Goal: Task Accomplishment & Management: Manage account settings

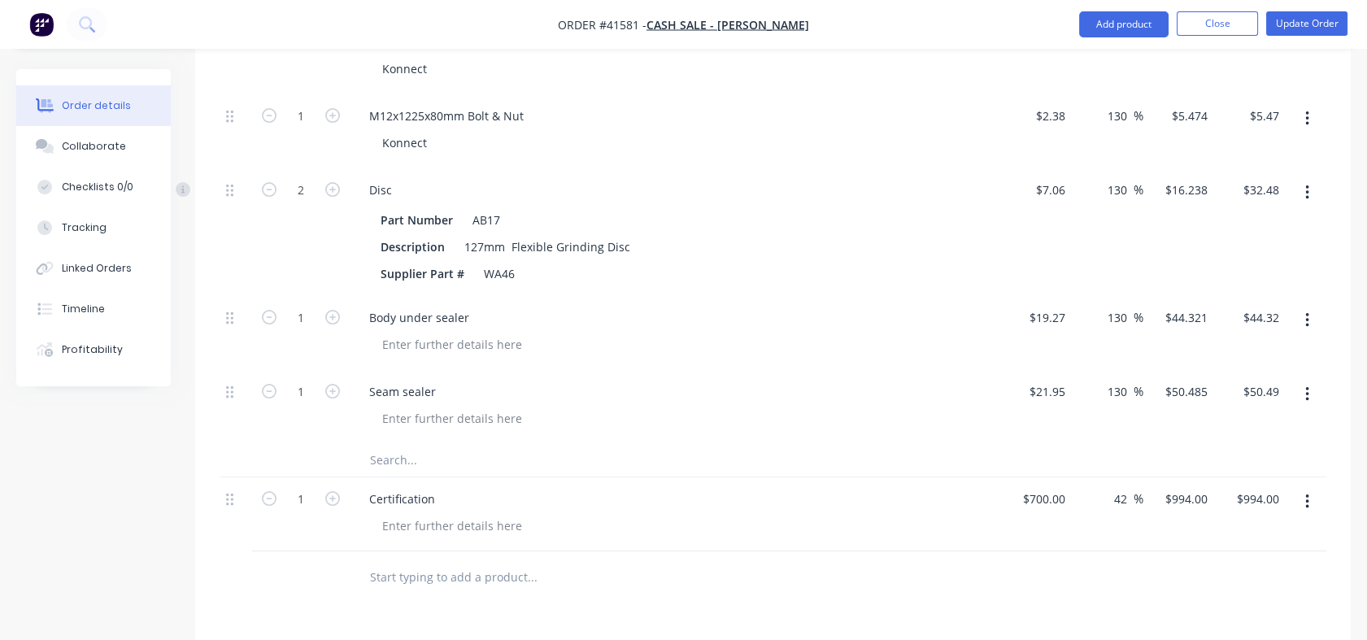
scroll to position [890, 0]
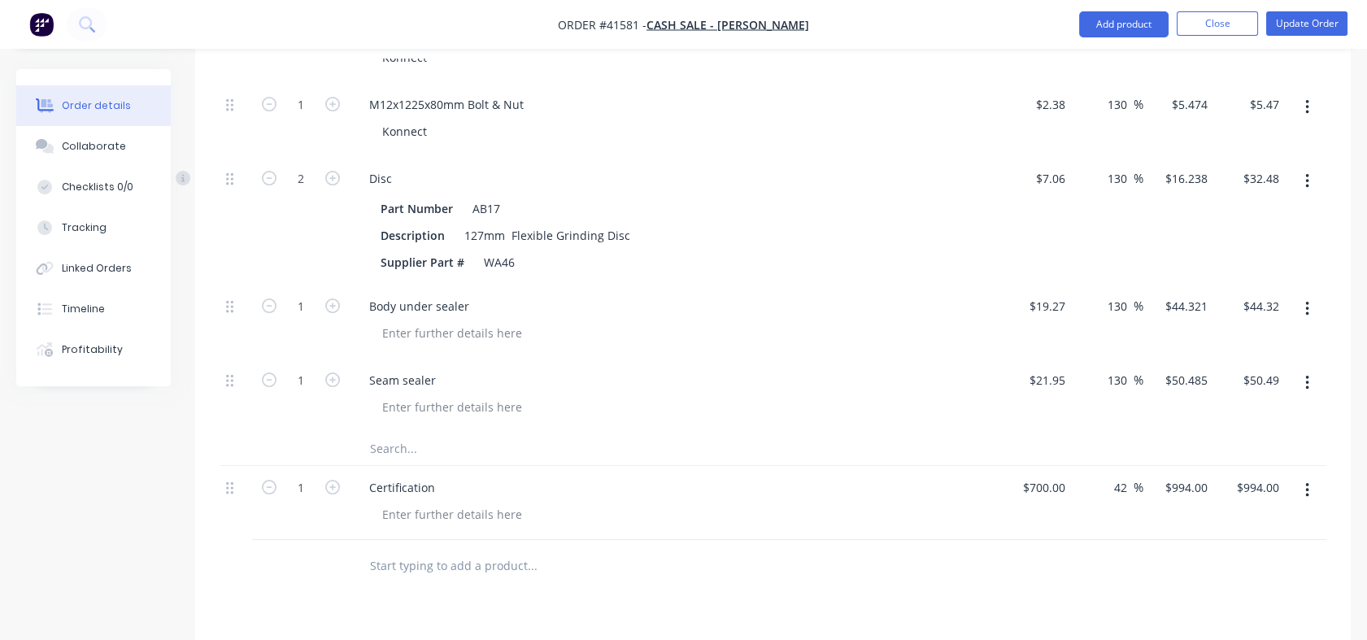
click at [1110, 476] on div "42 42 %" at bounding box center [1124, 488] width 37 height 24
type input "4"
type input "130"
type input "$1,610.00"
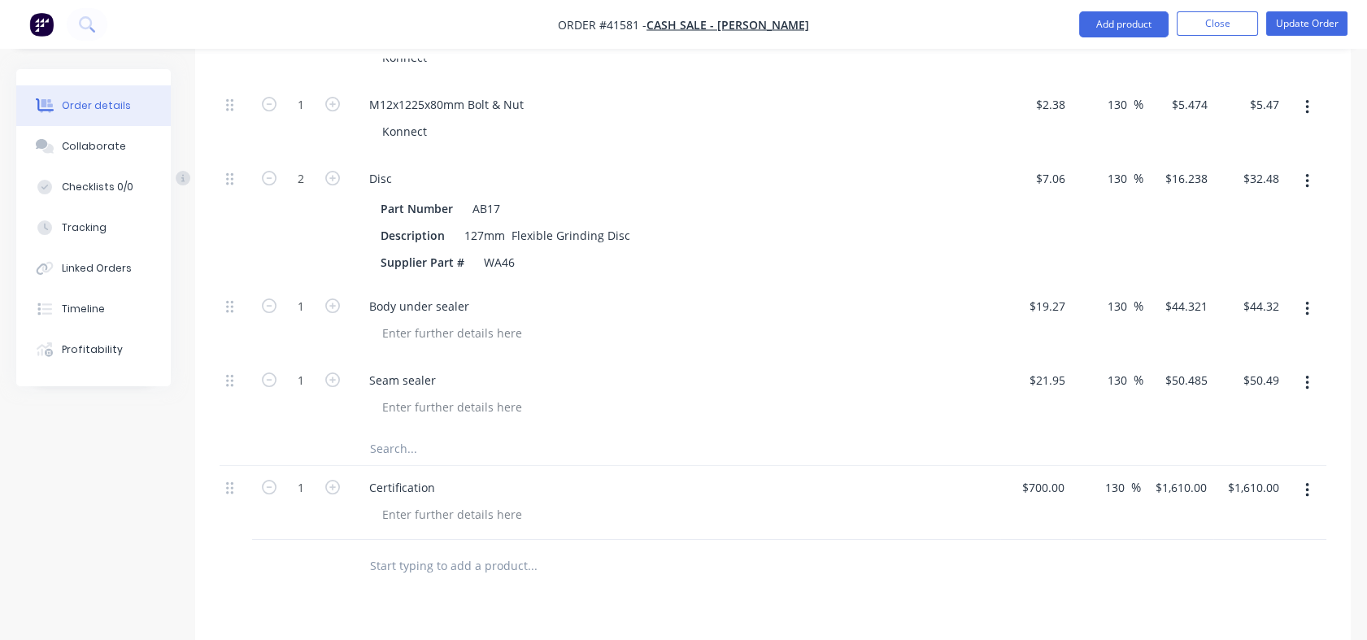
click at [1112, 540] on div at bounding box center [773, 566] width 1107 height 53
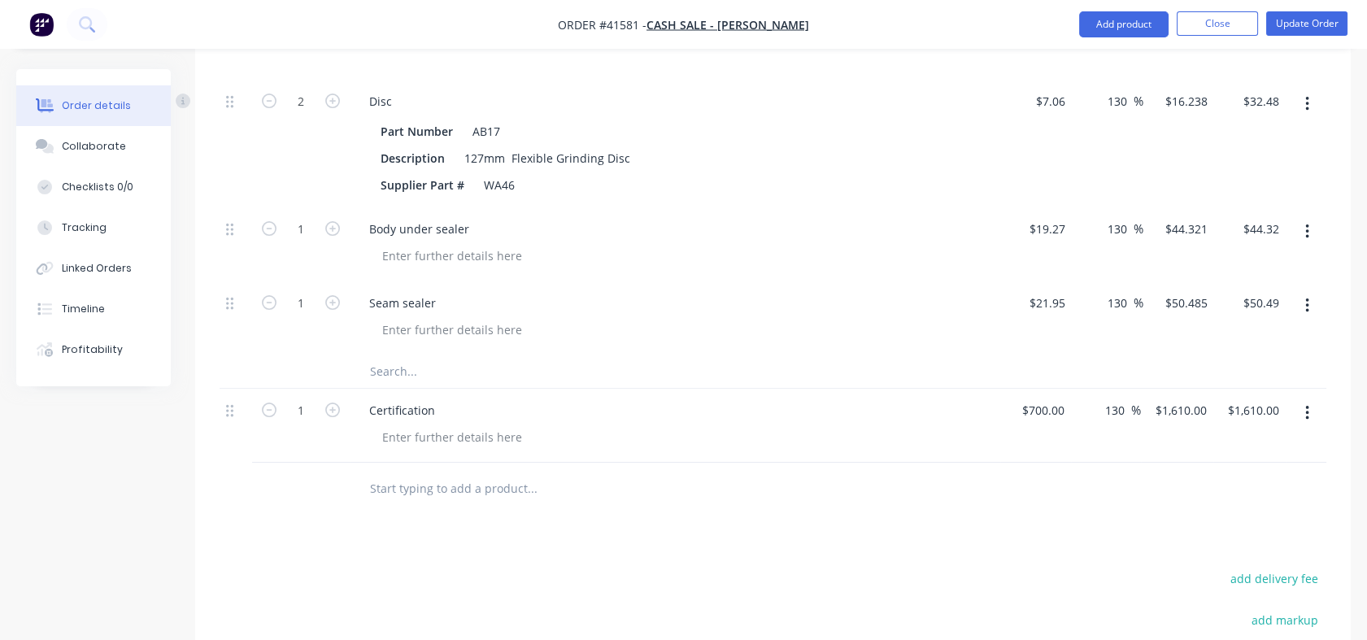
scroll to position [964, 0]
click at [1097, 402] on div "130 130 %" at bounding box center [1119, 414] width 44 height 24
drag, startPoint x: 1106, startPoint y: 389, endPoint x: 1128, endPoint y: 386, distance: 22.1
click at [1128, 402] on input "130" at bounding box center [1118, 414] width 28 height 24
type input "42"
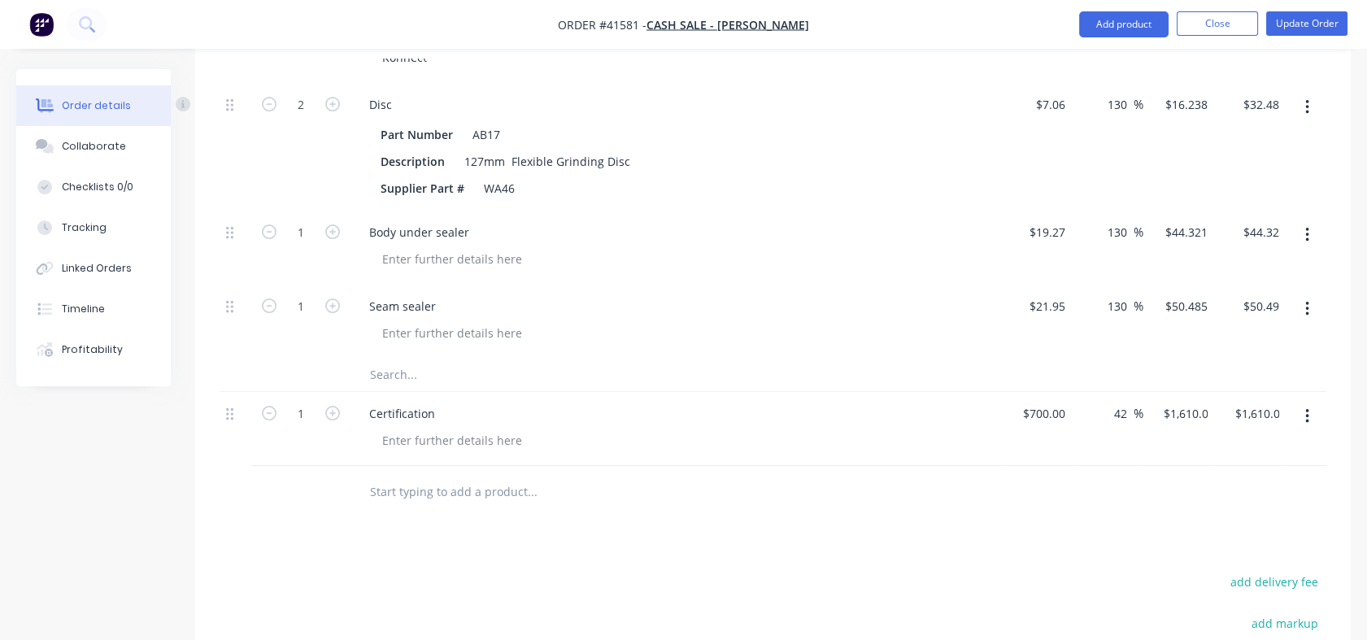
type input "$994.00"
click at [1128, 425] on div "42 42 %" at bounding box center [1108, 429] width 72 height 74
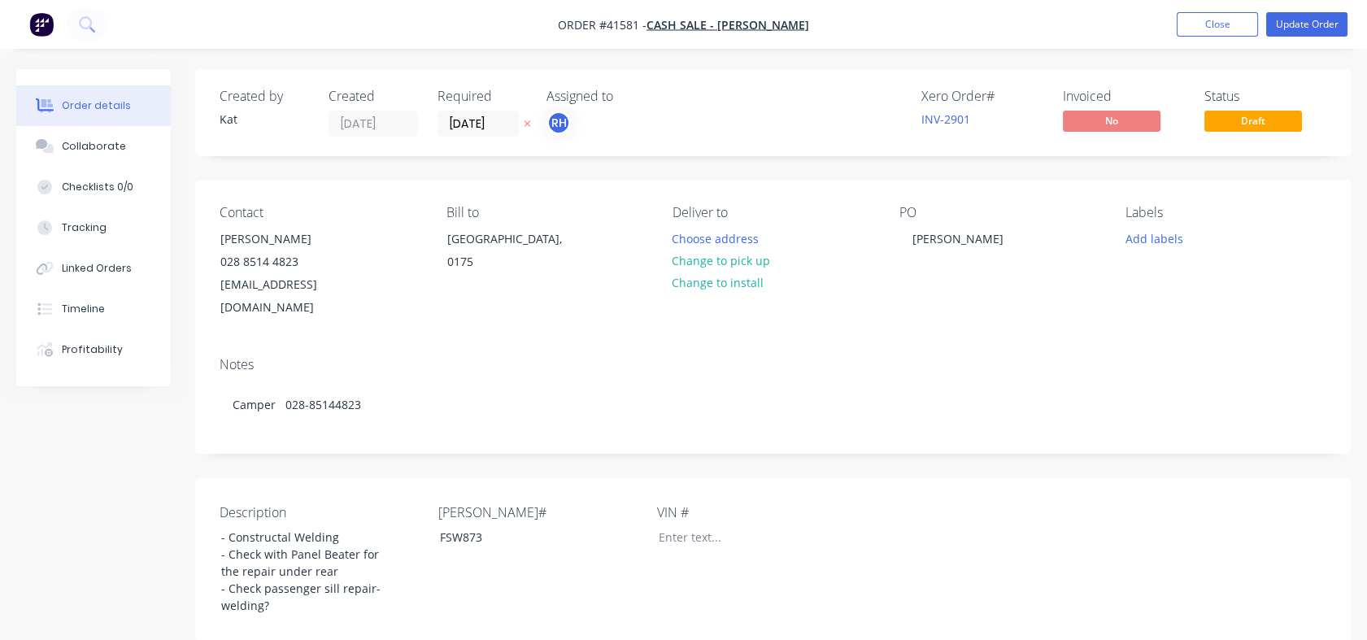
scroll to position [0, 0]
click at [1305, 20] on button "Update Order" at bounding box center [1307, 24] width 81 height 24
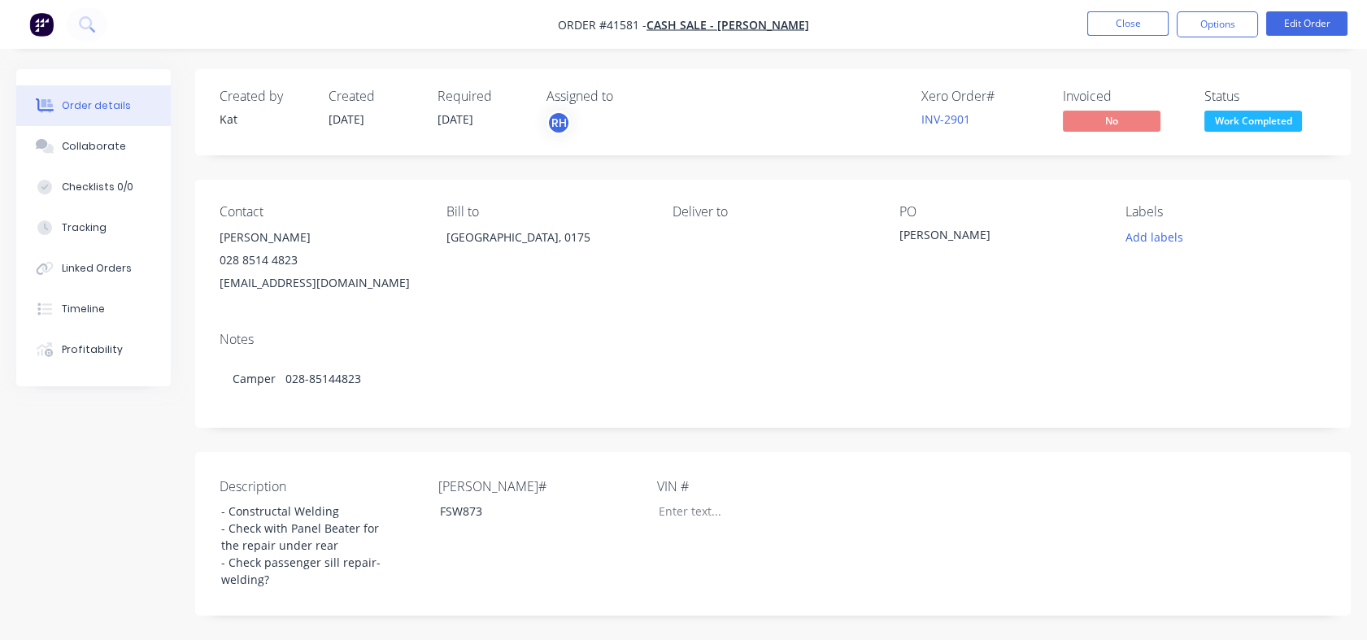
click at [1232, 20] on button "Options" at bounding box center [1217, 24] width 81 height 26
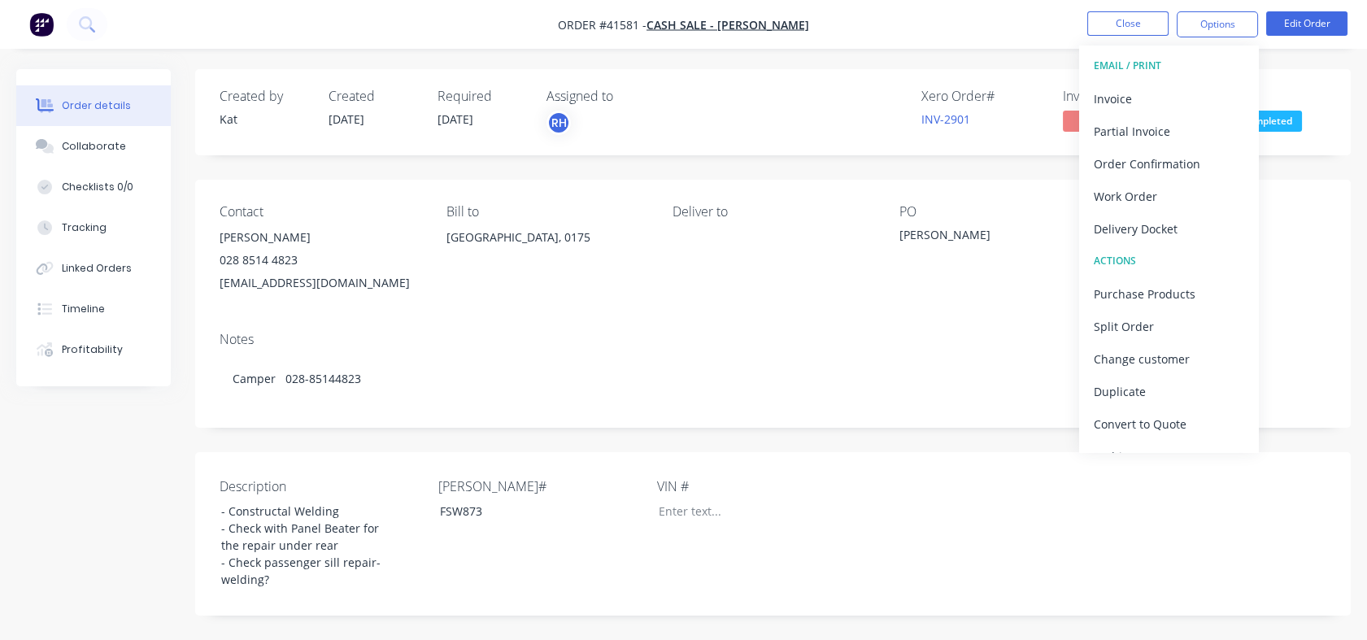
click at [1120, 94] on div "Invoice" at bounding box center [1169, 99] width 150 height 24
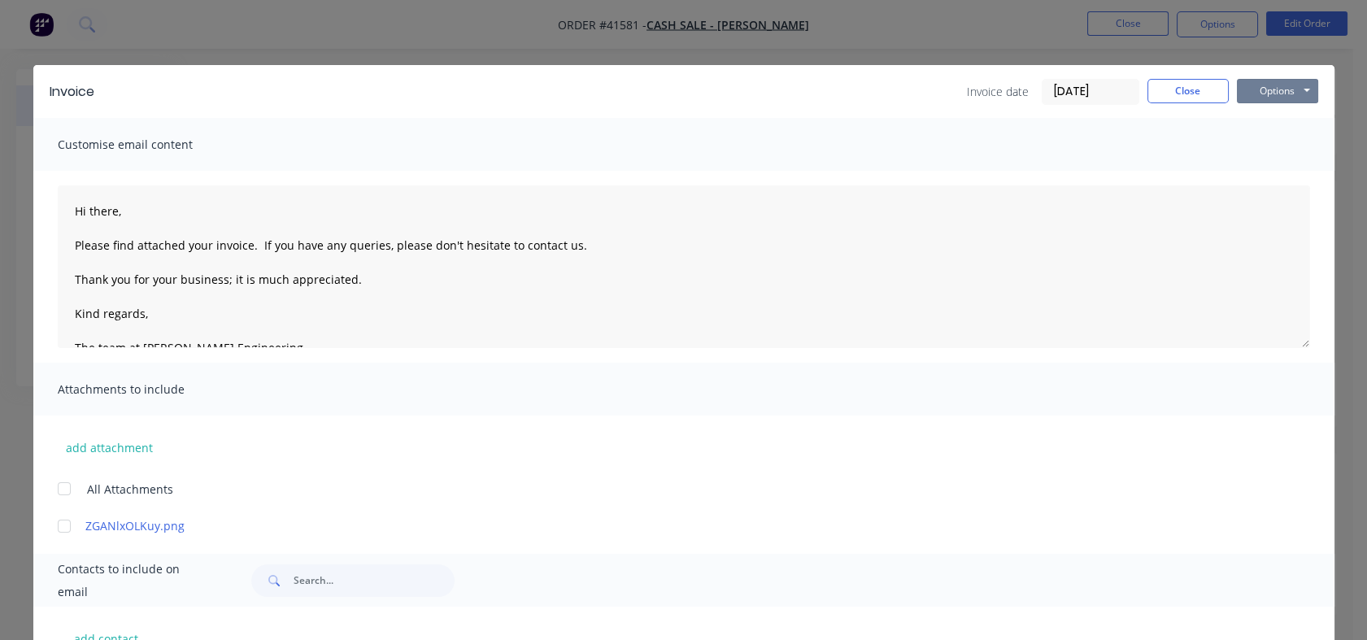
click at [1275, 90] on button "Options" at bounding box center [1277, 91] width 81 height 24
click at [1278, 147] on button "Print" at bounding box center [1289, 146] width 104 height 27
click at [1184, 99] on button "Close" at bounding box center [1188, 91] width 81 height 24
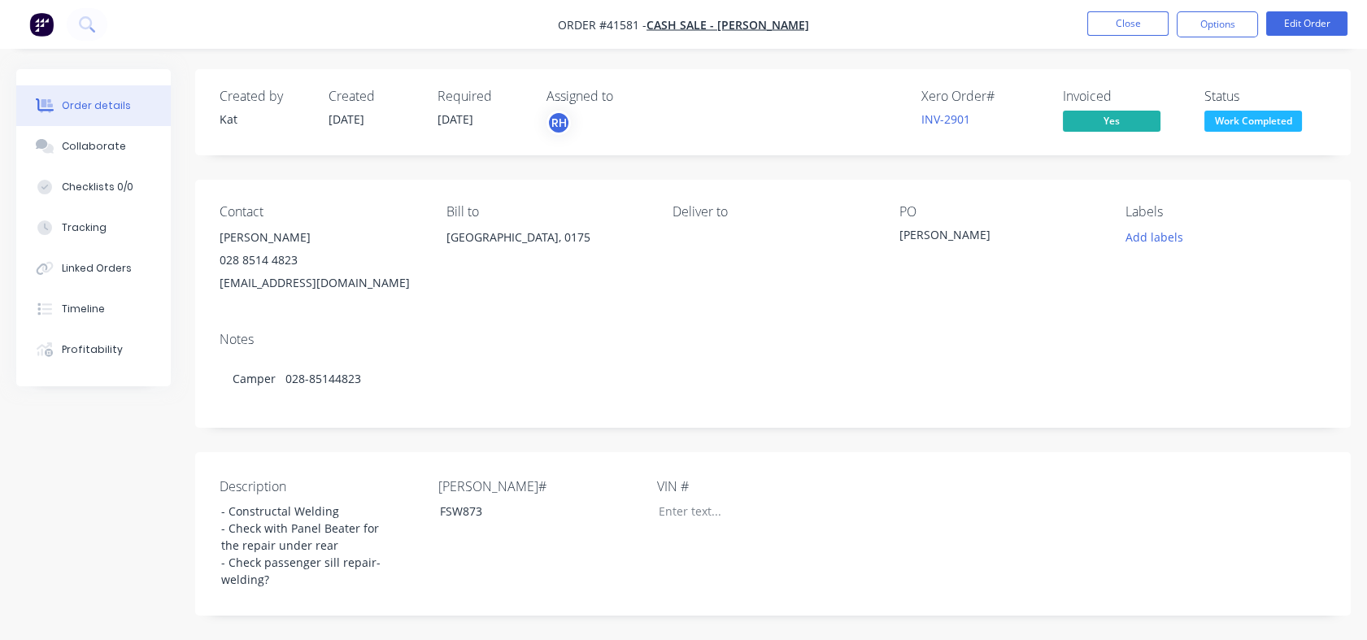
click at [1132, 22] on button "Close" at bounding box center [1128, 23] width 81 height 24
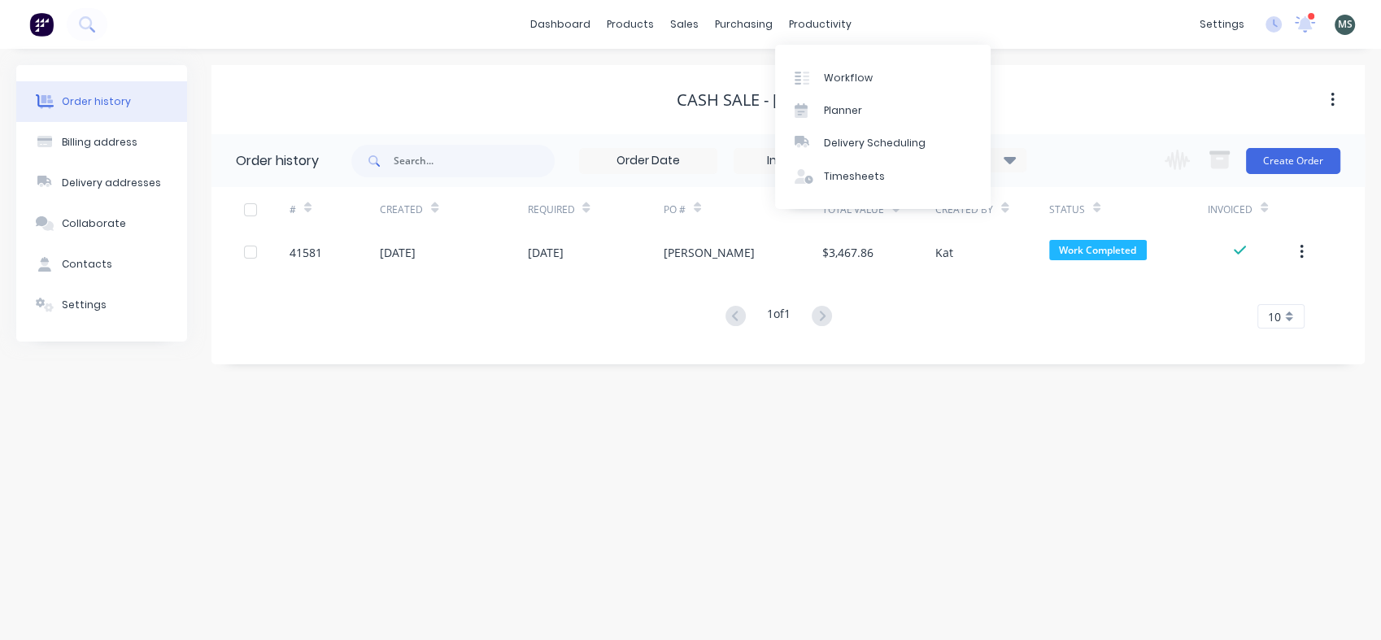
click at [837, 20] on div "productivity" at bounding box center [820, 24] width 79 height 24
click at [844, 74] on div "Workflow" at bounding box center [848, 78] width 49 height 15
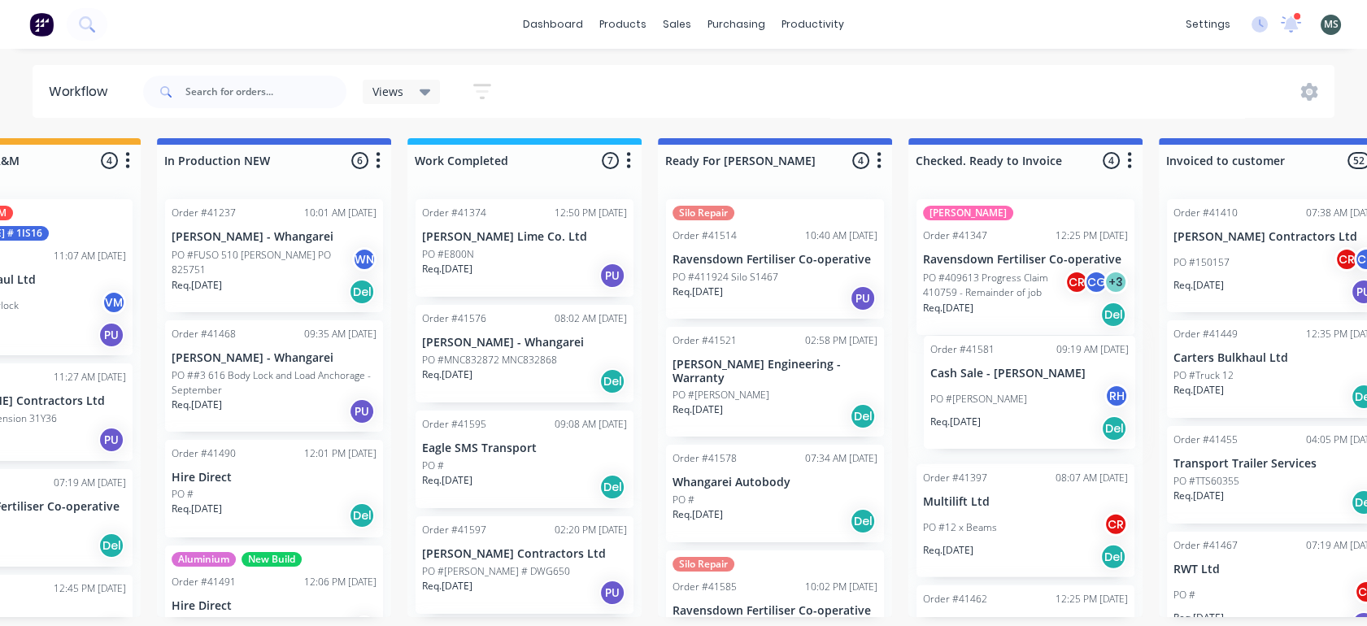
scroll to position [0, 636]
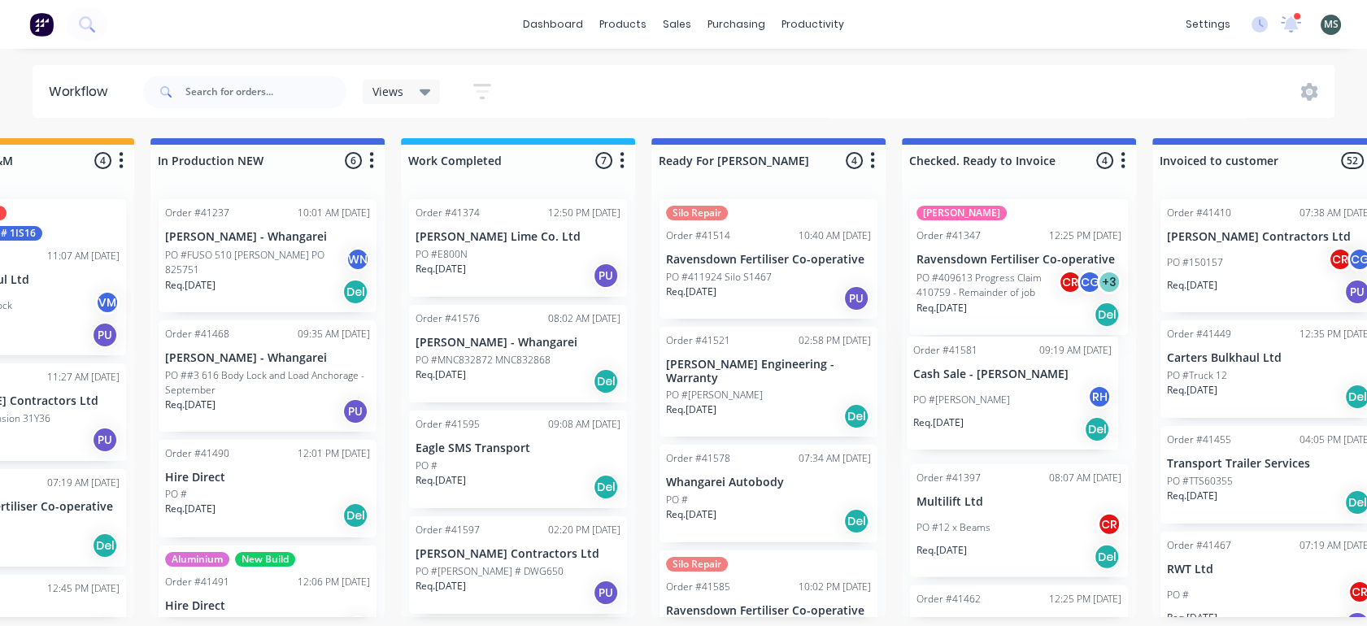
drag, startPoint x: 652, startPoint y: 501, endPoint x: 1014, endPoint y: 427, distance: 368.7
click at [1014, 427] on div "Submitted 14 Status colour #273444 hex #273444 Save Cancel Summaries Total orde…" at bounding box center [708, 377] width 2713 height 479
click at [1013, 389] on div "Order #41581 09:19 AM [DATE] Cash Sale - [PERSON_NAME] PO #[PERSON_NAME] [PERSO…" at bounding box center [1019, 399] width 218 height 113
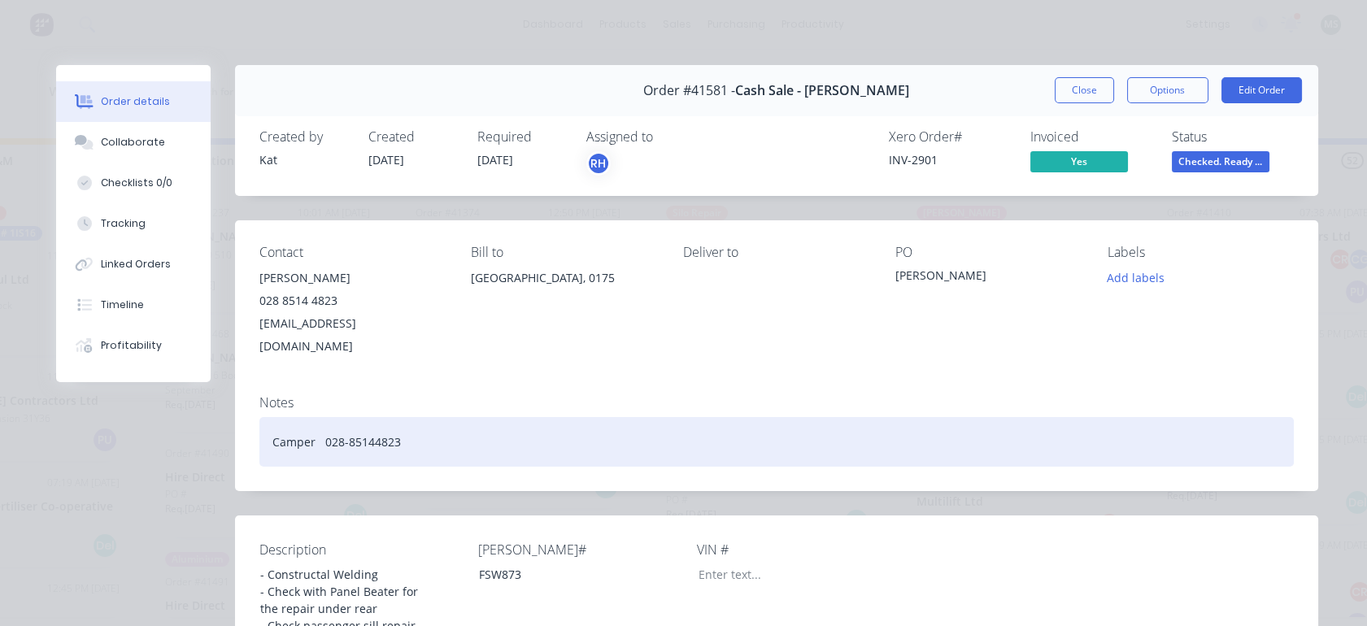
click at [447, 417] on div "Camper 028-85144823" at bounding box center [776, 442] width 1035 height 50
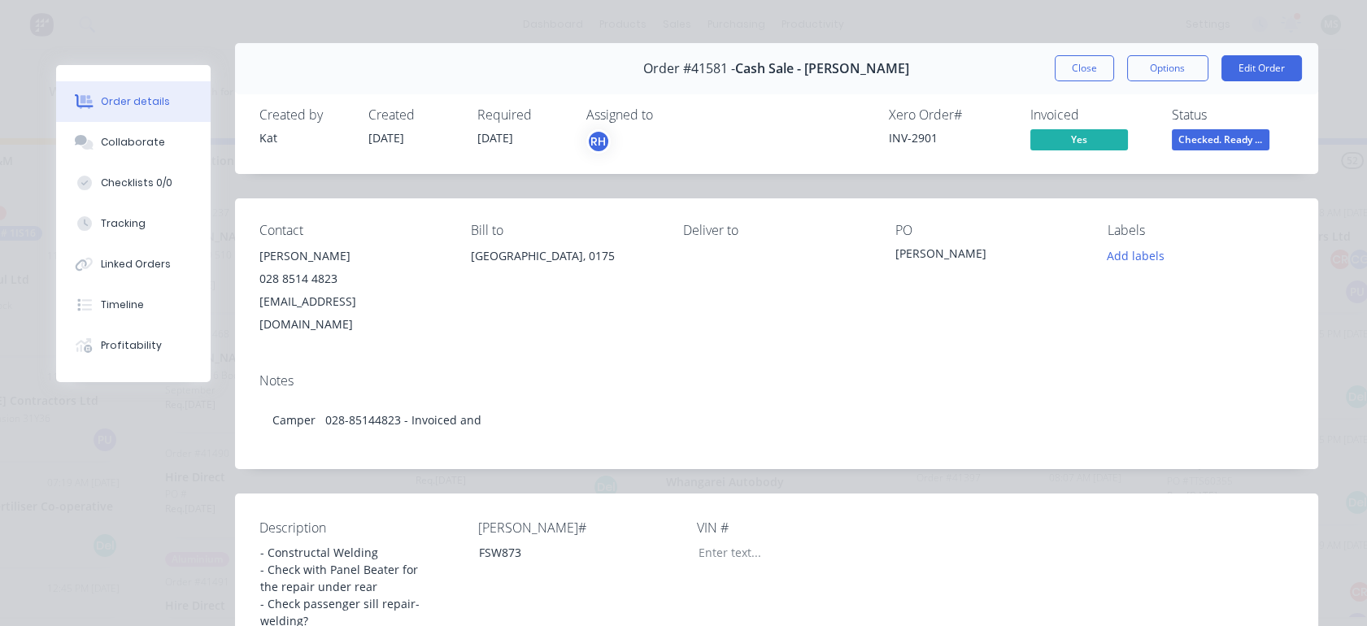
scroll to position [0, 0]
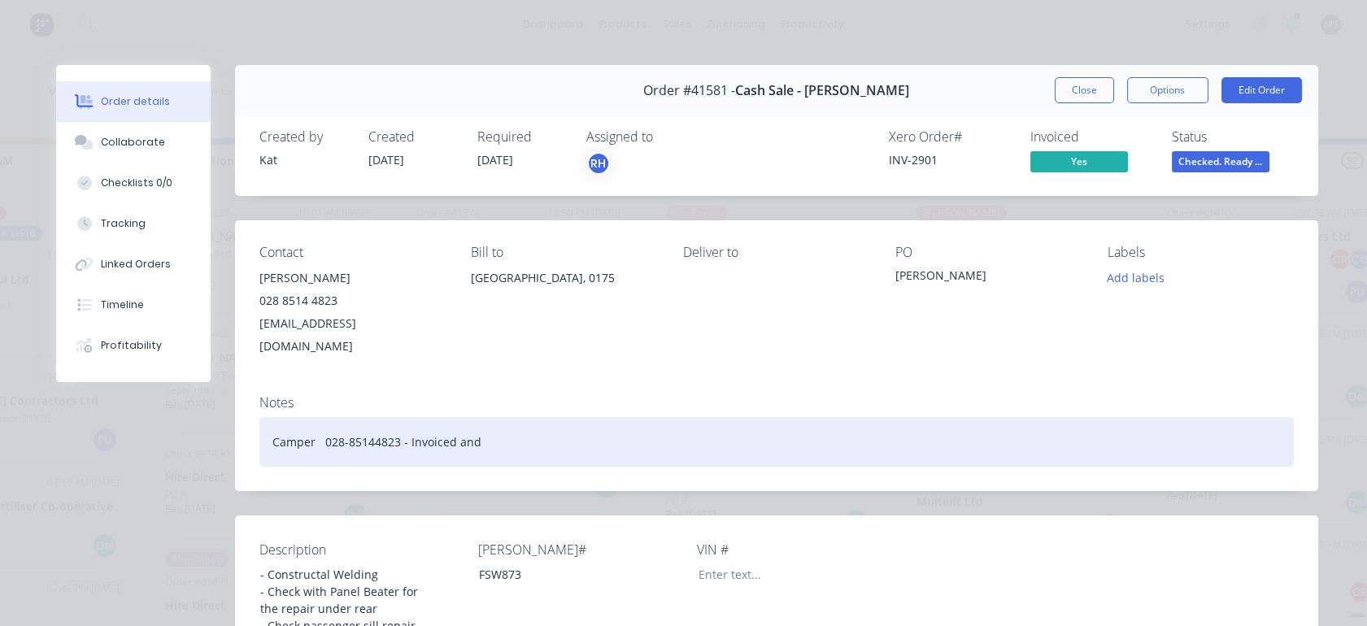
click at [510, 417] on div "Camper 028-85144823 - Invoiced and" at bounding box center [776, 442] width 1035 height 50
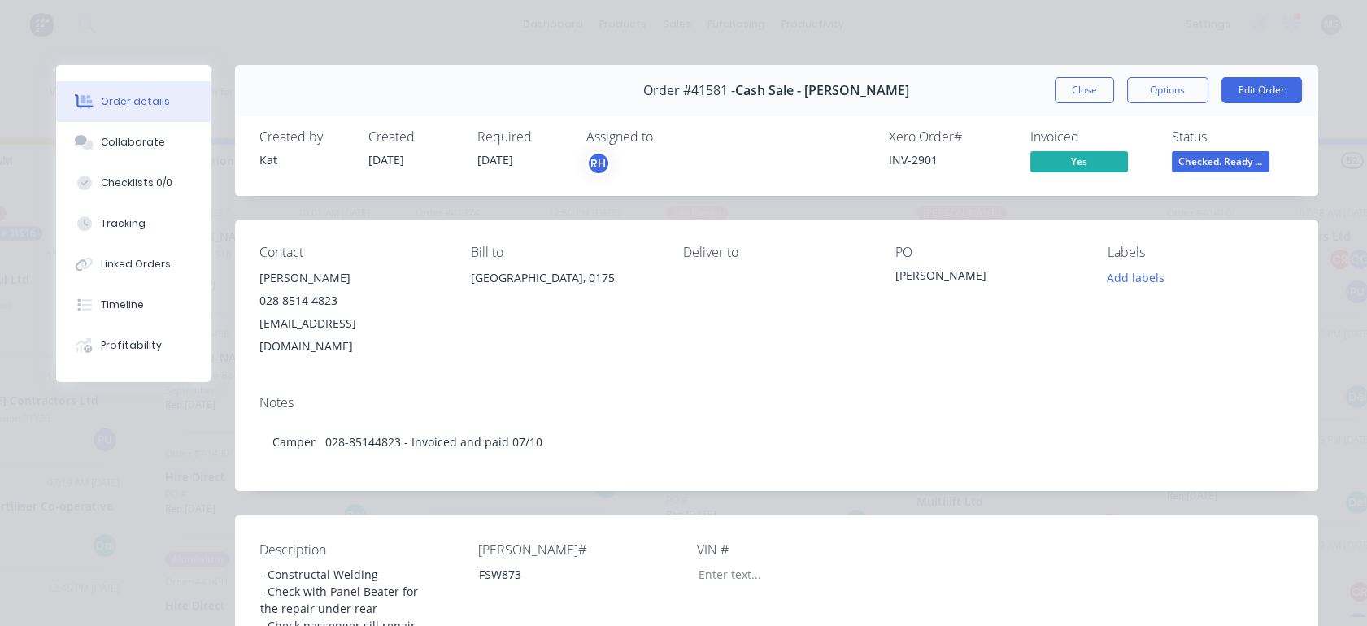
click at [1074, 97] on button "Close" at bounding box center [1084, 90] width 59 height 26
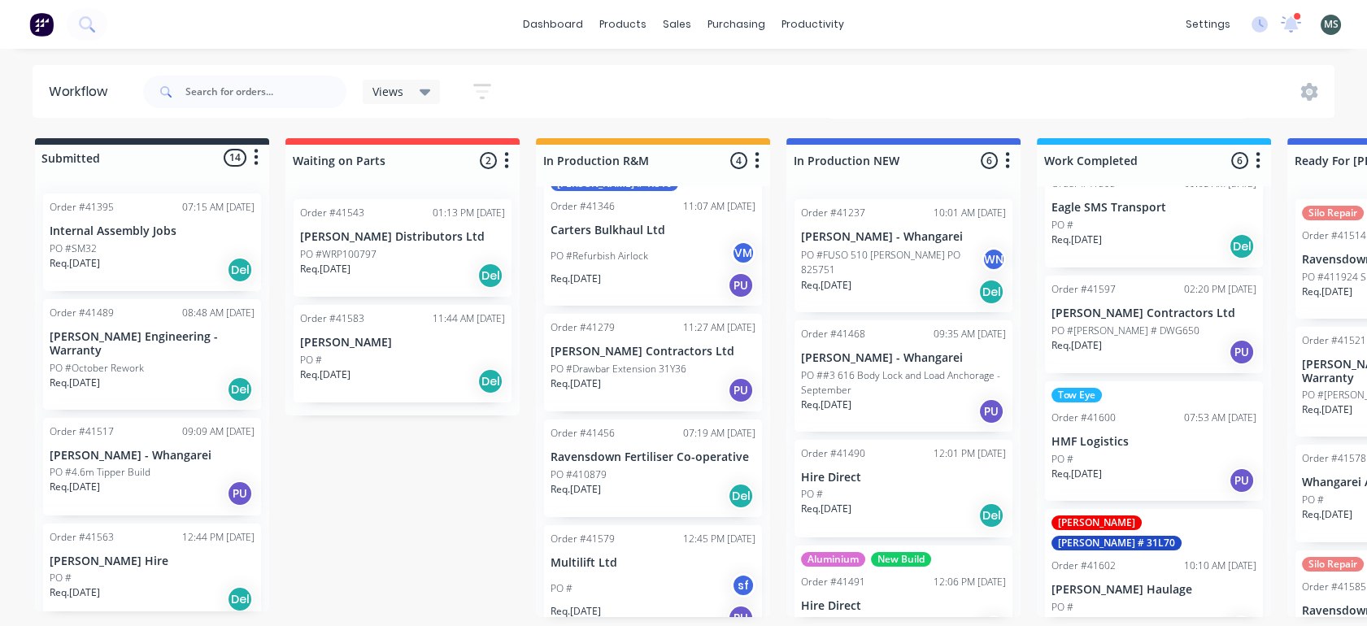
scroll to position [251, 0]
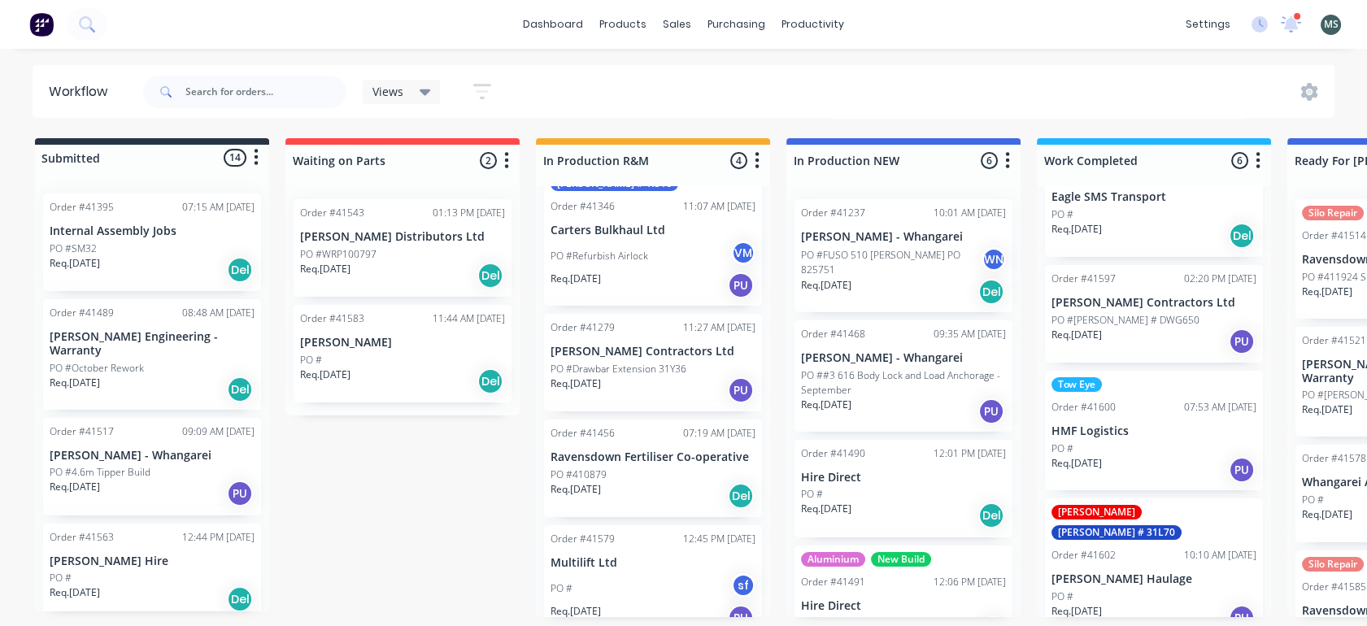
click at [1158, 546] on div "[PERSON_NAME] [PERSON_NAME] # 31L70 Order #41602 10:10 AM [DATE] [PERSON_NAME] …" at bounding box center [1154, 569] width 218 height 140
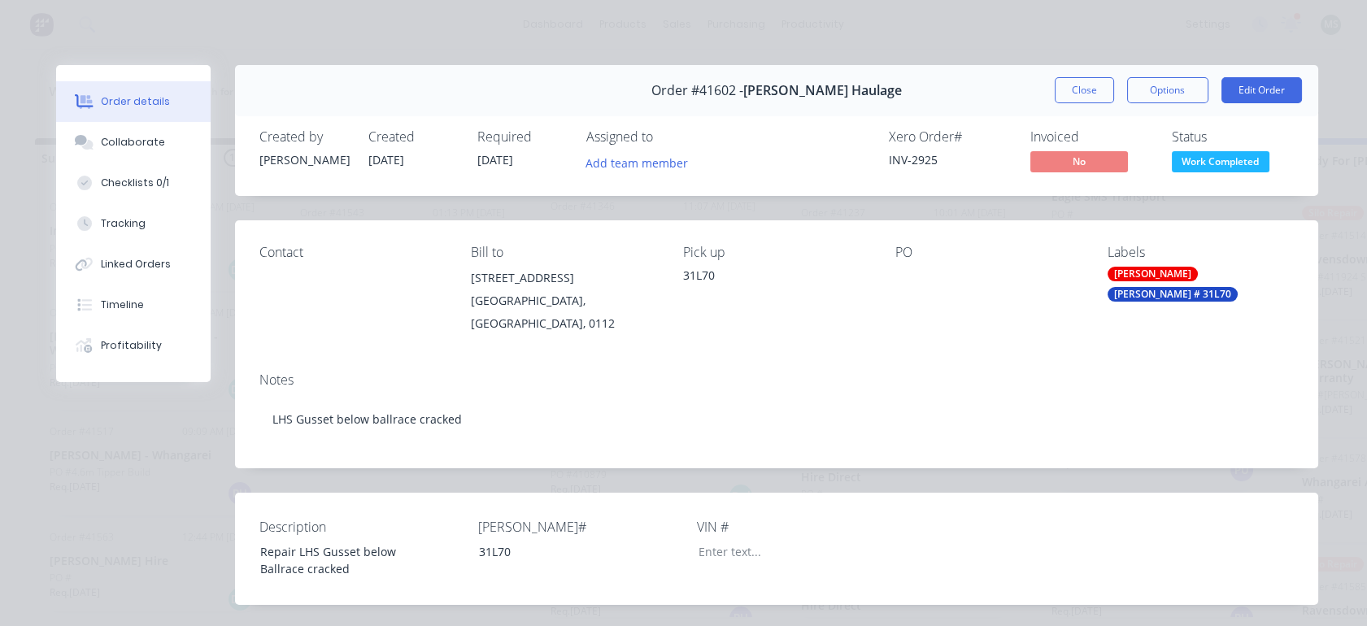
click at [1239, 91] on button "Edit Order" at bounding box center [1262, 90] width 81 height 26
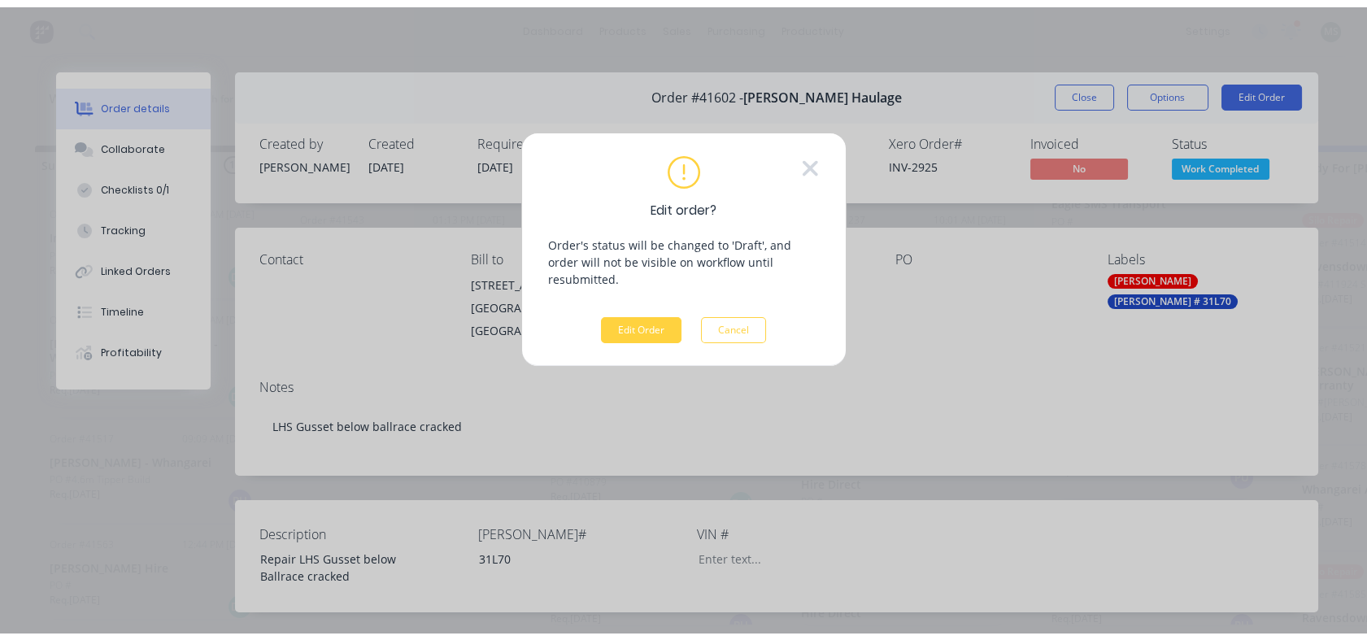
scroll to position [0, 0]
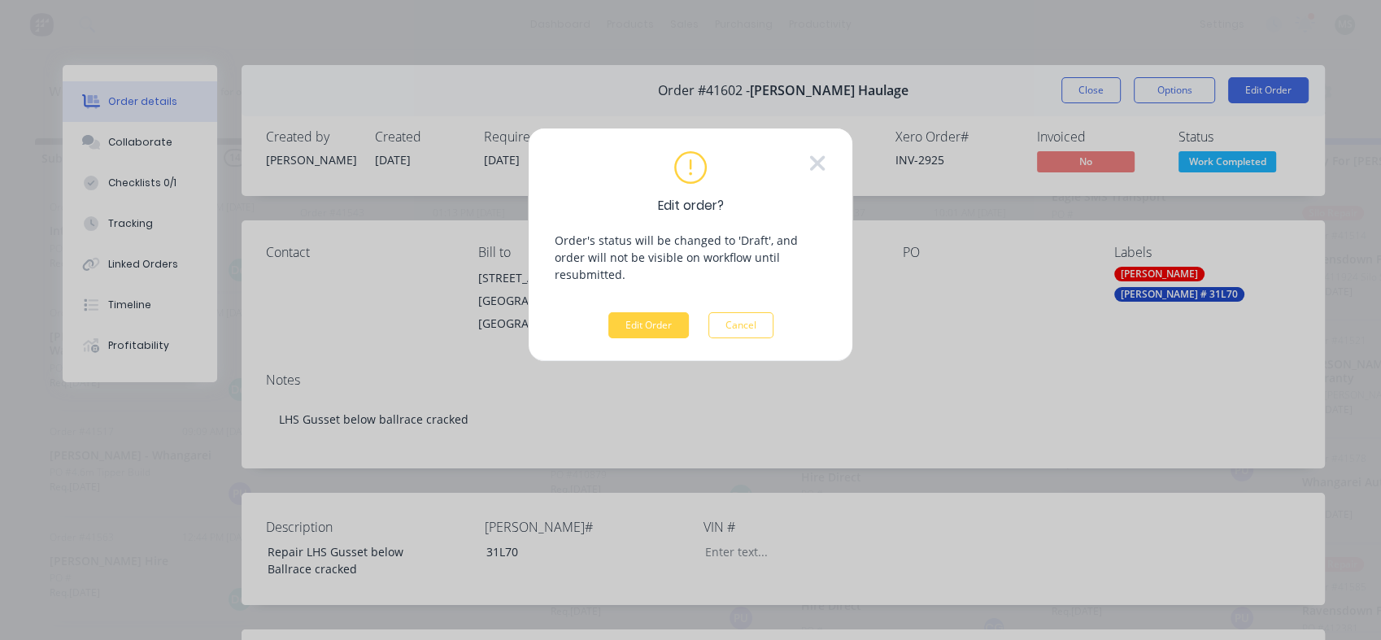
click at [644, 312] on button "Edit Order" at bounding box center [648, 325] width 81 height 26
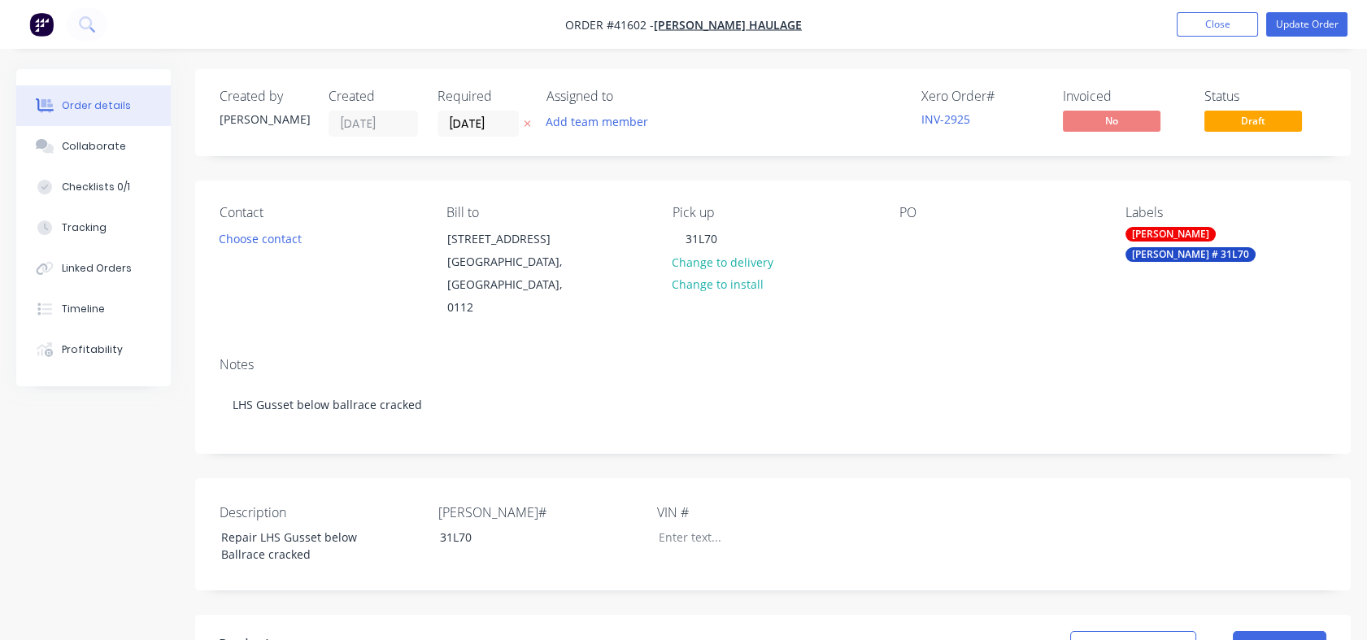
click at [102, 229] on div "Tracking" at bounding box center [84, 227] width 45 height 15
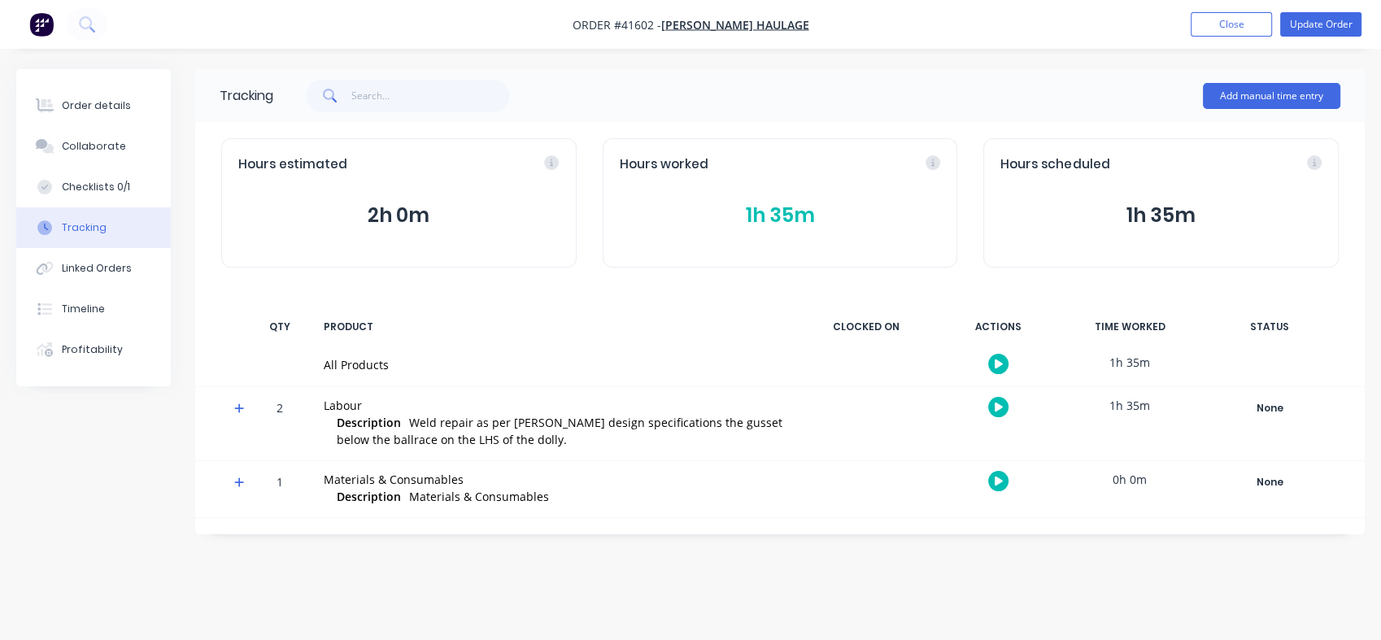
click at [98, 193] on div "Checklists 0/1" at bounding box center [96, 187] width 68 height 15
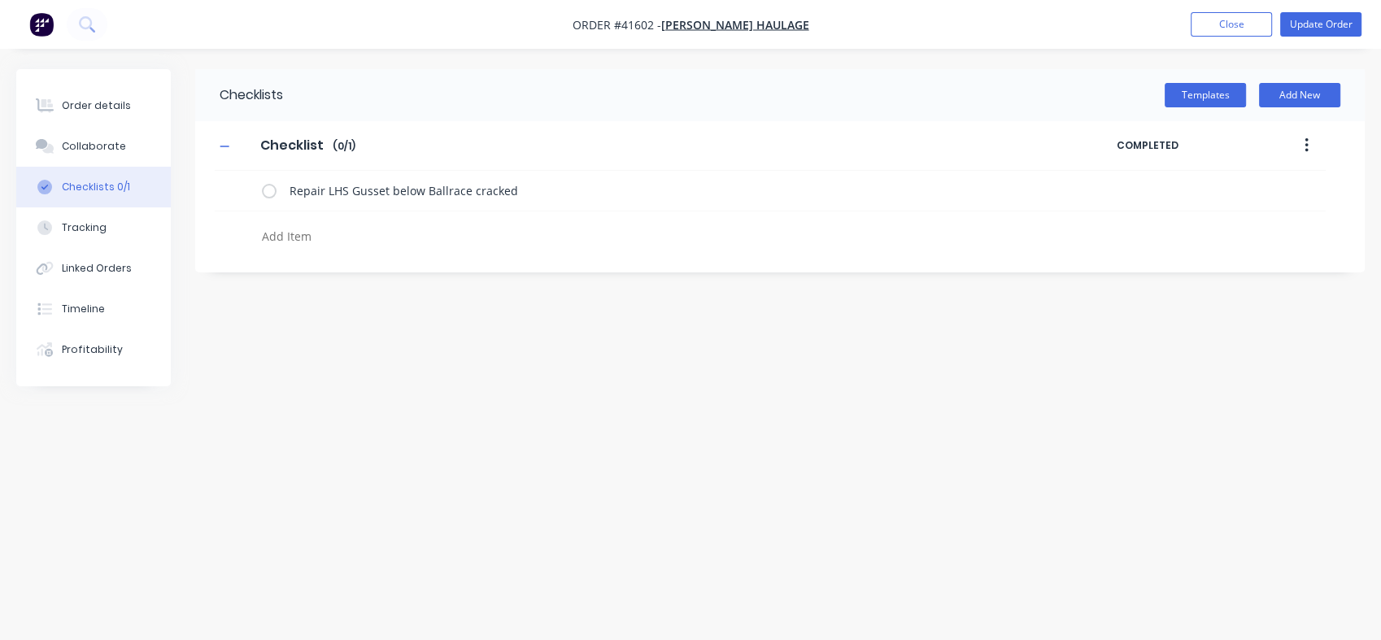
click at [272, 191] on label at bounding box center [269, 190] width 15 height 17
click at [0, 0] on input "checkbox" at bounding box center [0, 0] width 0 height 0
click at [89, 108] on div "Order details" at bounding box center [96, 105] width 69 height 15
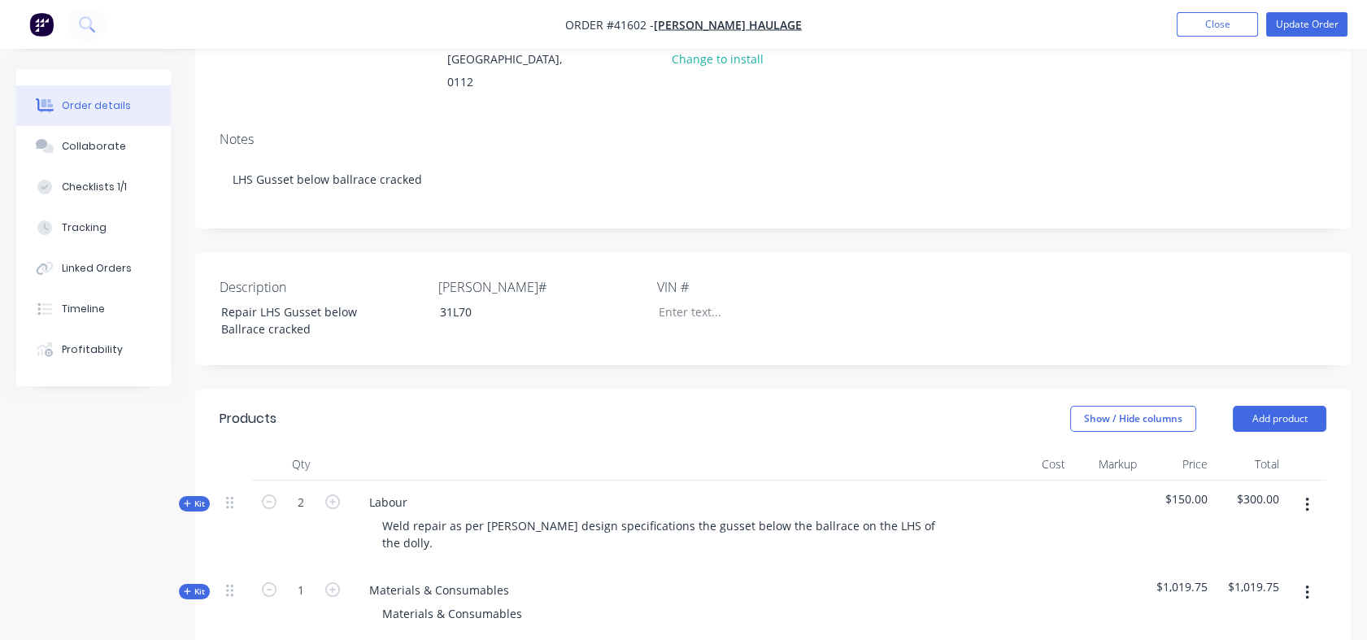
scroll to position [200, 0]
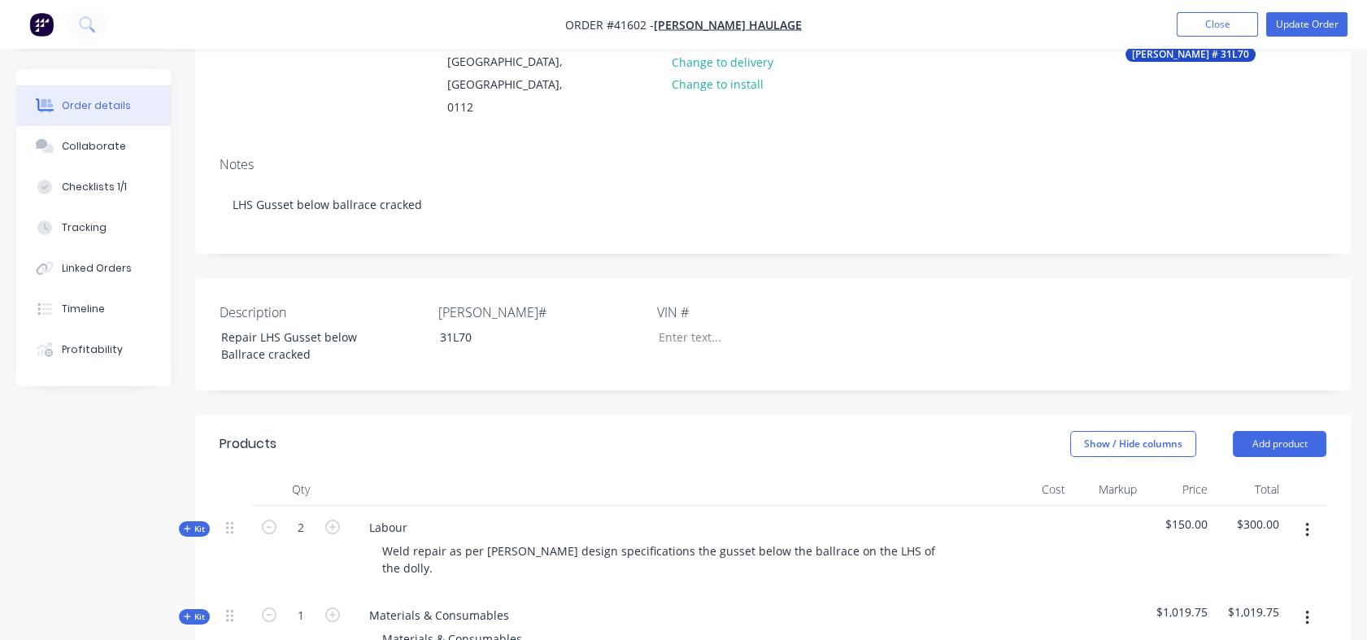
click at [72, 230] on div "Tracking" at bounding box center [84, 227] width 45 height 15
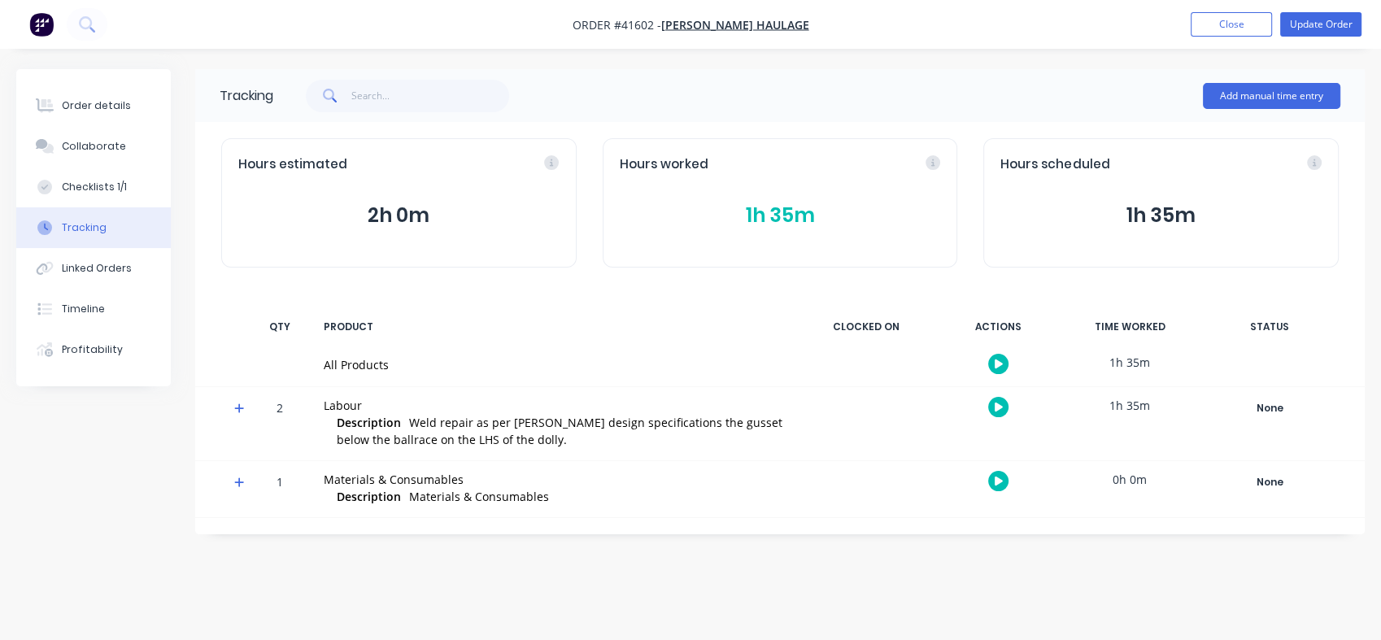
click at [72, 230] on div "Tracking" at bounding box center [84, 227] width 45 height 15
click at [77, 274] on div "Linked Orders" at bounding box center [97, 268] width 70 height 15
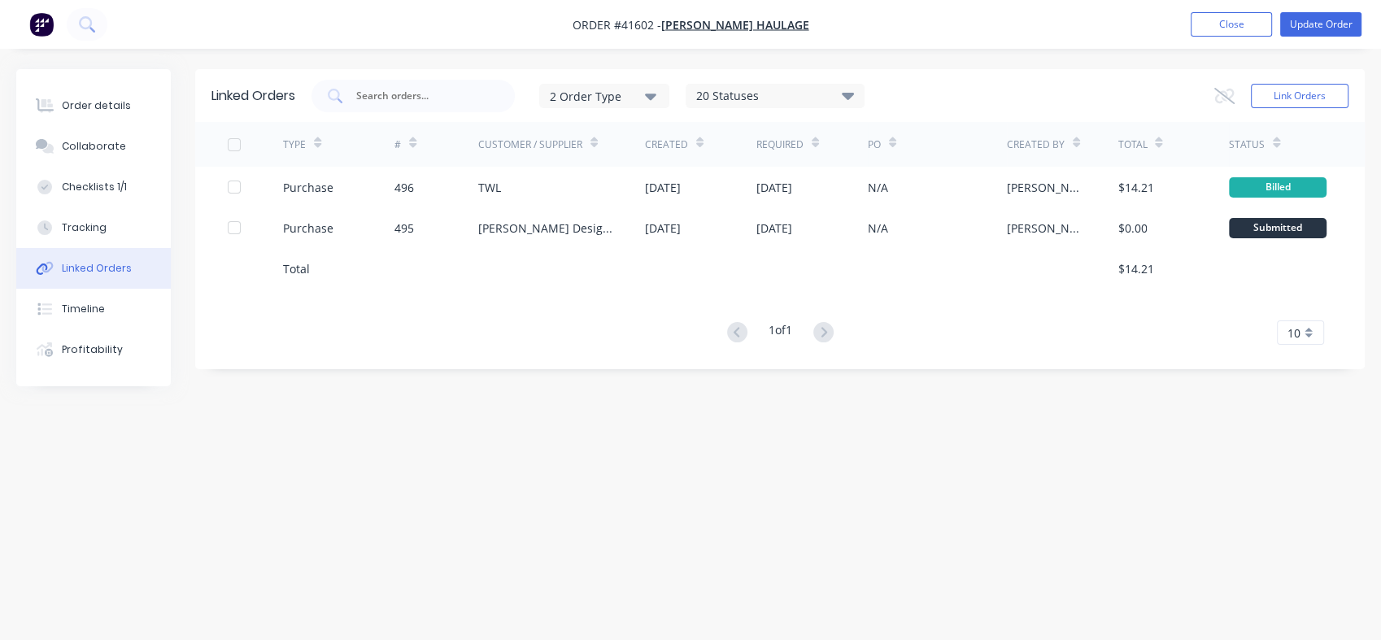
click at [325, 190] on div "Purchase" at bounding box center [308, 187] width 50 height 17
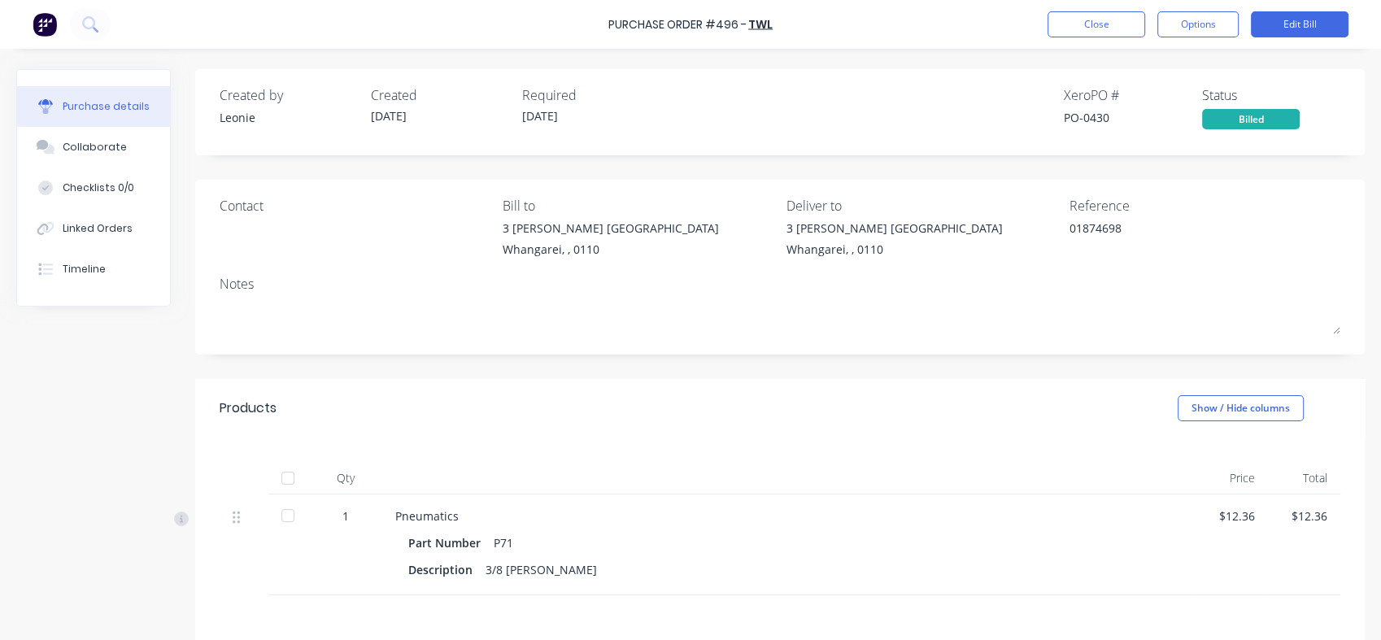
click at [80, 148] on div "Collaborate" at bounding box center [95, 147] width 64 height 15
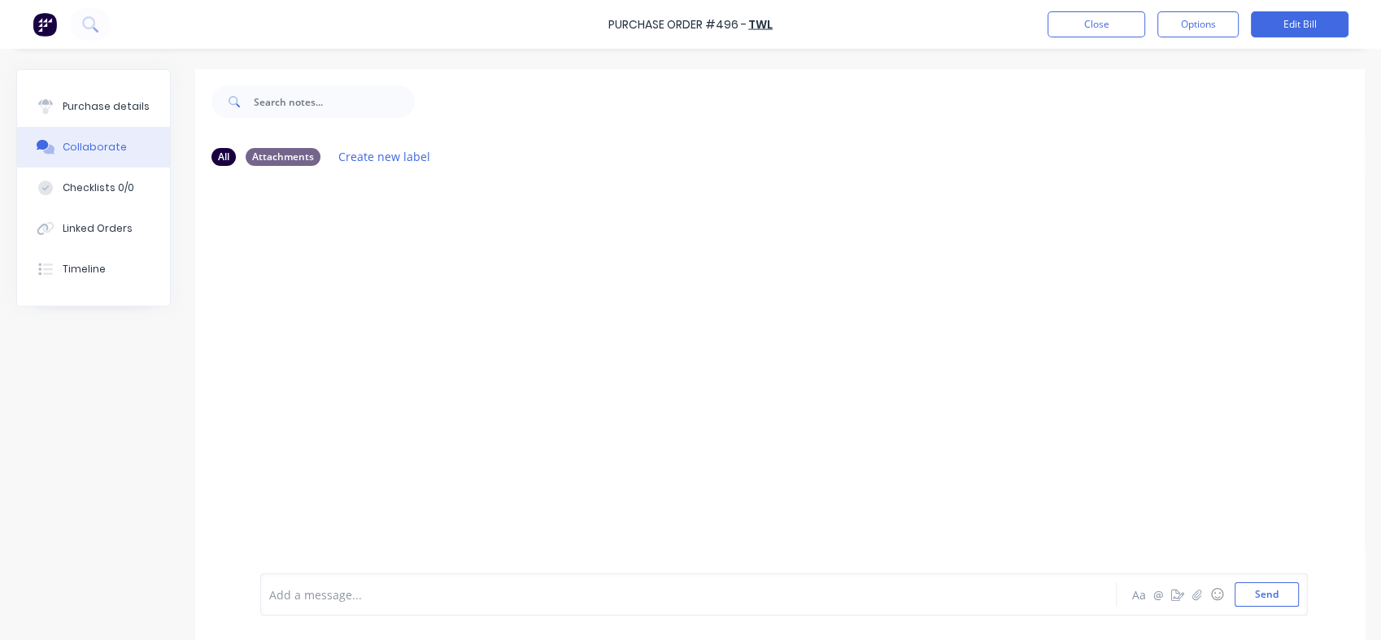
click at [91, 106] on div "Purchase details" at bounding box center [106, 106] width 87 height 15
type textarea "x"
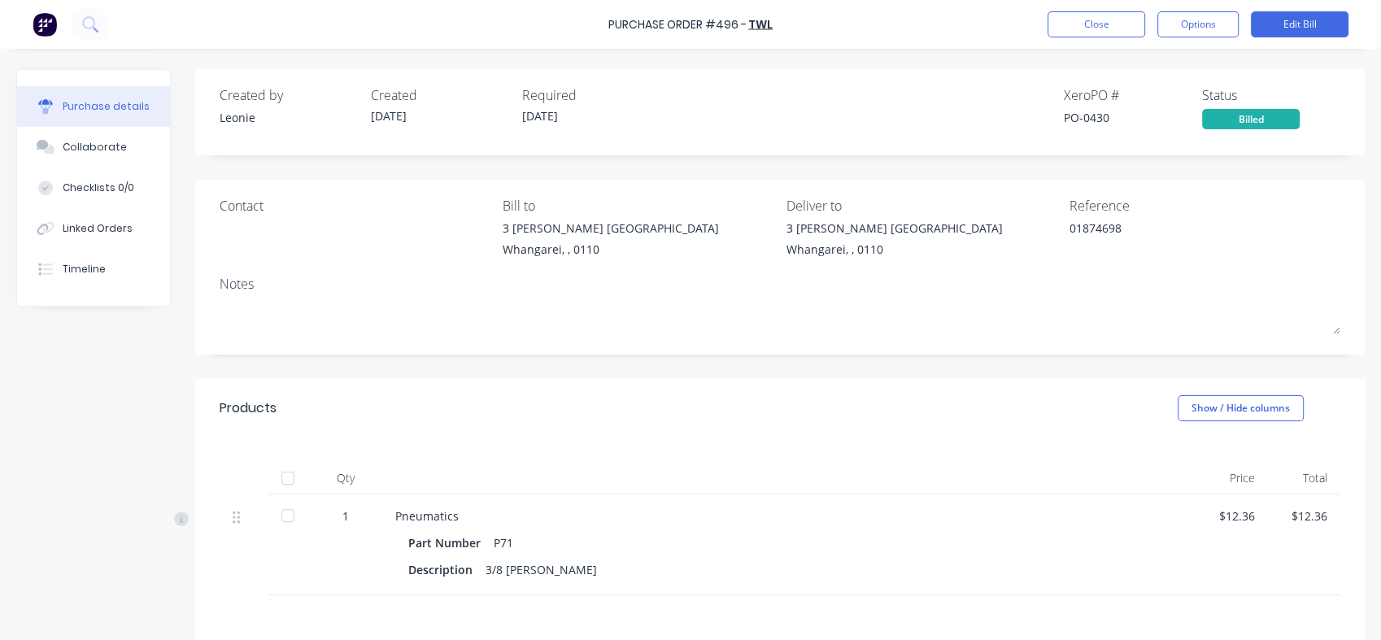
click at [73, 235] on div "Linked Orders" at bounding box center [98, 228] width 70 height 15
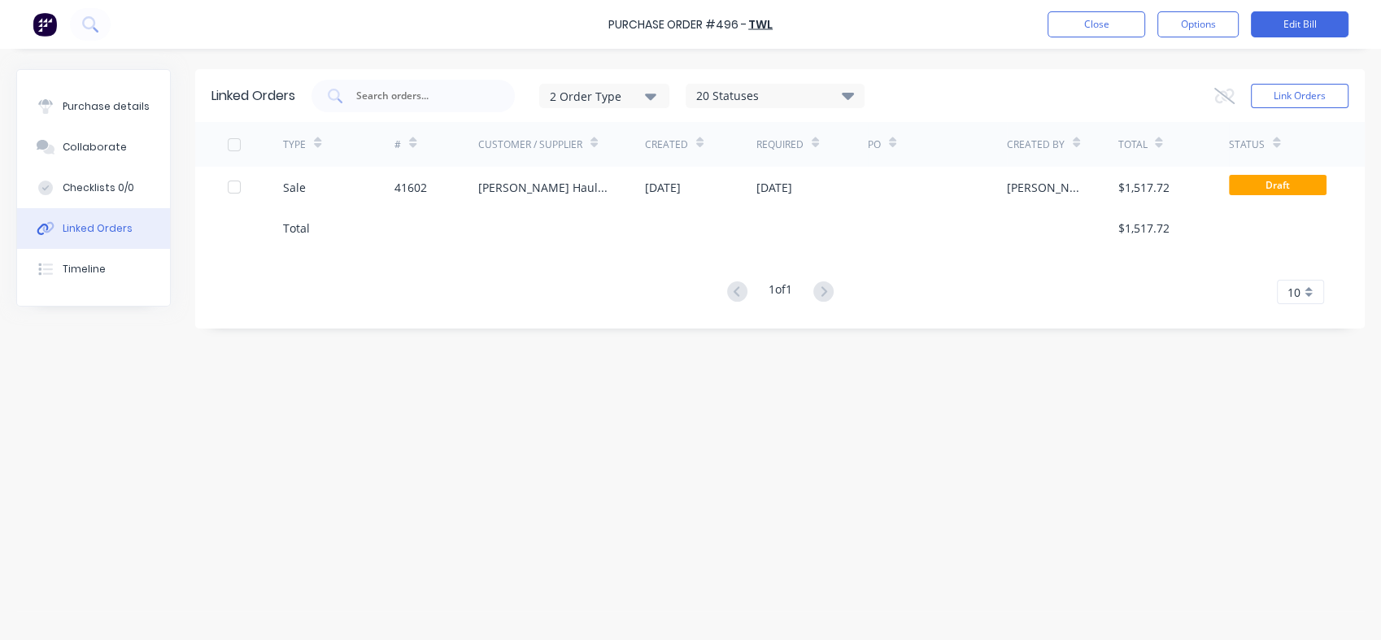
click at [528, 184] on div "[PERSON_NAME] Haulage" at bounding box center [545, 187] width 134 height 17
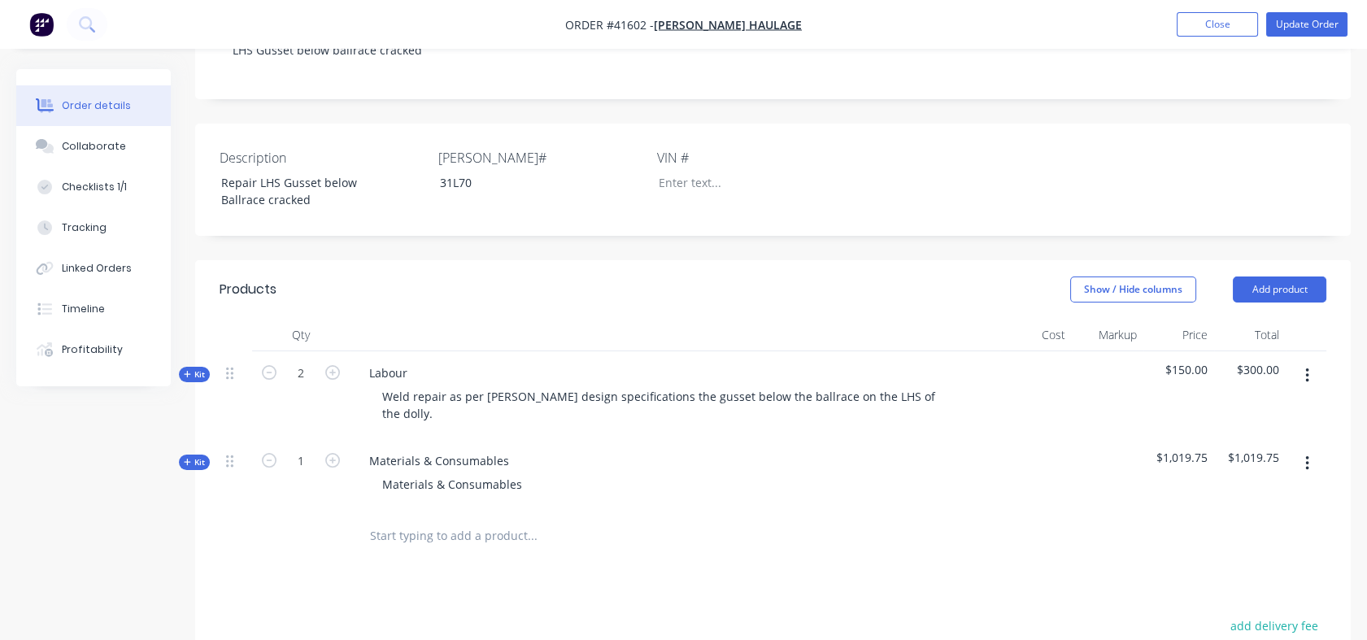
scroll to position [364, 0]
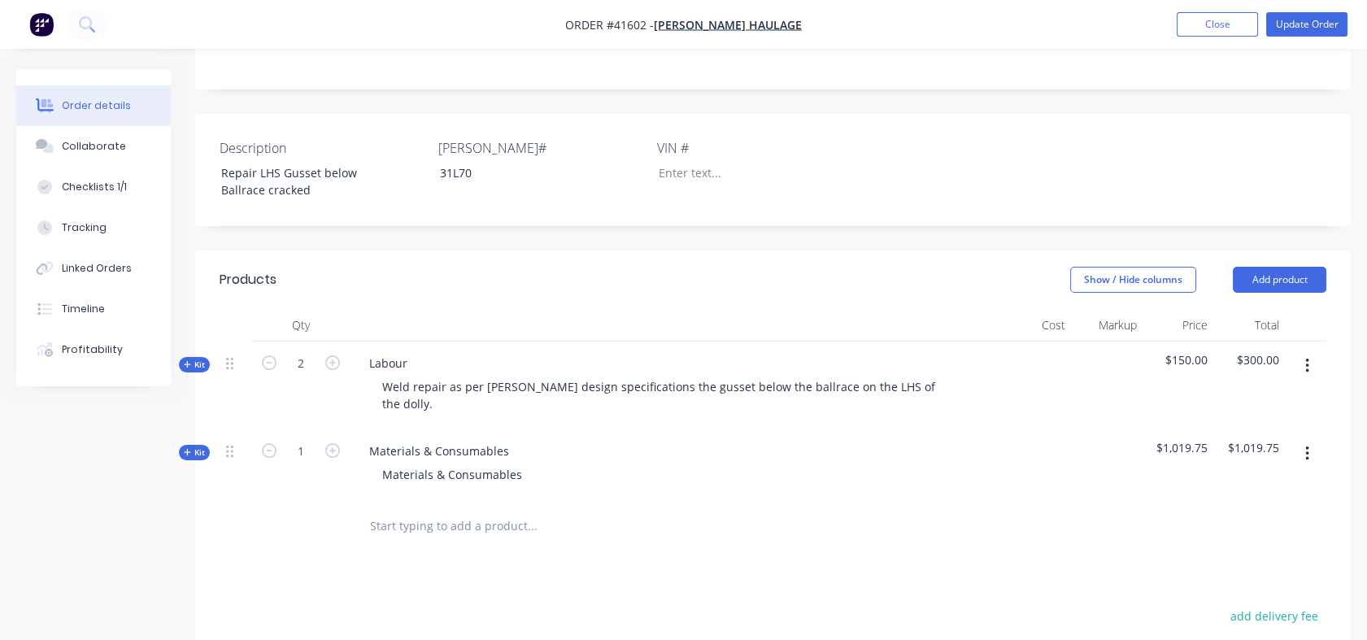
click at [195, 447] on span "Kit" at bounding box center [194, 453] width 21 height 12
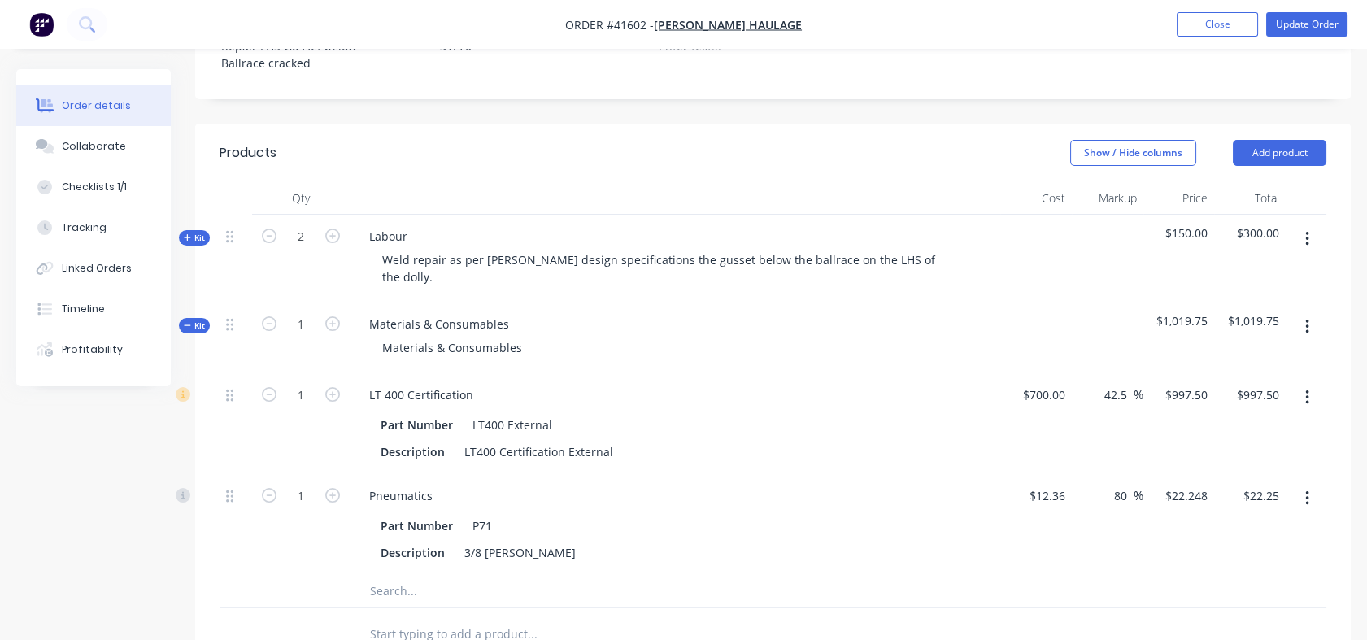
scroll to position [497, 0]
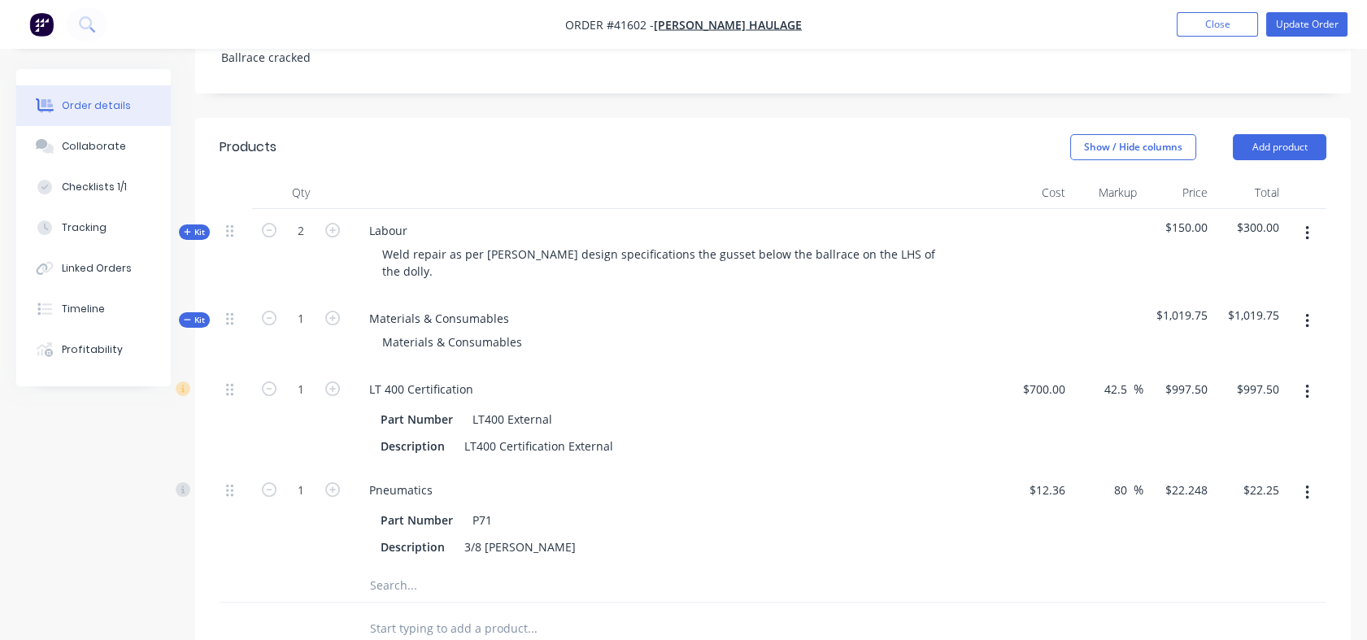
click at [1118, 478] on input "80" at bounding box center [1123, 490] width 21 height 24
drag, startPoint x: 1114, startPoint y: 466, endPoint x: 1127, endPoint y: 467, distance: 13.0
click at [1127, 478] on input "80" at bounding box center [1123, 490] width 21 height 24
type input "130"
type input "$28.428"
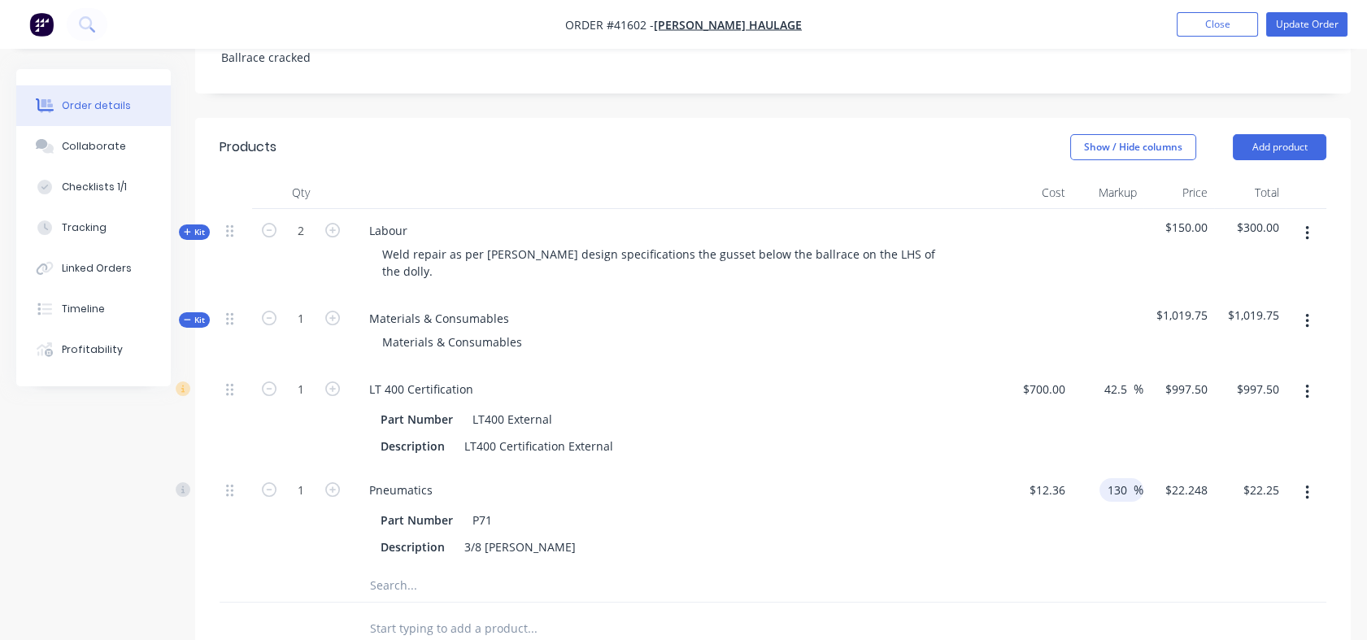
type input "$28.43"
click at [1120, 526] on div "130 130 %" at bounding box center [1108, 519] width 72 height 101
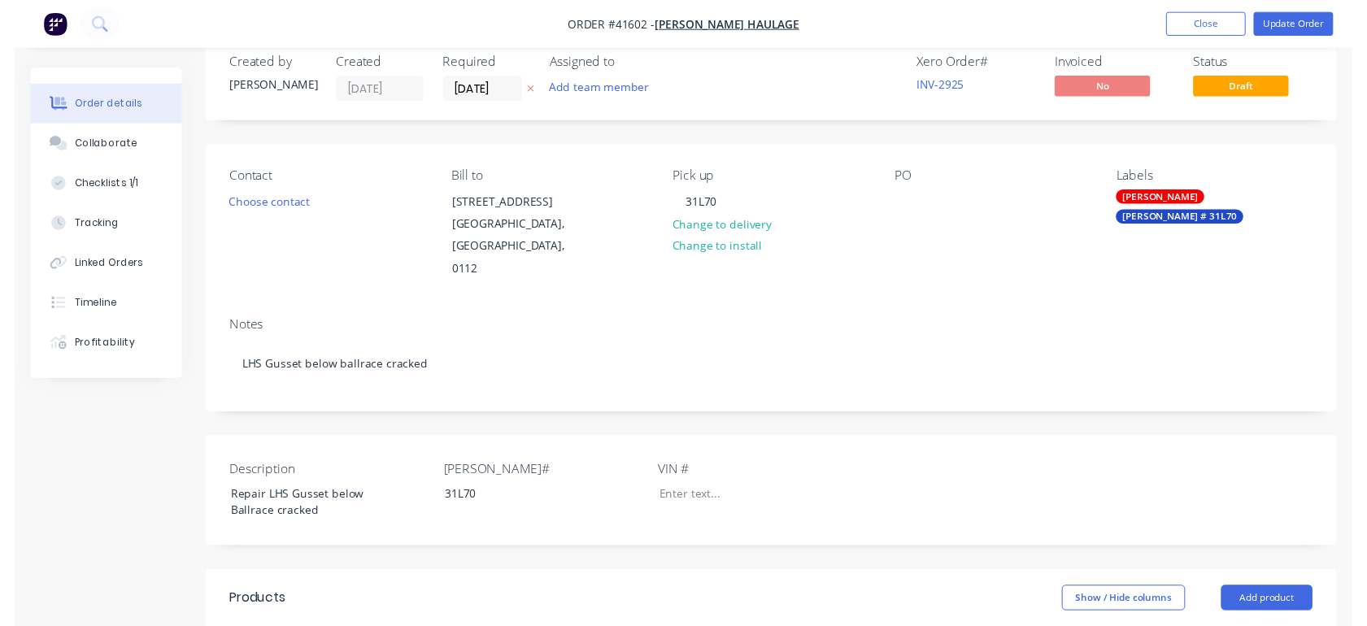
scroll to position [0, 0]
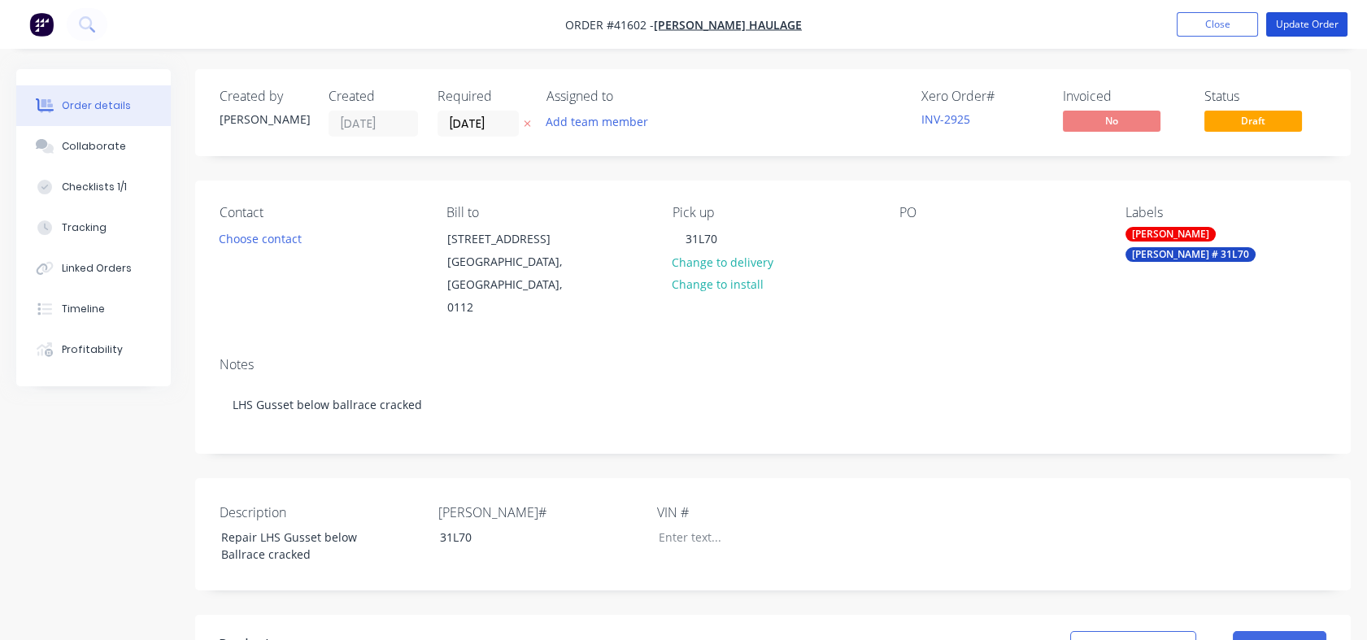
click at [1295, 31] on button "Update Order" at bounding box center [1307, 24] width 81 height 24
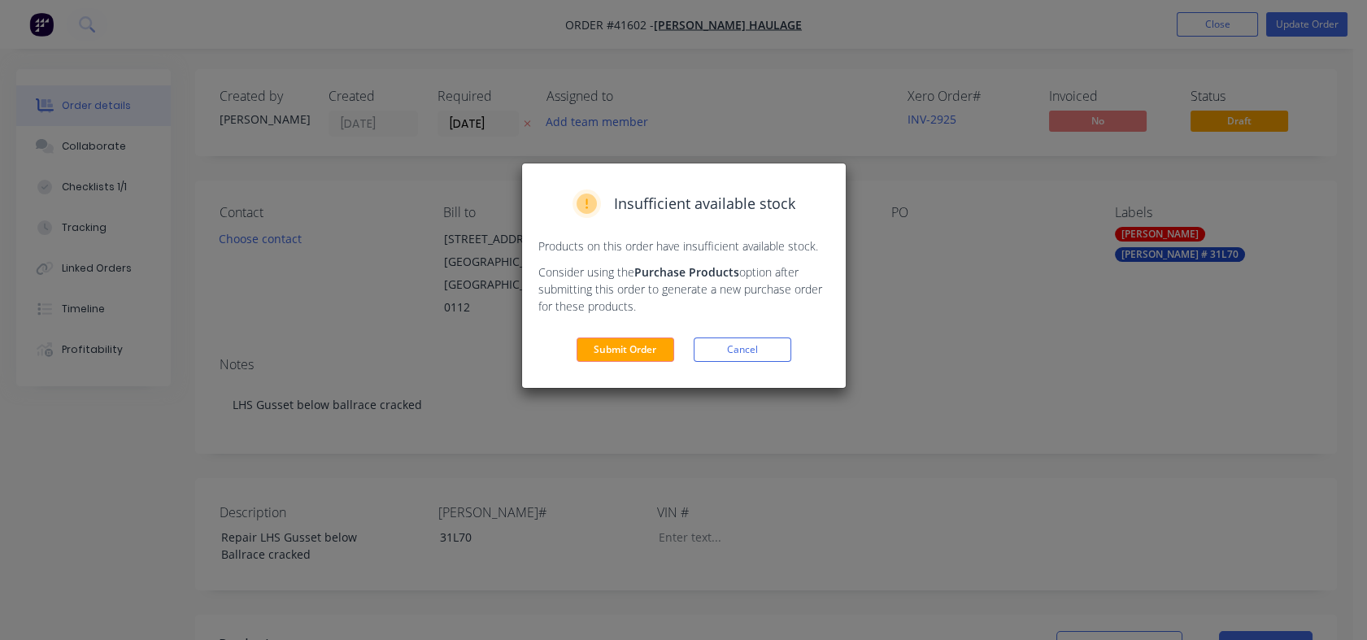
click at [638, 356] on button "Submit Order" at bounding box center [626, 350] width 98 height 24
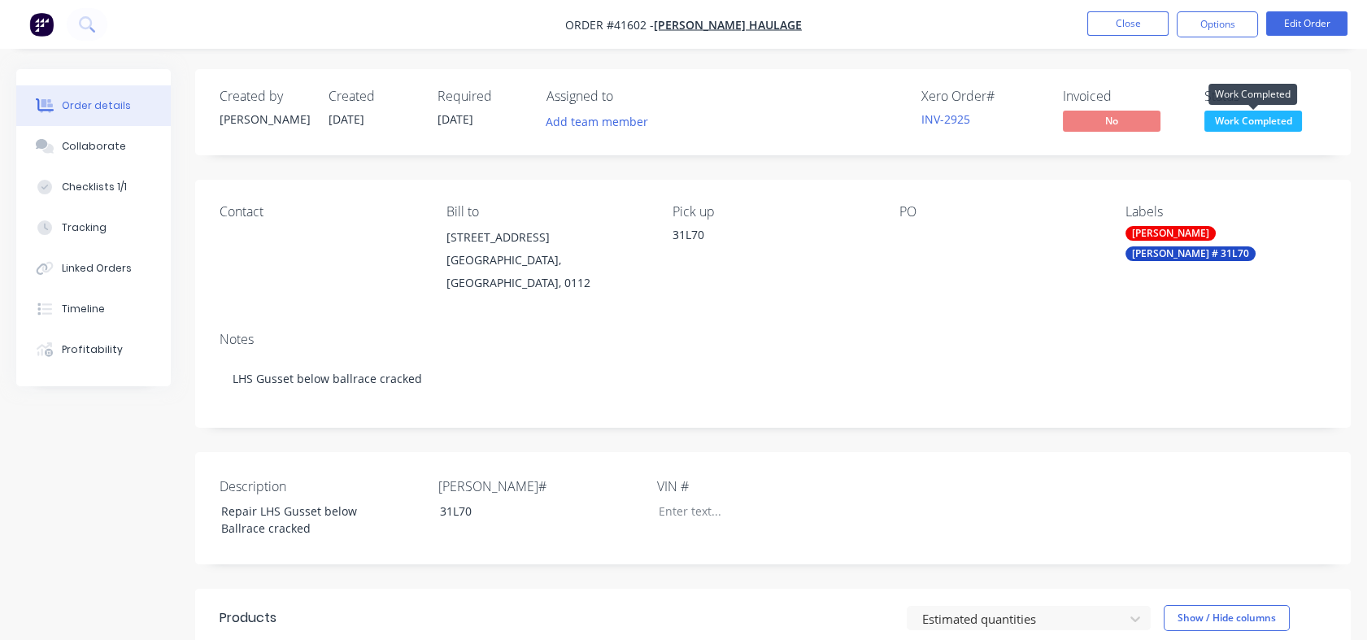
drag, startPoint x: 1250, startPoint y: 128, endPoint x: 1244, endPoint y: 120, distance: 10.4
click at [1244, 120] on span "Work Completed" at bounding box center [1254, 121] width 98 height 20
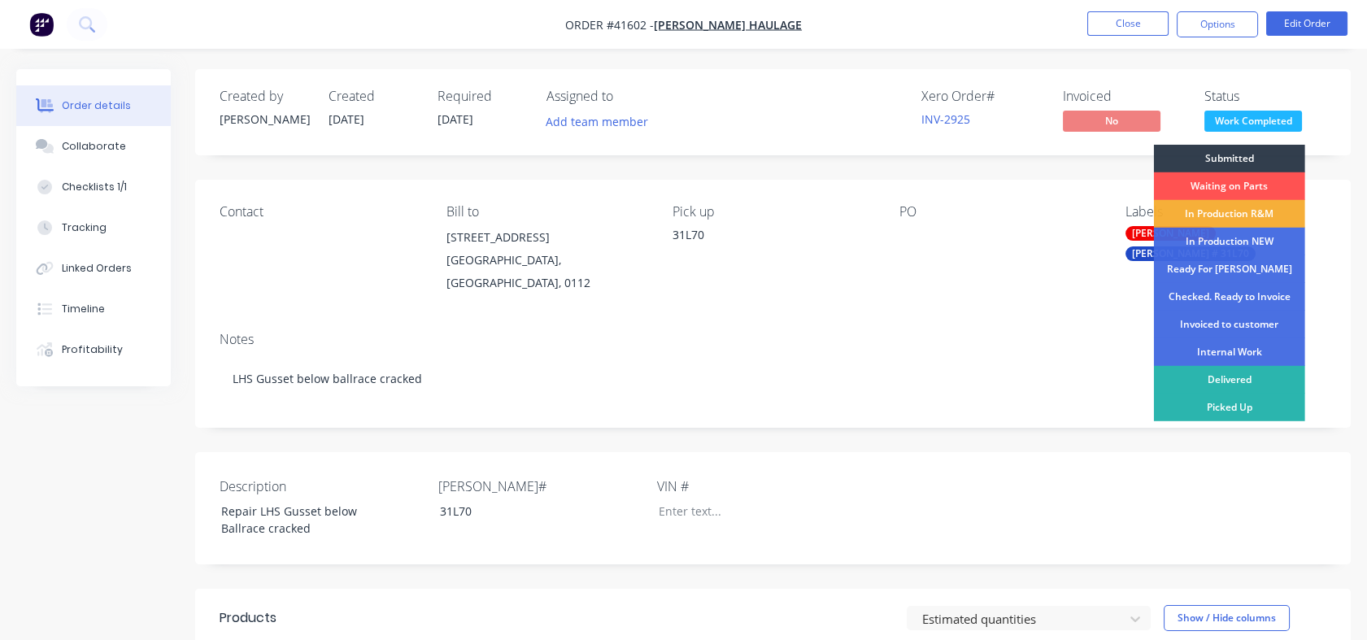
click at [1224, 292] on div "Checked. Ready to Invoice" at bounding box center [1229, 297] width 151 height 28
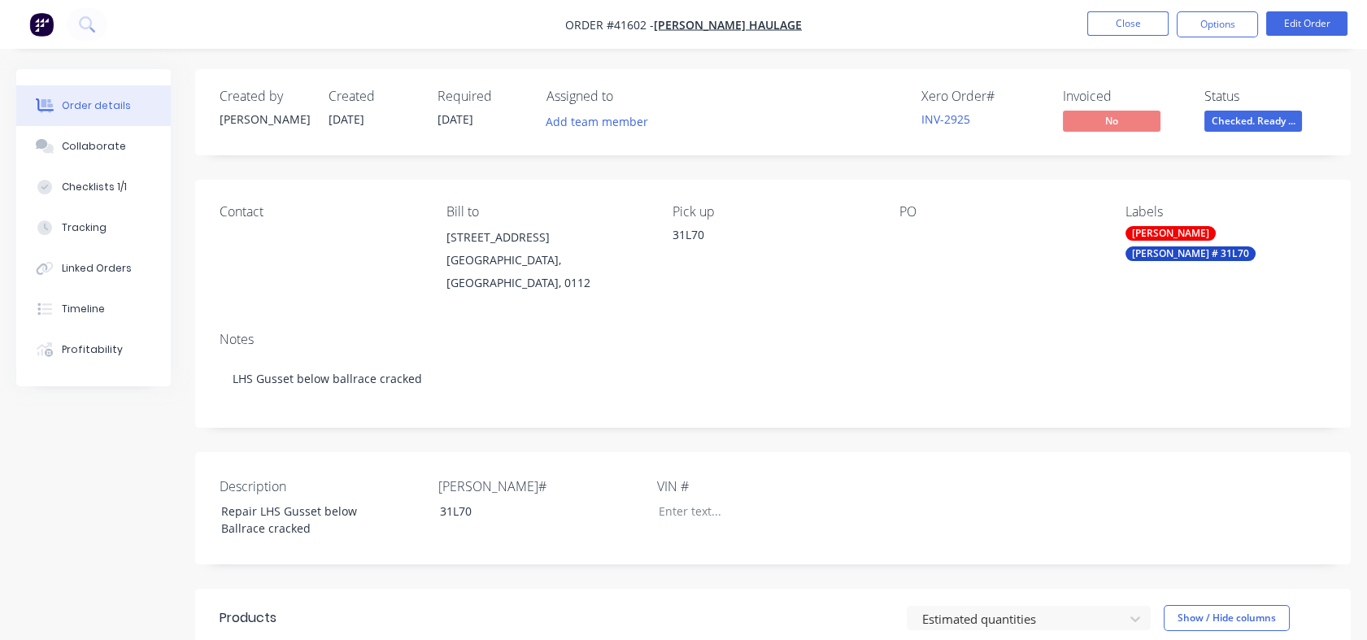
click at [1121, 29] on button "Close" at bounding box center [1128, 23] width 81 height 24
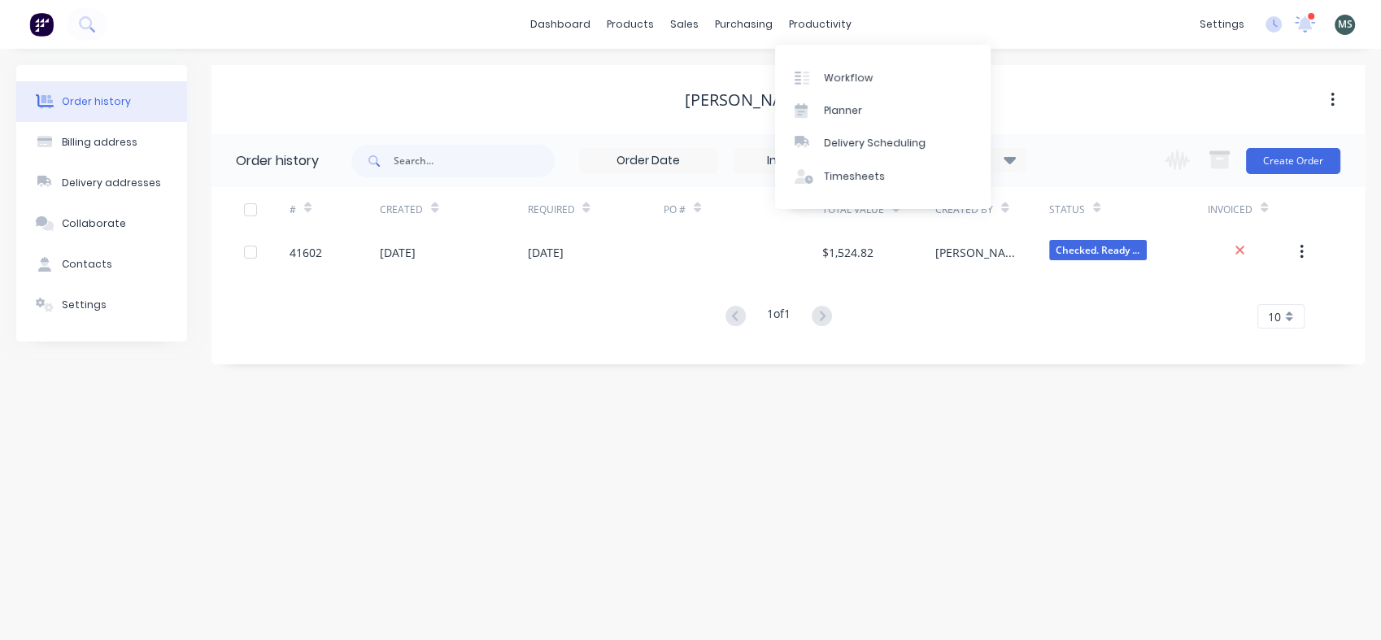
click at [833, 82] on div "Workflow" at bounding box center [848, 78] width 49 height 15
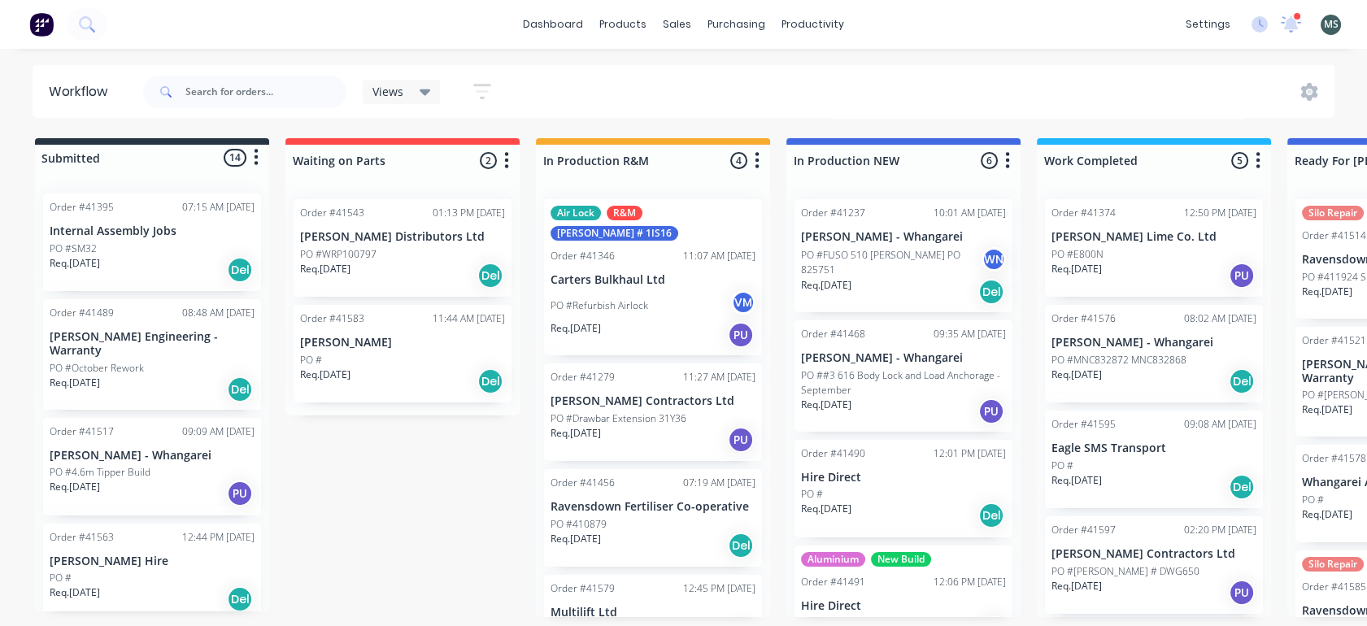
click at [359, 255] on p "PO #WRP100797" at bounding box center [338, 254] width 76 height 15
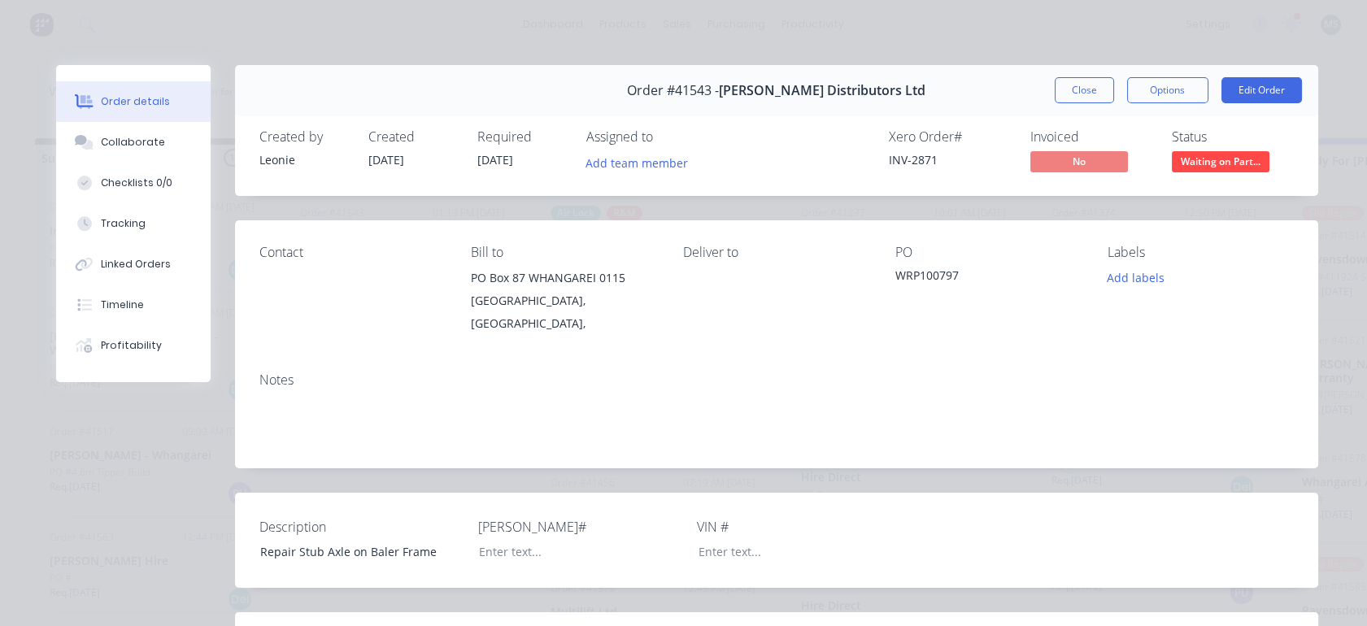
click at [1242, 89] on button "Edit Order" at bounding box center [1262, 90] width 81 height 26
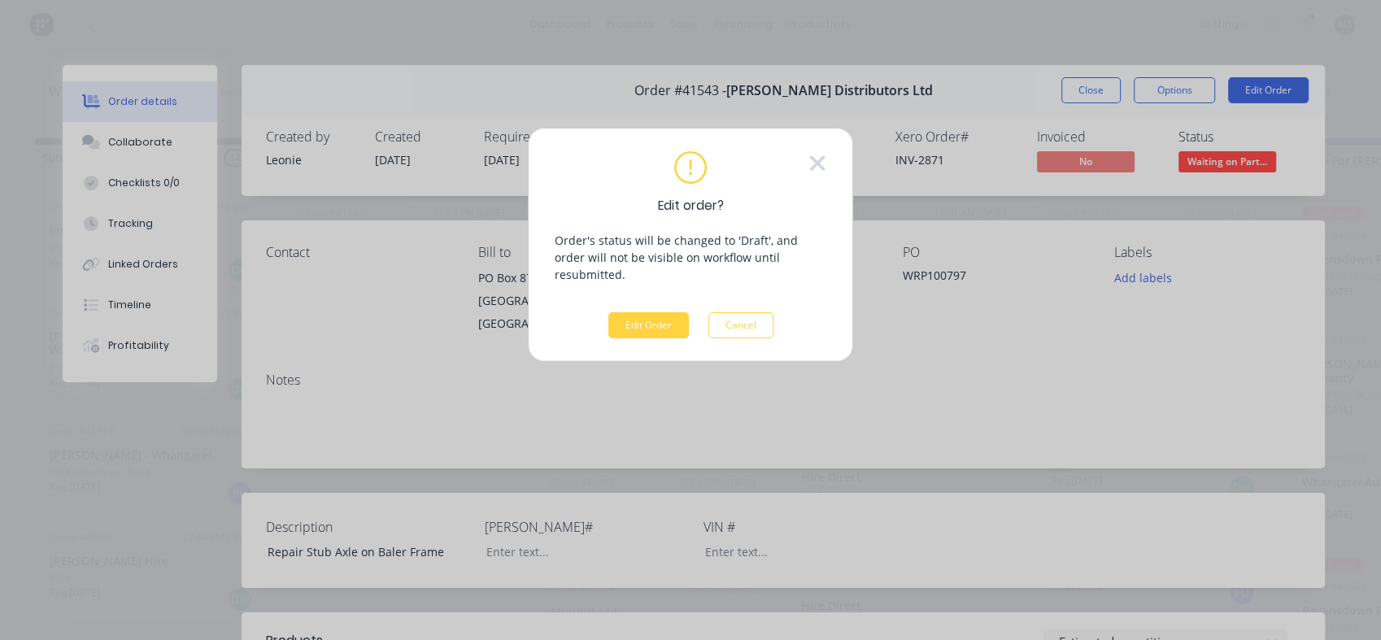
click at [619, 319] on button "Edit Order" at bounding box center [648, 325] width 81 height 26
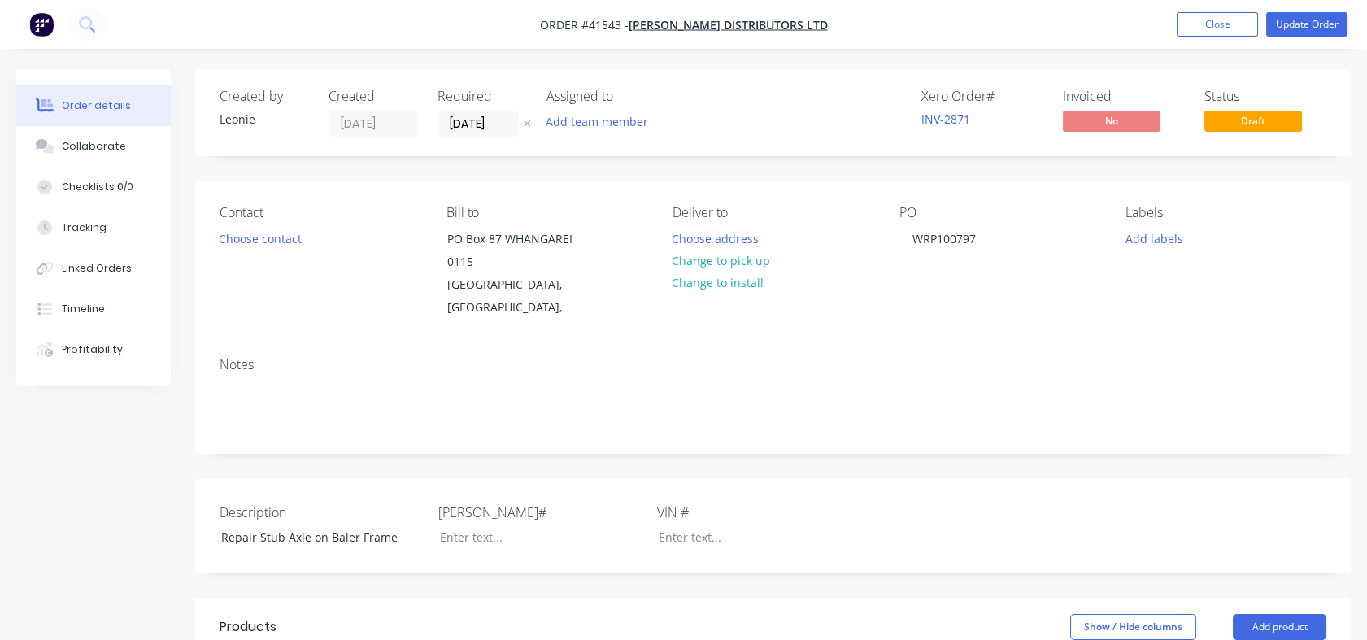
click at [71, 228] on div "Tracking" at bounding box center [84, 227] width 45 height 15
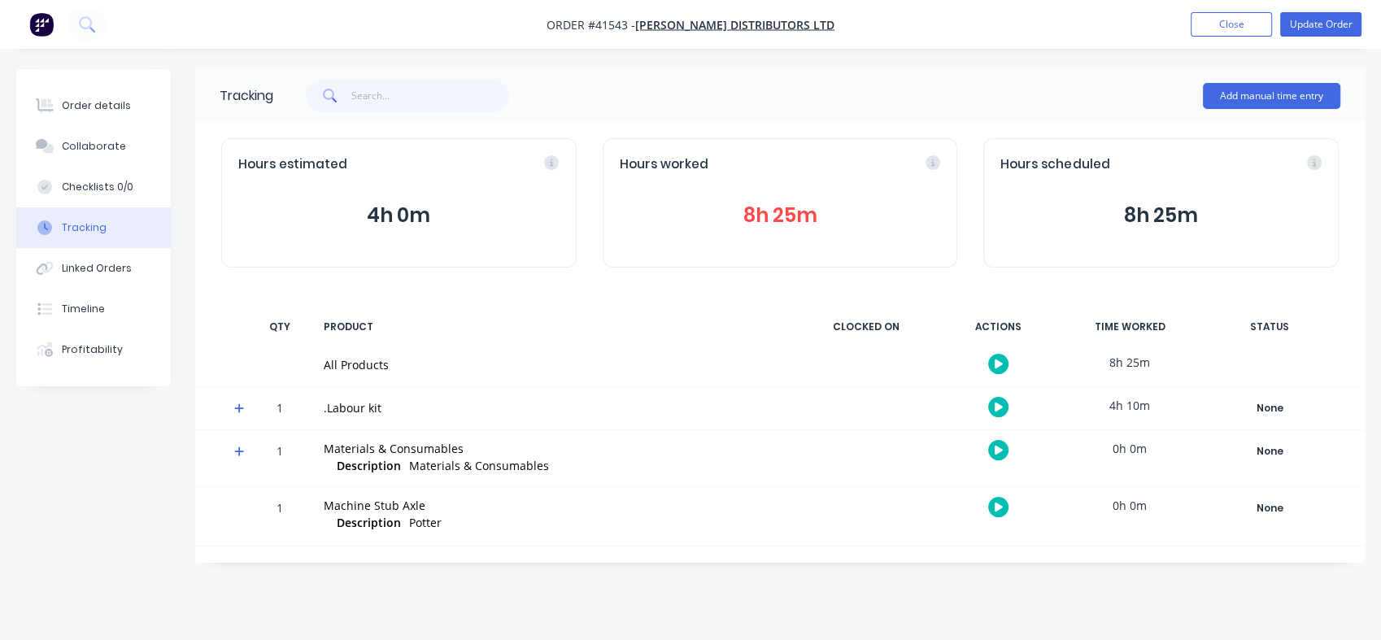
click at [773, 218] on button "8h 25m" at bounding box center [780, 215] width 321 height 31
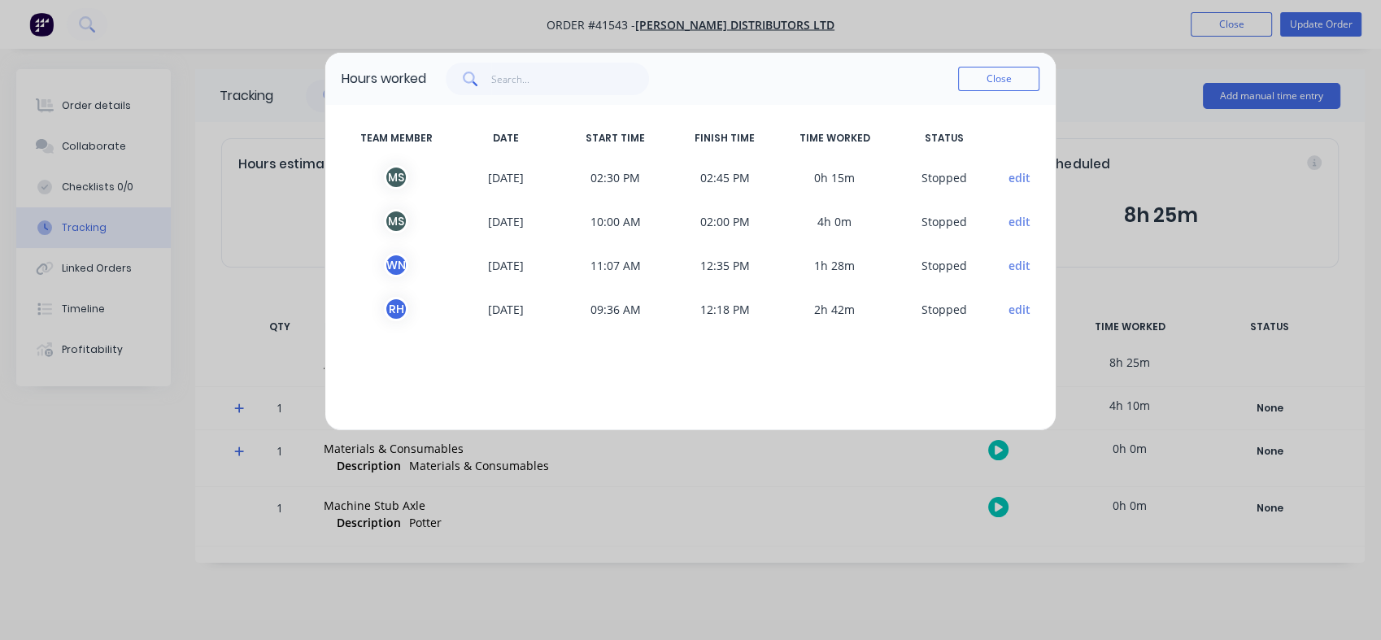
click at [992, 85] on button "Close" at bounding box center [998, 79] width 81 height 24
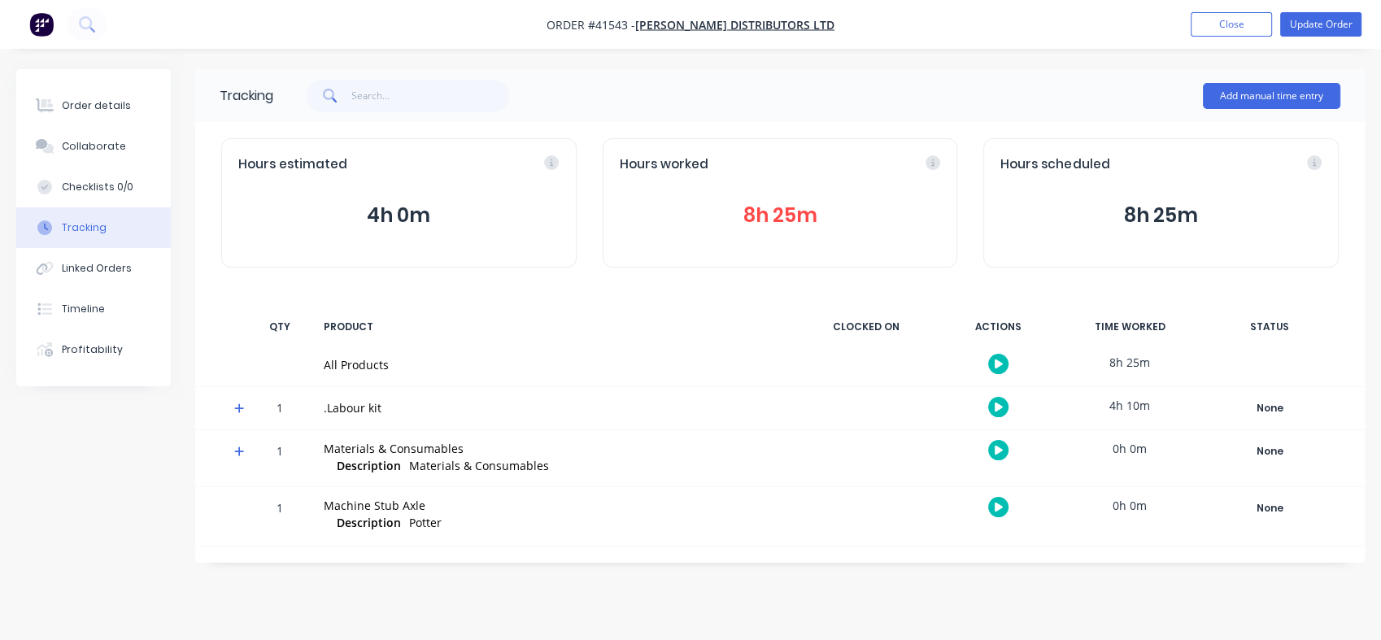
click at [360, 515] on span "Description" at bounding box center [369, 522] width 64 height 17
click at [74, 98] on div "Order details" at bounding box center [96, 105] width 69 height 15
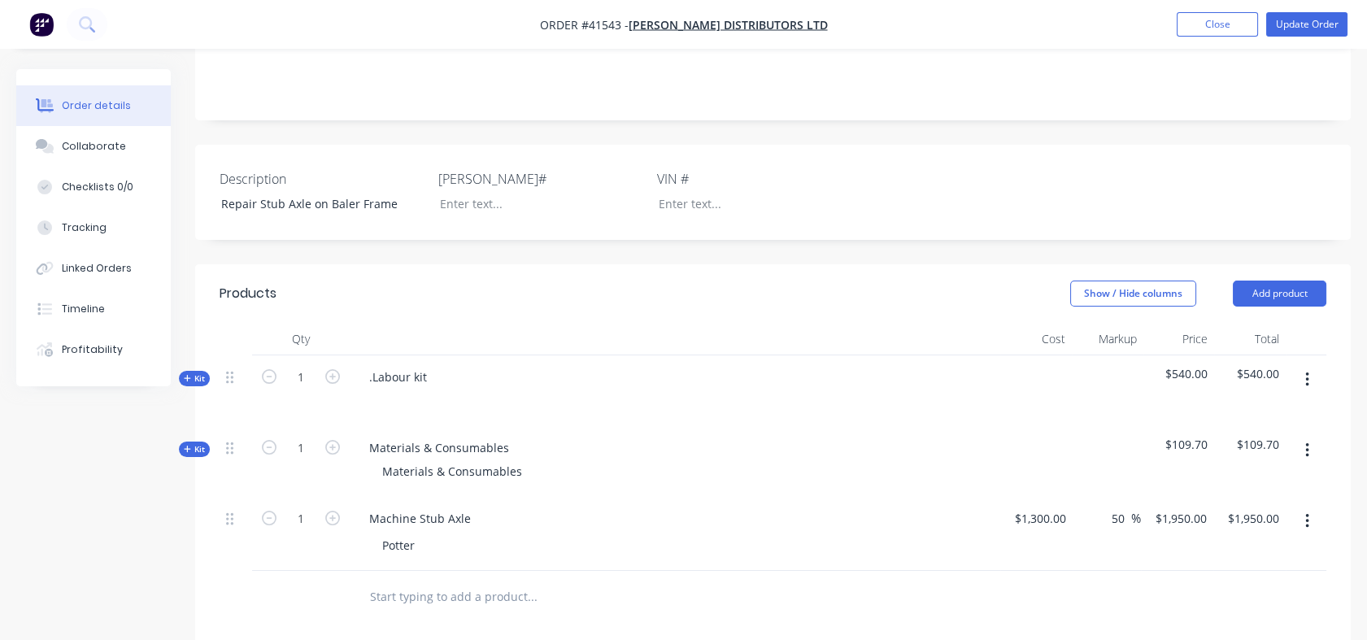
scroll to position [345, 0]
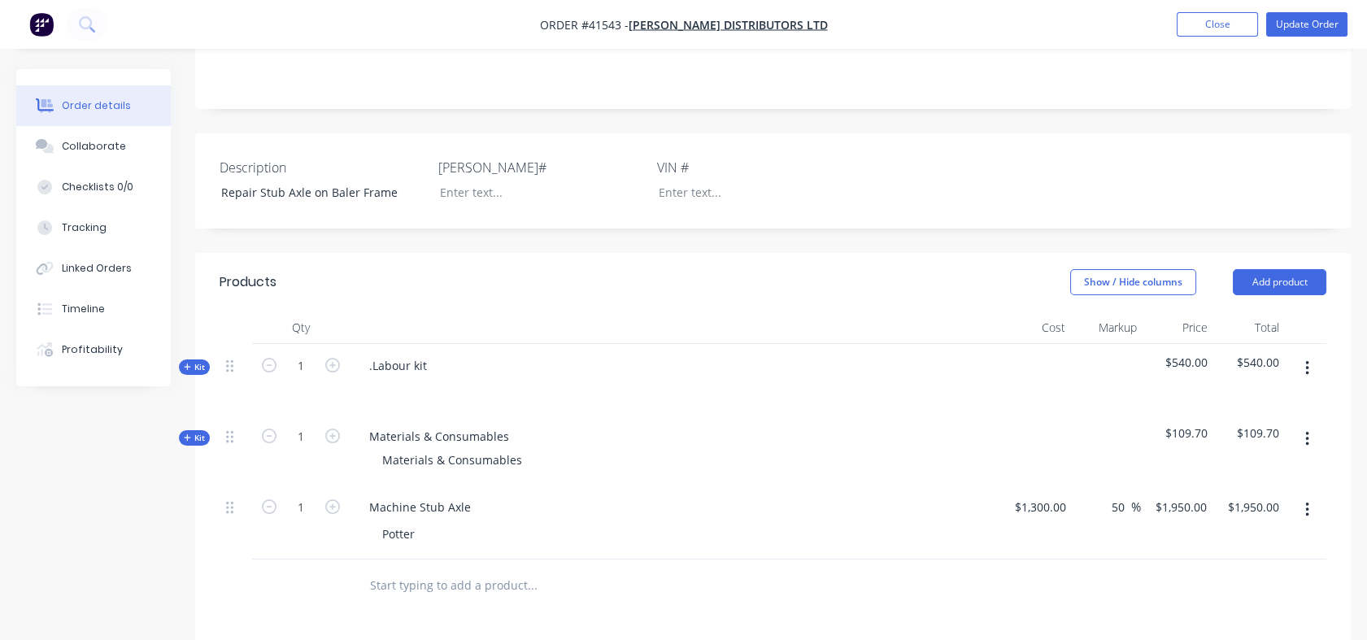
click at [196, 361] on span "Kit" at bounding box center [194, 367] width 21 height 12
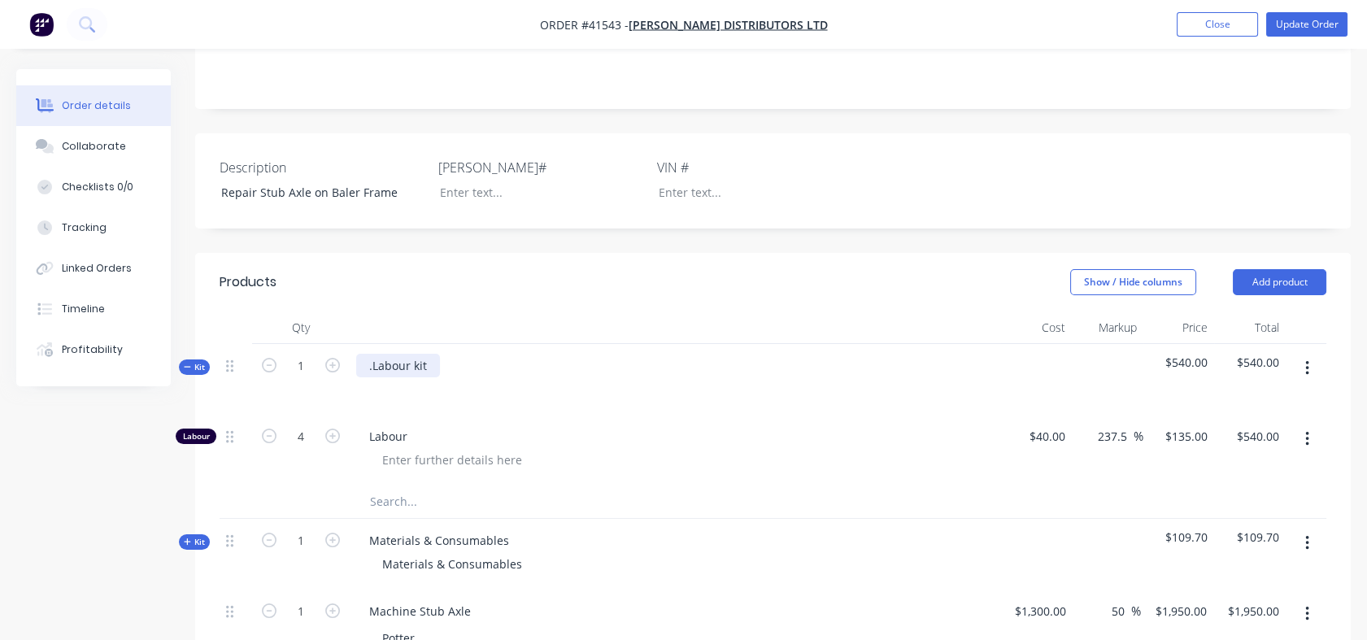
click at [428, 354] on div ".Labour kit" at bounding box center [398, 366] width 84 height 24
drag, startPoint x: 428, startPoint y: 344, endPoint x: 355, endPoint y: 348, distance: 73.3
click at [355, 348] on div ".Labour kit" at bounding box center [675, 379] width 651 height 71
click at [81, 267] on div "Linked Orders" at bounding box center [97, 268] width 70 height 15
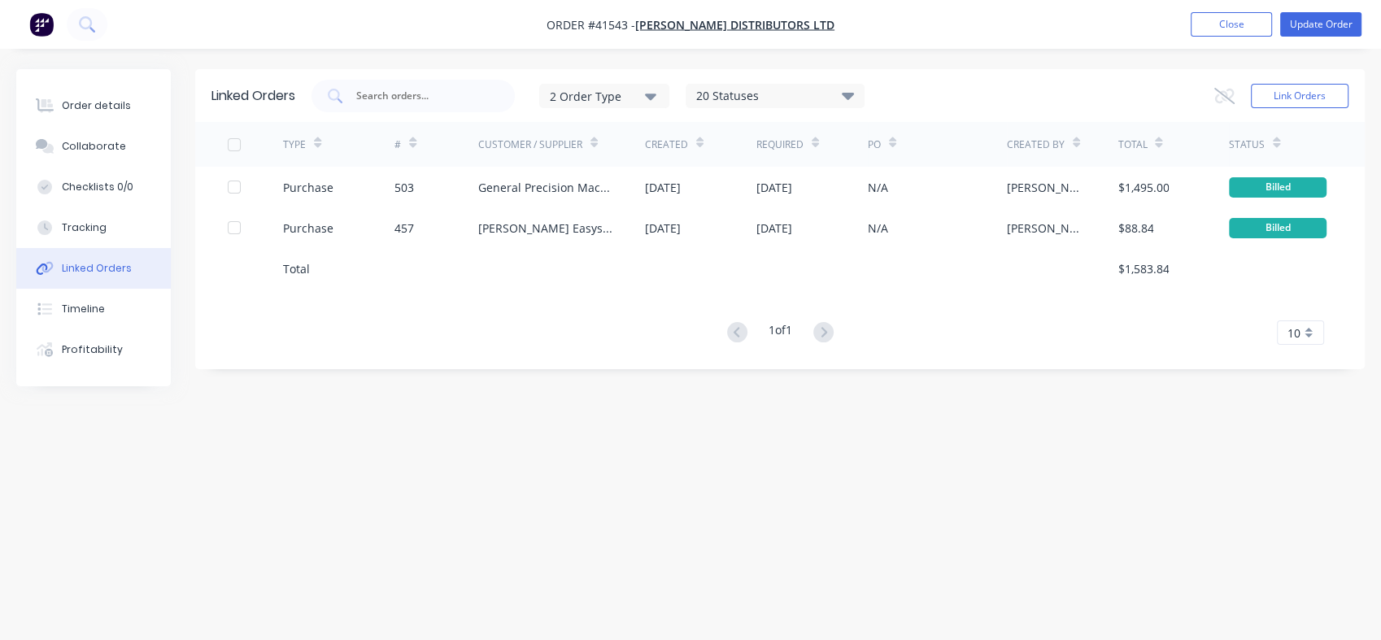
click at [543, 189] on div "General Precision Machining" at bounding box center [545, 187] width 134 height 17
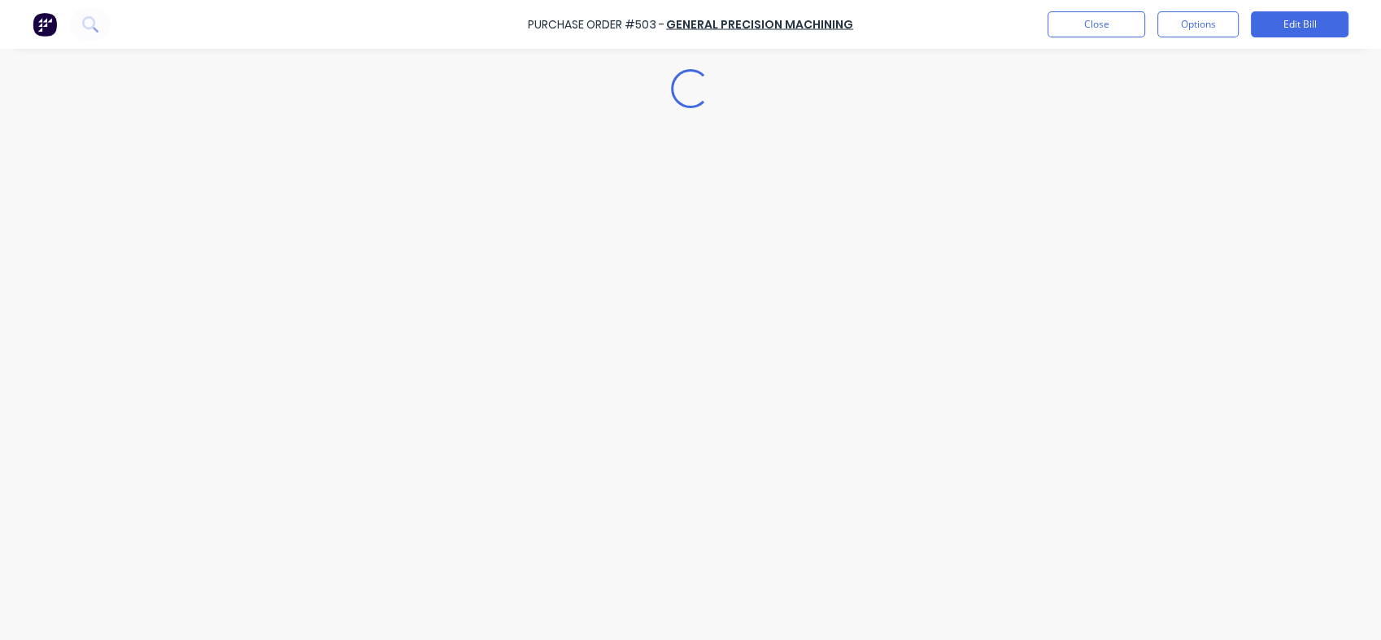
click at [543, 189] on div "Loading..." at bounding box center [690, 295] width 1381 height 559
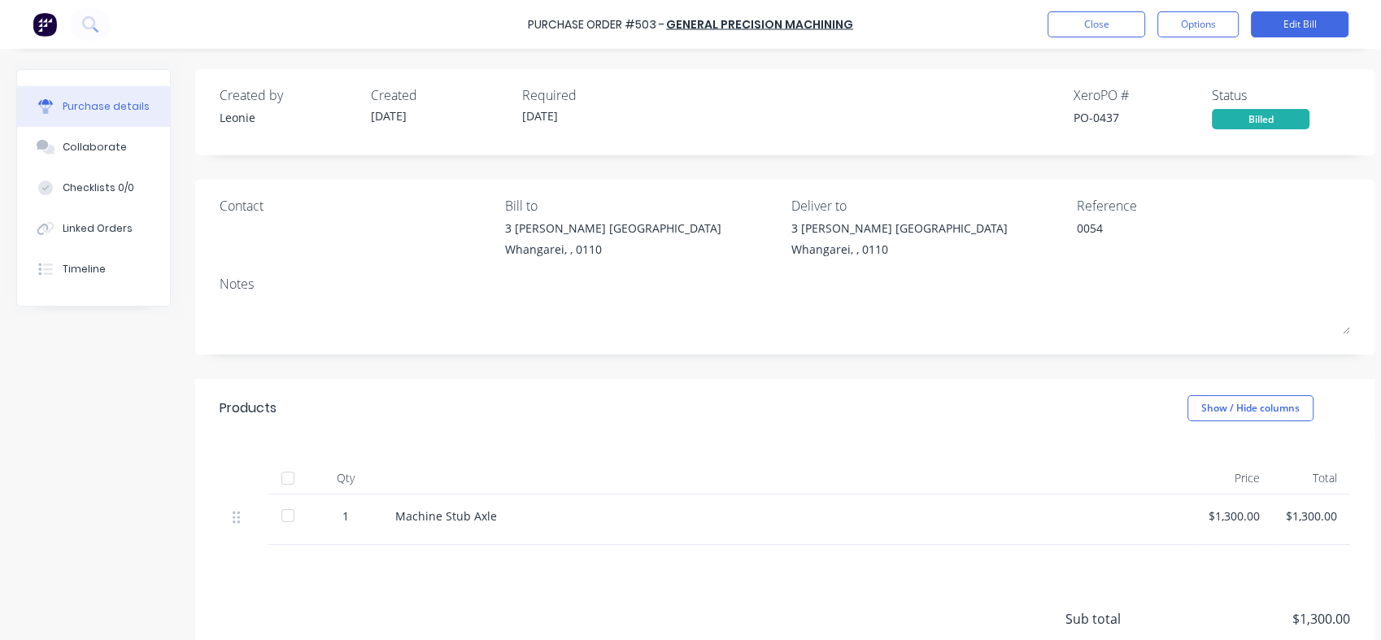
scroll to position [59, 0]
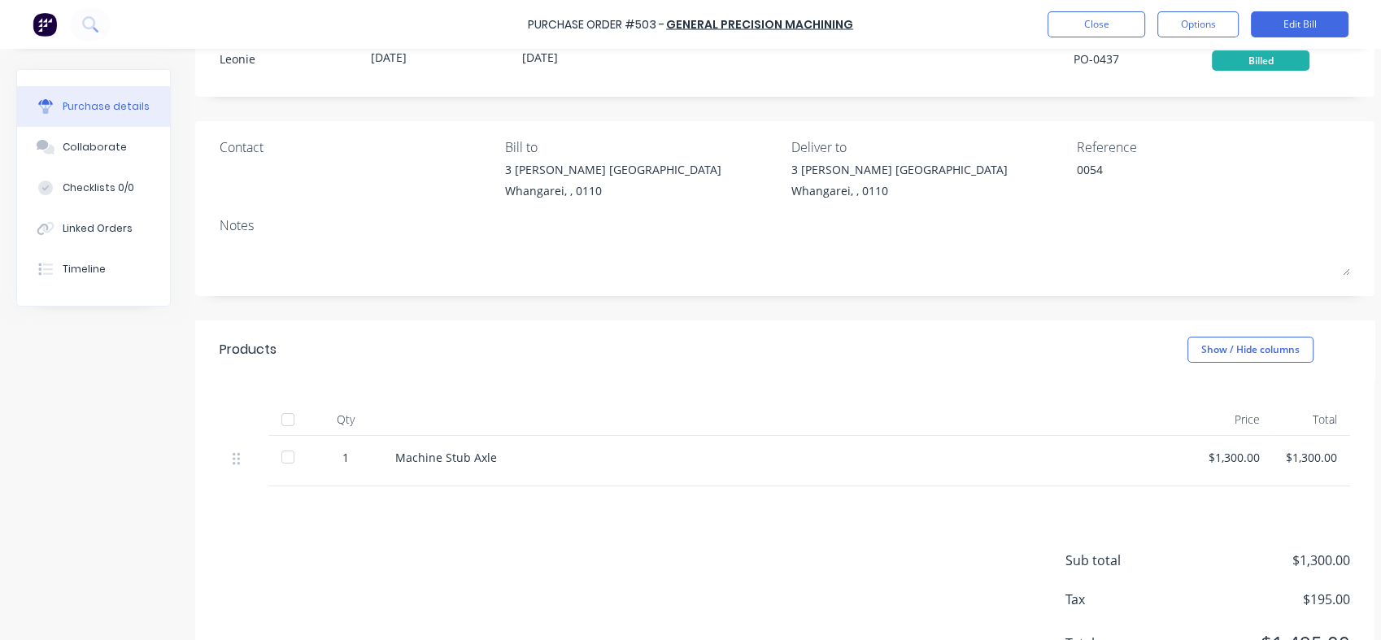
click at [98, 150] on div "Collaborate" at bounding box center [95, 147] width 64 height 15
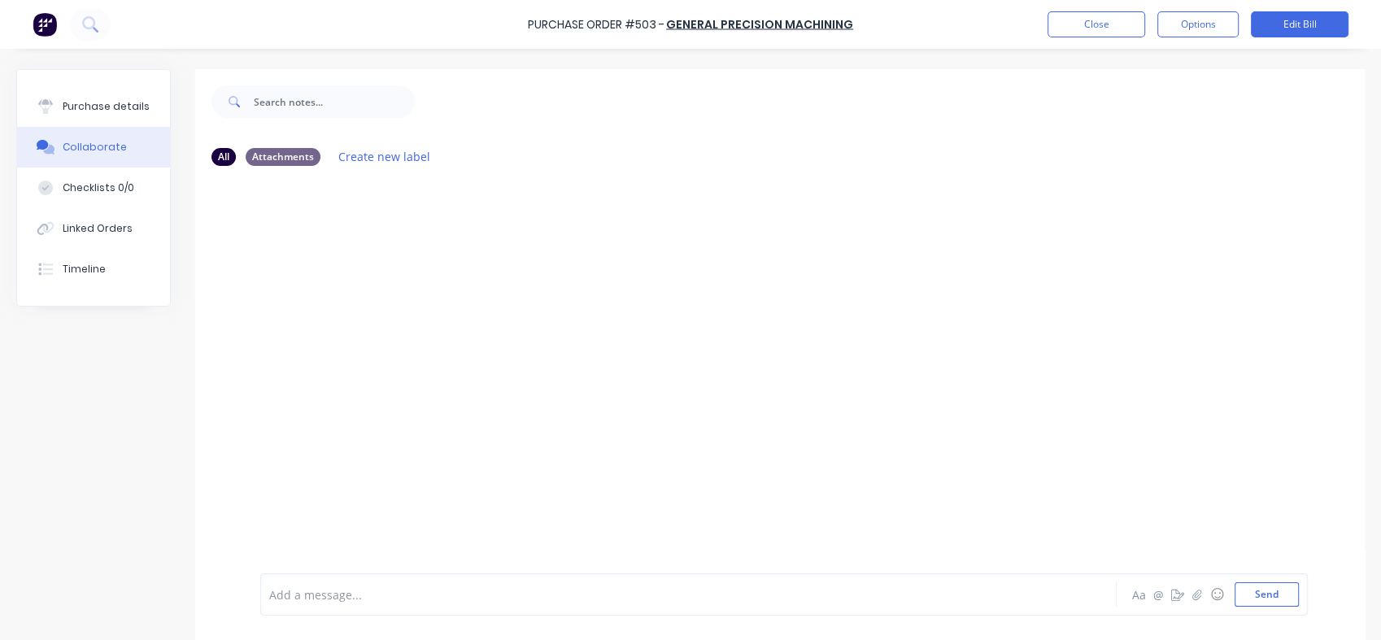
click at [97, 111] on div "Purchase details" at bounding box center [106, 106] width 87 height 15
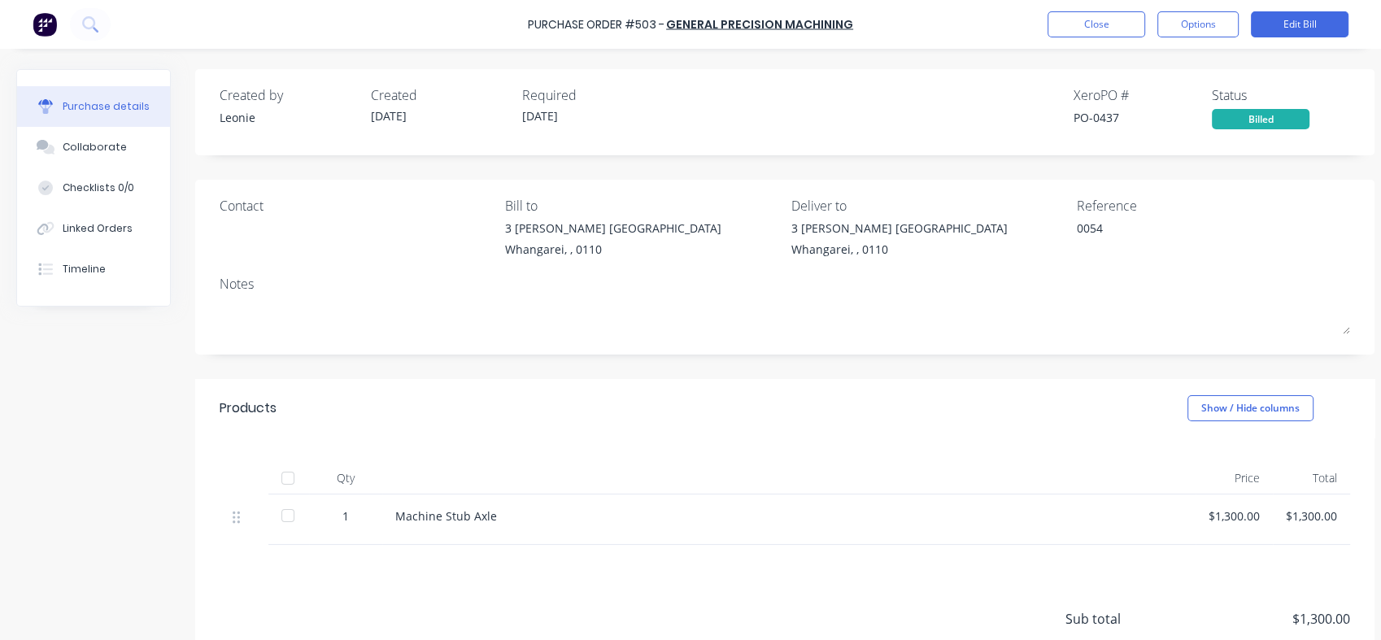
click at [93, 198] on button "Checklists 0/0" at bounding box center [93, 188] width 153 height 41
type textarea "x"
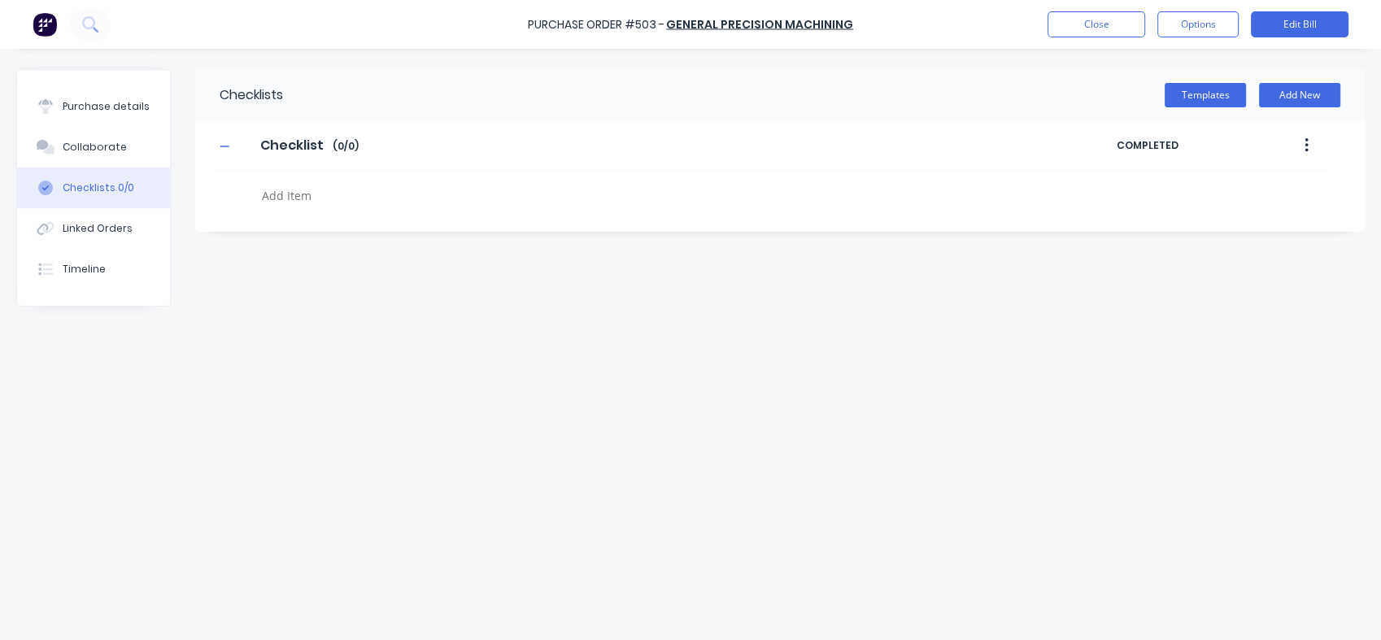
click at [89, 238] on button "Linked Orders" at bounding box center [93, 228] width 153 height 41
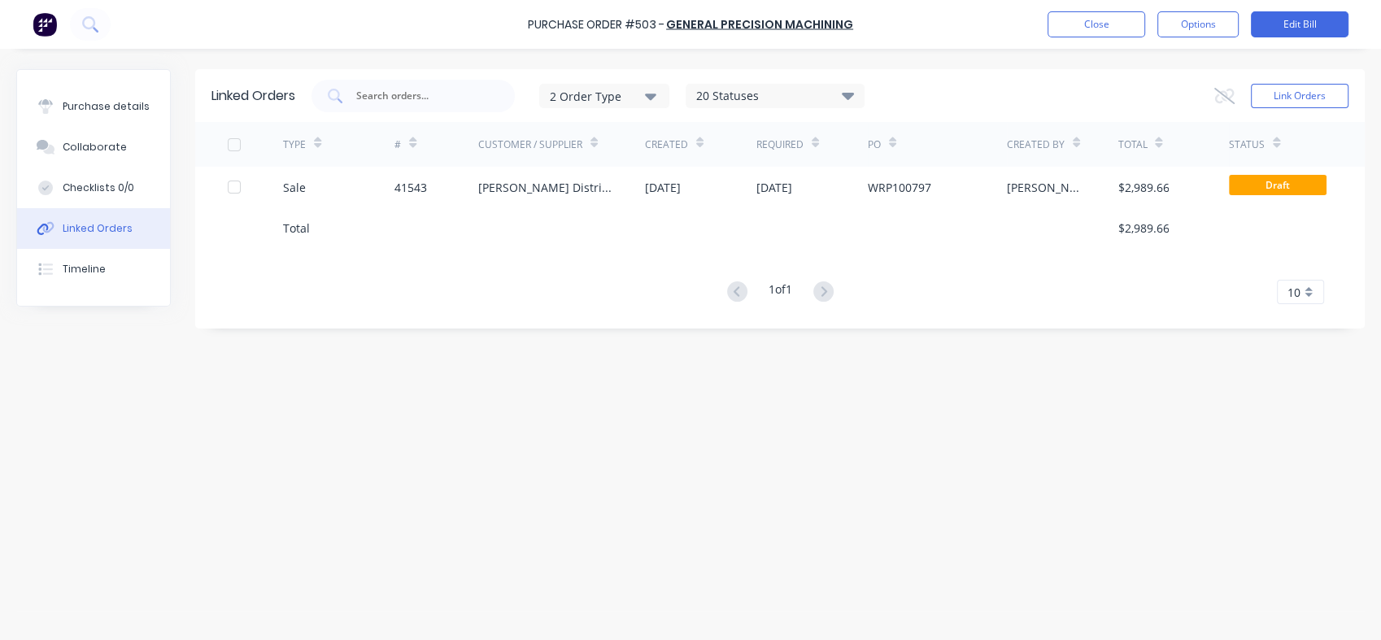
click at [543, 191] on div "[PERSON_NAME] Distributors Ltd" at bounding box center [545, 187] width 134 height 17
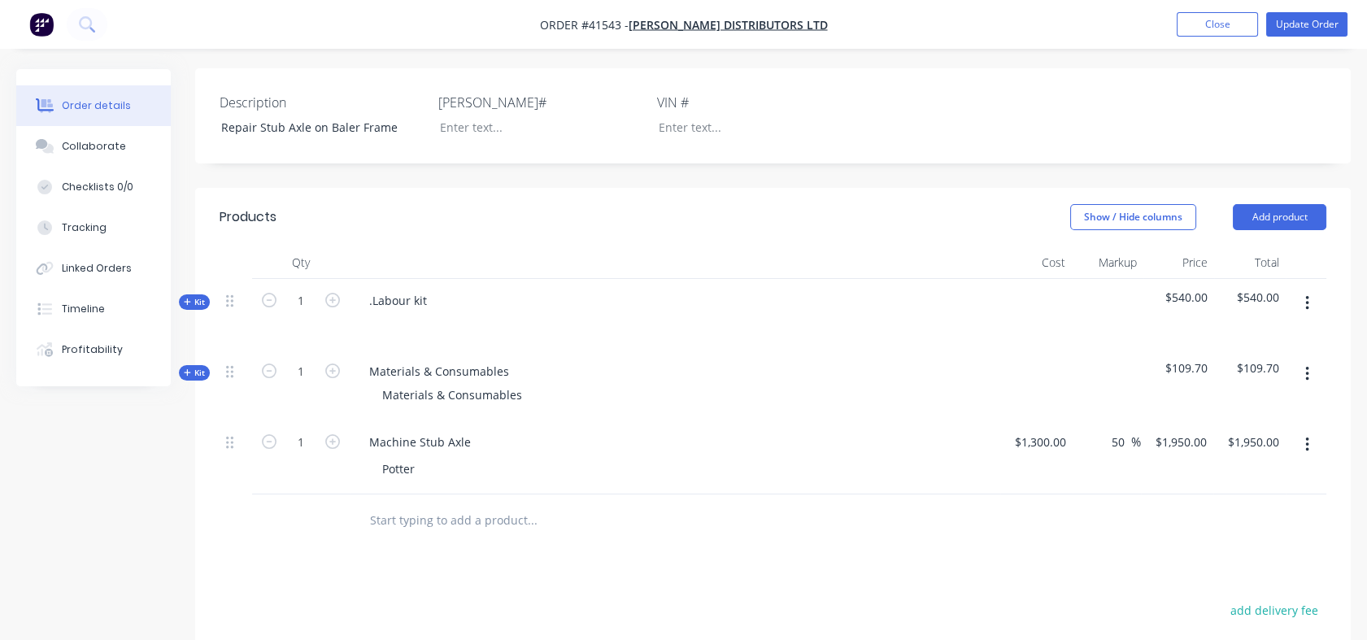
scroll to position [413, 0]
click at [194, 364] on span "Kit" at bounding box center [194, 370] width 21 height 12
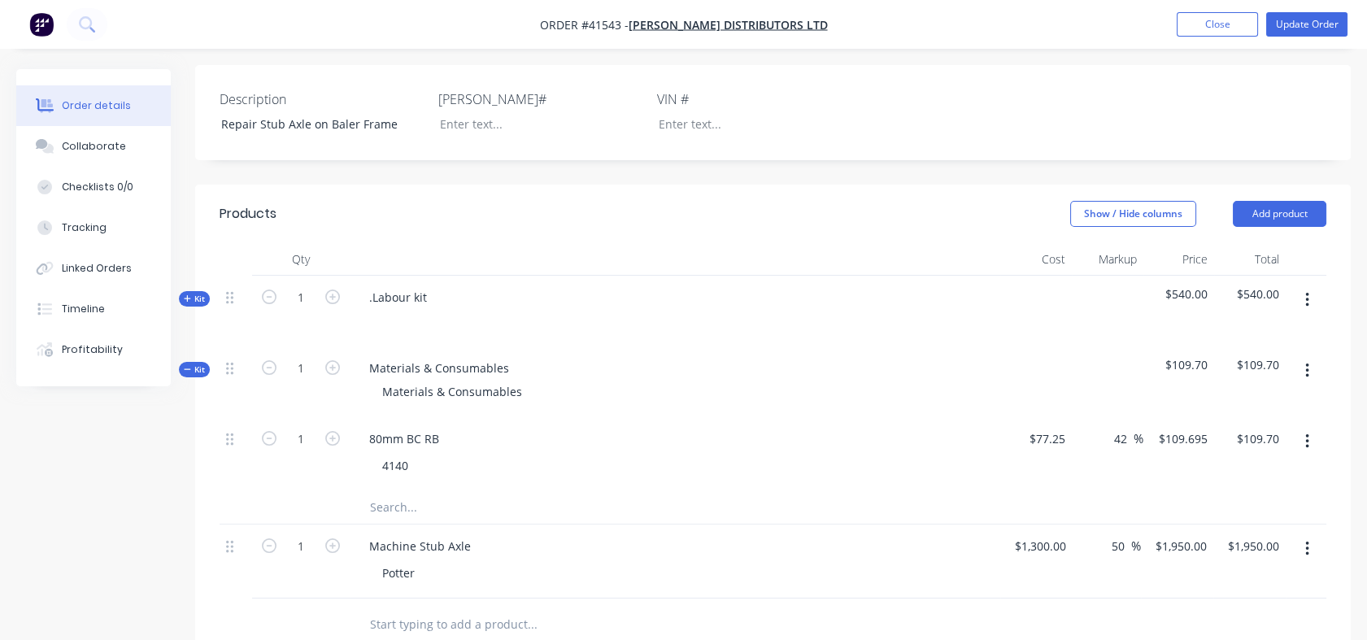
click at [377, 491] on input "text" at bounding box center [531, 507] width 325 height 33
type input "gas"
click at [460, 539] on div "Gas & Welding Product" at bounding box center [600, 573] width 488 height 68
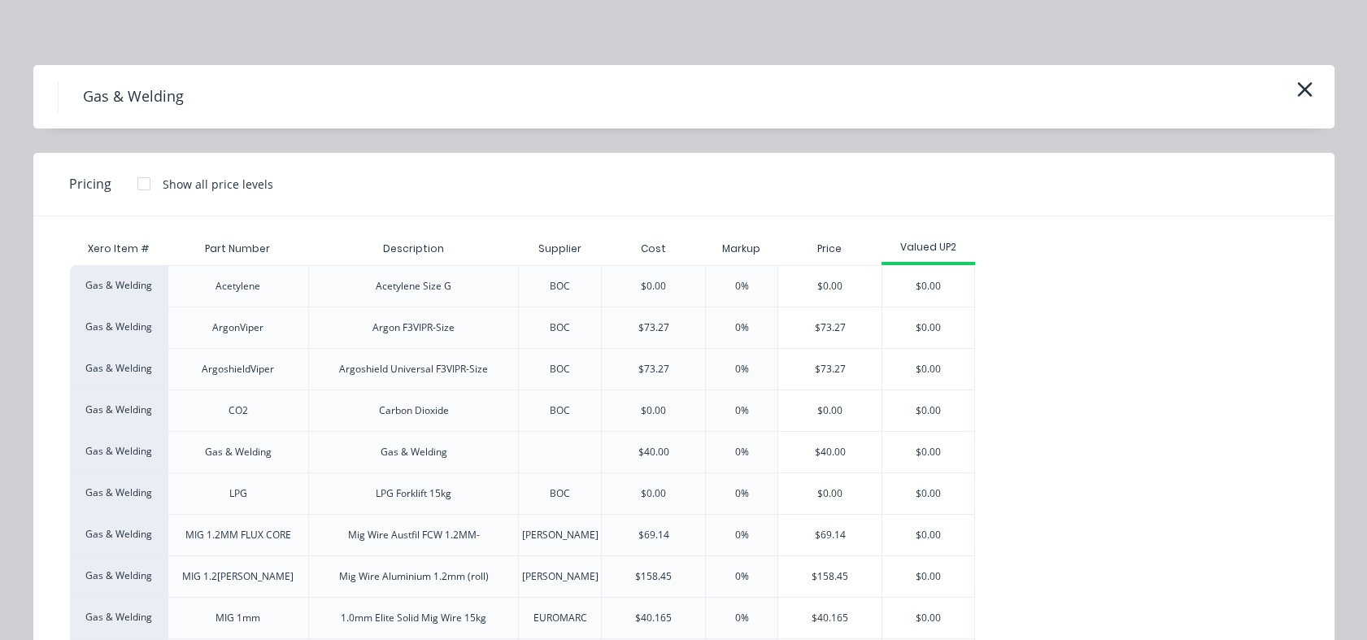
click at [818, 457] on div "$40.00" at bounding box center [829, 452] width 103 height 41
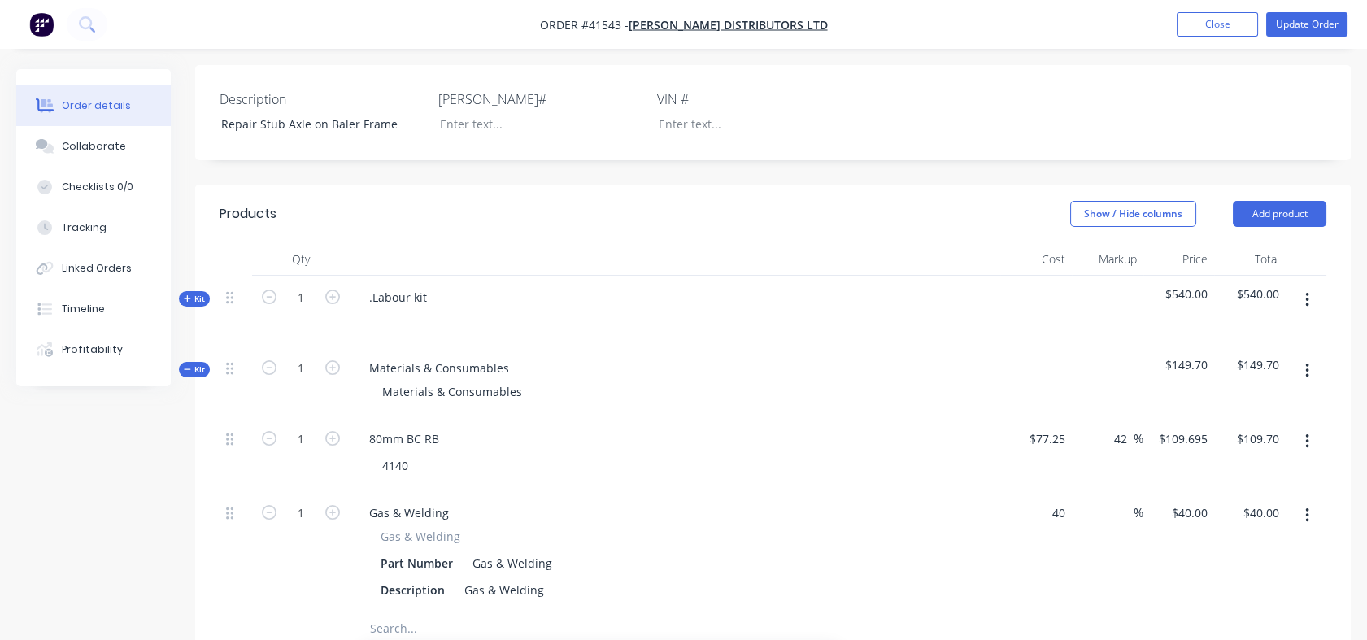
click at [1035, 491] on div "40 $40.00" at bounding box center [1037, 551] width 72 height 121
type input "$40.00"
click at [1122, 501] on input at bounding box center [1124, 513] width 19 height 24
type input "130"
type input "$92.00"
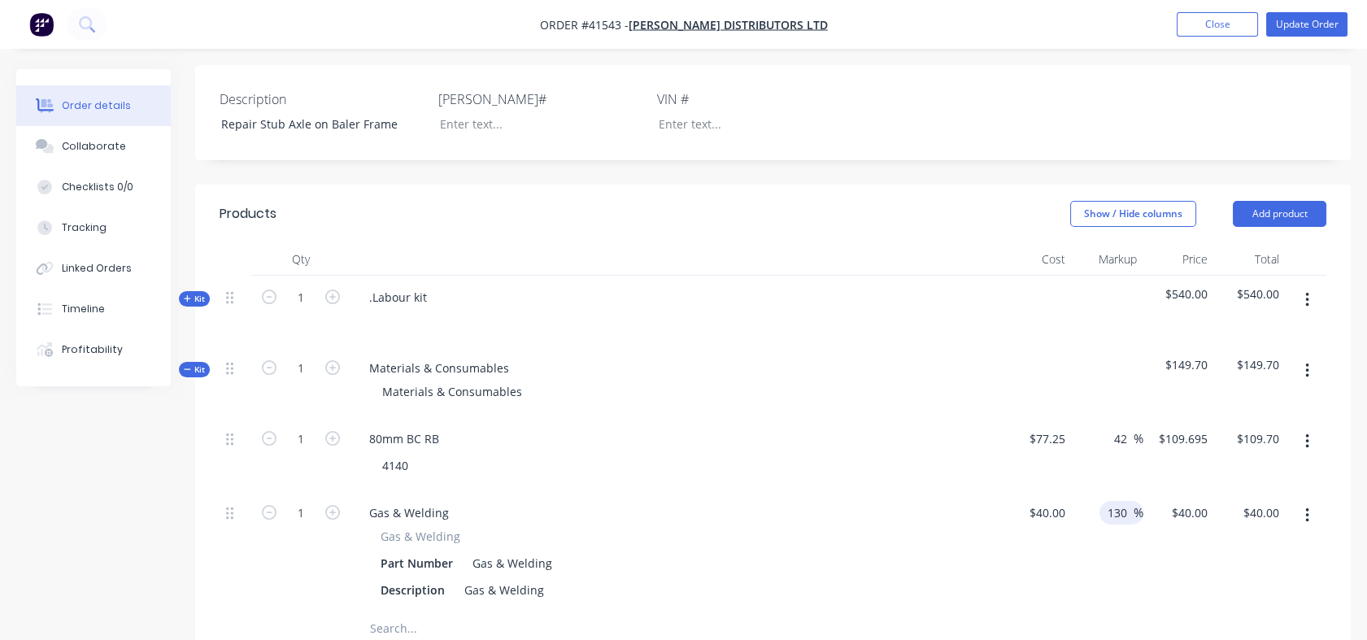
type input "$92.00"
click at [1117, 546] on div "130 130 %" at bounding box center [1108, 551] width 72 height 121
click at [430, 286] on div ".Labour kit" at bounding box center [398, 298] width 84 height 24
click at [423, 286] on div ".Labour kit" at bounding box center [398, 298] width 84 height 24
click at [425, 286] on div "Labour kit" at bounding box center [396, 298] width 81 height 24
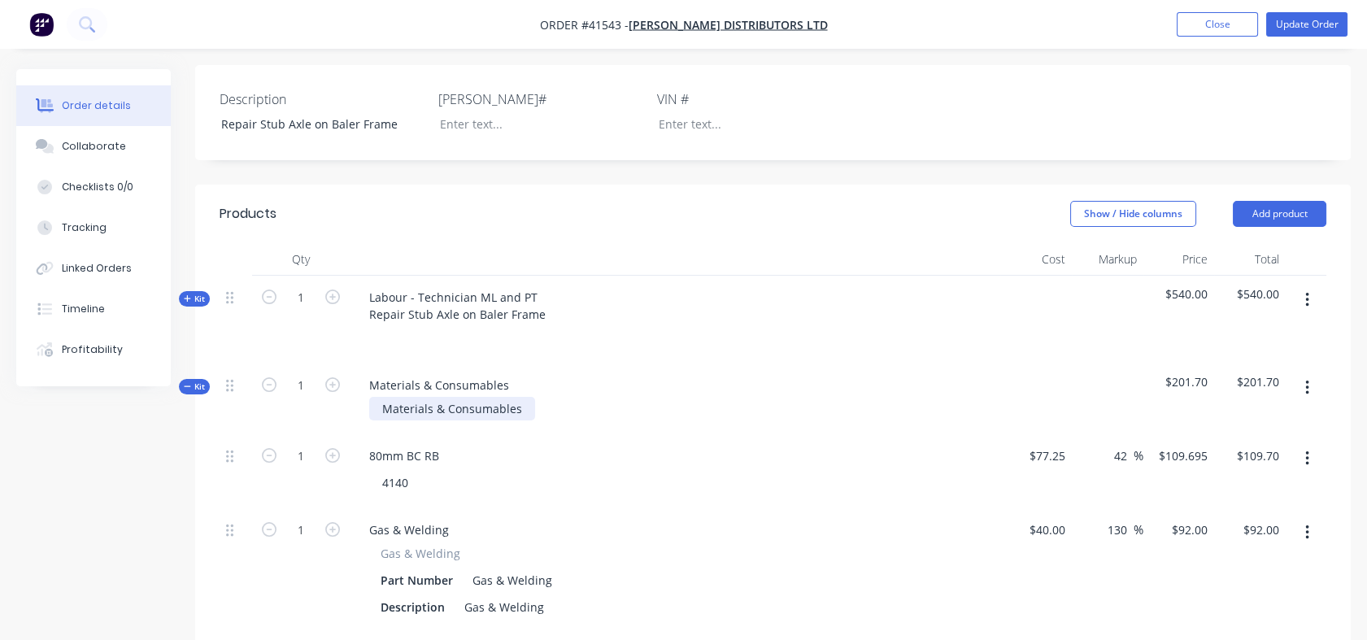
click at [523, 397] on div "Materials & Consumables" at bounding box center [452, 409] width 166 height 24
drag, startPoint x: 521, startPoint y: 384, endPoint x: 382, endPoint y: 377, distance: 139.3
click at [382, 397] on div "Materials & Consumables" at bounding box center [452, 409] width 166 height 24
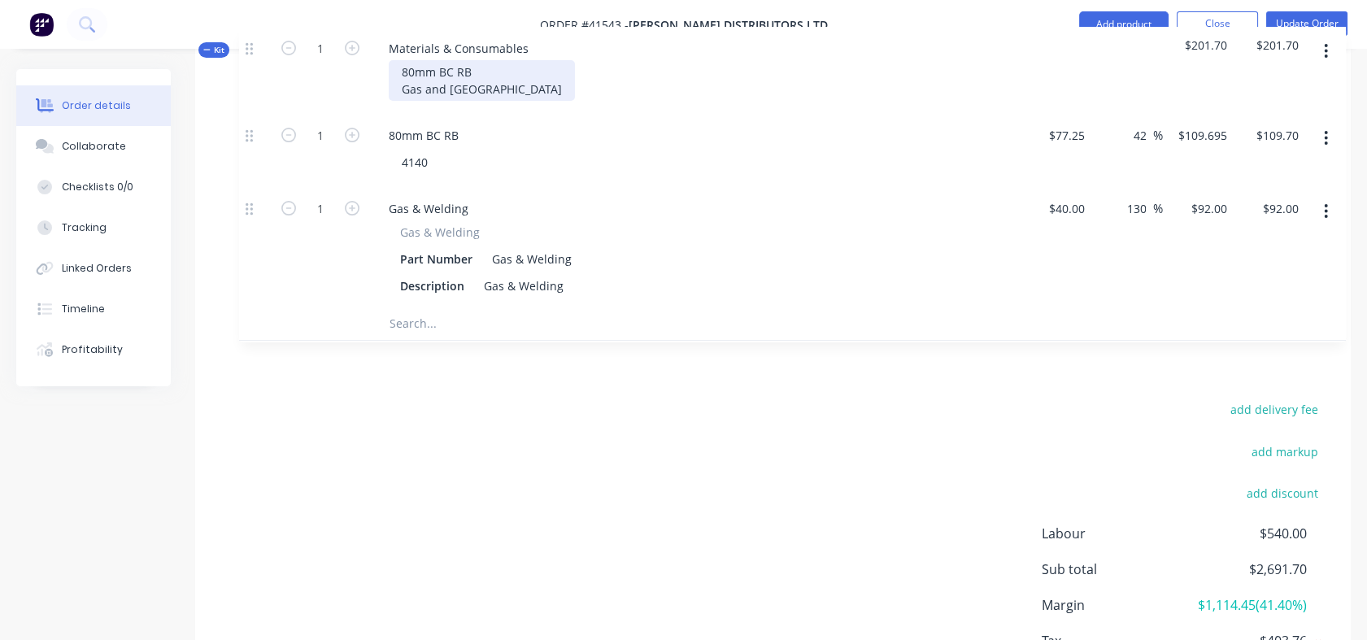
scroll to position [872, 0]
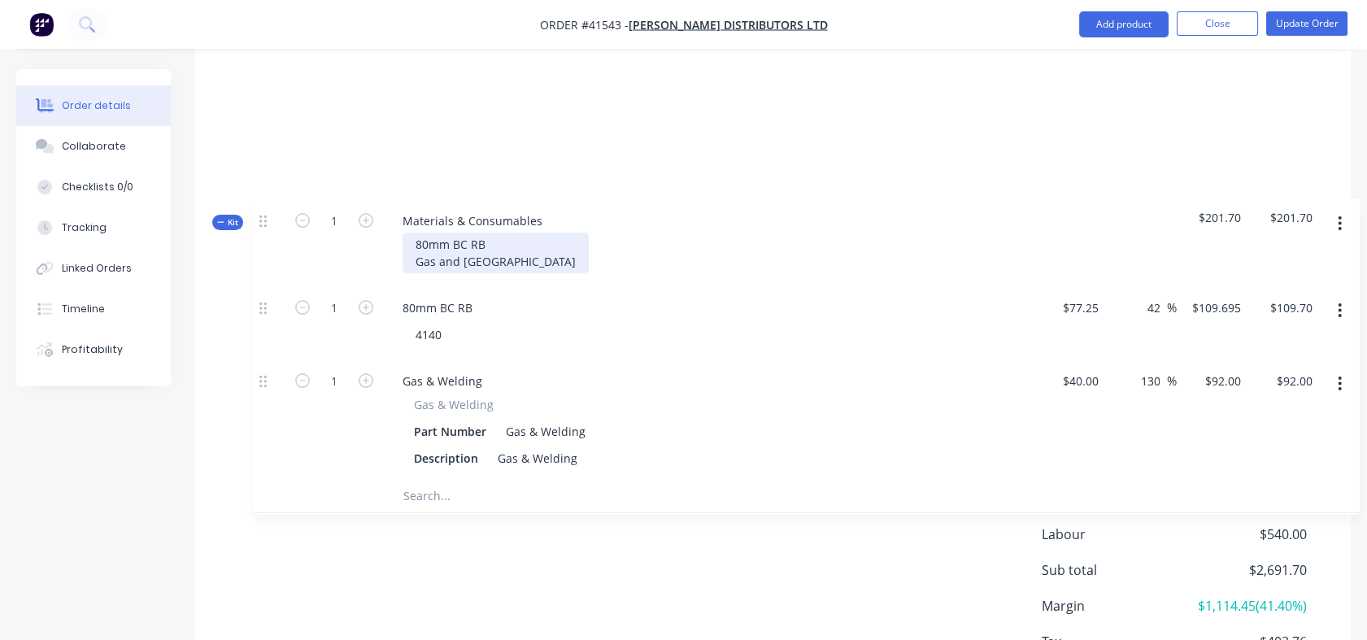
drag, startPoint x: 229, startPoint y: 358, endPoint x: 259, endPoint y: 200, distance: 160.7
click at [259, 200] on div "Kit 1 Labour - Technician ML and PT Repair Stub Axle on Baler Frame $540.00 $54…" at bounding box center [773, 56] width 1107 height 478
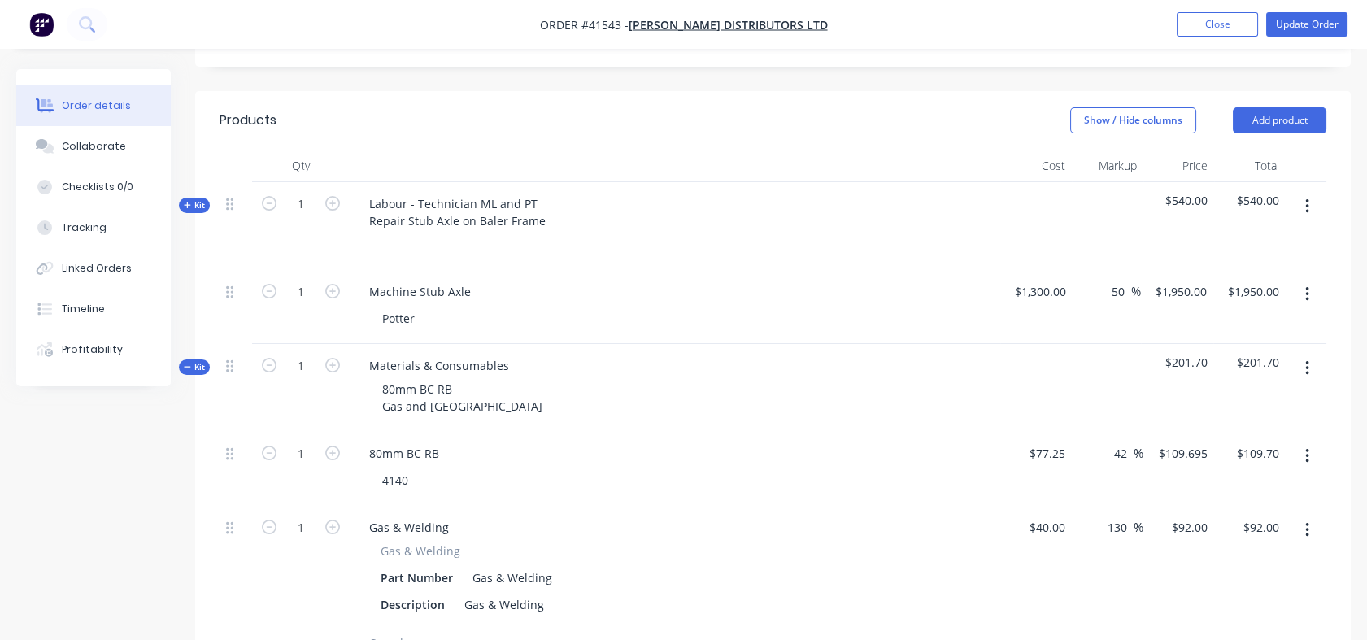
scroll to position [516, 0]
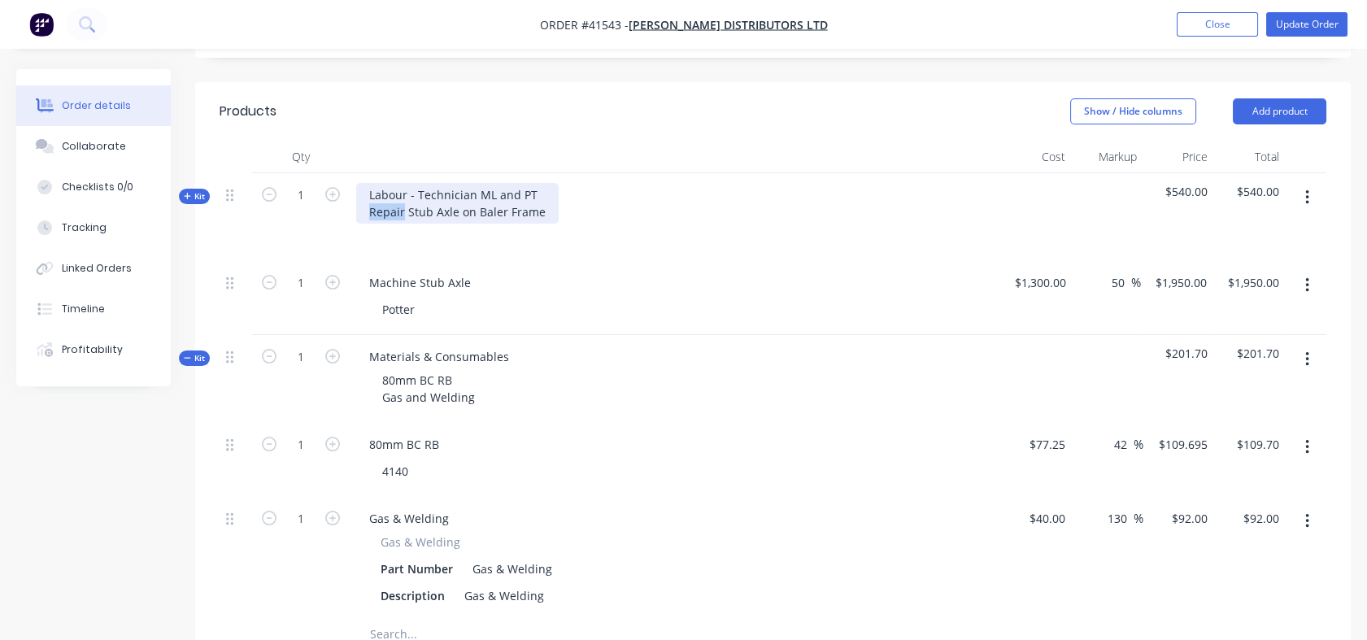
drag, startPoint x: 403, startPoint y: 188, endPoint x: 370, endPoint y: 190, distance: 33.4
click at [370, 190] on div "Labour - Technician ML and PT Repair Stub Axle on Baler Frame" at bounding box center [457, 203] width 203 height 41
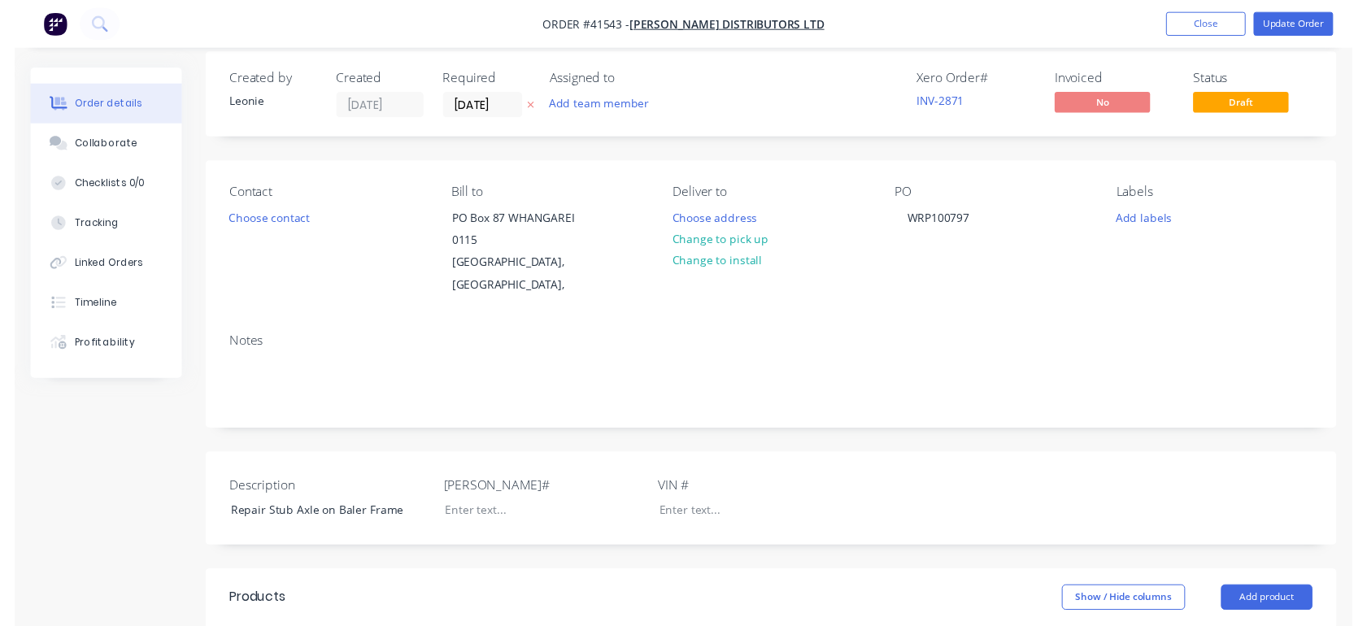
scroll to position [0, 0]
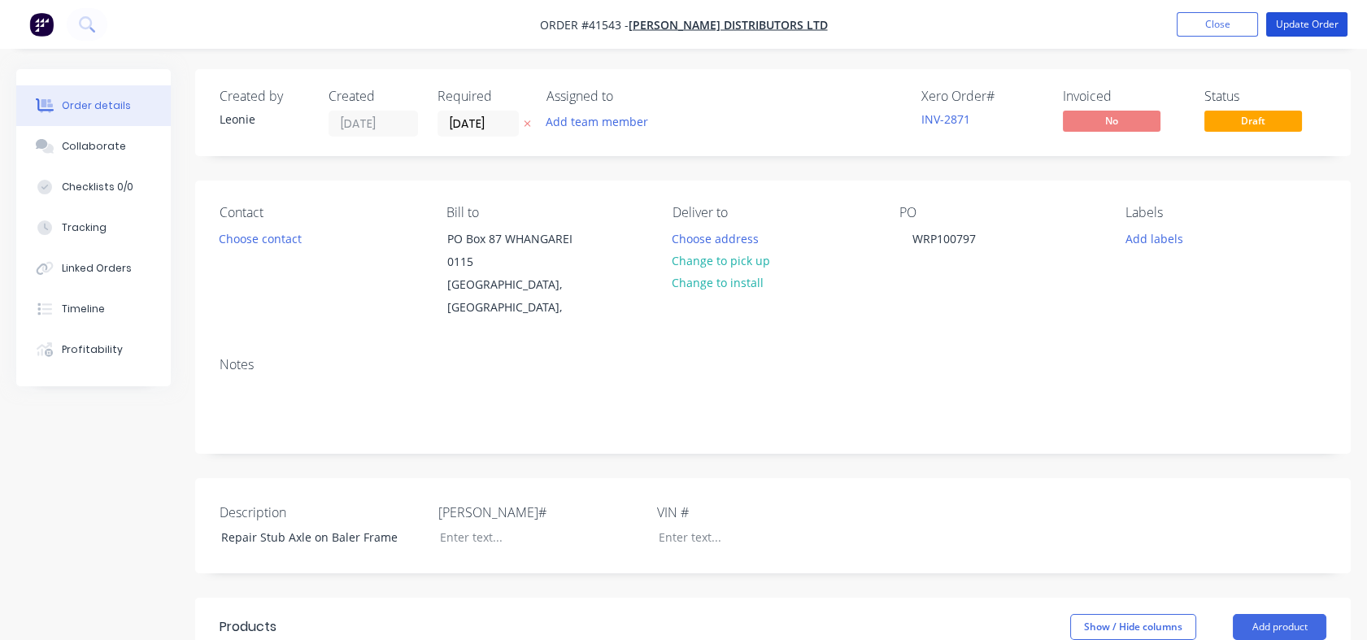
click at [1305, 23] on button "Update Order" at bounding box center [1307, 24] width 81 height 24
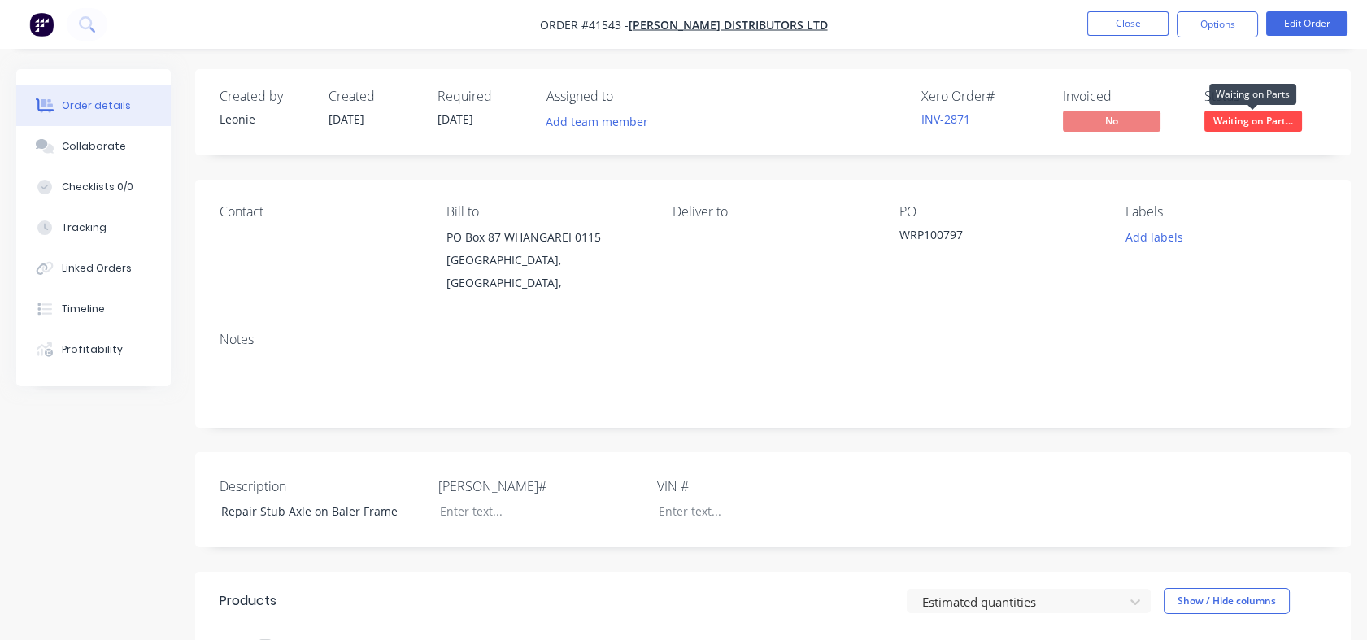
click at [1253, 120] on span "Waiting on Part..." at bounding box center [1254, 121] width 98 height 20
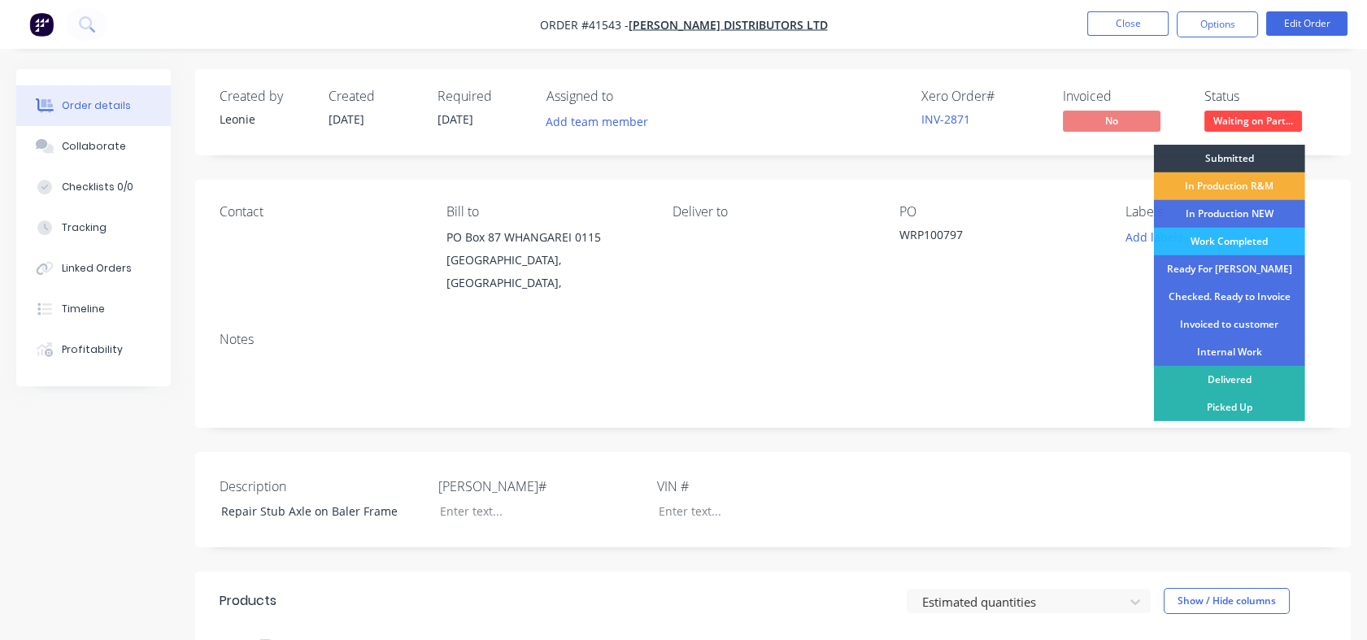
click at [1208, 291] on div "Checked. Ready to Invoice" at bounding box center [1229, 297] width 151 height 28
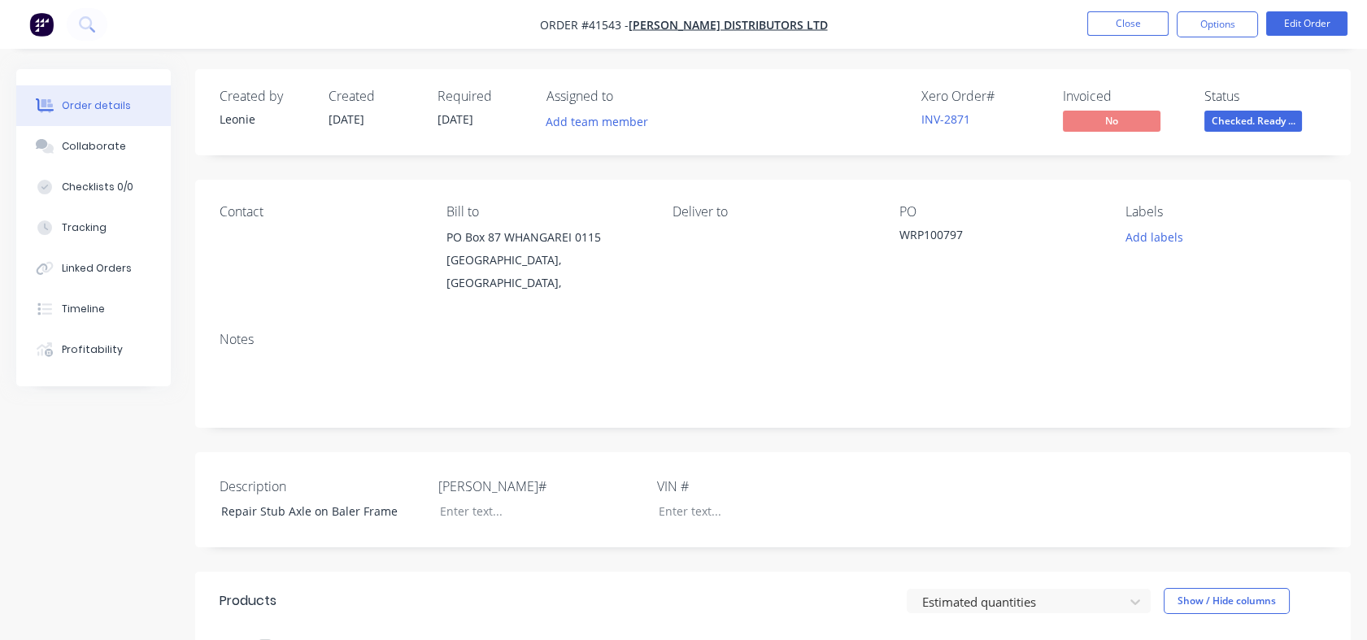
click at [1127, 33] on button "Close" at bounding box center [1128, 23] width 81 height 24
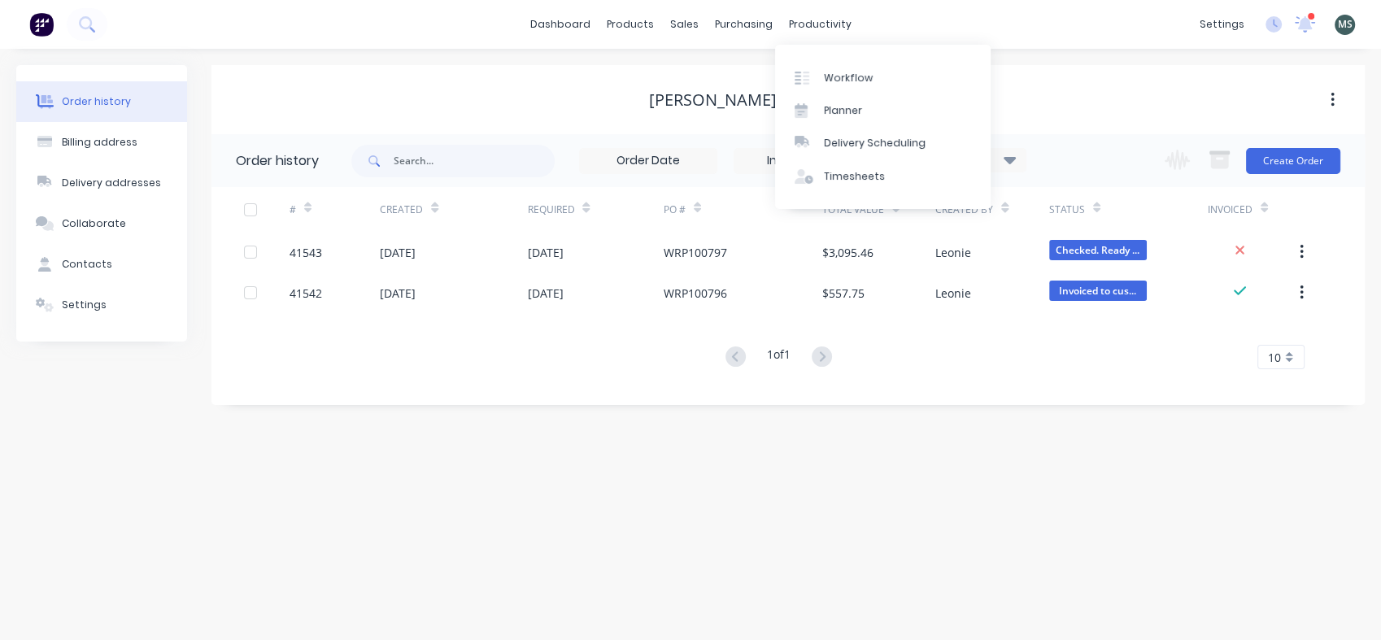
click at [843, 83] on div "Workflow" at bounding box center [848, 78] width 49 height 15
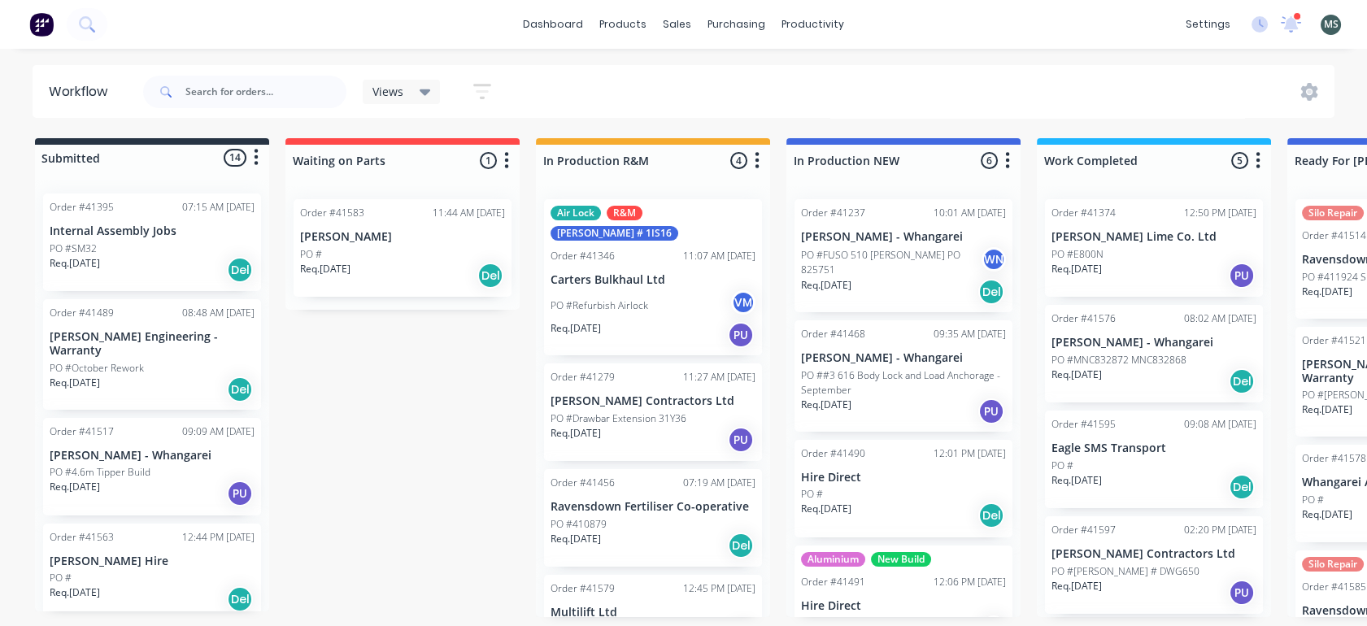
click at [377, 247] on div "PO #" at bounding box center [402, 254] width 205 height 15
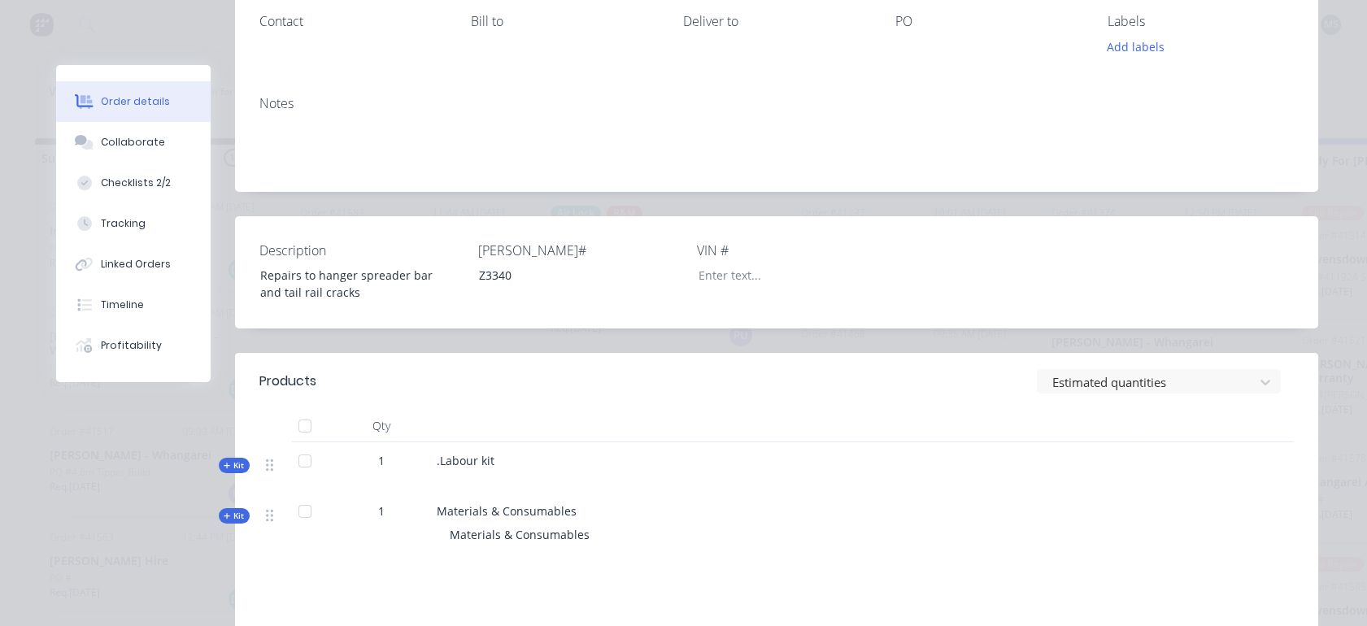
scroll to position [273, 0]
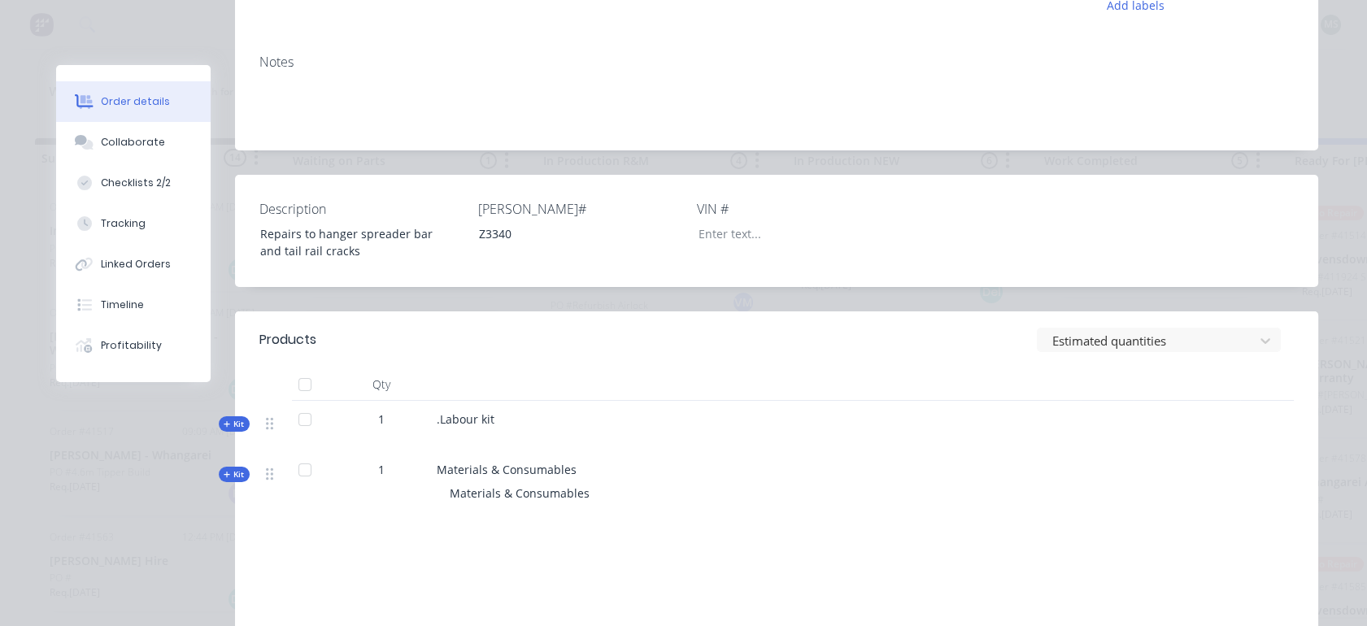
click at [116, 221] on div "Tracking" at bounding box center [123, 223] width 45 height 15
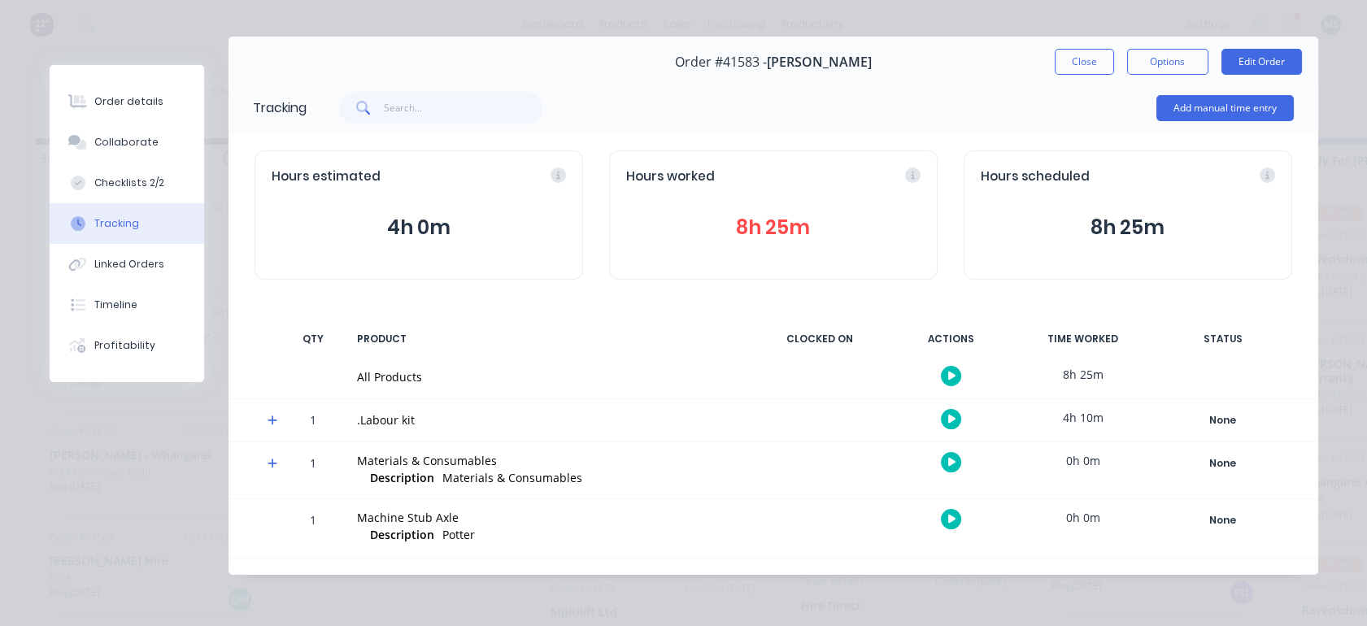
scroll to position [0, 0]
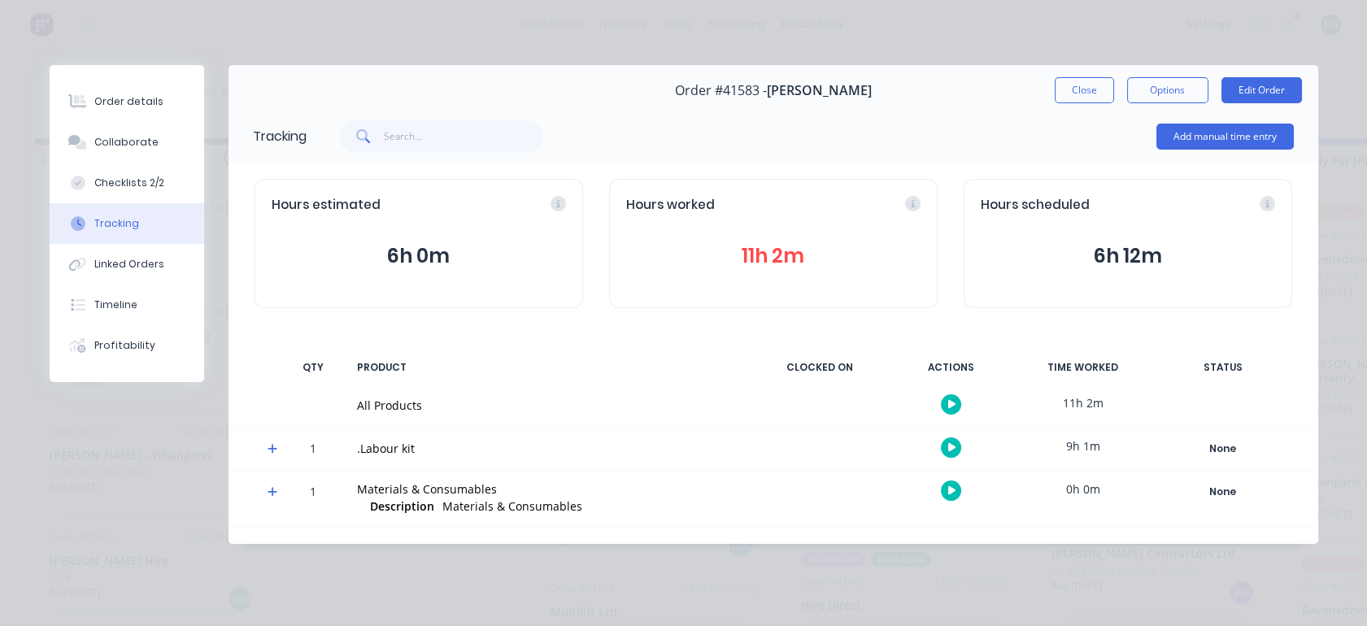
click at [757, 262] on button "11h 2m" at bounding box center [773, 256] width 294 height 31
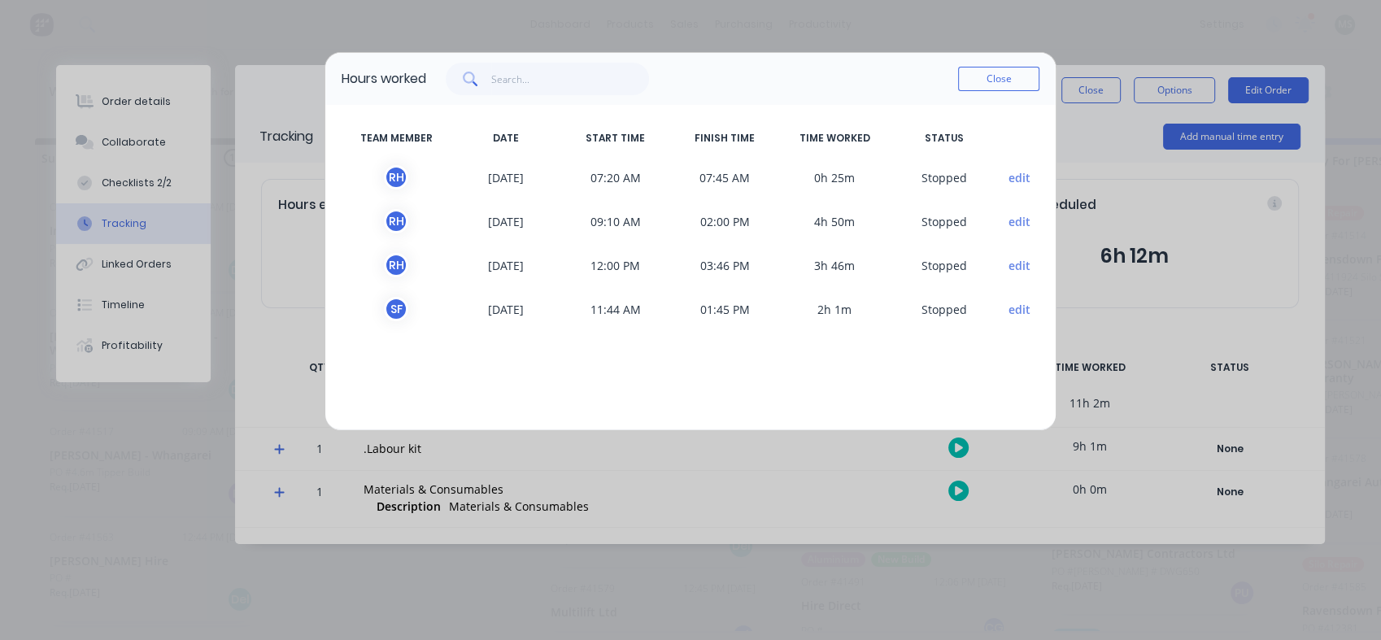
click at [999, 86] on button "Close" at bounding box center [998, 79] width 81 height 24
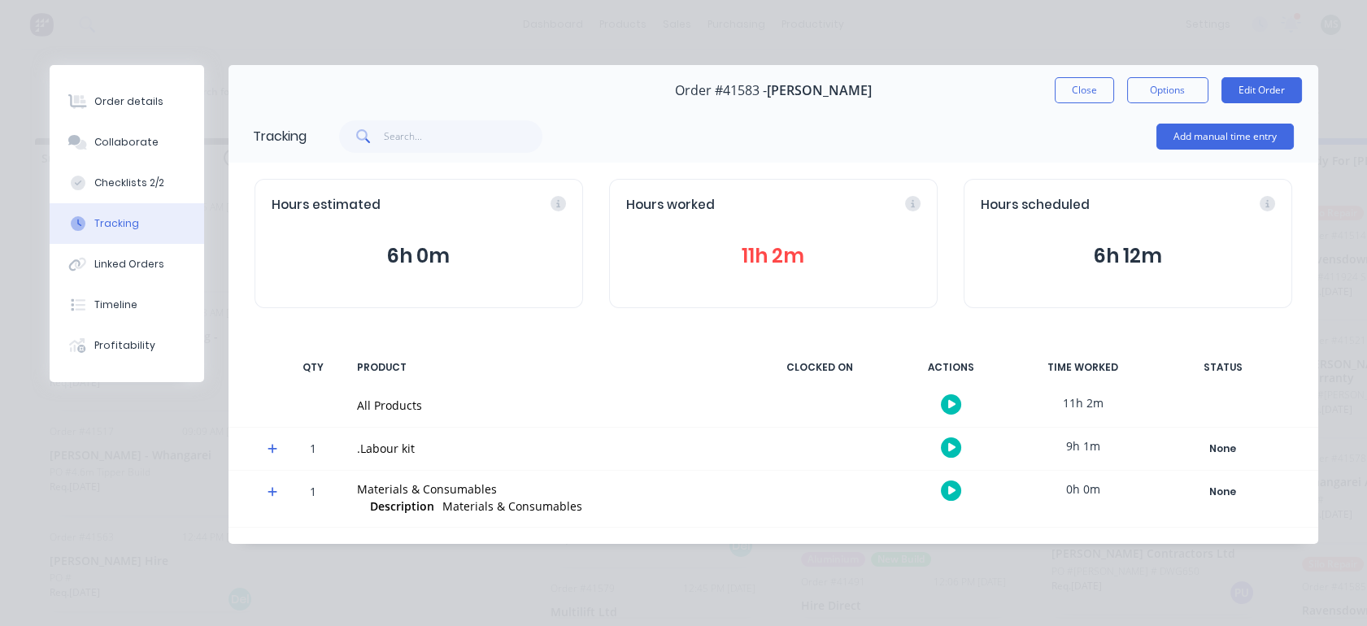
click at [113, 181] on div "Checklists 2/2" at bounding box center [129, 183] width 70 height 15
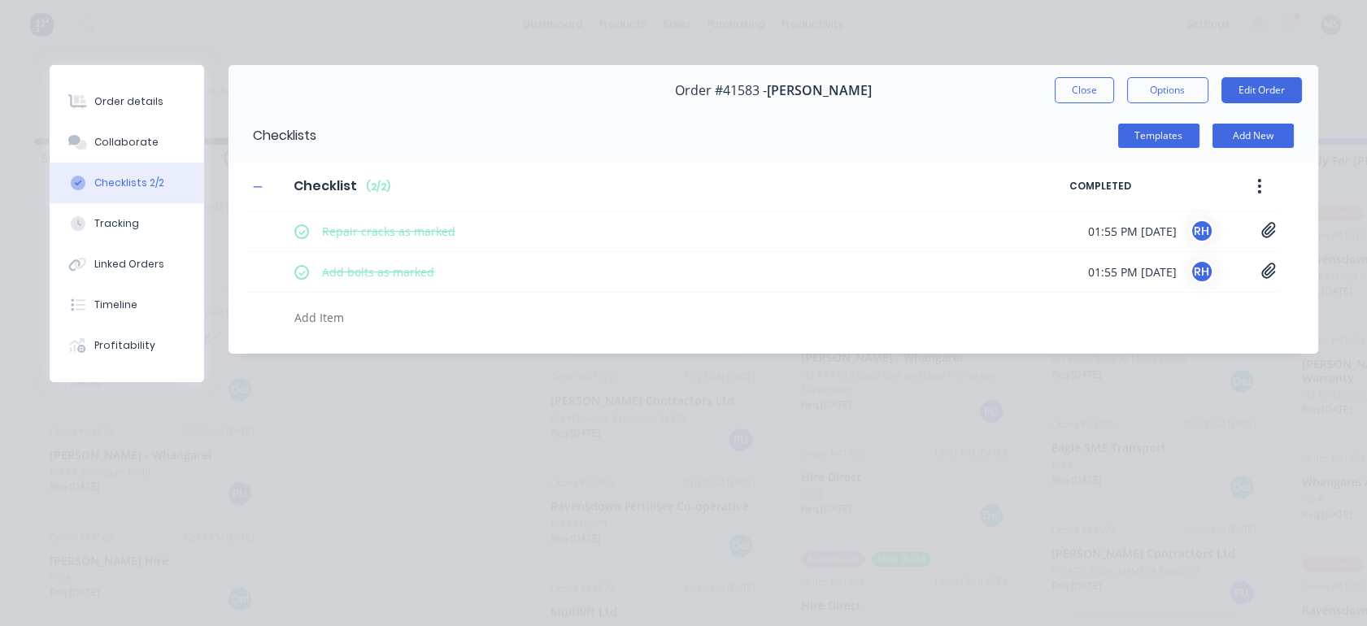
click at [1269, 275] on icon at bounding box center [1269, 270] width 14 height 15
click at [1157, 303] on link "IMG_2X2PAE6RYCG.png" at bounding box center [1139, 306] width 190 height 17
click at [1112, 336] on link "IMG_ANY1AI5VOKZ.png" at bounding box center [1139, 333] width 190 height 17
click at [1270, 225] on icon at bounding box center [1269, 230] width 15 height 16
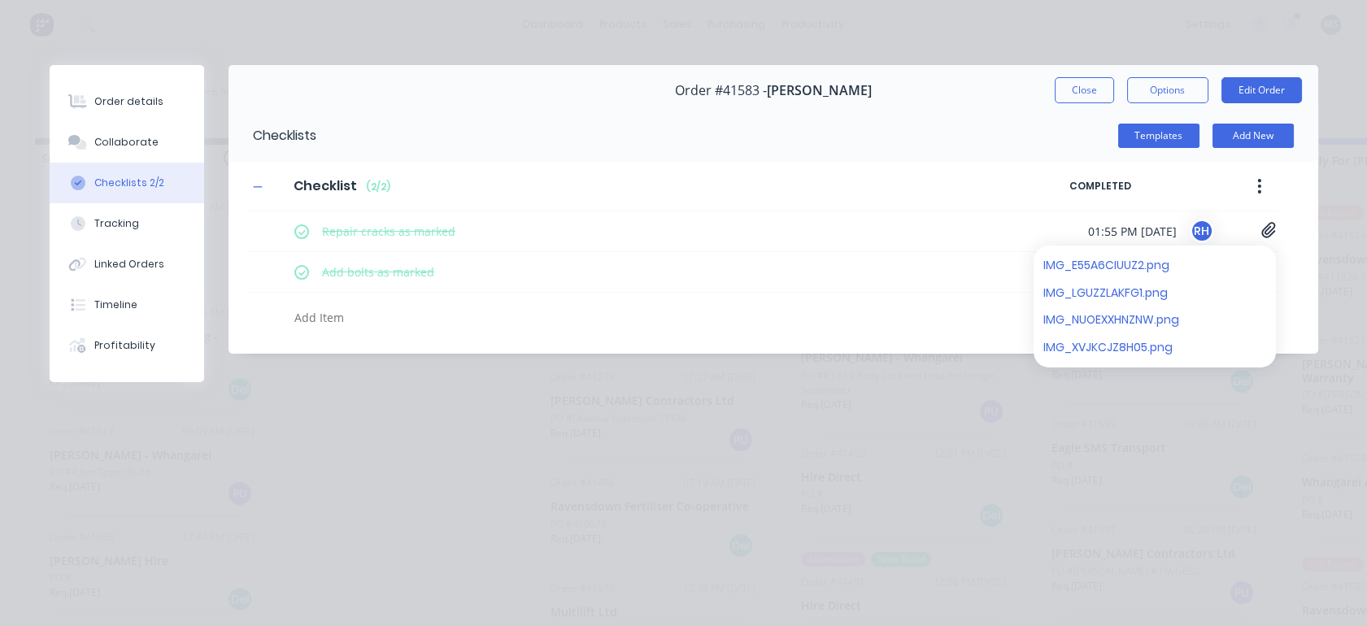
click at [1120, 264] on link "IMG_E55A6CIUUZ2.png" at bounding box center [1139, 265] width 190 height 17
click at [1108, 290] on link "IMG_LGUZZLAKFG1.png" at bounding box center [1139, 292] width 190 height 17
click at [1086, 316] on link "IMG_NUOEXXHNZNW.png" at bounding box center [1139, 320] width 190 height 17
click at [143, 267] on div "Linked Orders" at bounding box center [129, 264] width 70 height 15
type textarea "x"
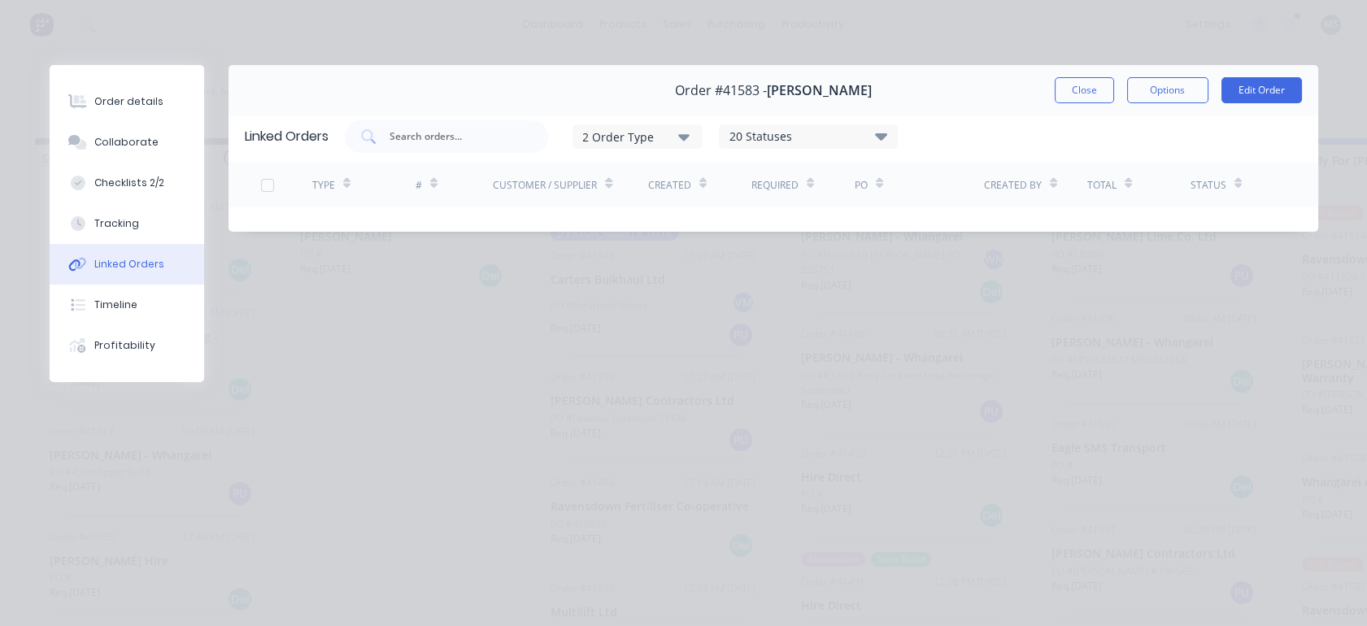
click at [123, 107] on div "Order details" at bounding box center [128, 101] width 69 height 15
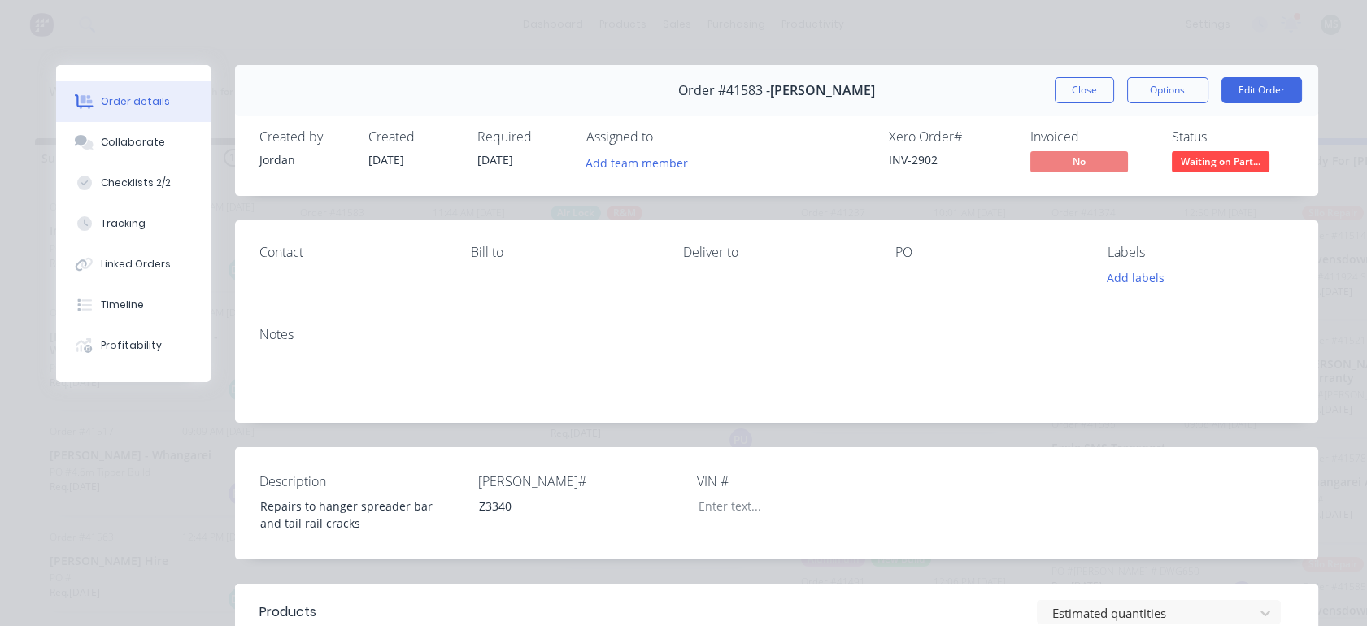
click at [1239, 97] on button "Edit Order" at bounding box center [1262, 90] width 81 height 26
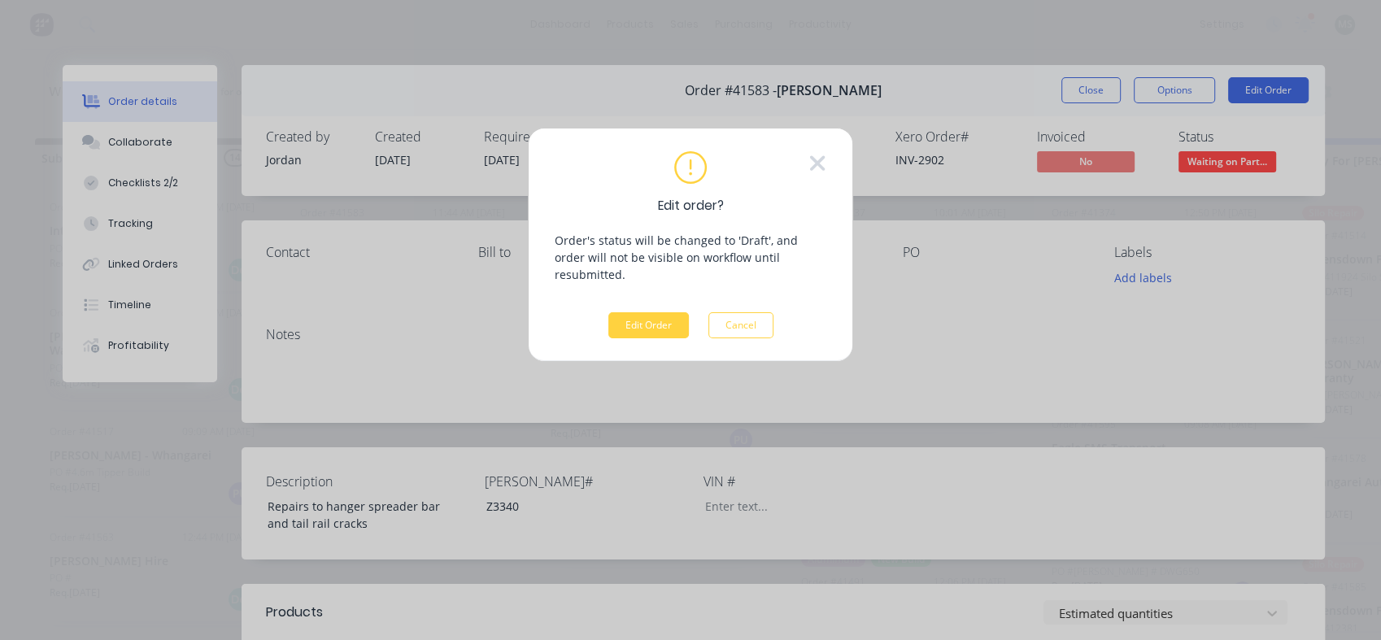
click at [625, 312] on button "Edit Order" at bounding box center [648, 325] width 81 height 26
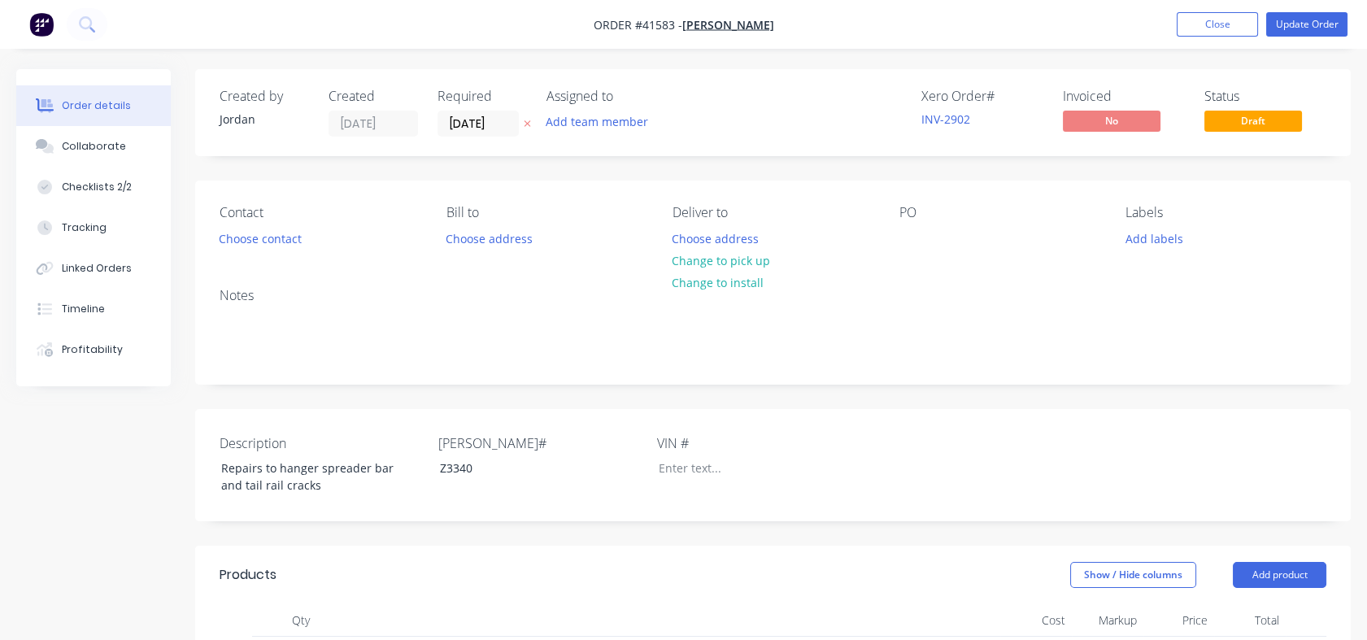
click at [98, 229] on div "Tracking" at bounding box center [84, 227] width 45 height 15
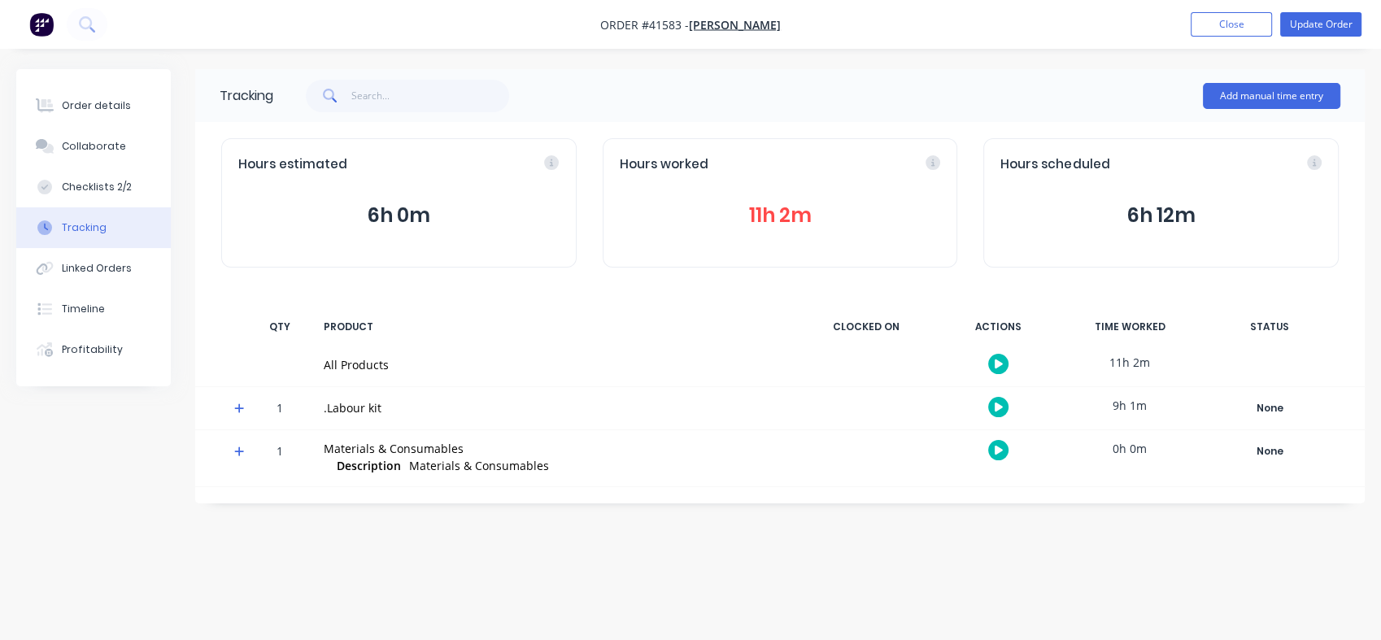
click at [98, 229] on div "Tracking" at bounding box center [84, 227] width 45 height 15
click at [59, 99] on button "Order details" at bounding box center [93, 105] width 155 height 41
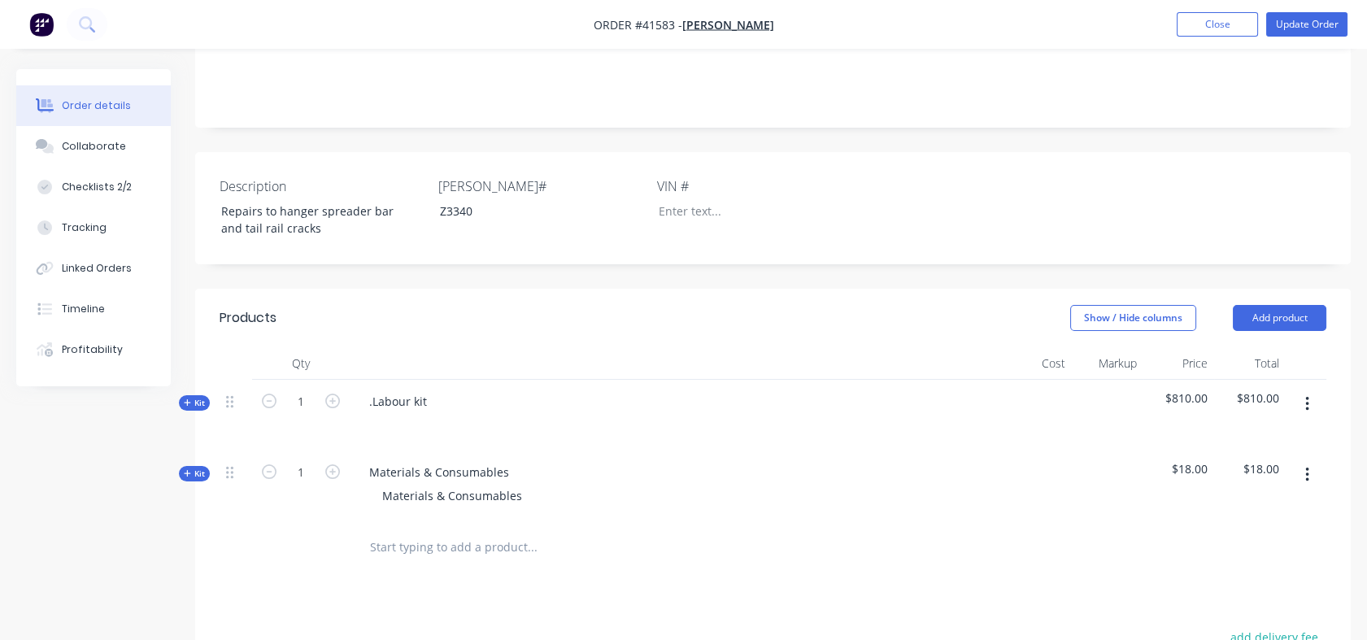
scroll to position [403, 0]
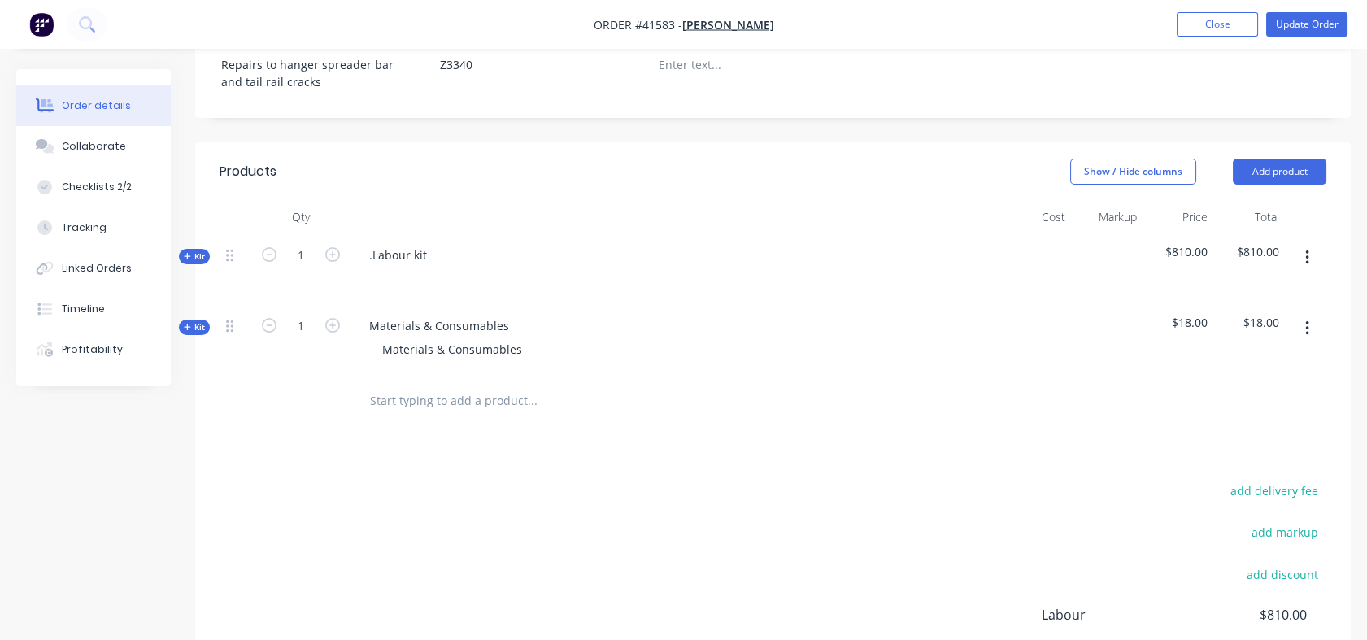
click at [198, 333] on button "Kit" at bounding box center [194, 327] width 31 height 15
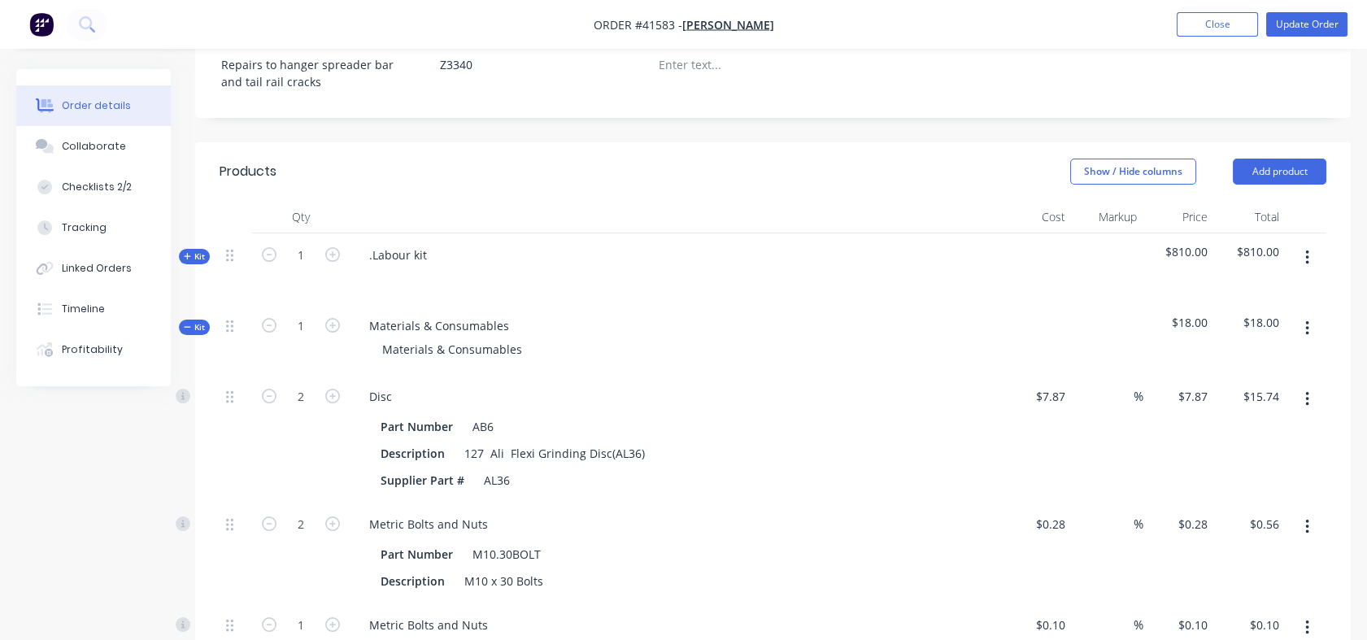
click at [1115, 393] on input at bounding box center [1124, 397] width 19 height 24
type input "130"
type input "$18.101"
type input "$36.20"
click at [1110, 463] on div "130 130 %" at bounding box center [1108, 439] width 72 height 128
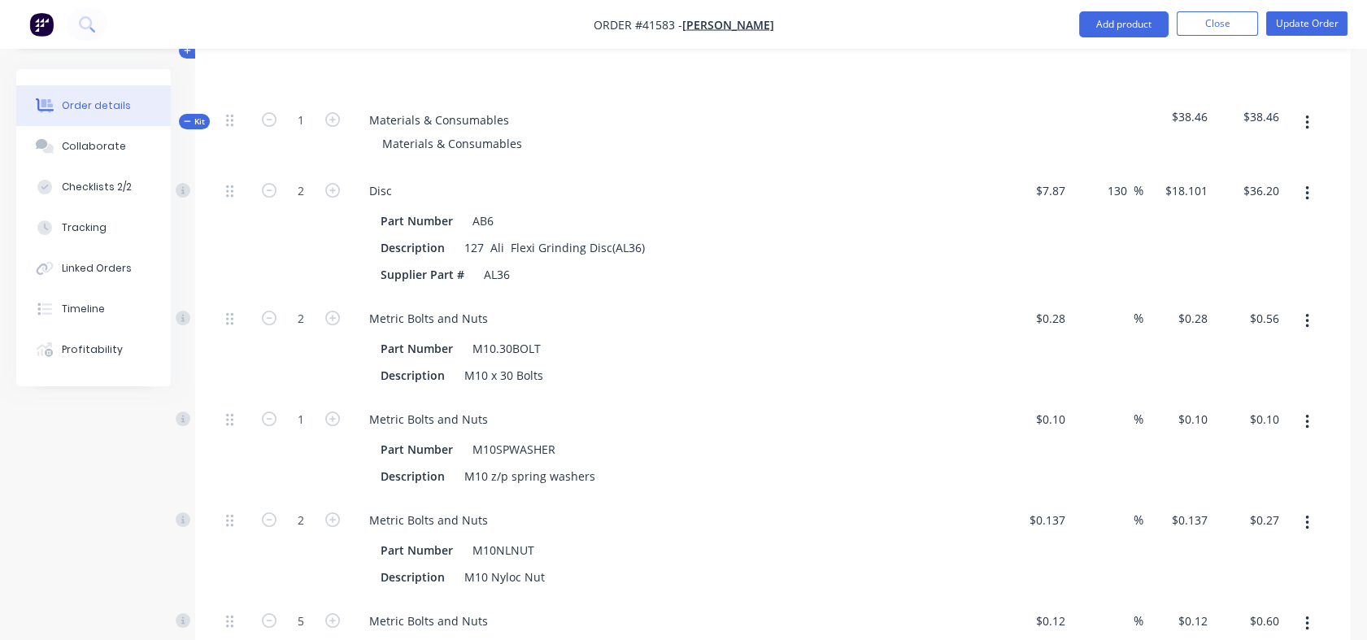
scroll to position [613, 0]
click at [1100, 305] on div "%" at bounding box center [1108, 343] width 72 height 101
click at [1109, 311] on div "%" at bounding box center [1126, 315] width 35 height 24
type input "130"
type input "$0.644"
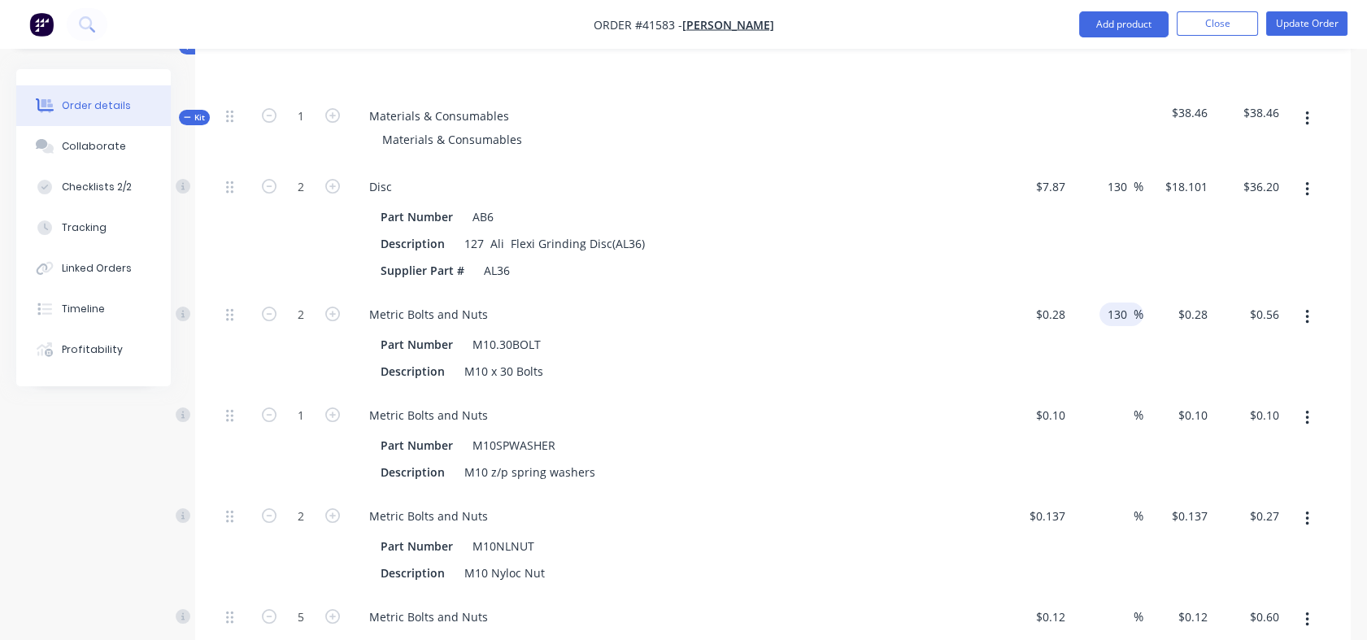
type input "$1.29"
click at [1111, 418] on div "%" at bounding box center [1126, 415] width 35 height 24
type input "130"
click at [1113, 515] on div "%" at bounding box center [1126, 516] width 35 height 24
type input "$0.23"
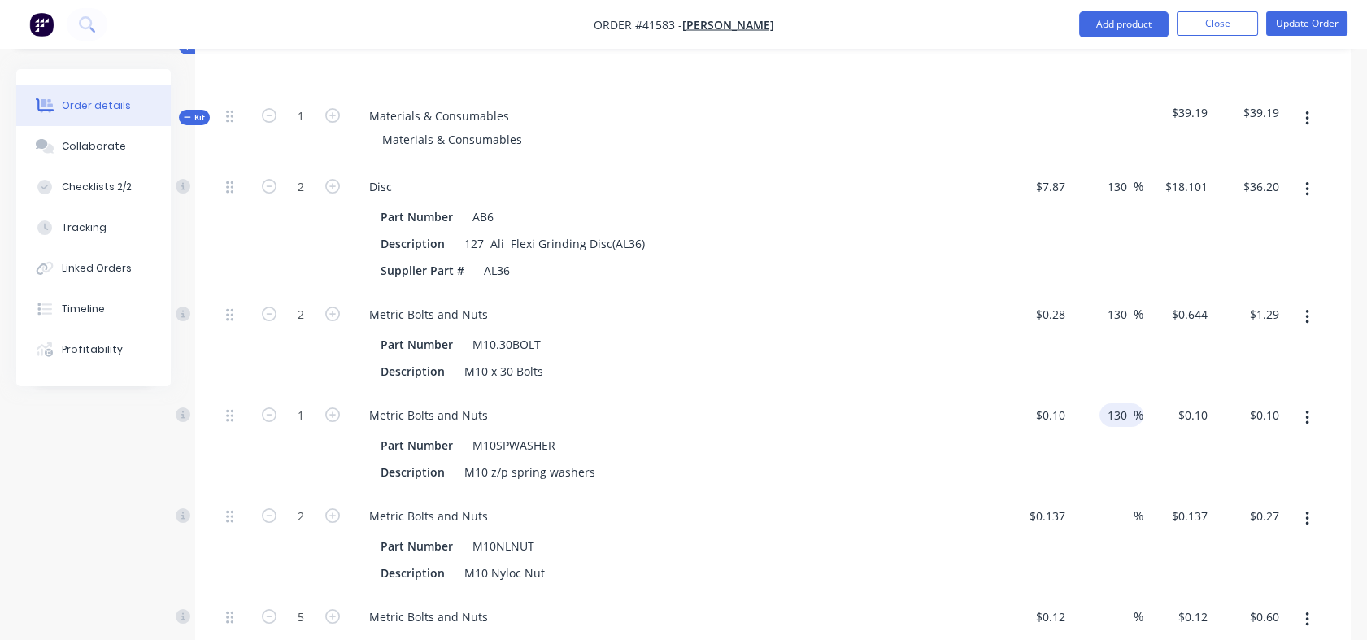
type input "$0.23"
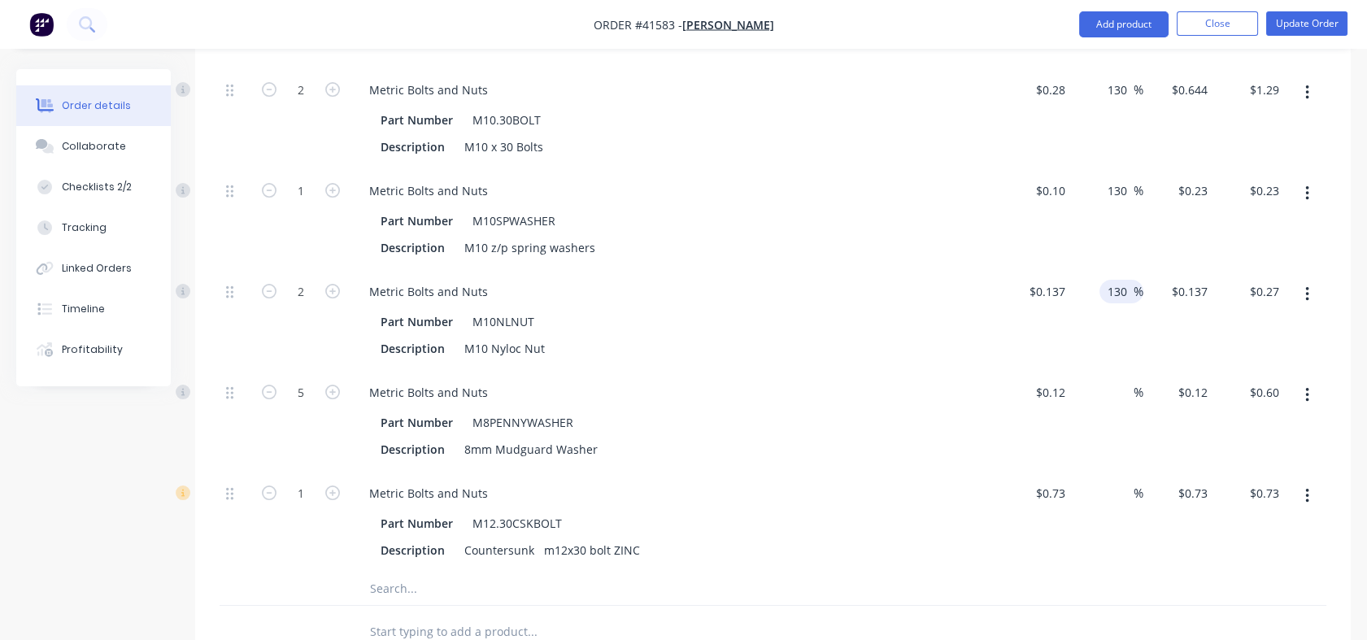
scroll to position [835, 0]
type input "130"
type input "$0.3151"
type input "$0.63"
click at [1123, 391] on input at bounding box center [1124, 395] width 19 height 24
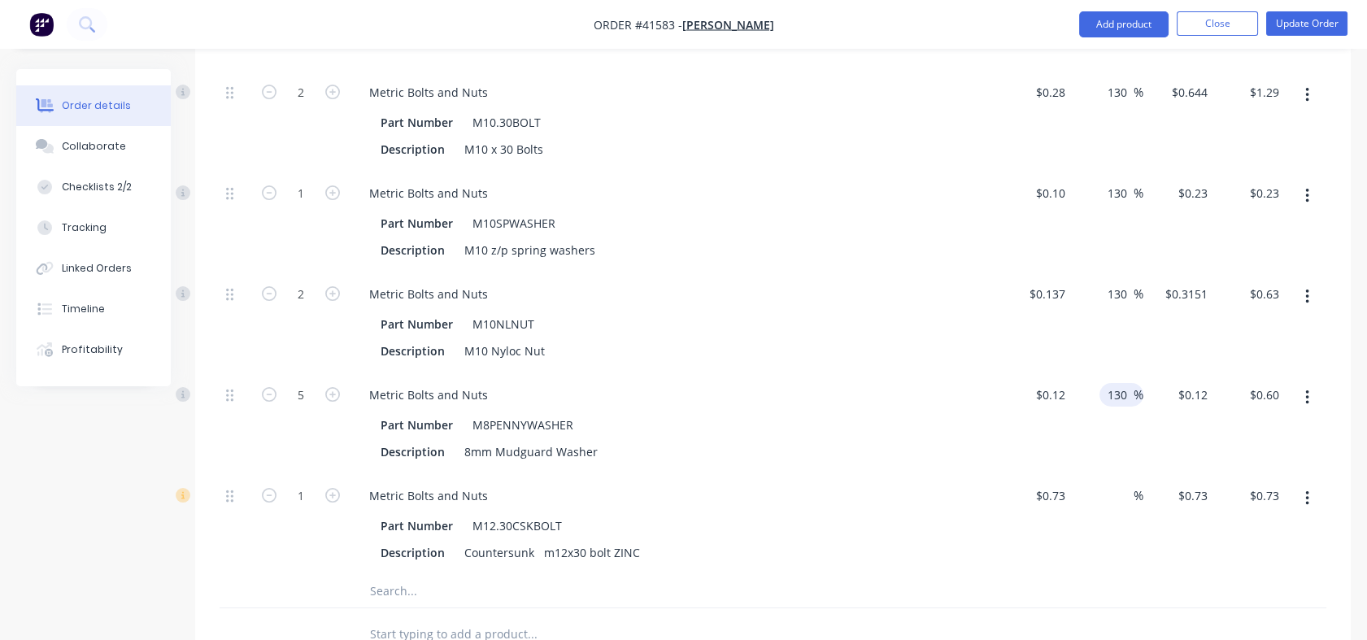
type input "130"
type input "$0.276"
type input "$1.38"
click at [1119, 495] on input at bounding box center [1124, 496] width 19 height 24
type input "130"
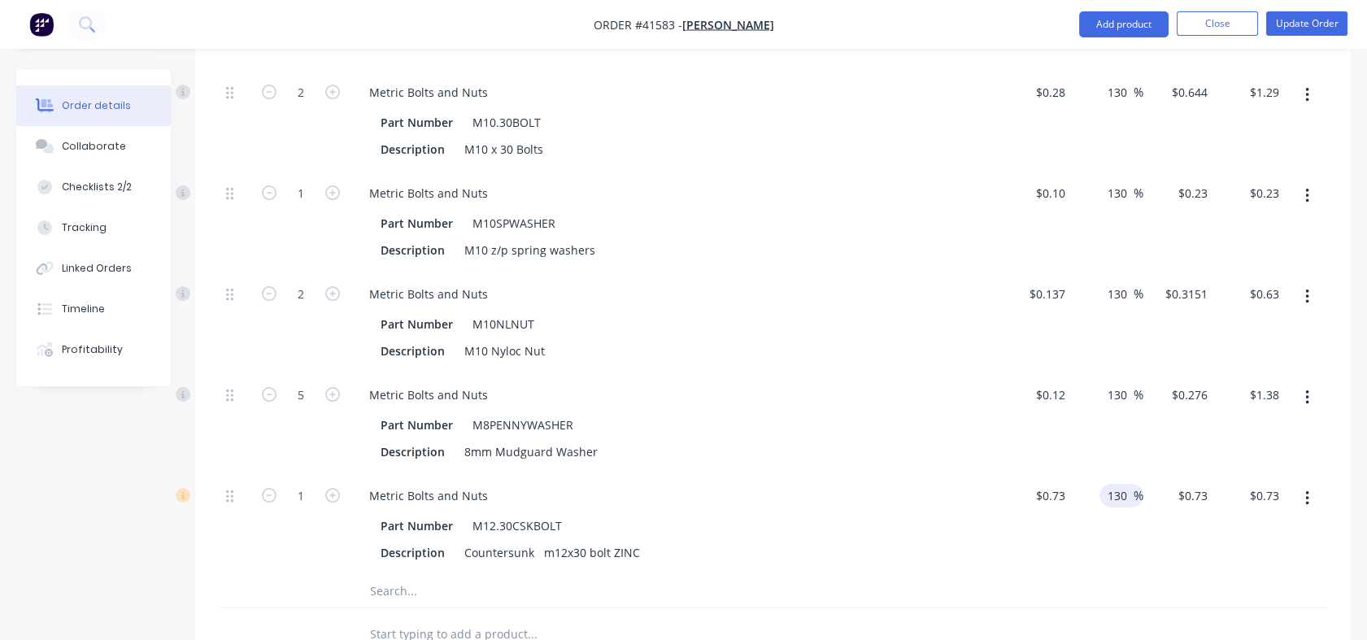
type input "$1.679"
type input "$1.68"
click at [1023, 431] on div "$0.12 $0.12" at bounding box center [1037, 423] width 72 height 101
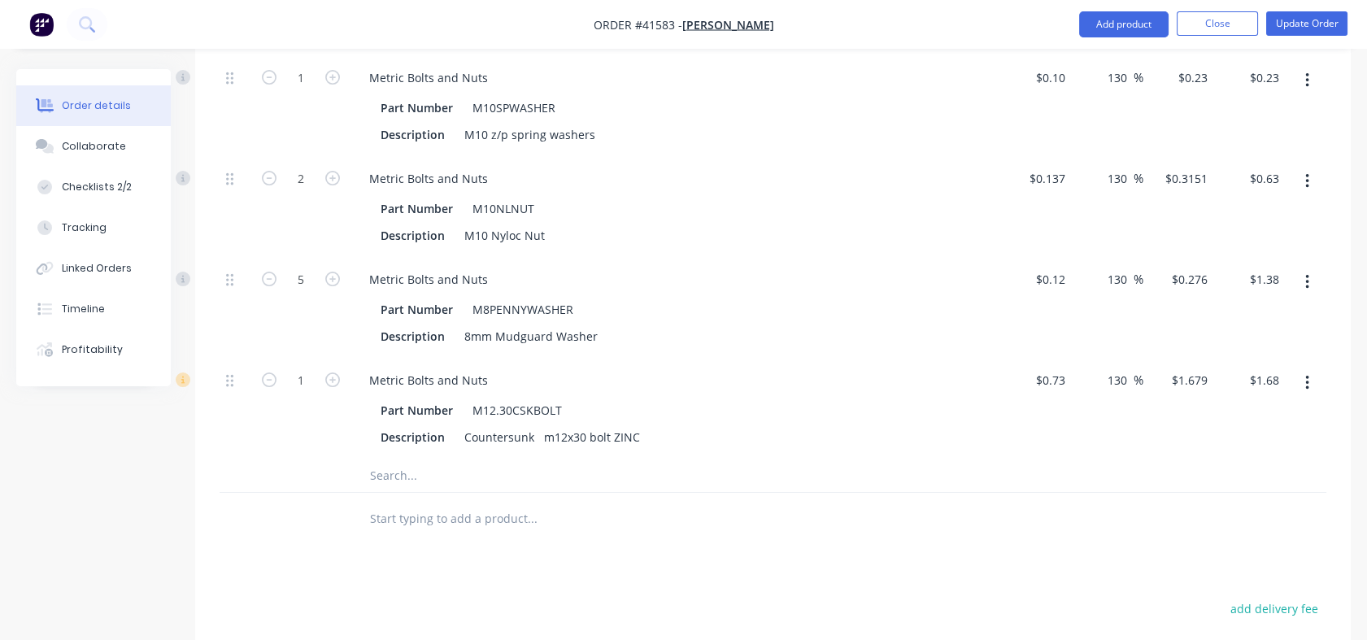
scroll to position [956, 0]
click at [407, 481] on input "text" at bounding box center [531, 471] width 325 height 33
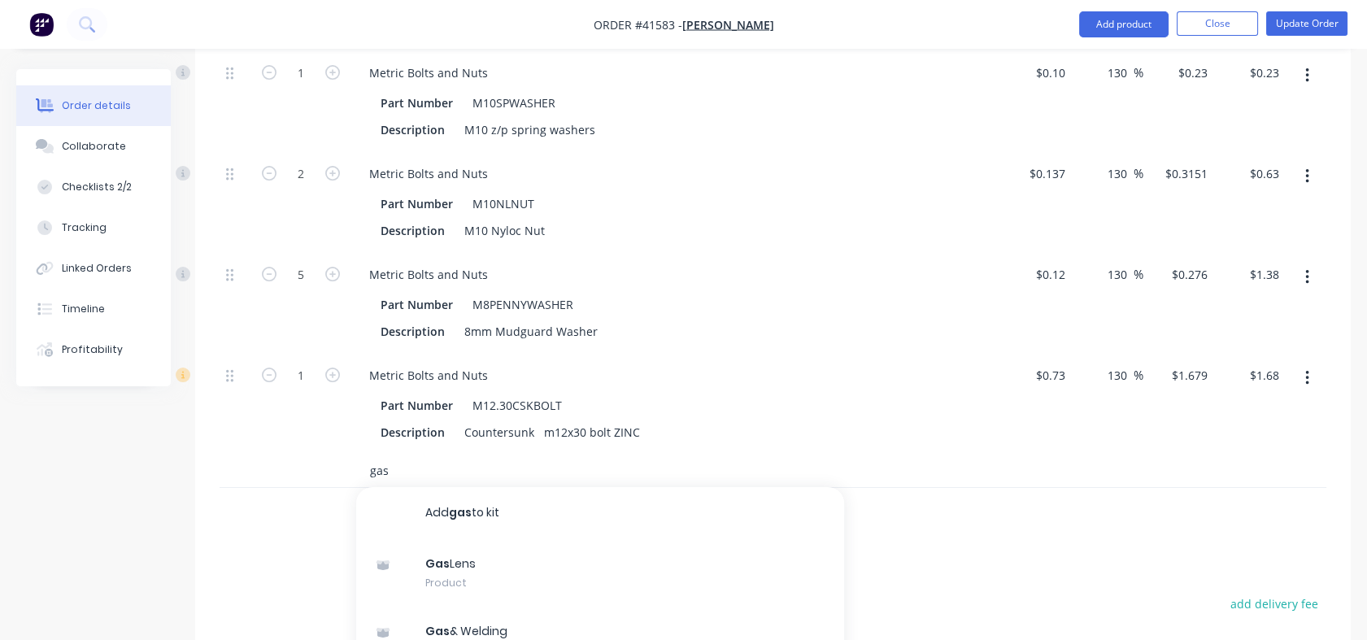
type input "gas"
click at [474, 632] on div "Gas & Welding Product" at bounding box center [600, 641] width 488 height 68
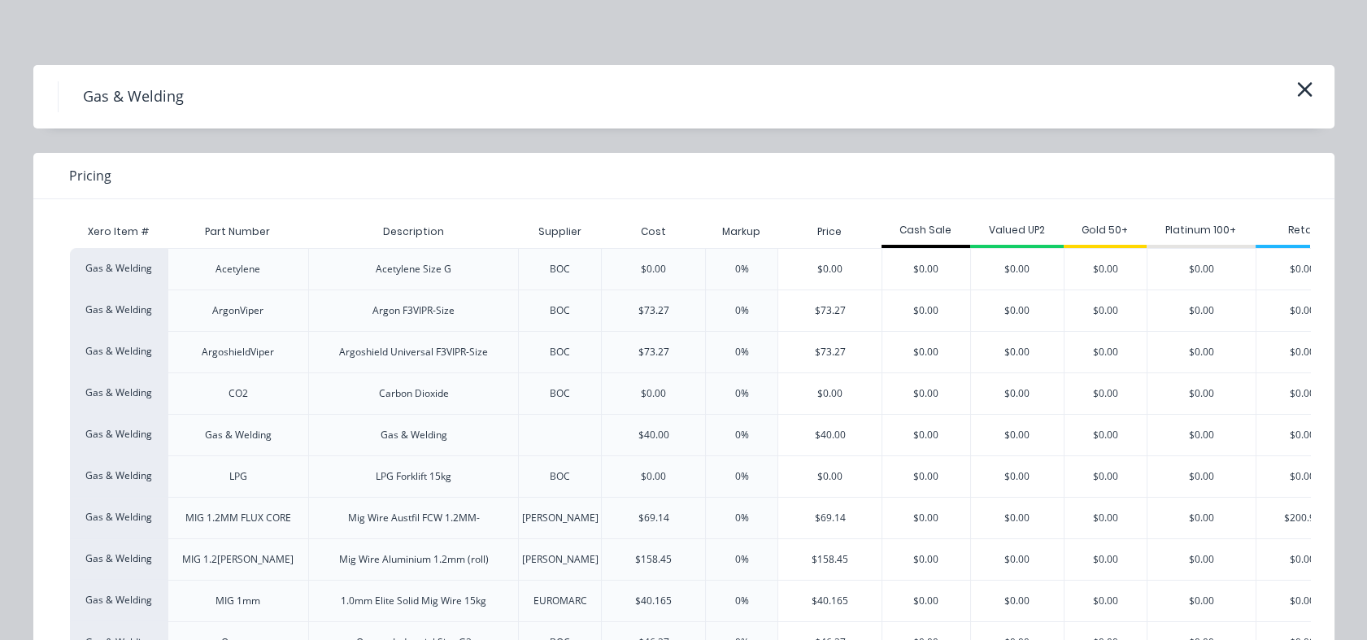
click at [822, 436] on div "$40.00" at bounding box center [829, 435] width 103 height 41
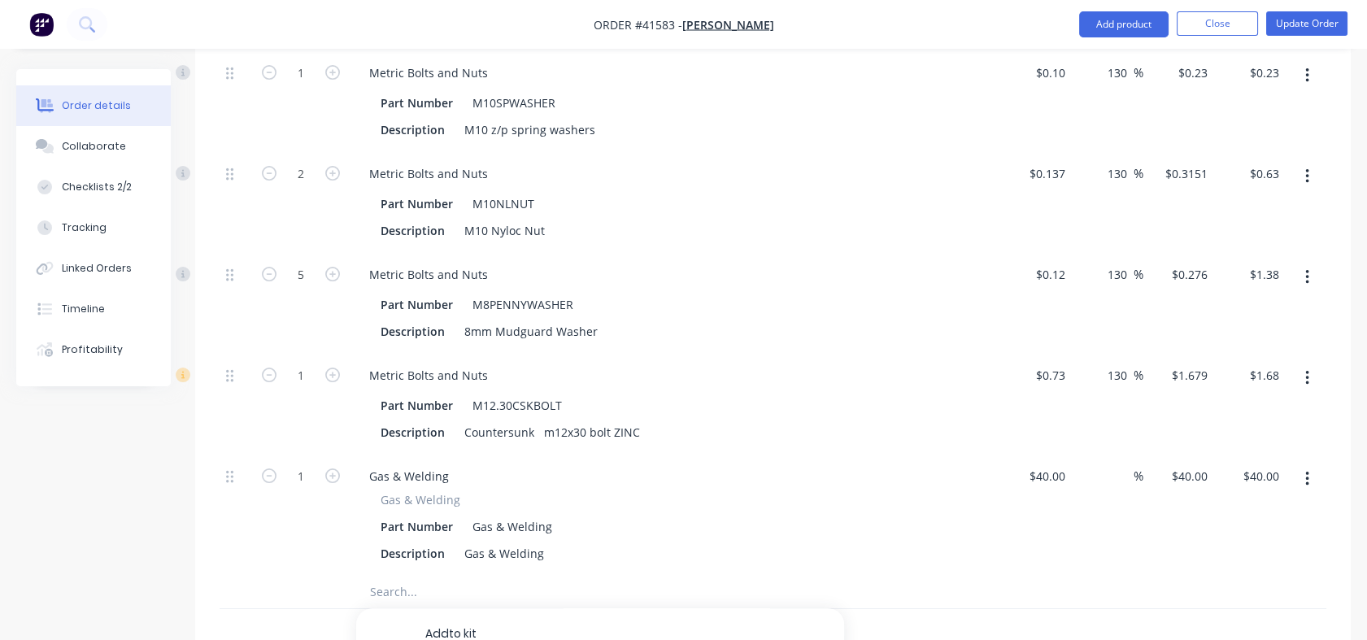
click at [1113, 469] on div "%" at bounding box center [1126, 476] width 35 height 24
type input "130"
type input "$92.00"
click at [1111, 517] on div "130 130 %" at bounding box center [1108, 515] width 72 height 121
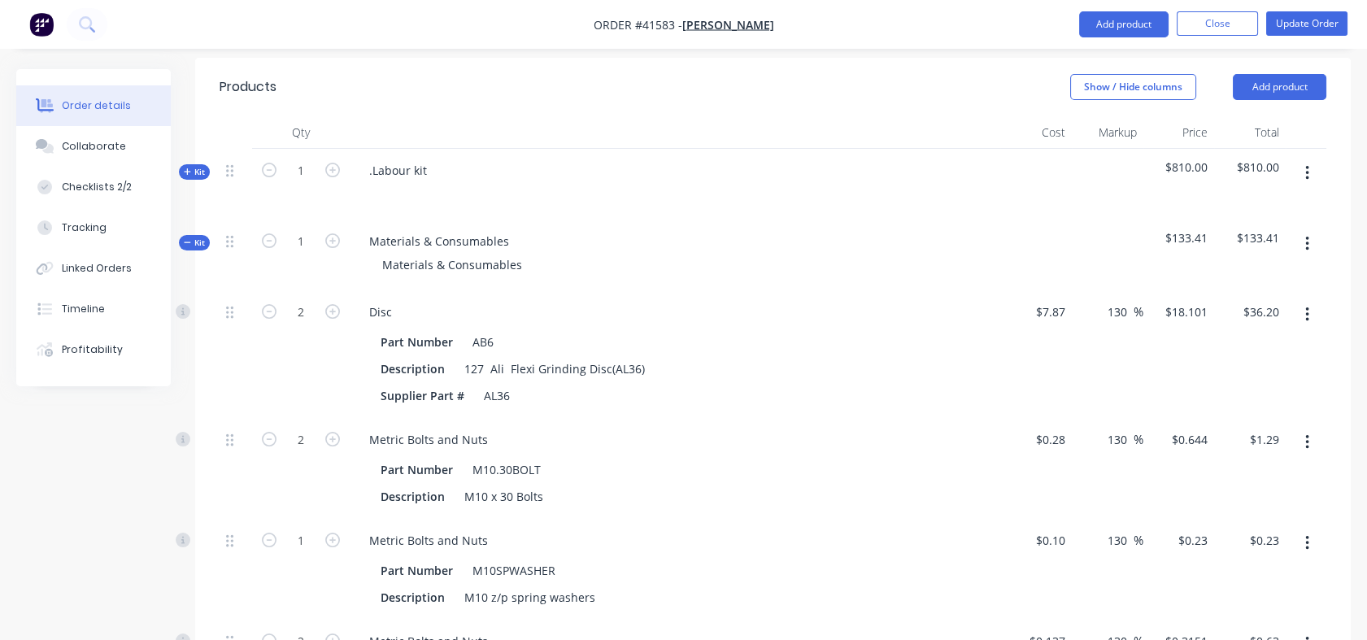
scroll to position [388, 0]
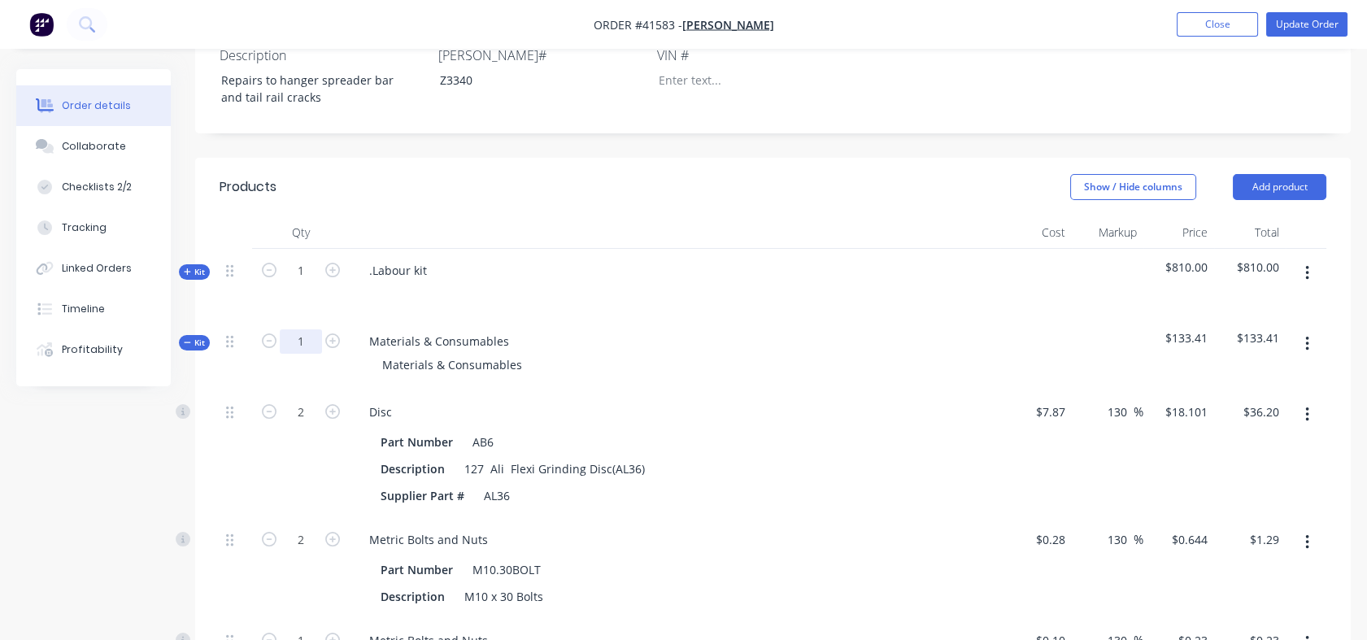
click at [307, 344] on input "1" at bounding box center [301, 341] width 42 height 24
type input "11.2"
type input "22.4"
type input "$405.46"
type input "22.4"
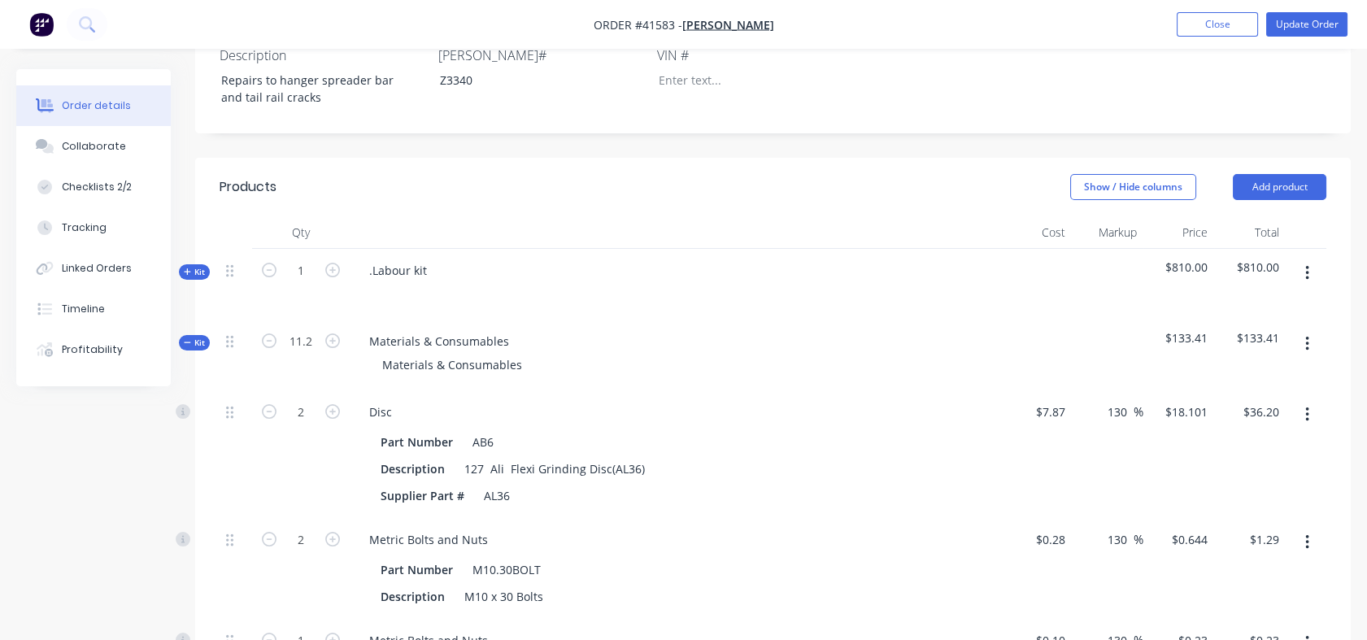
type input "$14.43"
type input "11.2"
type input "$2.58"
type input "22.4"
type input "$7.06"
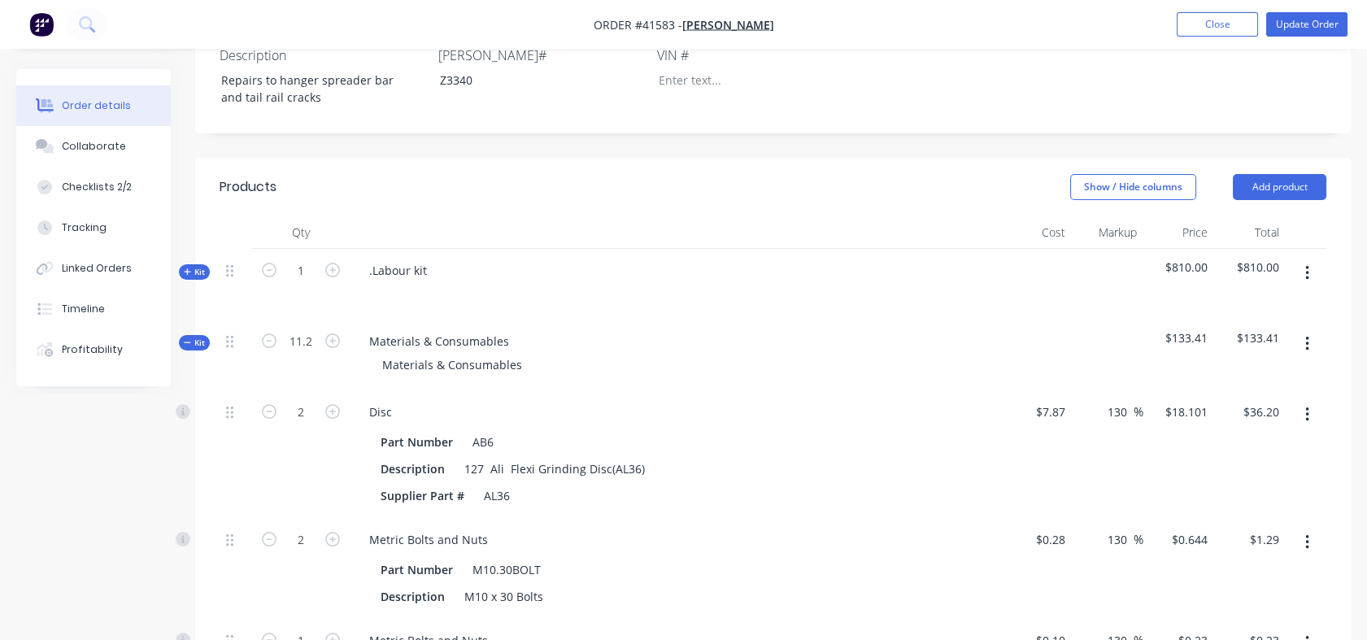
type input "56"
type input "$15.46"
type input "11.2"
type input "$18.80"
type input "11.2"
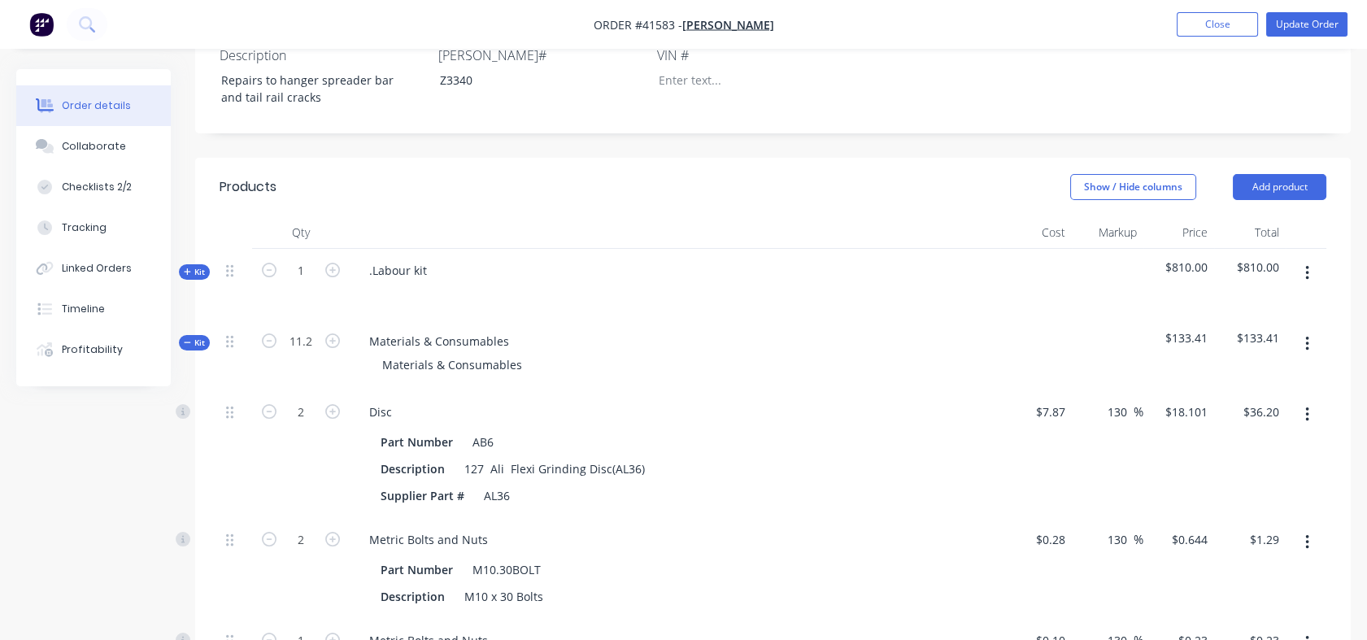
type input "$1,030.40"
click at [306, 391] on div "22.4" at bounding box center [301, 454] width 98 height 128
click at [314, 351] on input "11.2" at bounding box center [301, 341] width 42 height 24
type input "1"
type input "2"
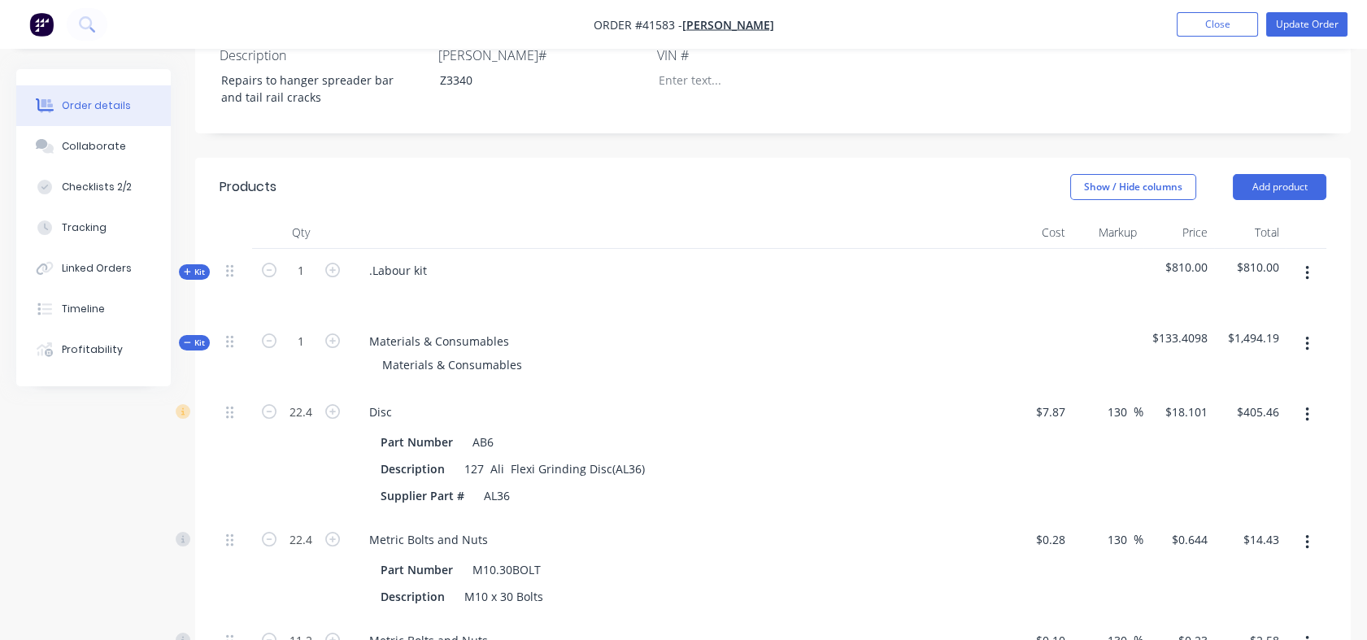
type input "$36.20"
type input "2"
type input "$1.29"
type input "1"
type input "$0.23"
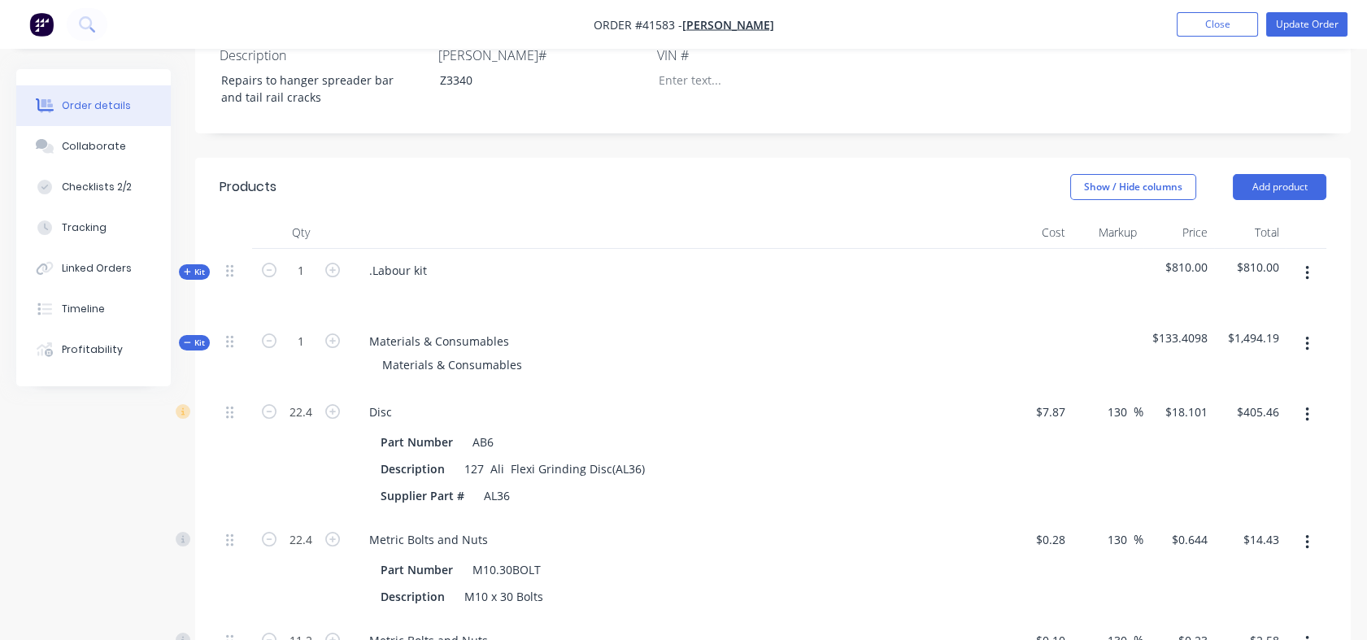
type input "2"
type input "$0.63"
type input "5"
type input "$1.38"
type input "1"
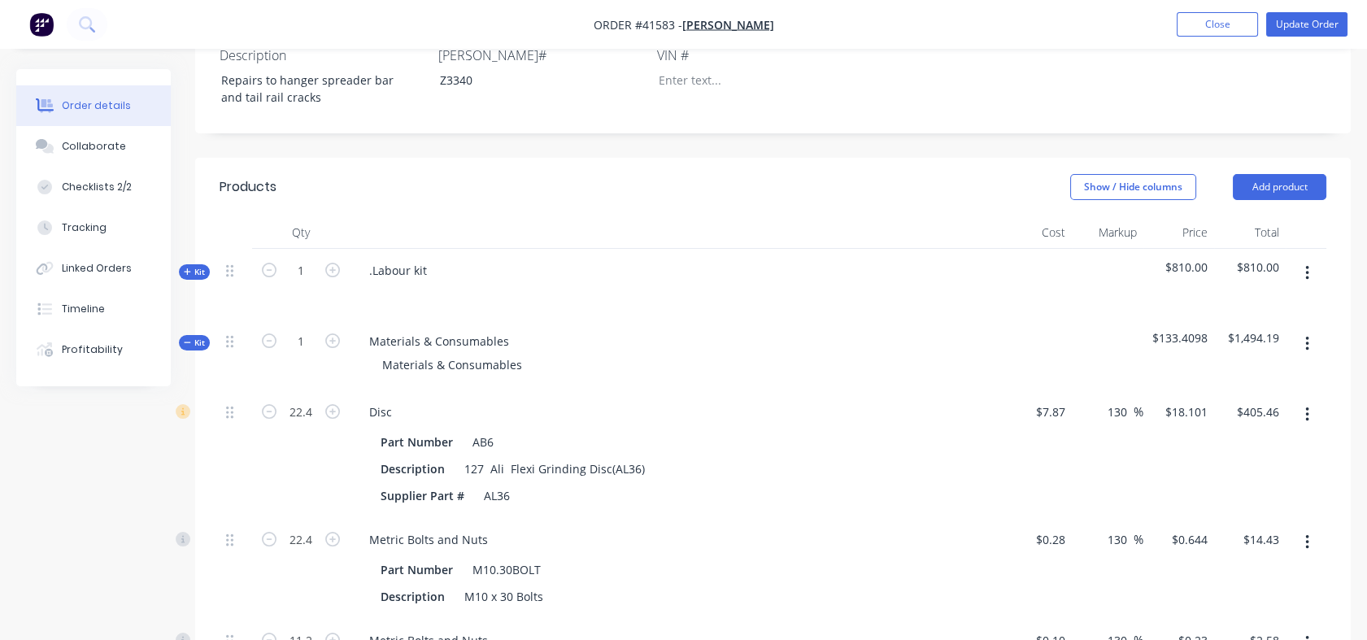
type input "$1.68"
type input "1"
type input "$92.00"
click at [197, 273] on span "Kit" at bounding box center [194, 272] width 21 height 12
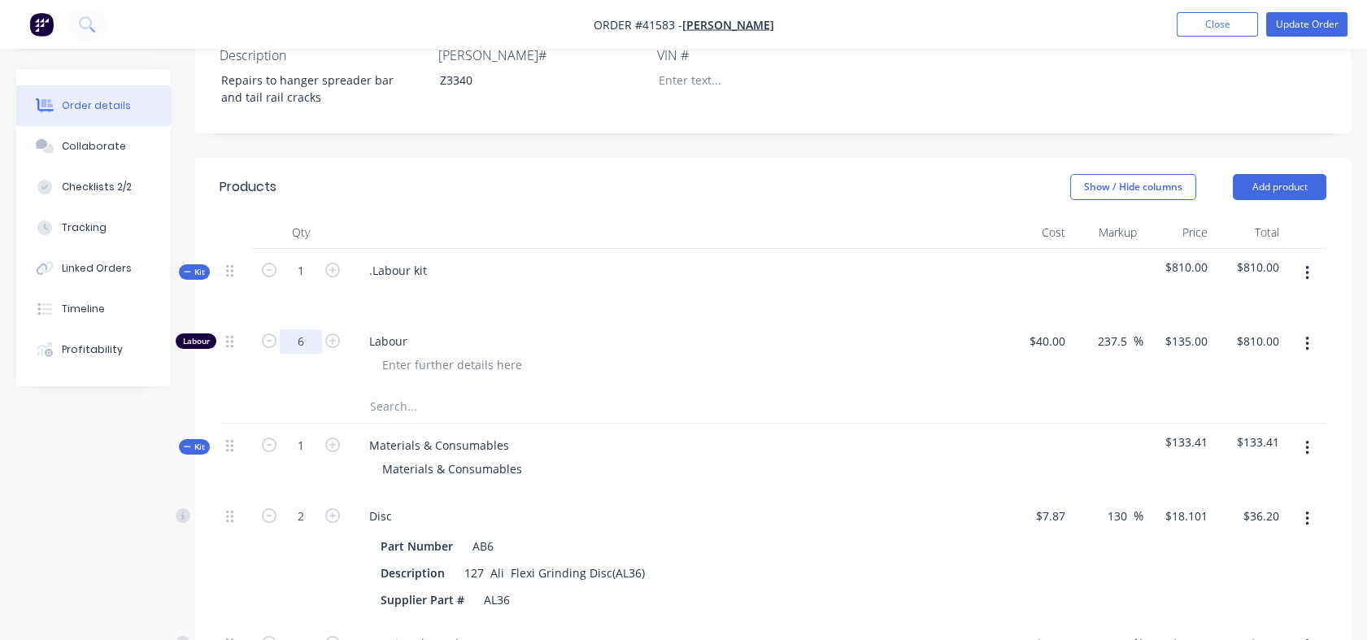
click at [311, 343] on input "6" at bounding box center [301, 341] width 42 height 24
type input "11.5"
type input "$1,552.50"
click at [315, 411] on div at bounding box center [301, 406] width 98 height 33
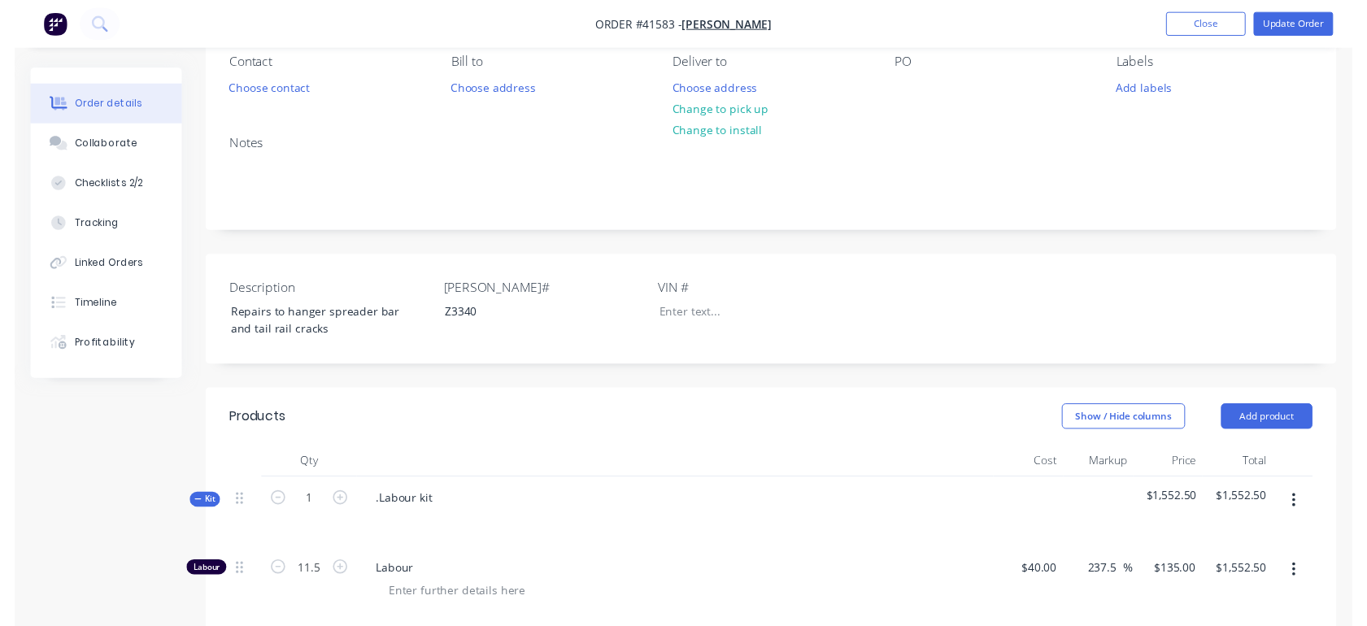
scroll to position [0, 0]
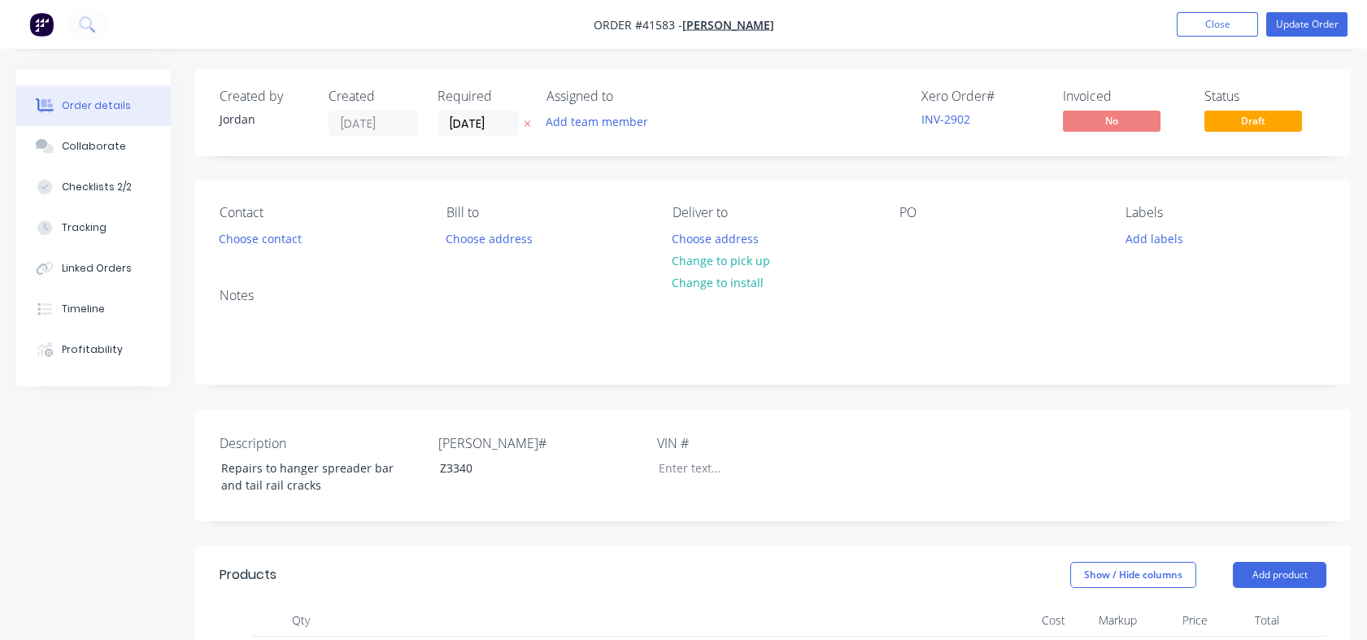
click at [255, 233] on button "Choose contact" at bounding box center [261, 238] width 100 height 22
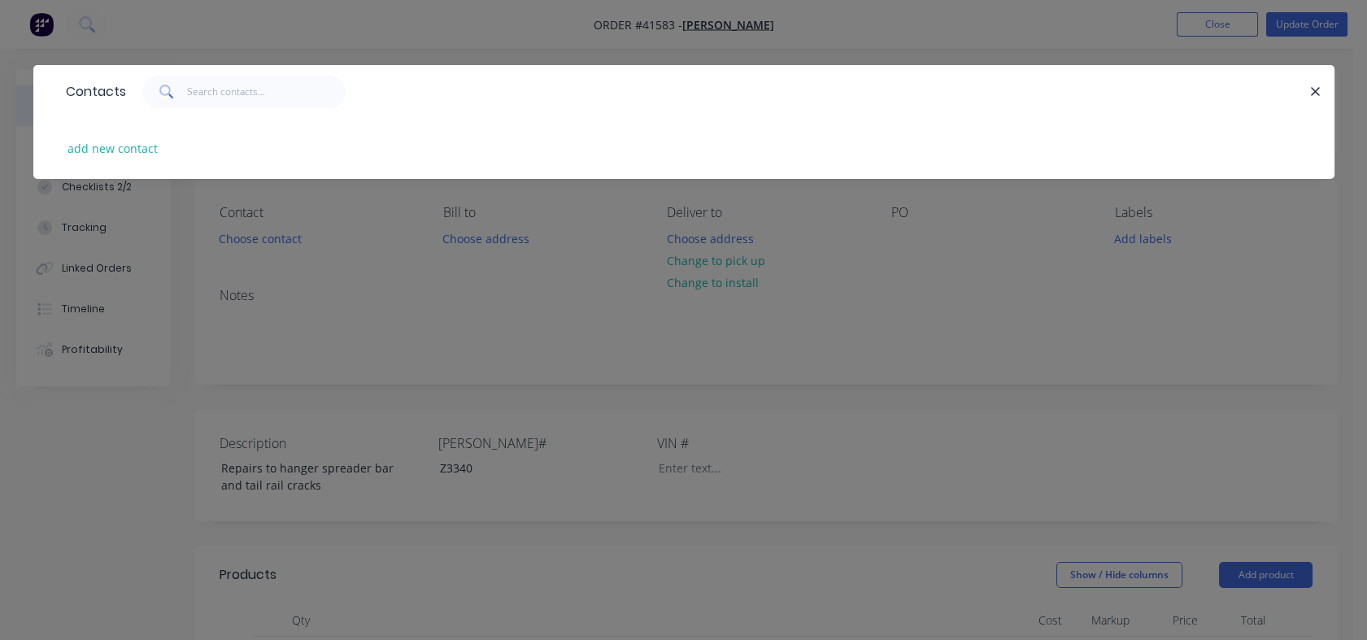
click at [462, 242] on div "Contacts add new contact" at bounding box center [683, 320] width 1367 height 640
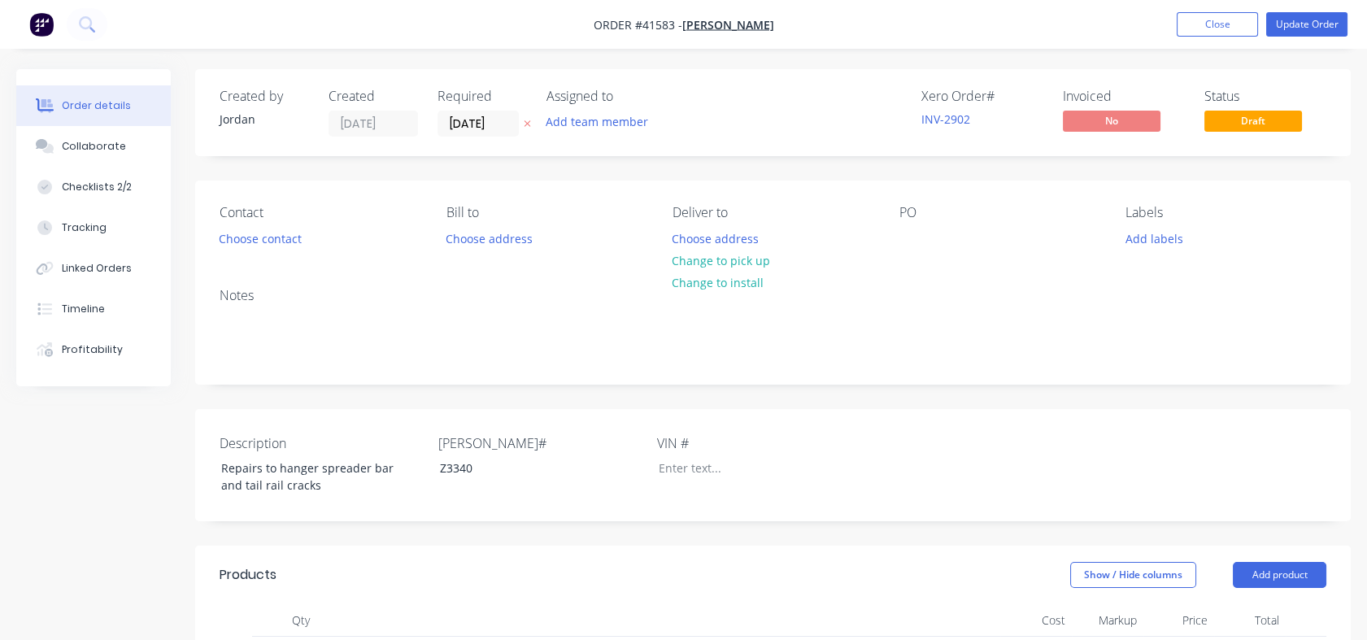
click at [462, 242] on button "Choose address" at bounding box center [489, 238] width 104 height 22
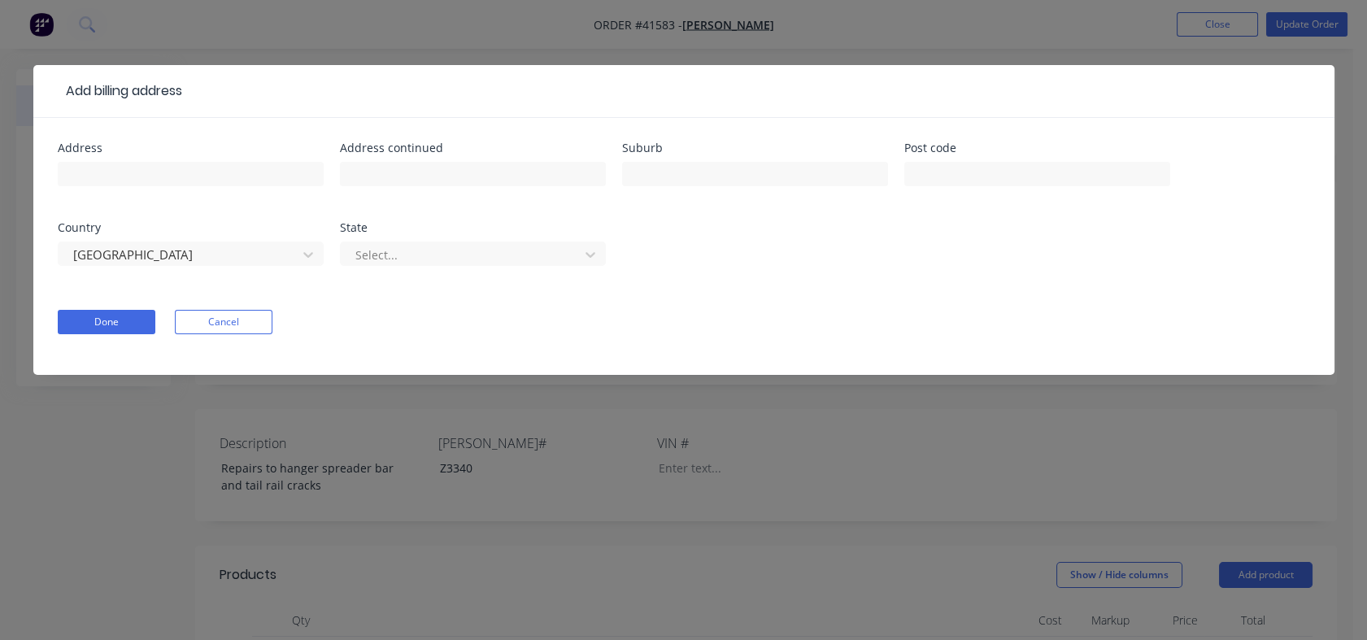
click at [637, 314] on div "Done Cancel" at bounding box center [684, 322] width 1253 height 24
click at [1088, 35] on div "Add billing address Address Address continued Suburb Post code Country [GEOGRAP…" at bounding box center [683, 320] width 1367 height 640
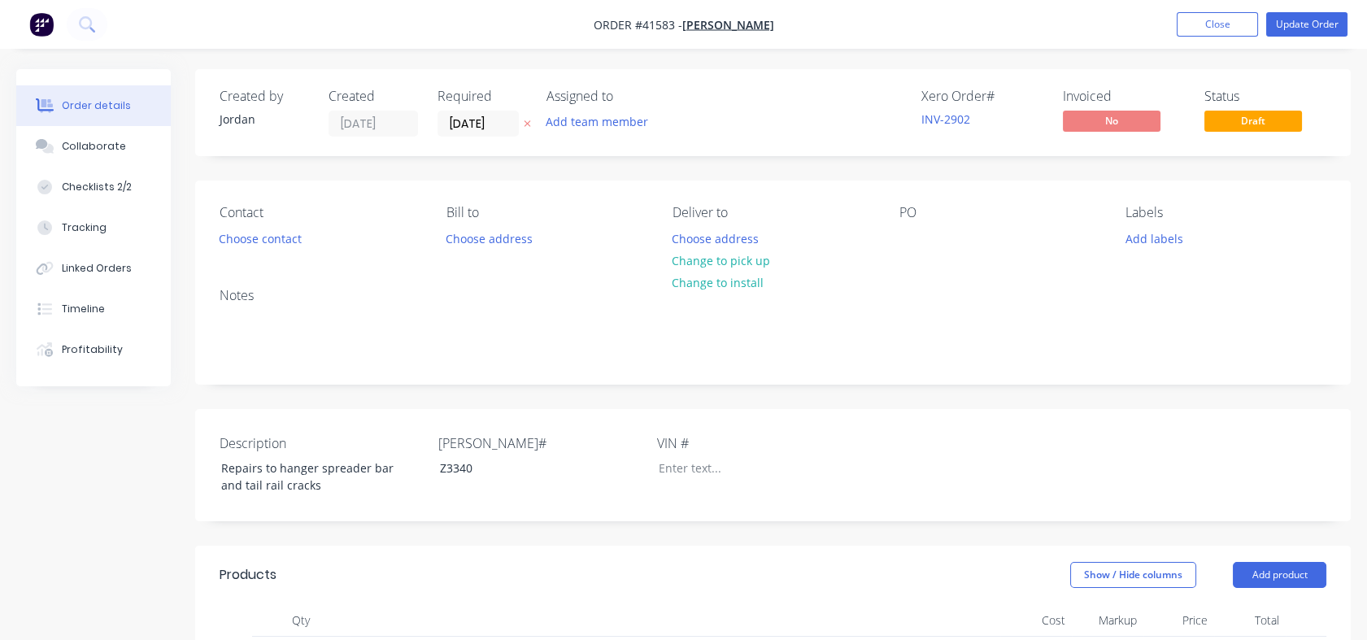
click at [734, 267] on button "Change to pick up" at bounding box center [722, 261] width 116 height 22
click at [1302, 28] on button "Update Order" at bounding box center [1307, 24] width 81 height 24
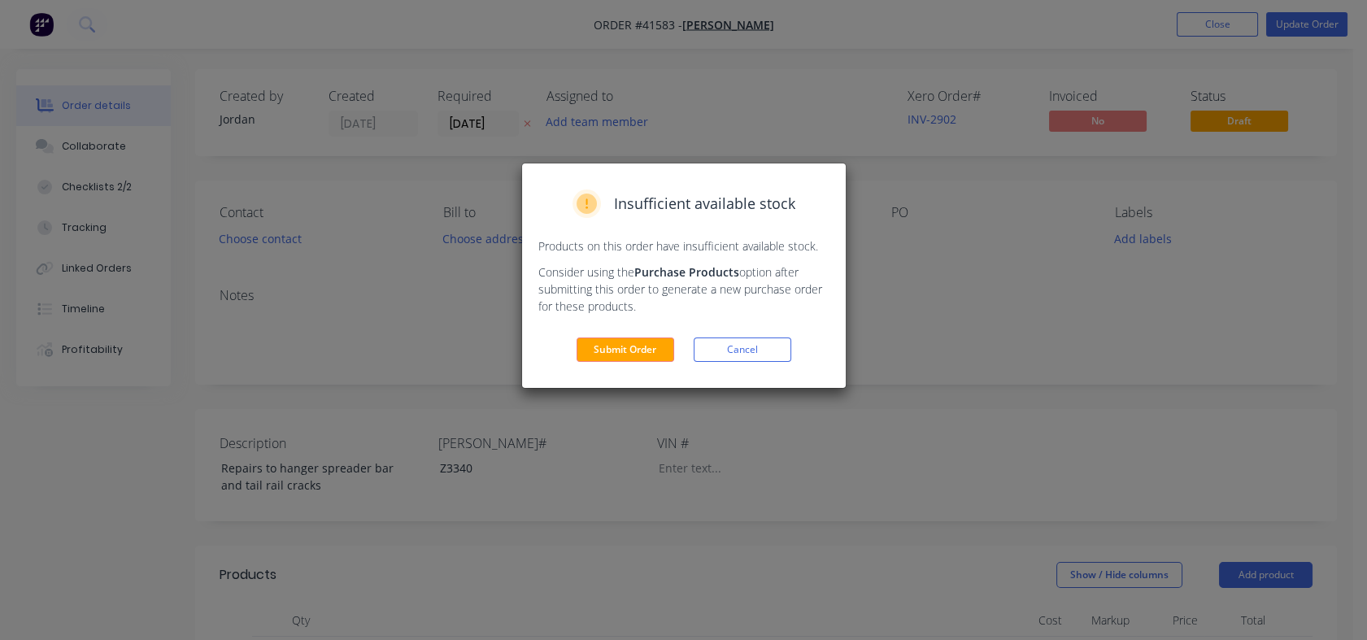
click at [662, 340] on button "Submit Order" at bounding box center [626, 350] width 98 height 24
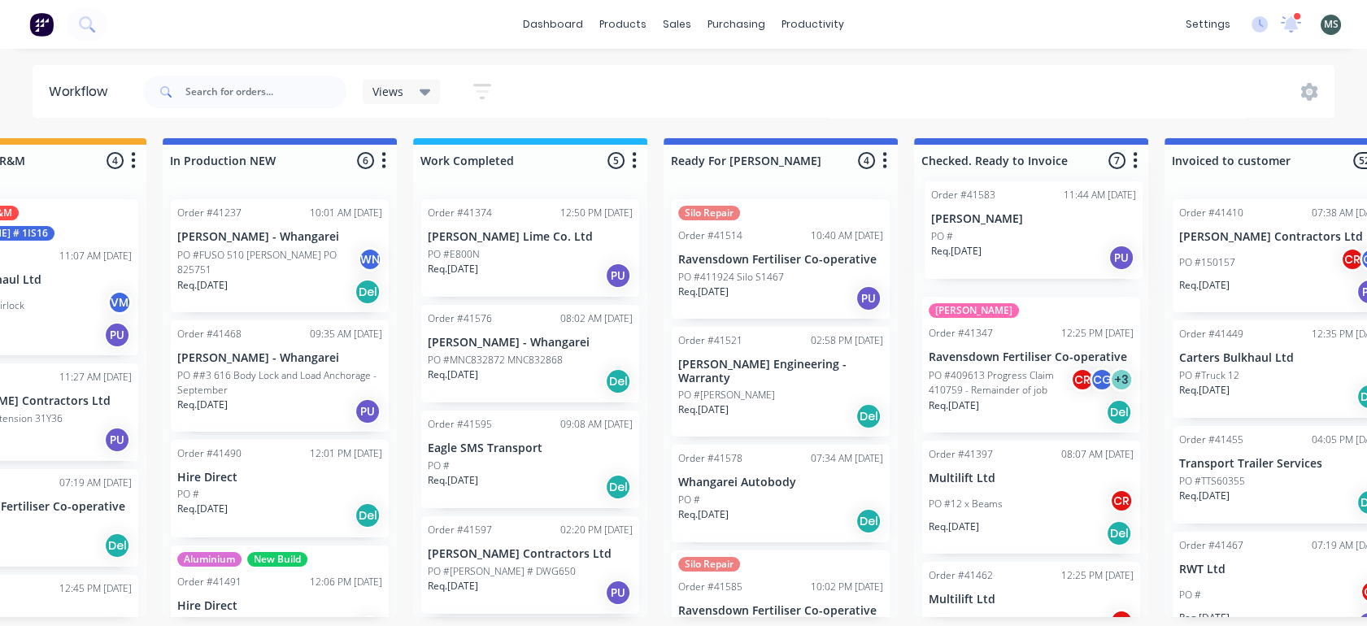
drag, startPoint x: 383, startPoint y: 253, endPoint x: 1025, endPoint y: 236, distance: 642.0
click at [1025, 236] on div "Submitted 14 Status colour #273444 hex #273444 Save Cancel Summaries Total orde…" at bounding box center [720, 377] width 2713 height 479
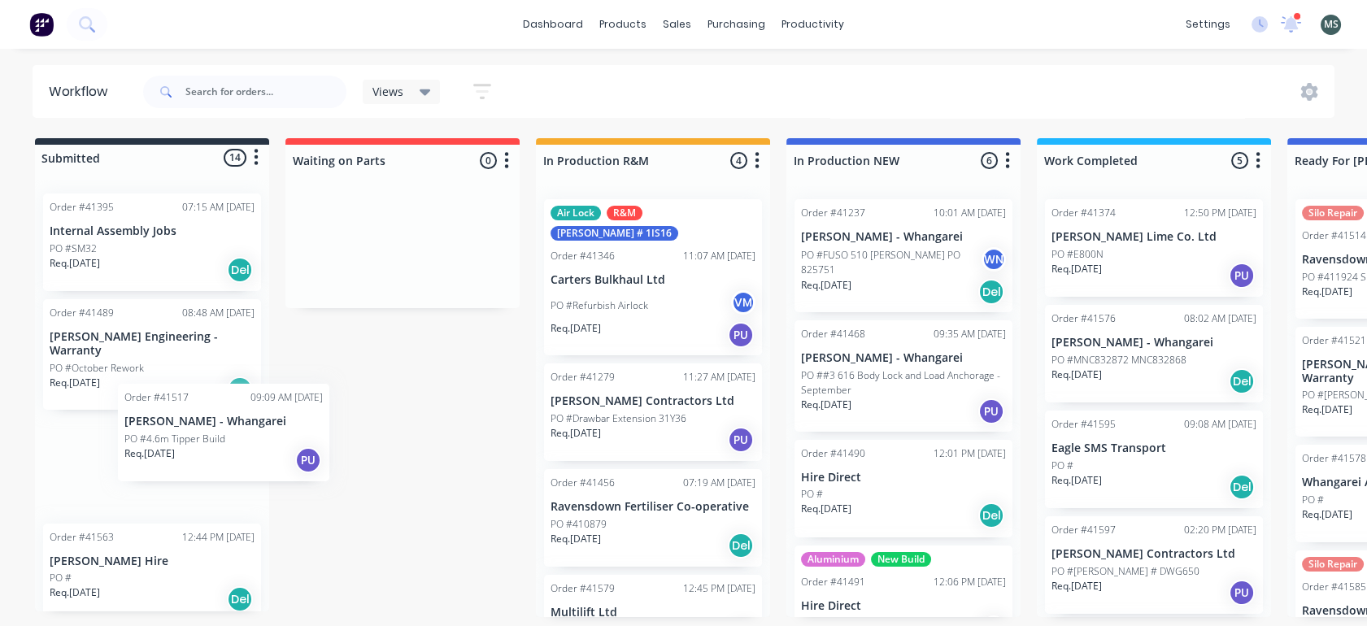
drag, startPoint x: 111, startPoint y: 472, endPoint x: 121, endPoint y: 462, distance: 14.4
click at [121, 462] on div "Order #41395 07:15 AM [DATE] Internal Assembly Jobs PO #SM32 Req. [DATE] Del Or…" at bounding box center [152, 396] width 234 height 431
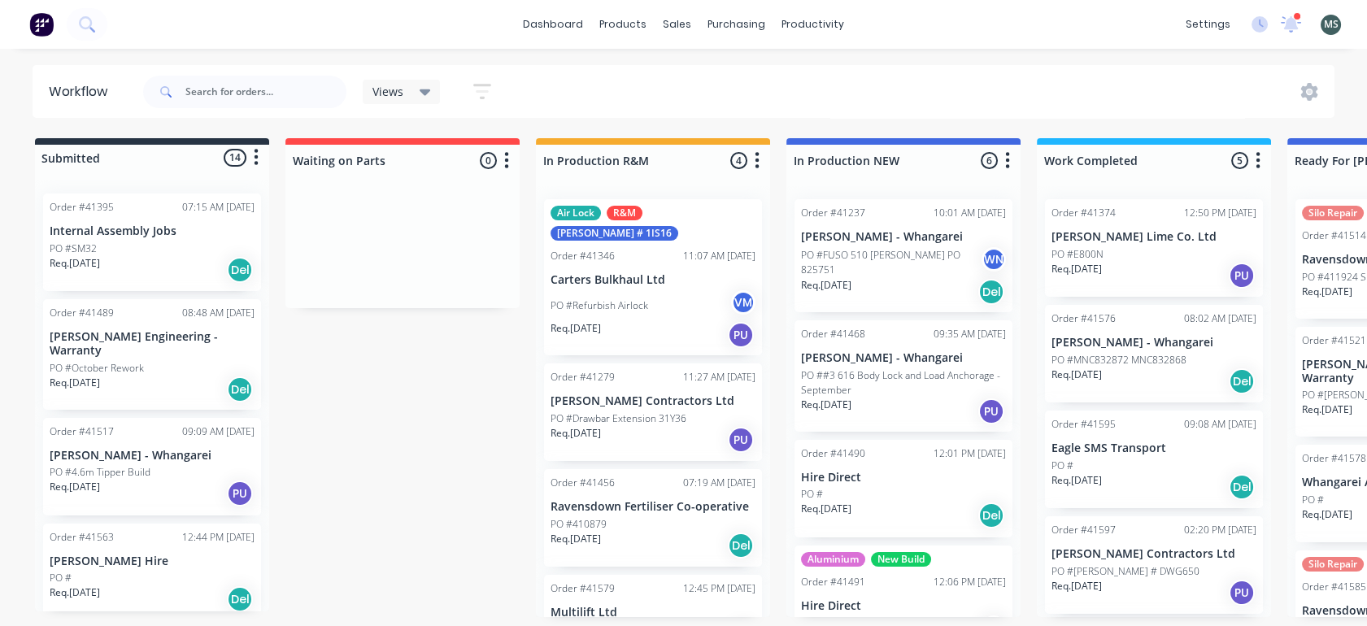
click at [100, 586] on p "Req. [DATE]" at bounding box center [75, 593] width 50 height 15
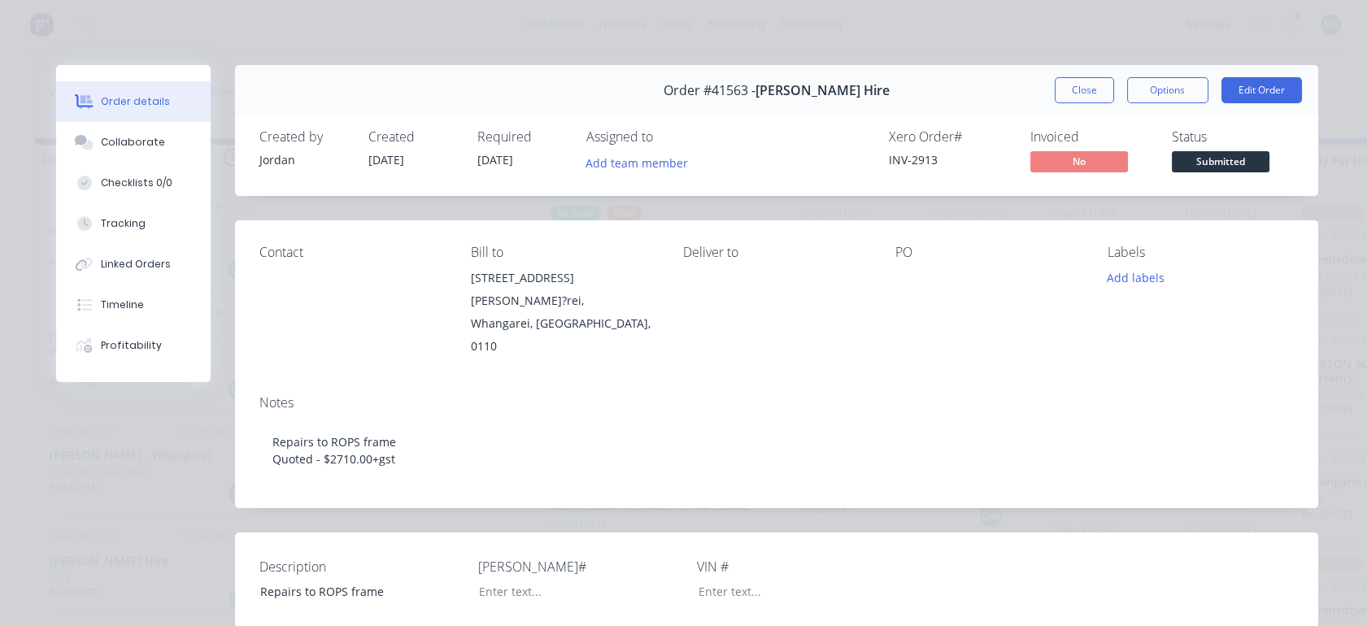
click at [101, 220] on div "Tracking" at bounding box center [123, 223] width 45 height 15
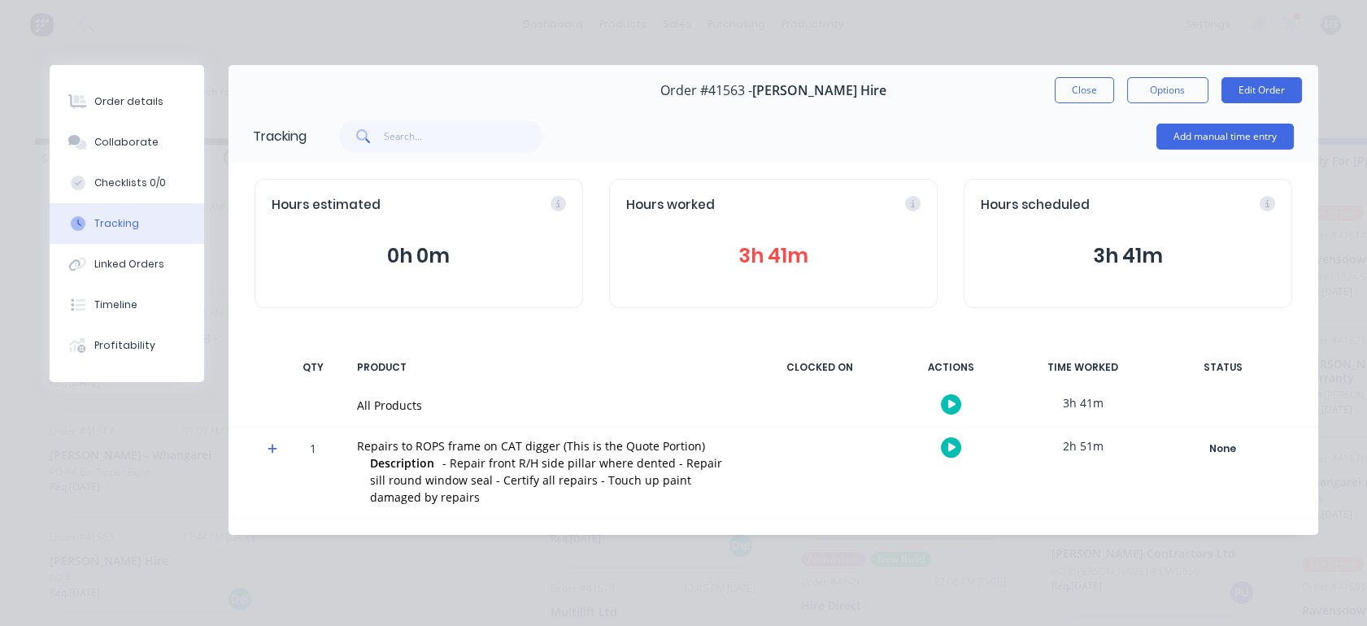
click at [101, 220] on div "Tracking" at bounding box center [116, 223] width 45 height 15
click at [109, 150] on button "Collaborate" at bounding box center [127, 142] width 155 height 41
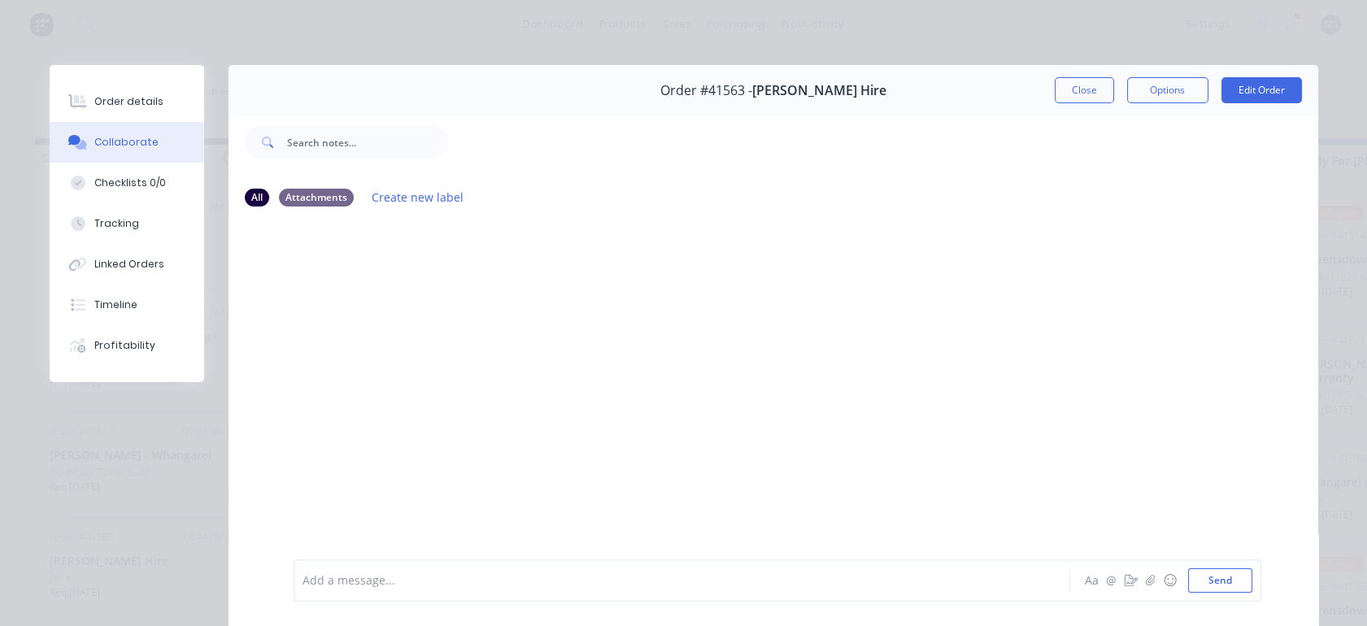
click at [112, 195] on button "Checklists 0/0" at bounding box center [127, 183] width 155 height 41
type textarea "x"
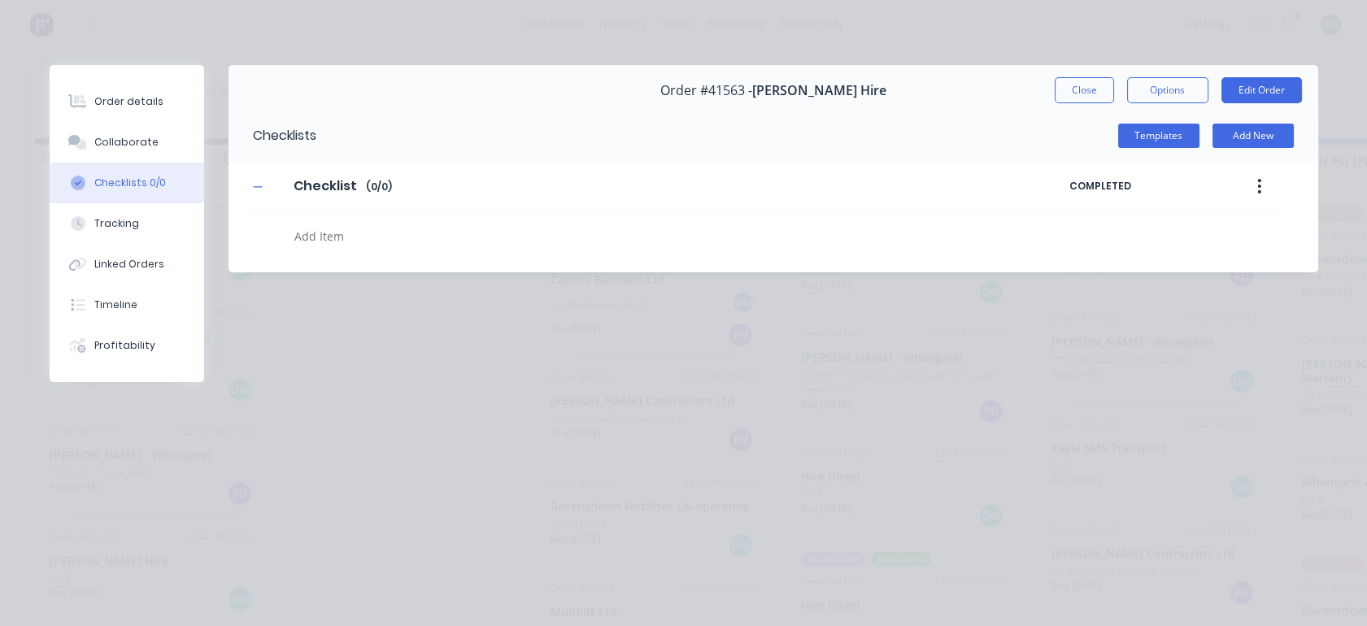
click at [115, 104] on div "Order details" at bounding box center [128, 101] width 69 height 15
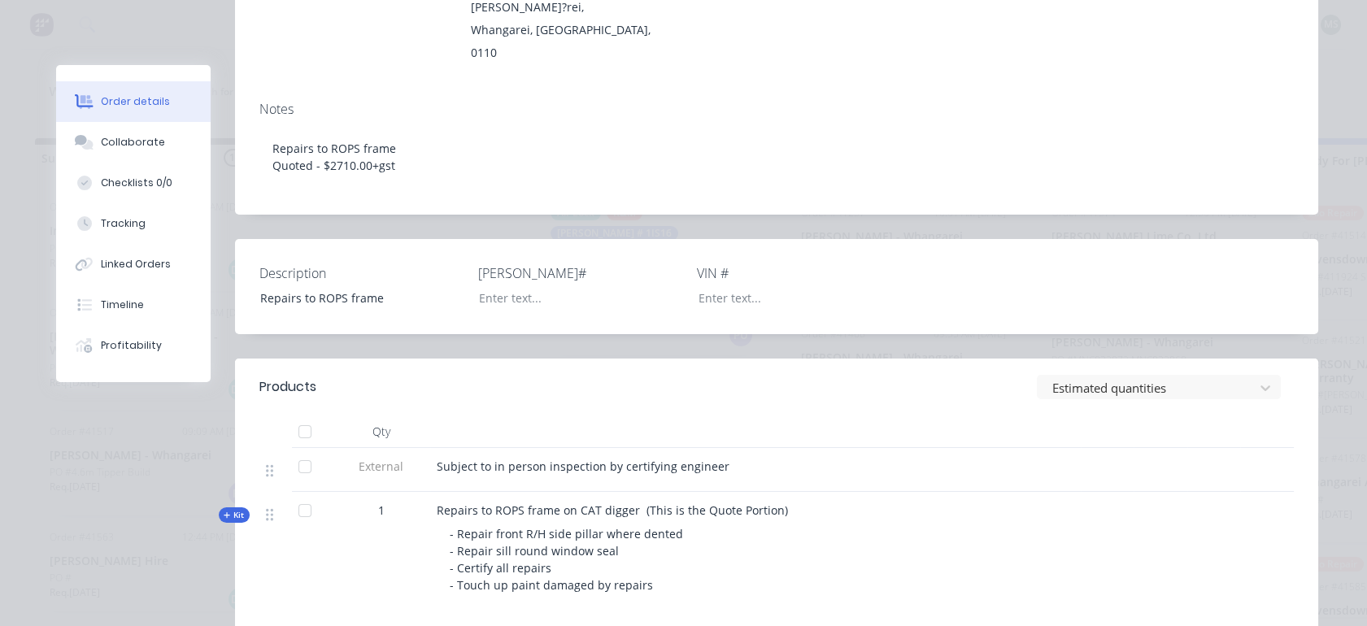
scroll to position [364, 0]
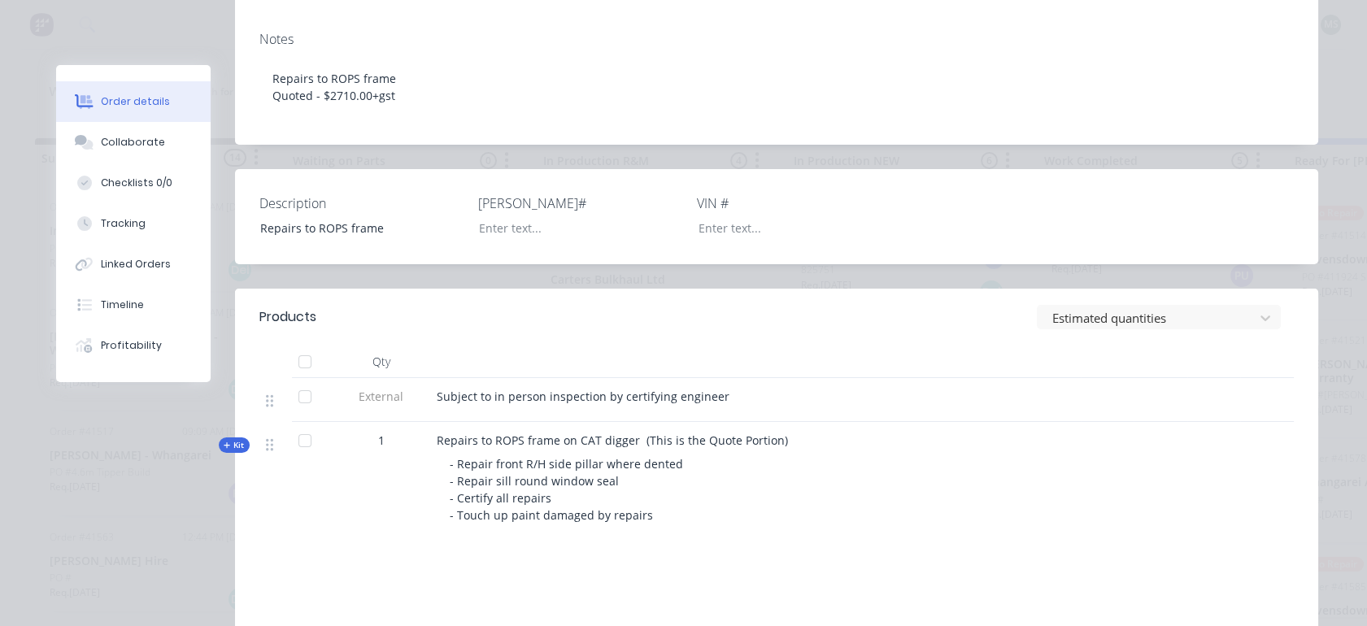
click at [237, 439] on span "Kit" at bounding box center [234, 445] width 21 height 12
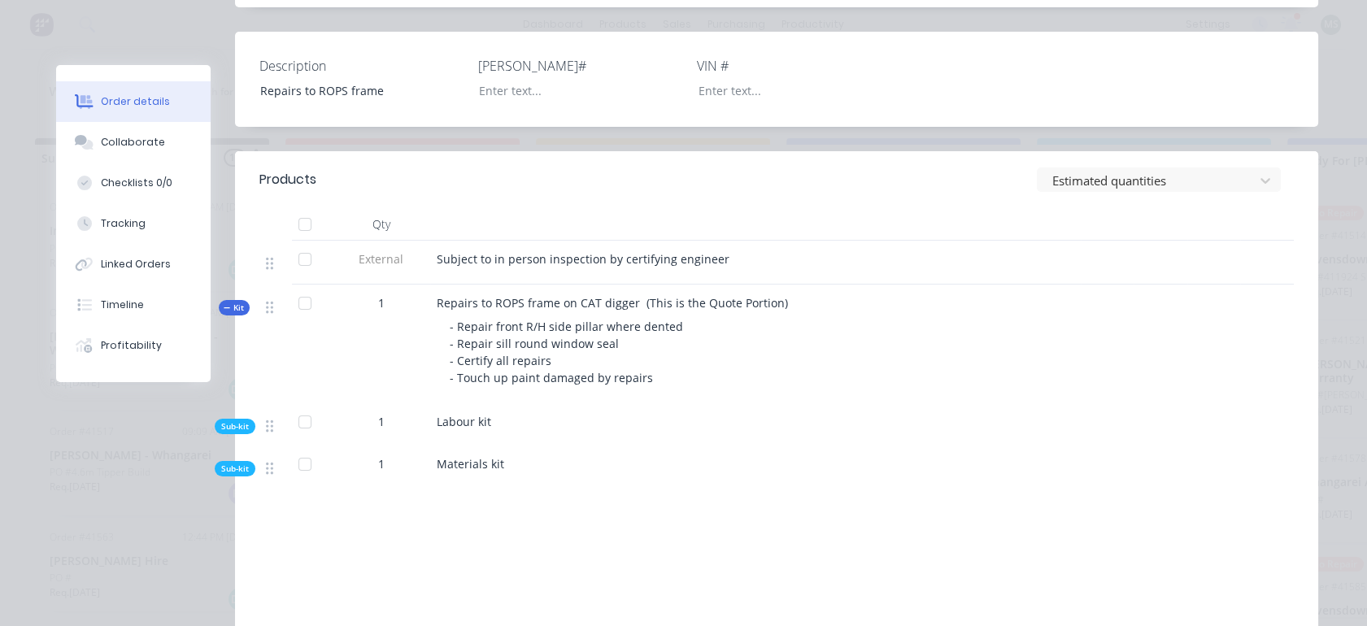
scroll to position [525, 0]
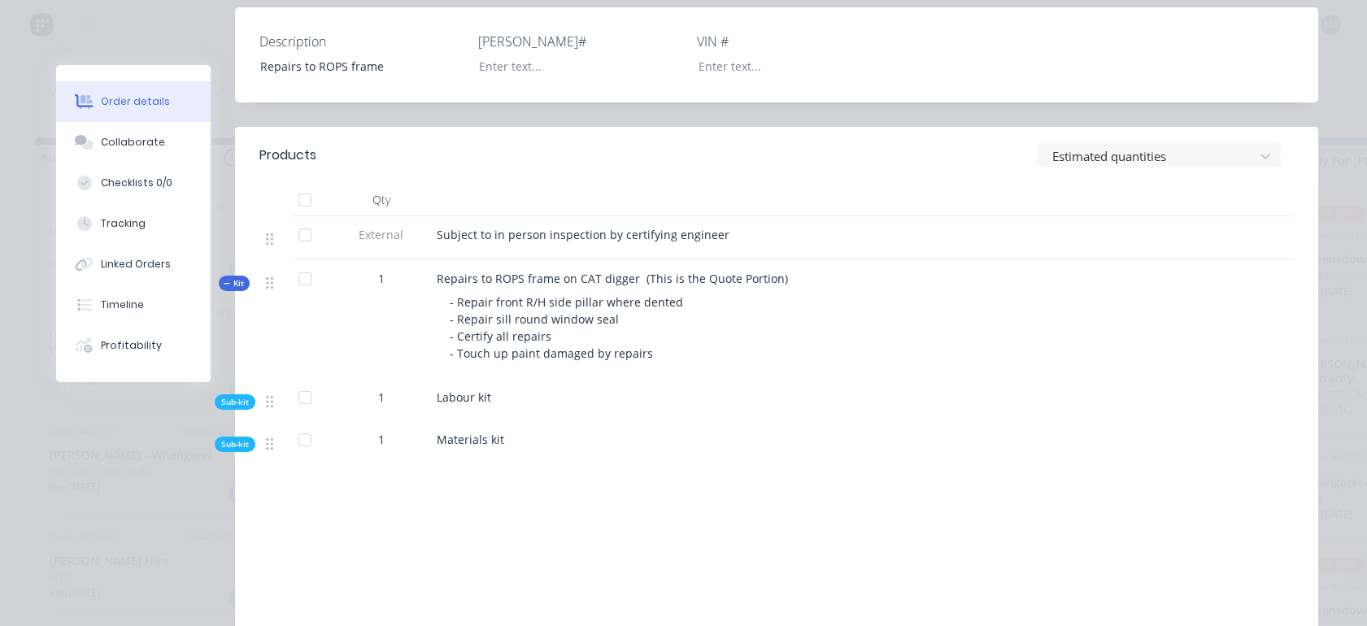
click at [229, 396] on span "Sub-kit" at bounding box center [235, 402] width 28 height 12
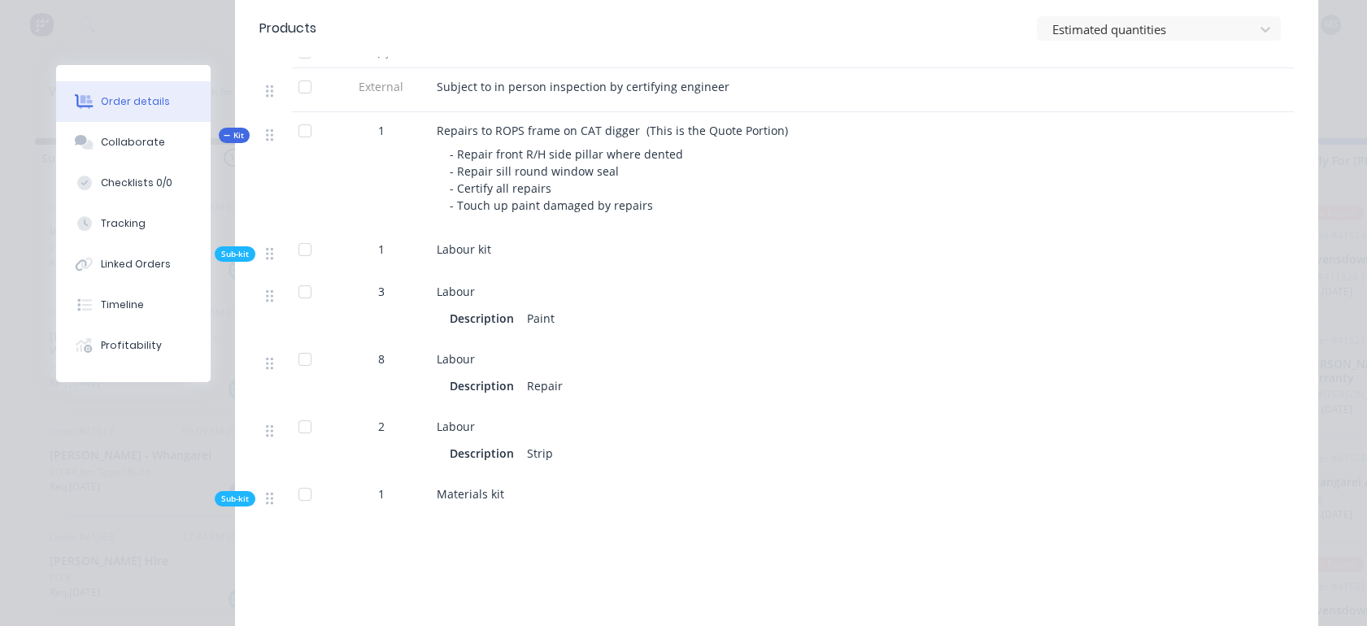
scroll to position [677, 0]
click at [231, 490] on span "Sub-kit" at bounding box center [235, 496] width 28 height 12
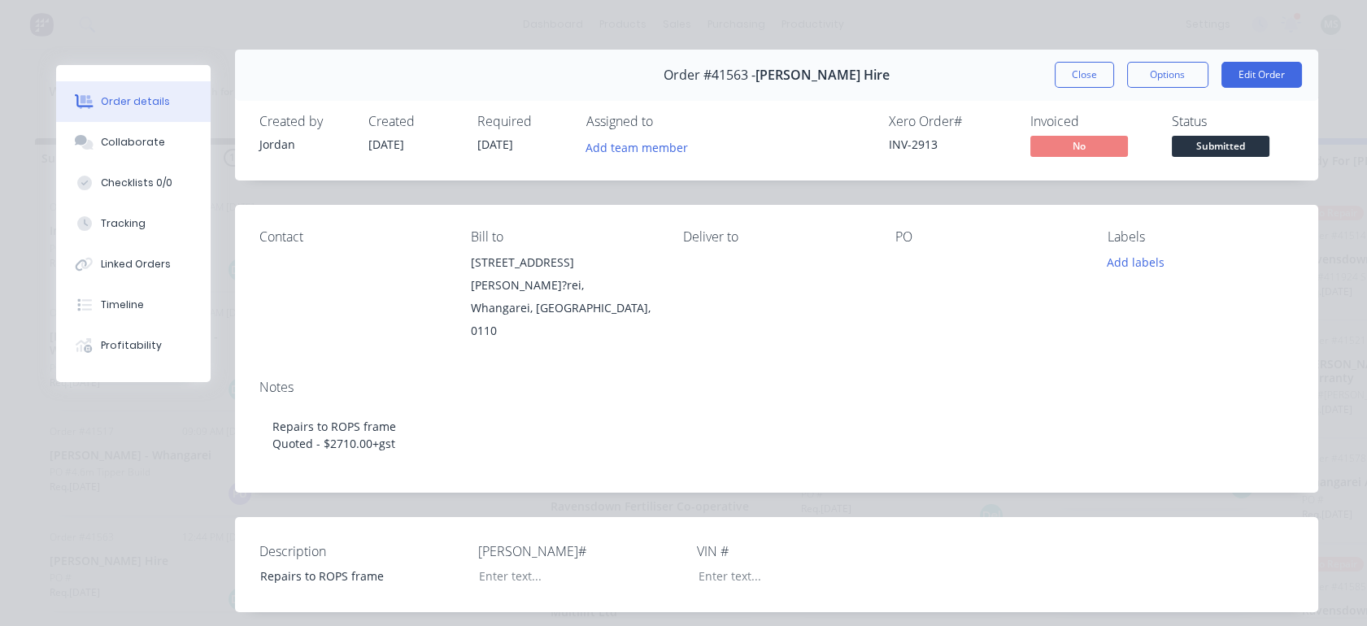
scroll to position [11, 0]
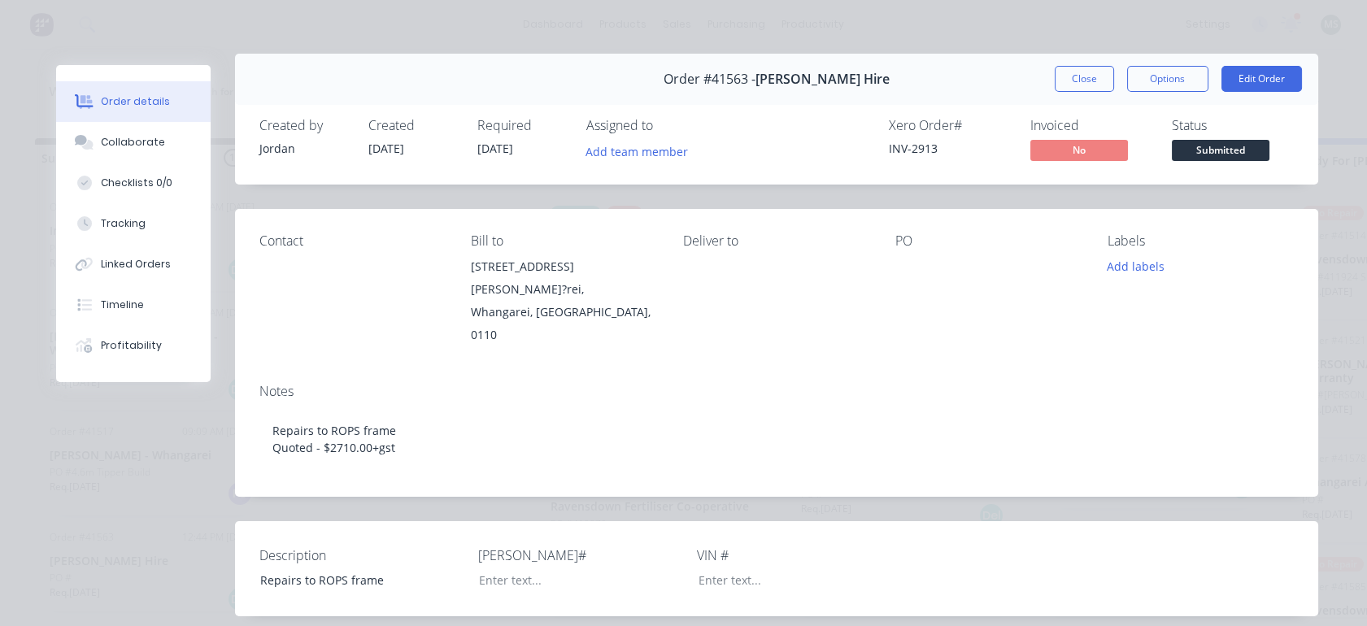
click at [1241, 78] on button "Edit Order" at bounding box center [1262, 79] width 81 height 26
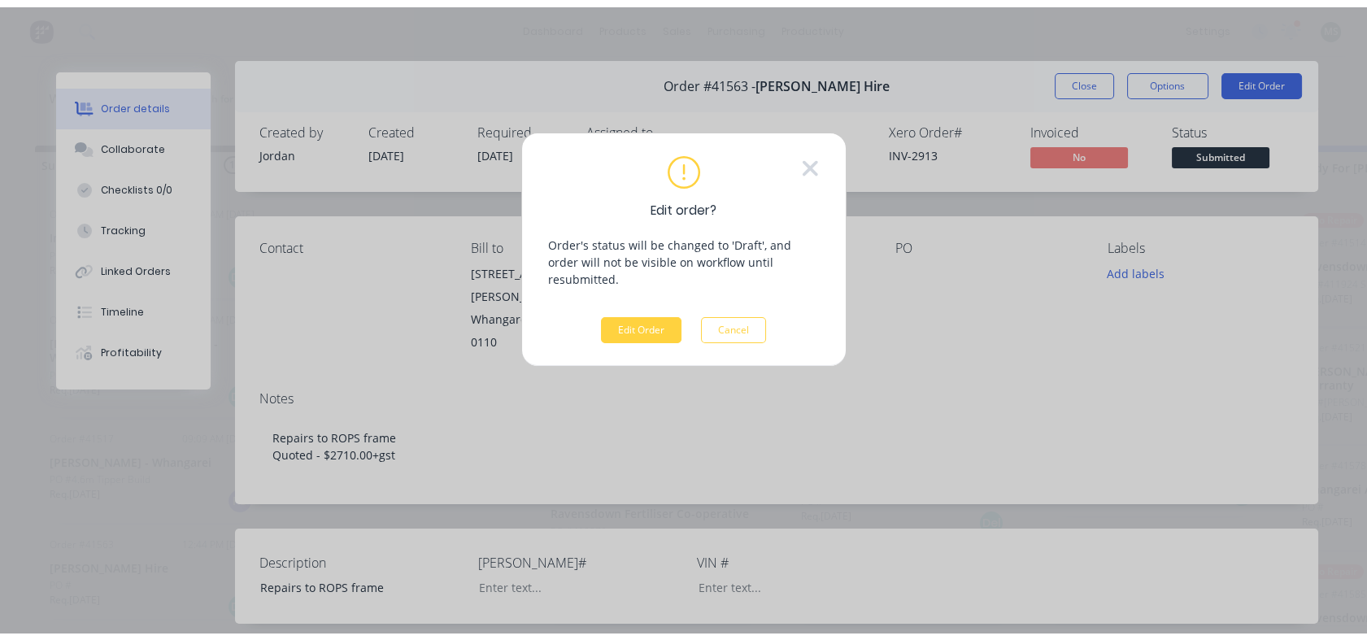
scroll to position [0, 0]
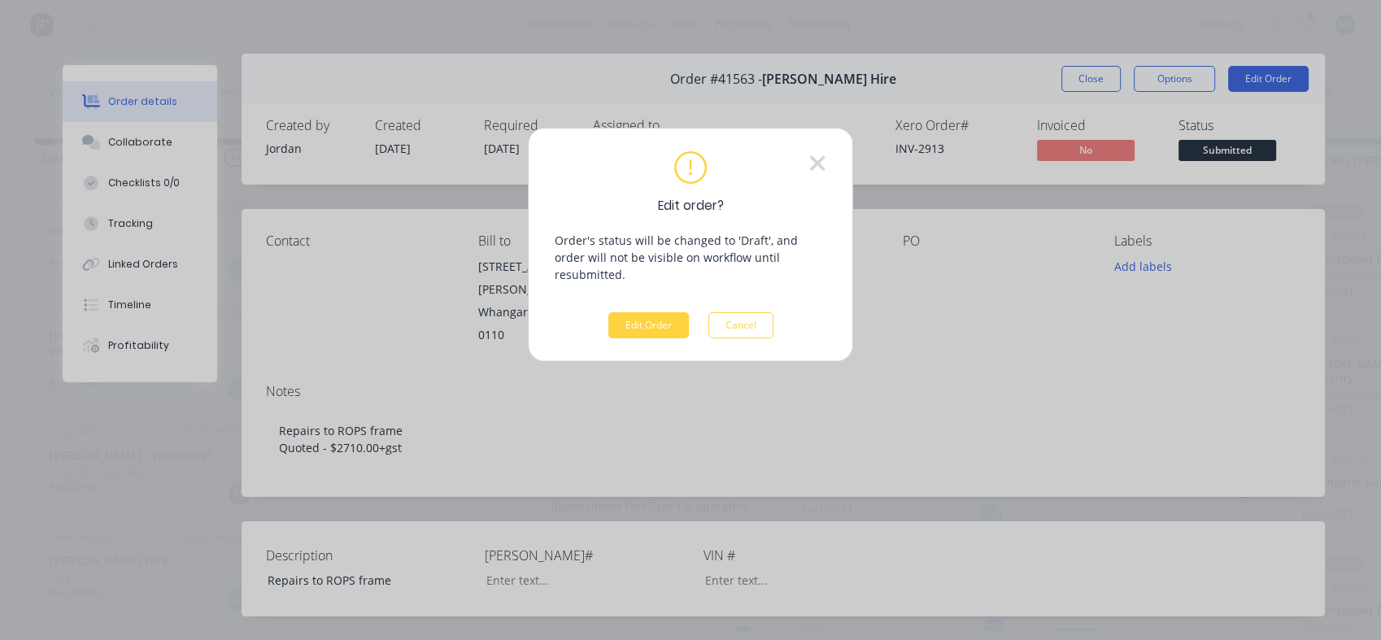
click at [648, 312] on button "Edit Order" at bounding box center [648, 325] width 81 height 26
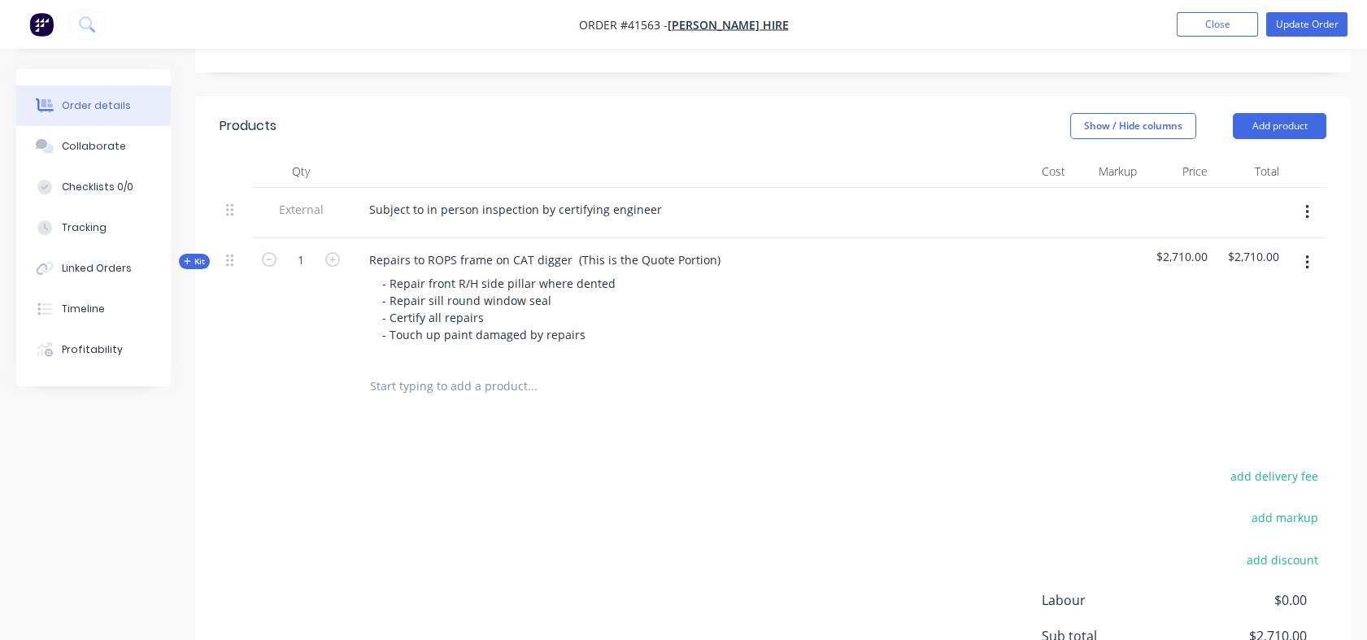
scroll to position [495, 0]
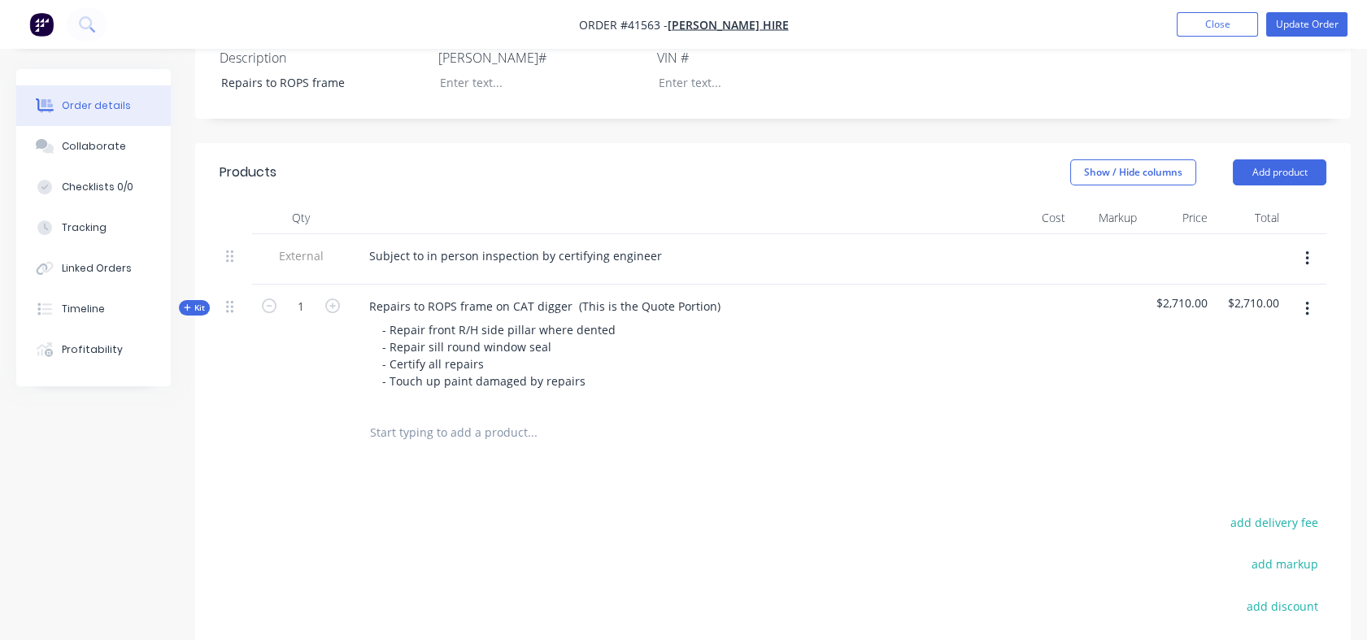
click at [199, 302] on span "Kit" at bounding box center [194, 308] width 21 height 12
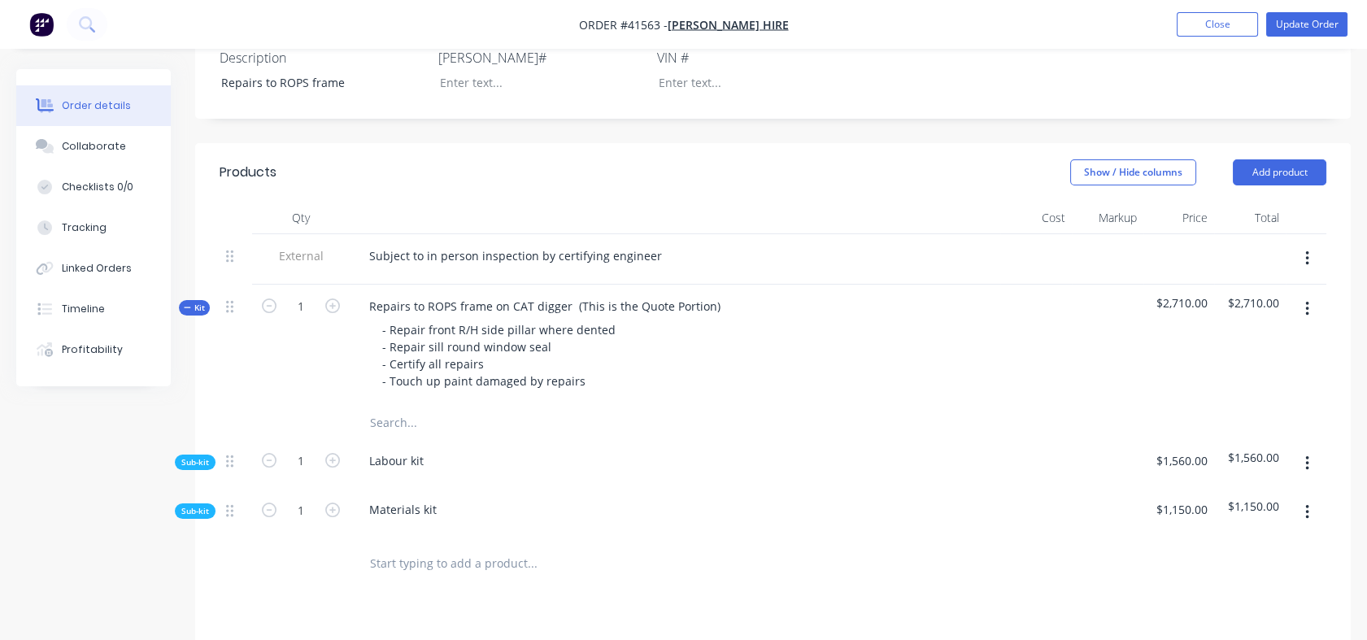
click at [198, 505] on span "Sub-kit" at bounding box center [195, 511] width 28 height 12
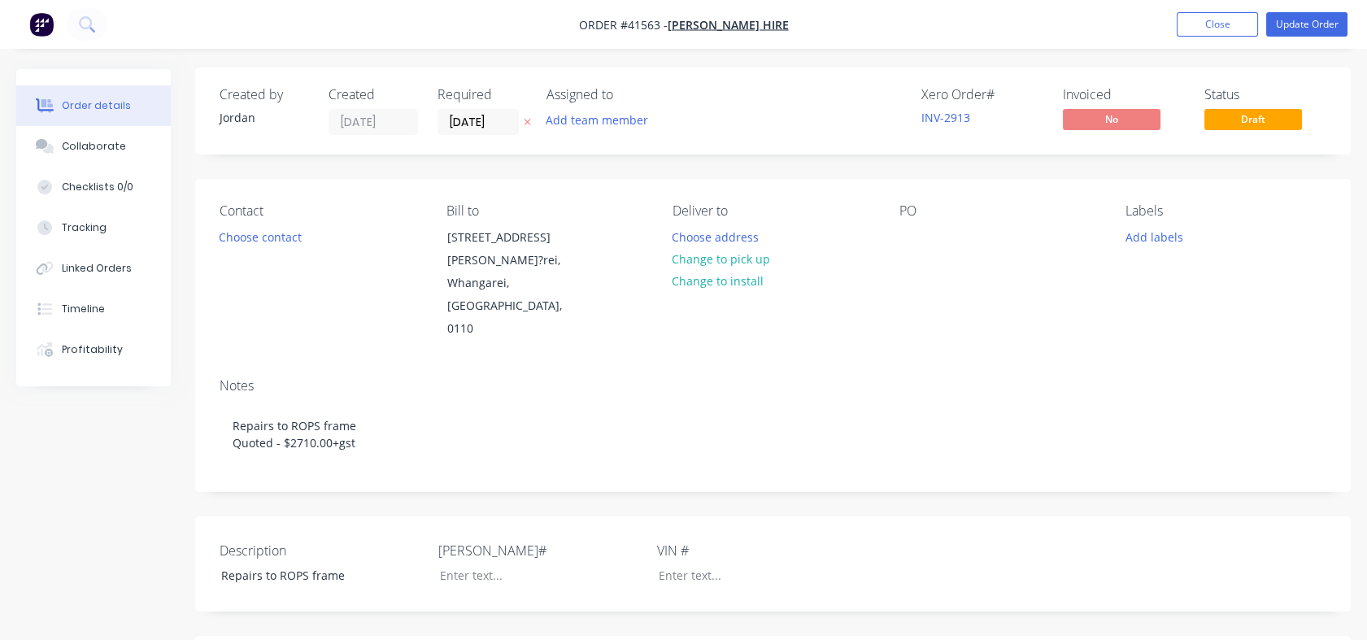
scroll to position [0, 0]
click at [908, 236] on div at bounding box center [913, 239] width 26 height 24
paste div
click at [905, 318] on div "PO E332790" at bounding box center [1000, 273] width 201 height 137
click at [272, 241] on button "Choose contact" at bounding box center [261, 238] width 100 height 22
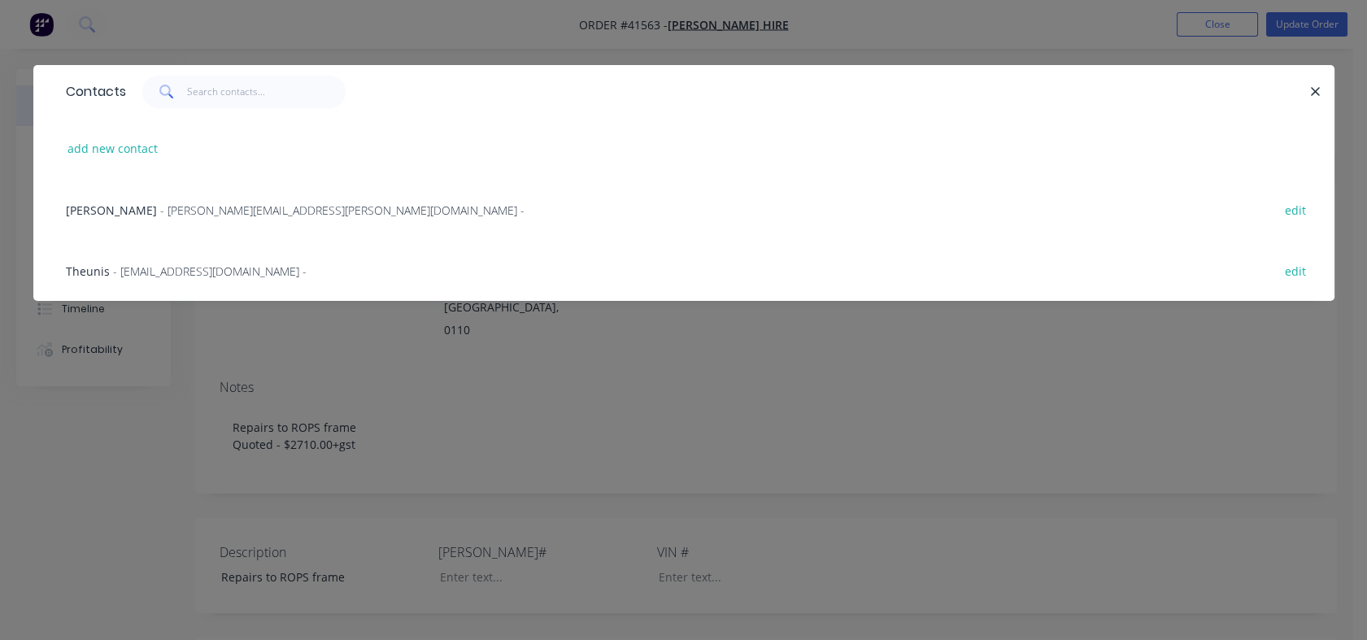
click at [136, 269] on span "- [EMAIL_ADDRESS][DOMAIN_NAME] -" at bounding box center [210, 271] width 194 height 15
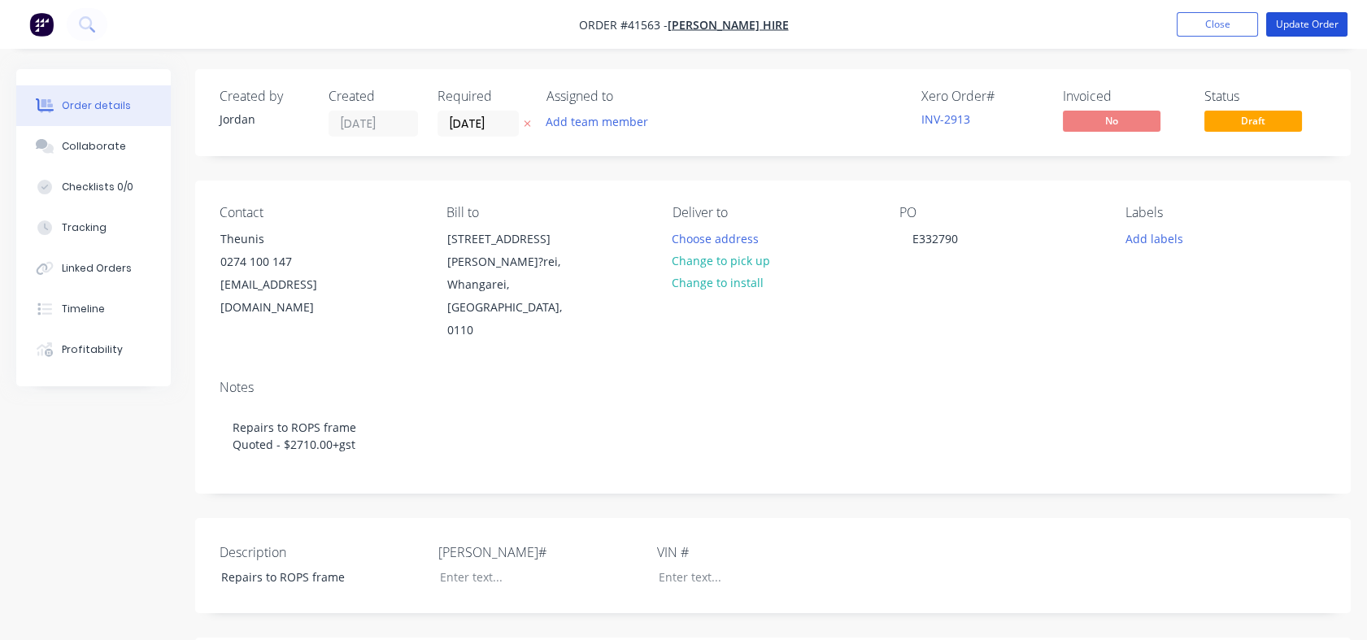
click at [1286, 28] on button "Update Order" at bounding box center [1307, 24] width 81 height 24
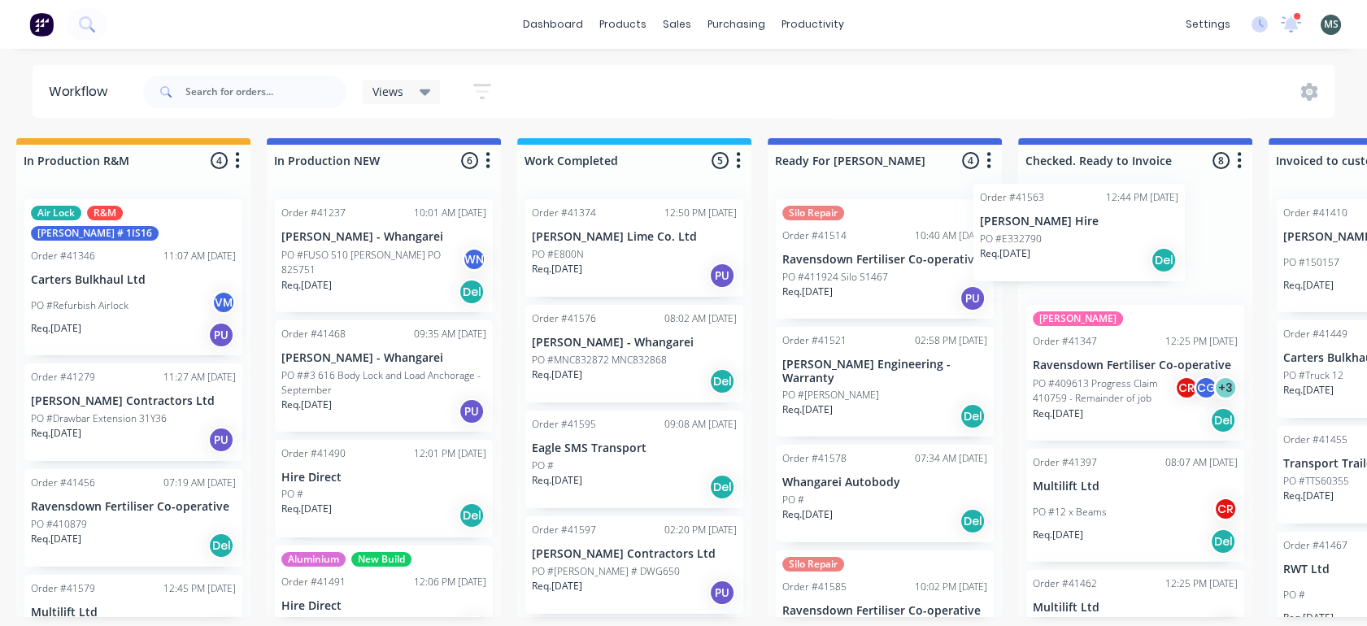
scroll to position [4, 536]
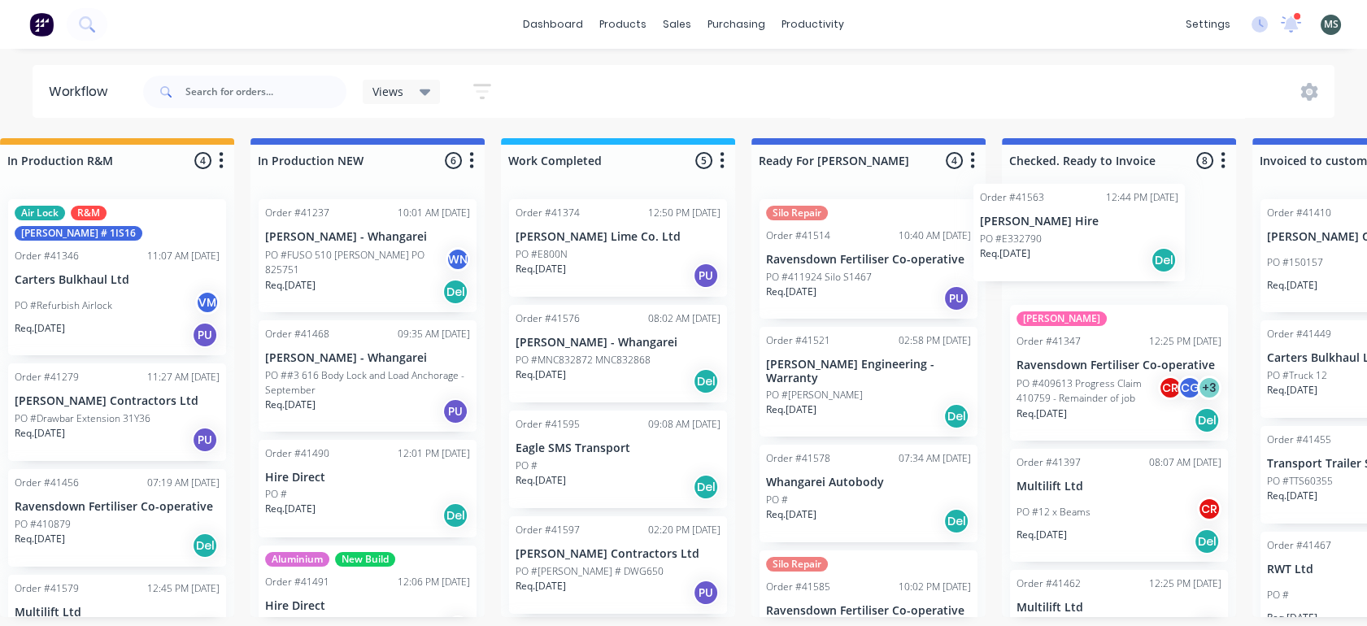
drag, startPoint x: 126, startPoint y: 581, endPoint x: 1062, endPoint y: 254, distance: 991.7
click at [1062, 254] on div "Submitted 14 Status colour #273444 hex #273444 Save Cancel Summaries Total orde…" at bounding box center [808, 377] width 2713 height 479
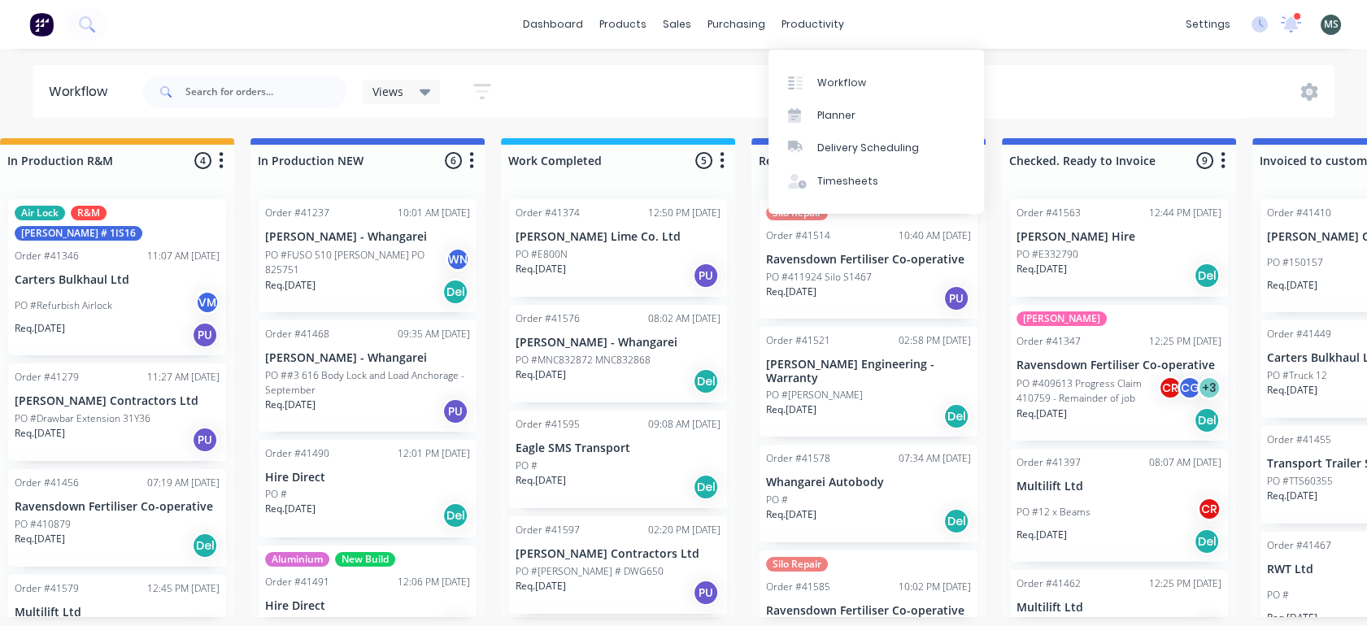
click at [807, 20] on div "productivity" at bounding box center [813, 24] width 79 height 24
click at [833, 78] on div "Workflow" at bounding box center [842, 83] width 49 height 15
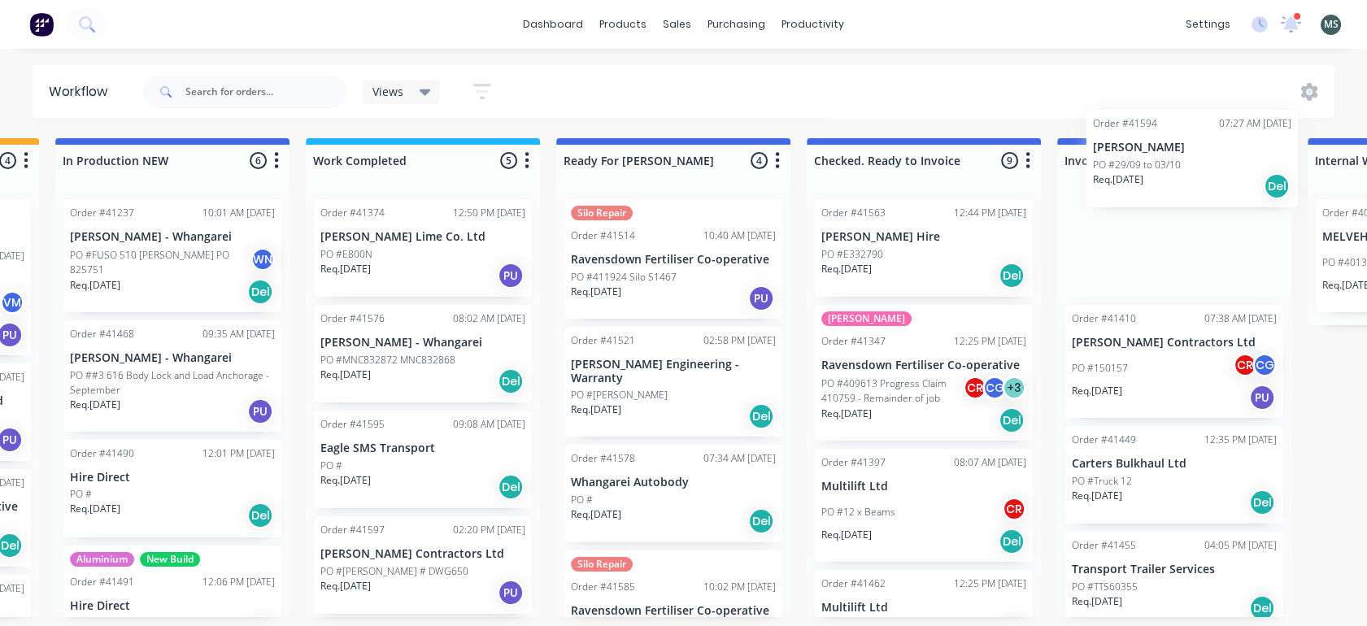
scroll to position [4, 743]
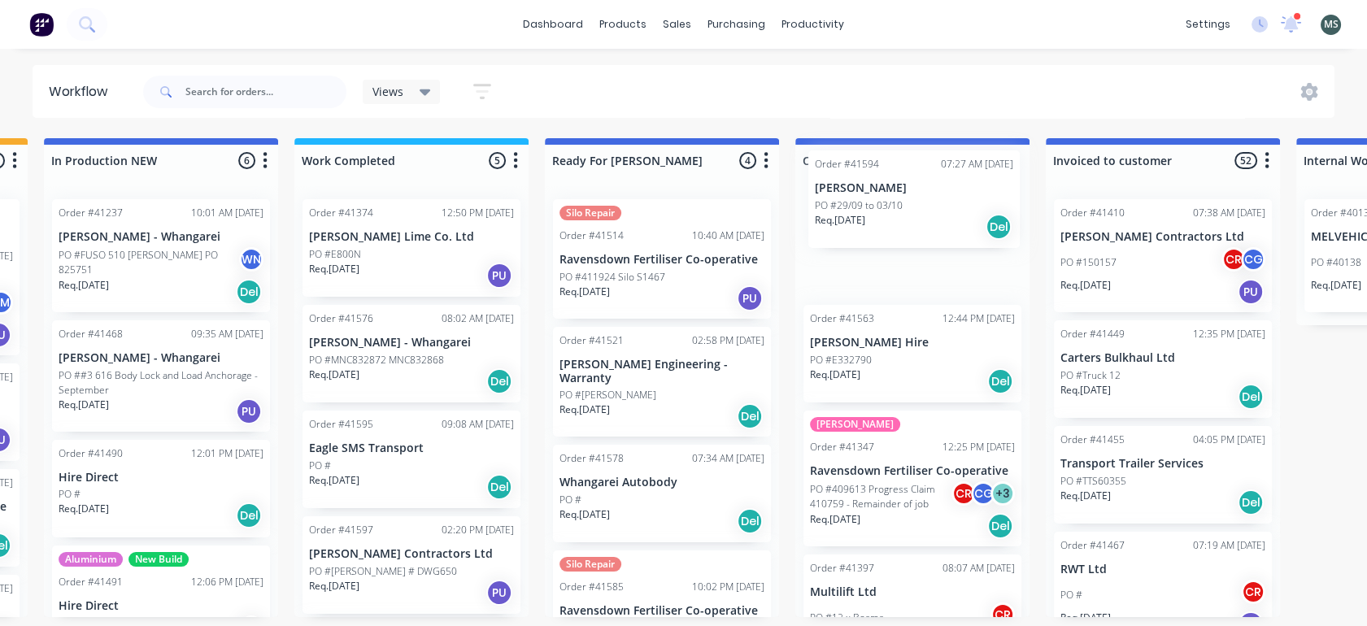
drag, startPoint x: 85, startPoint y: 308, endPoint x: 861, endPoint y: 207, distance: 781.9
click at [861, 207] on div "Submitted 13 Status colour #273444 hex #273444 Save Cancel Summaries Total orde…" at bounding box center [601, 377] width 2713 height 479
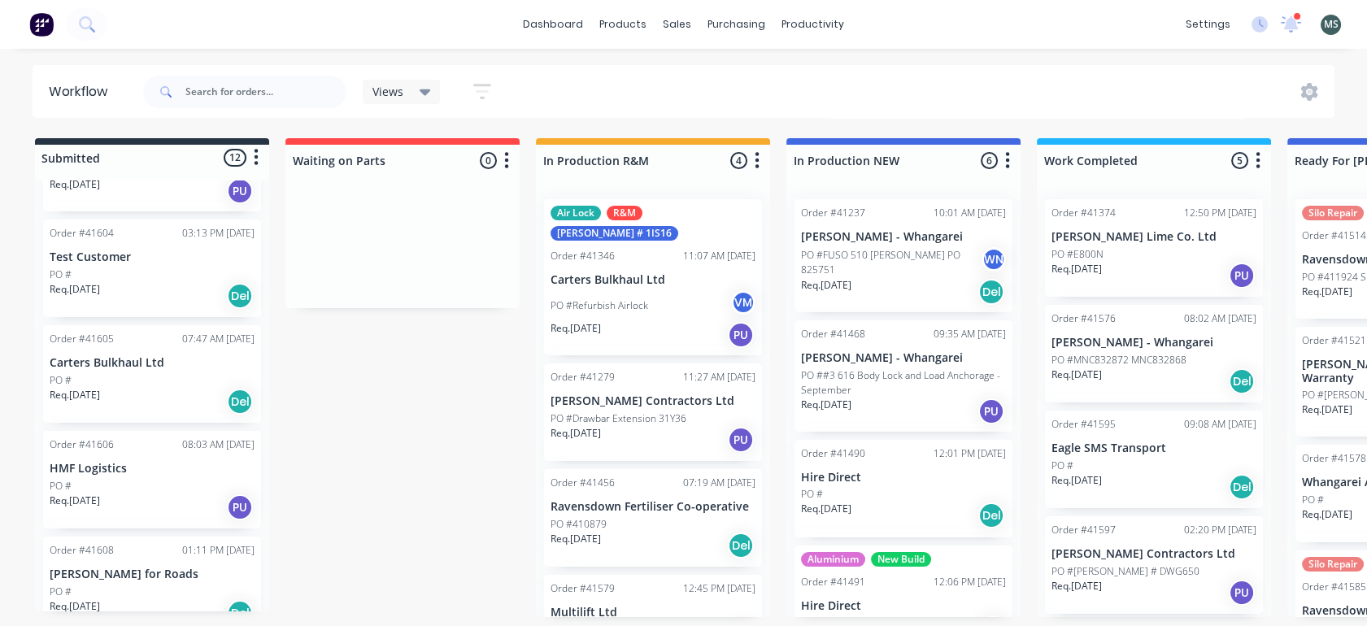
scroll to position [964, 0]
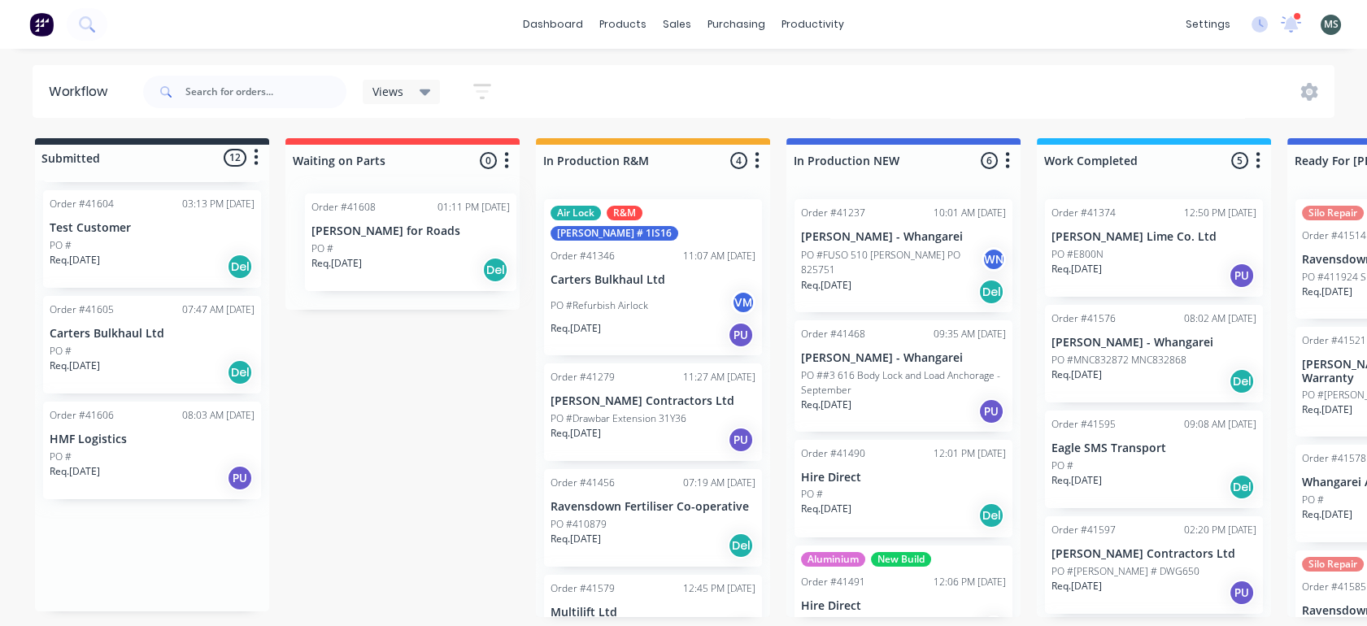
drag, startPoint x: 130, startPoint y: 553, endPoint x: 397, endPoint y: 234, distance: 415.8
click at [397, 234] on div "Submitted 12 Status colour #273444 hex #273444 Save Cancel Summaries Total orde…" at bounding box center [1344, 377] width 2713 height 479
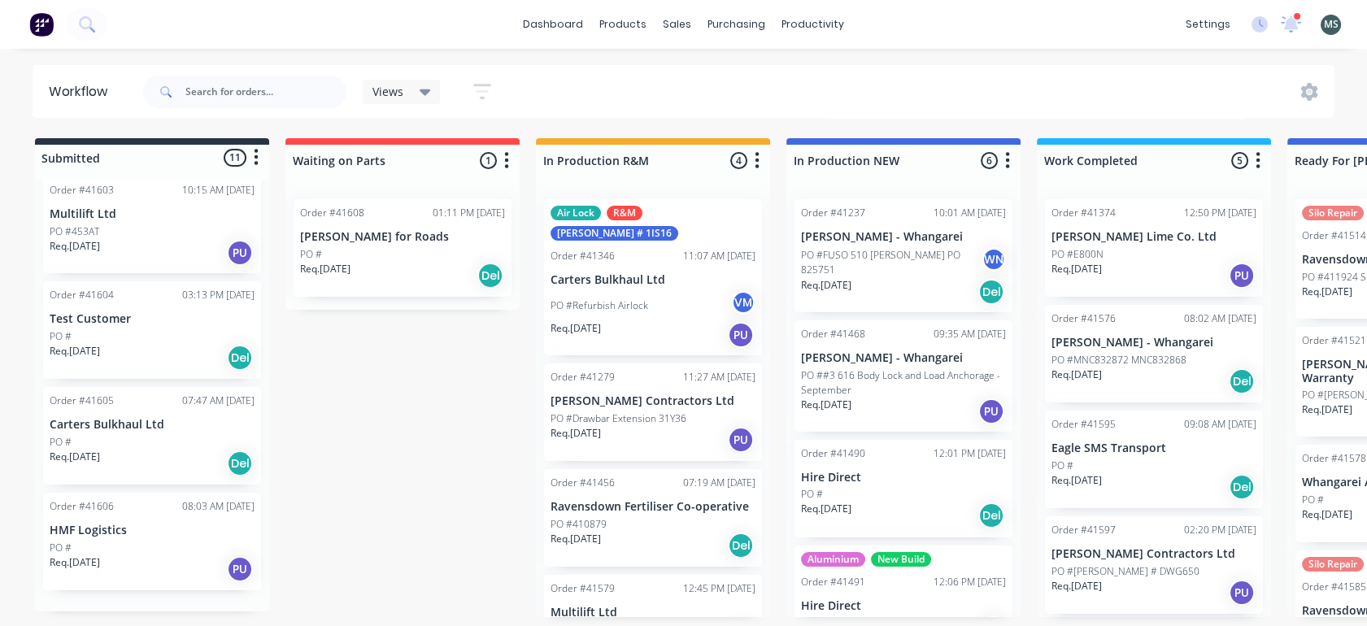
scroll to position [859, 0]
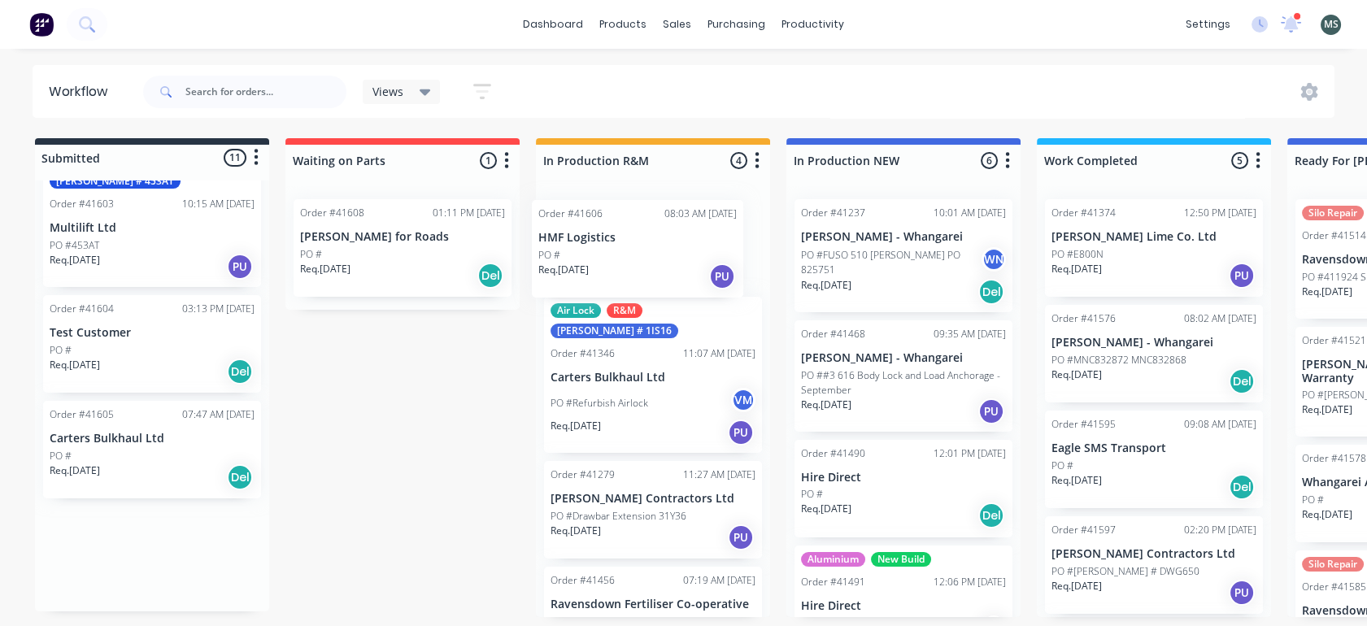
drag, startPoint x: 152, startPoint y: 529, endPoint x: 645, endPoint y: 219, distance: 582.3
click at [645, 219] on div "Submitted 11 Status colour #273444 hex #273444 Save Cancel Summaries Total orde…" at bounding box center [1344, 377] width 2713 height 479
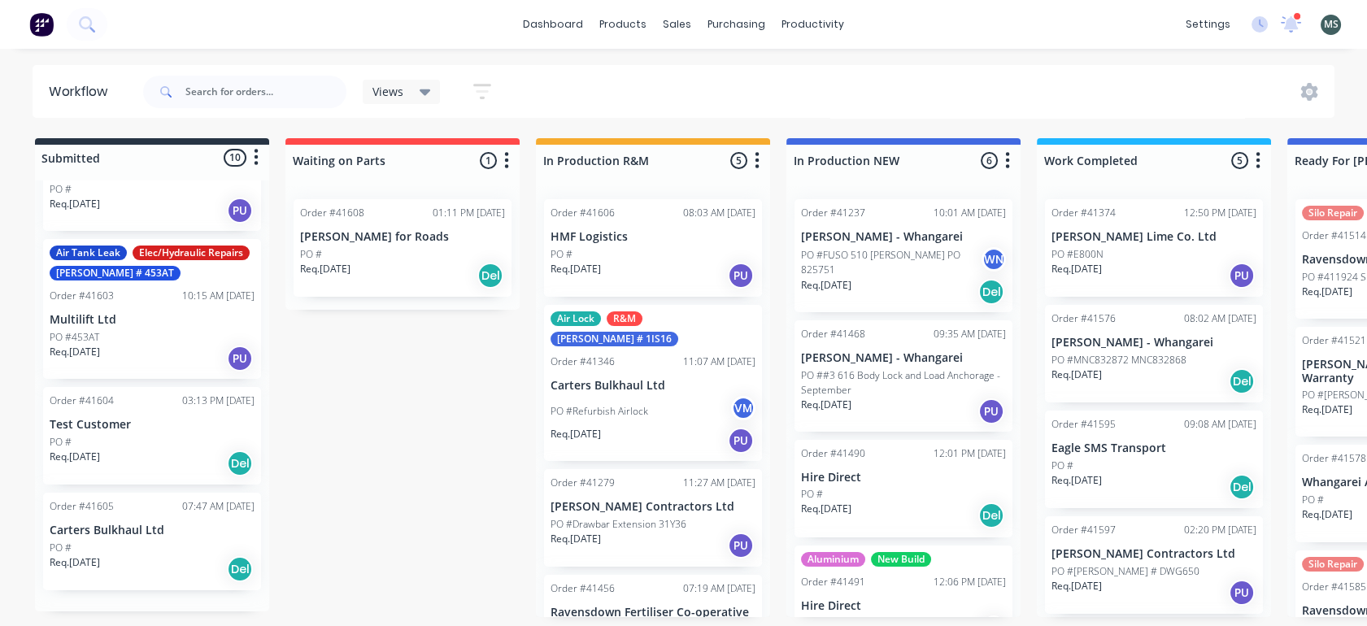
scroll to position [752, 0]
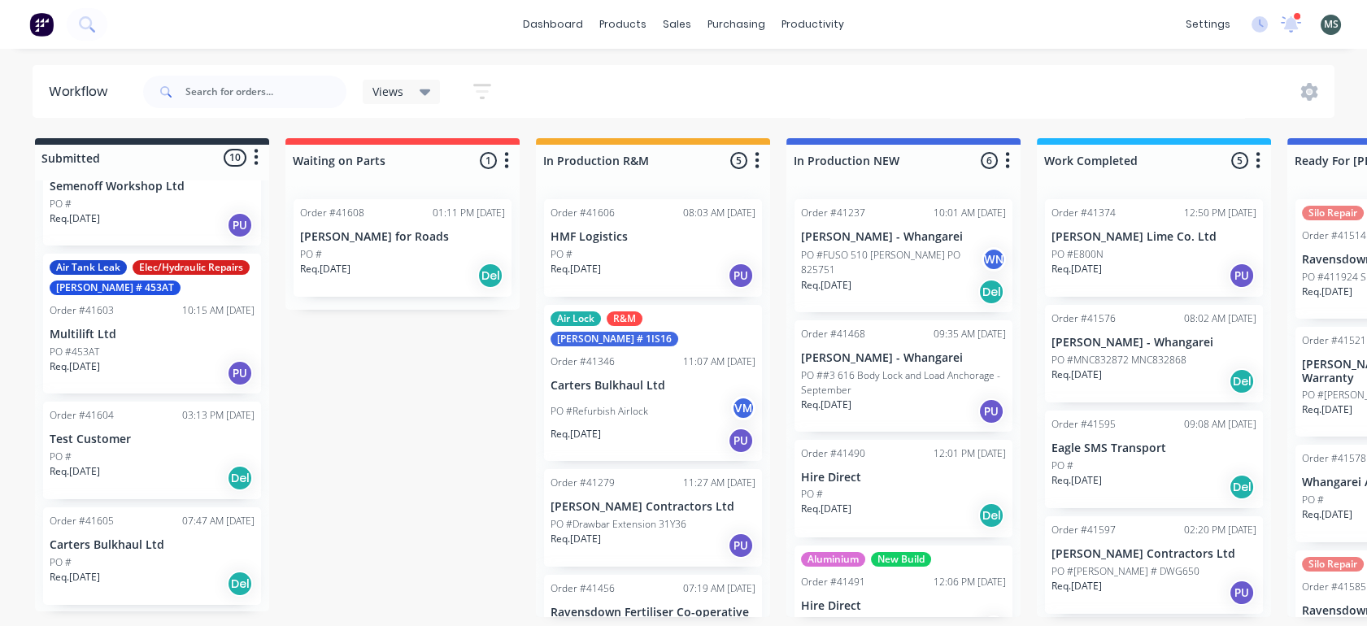
click at [128, 548] on p "Carters Bulkhaul Ltd" at bounding box center [152, 546] width 205 height 14
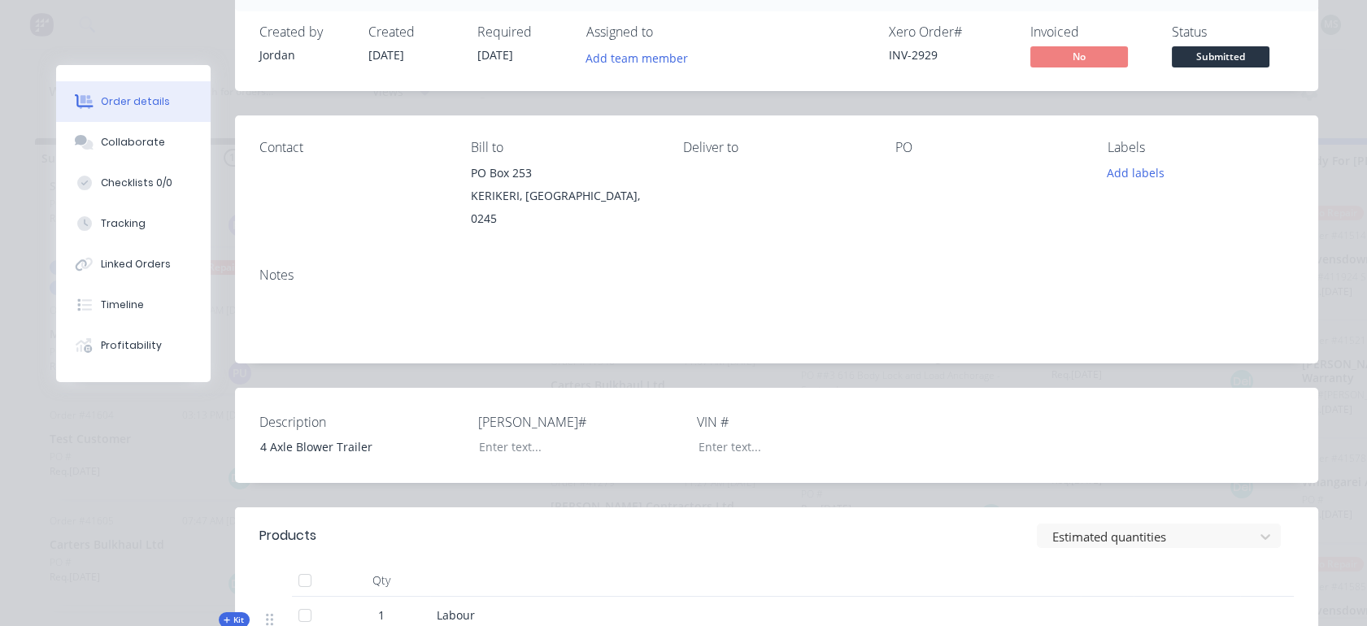
scroll to position [0, 0]
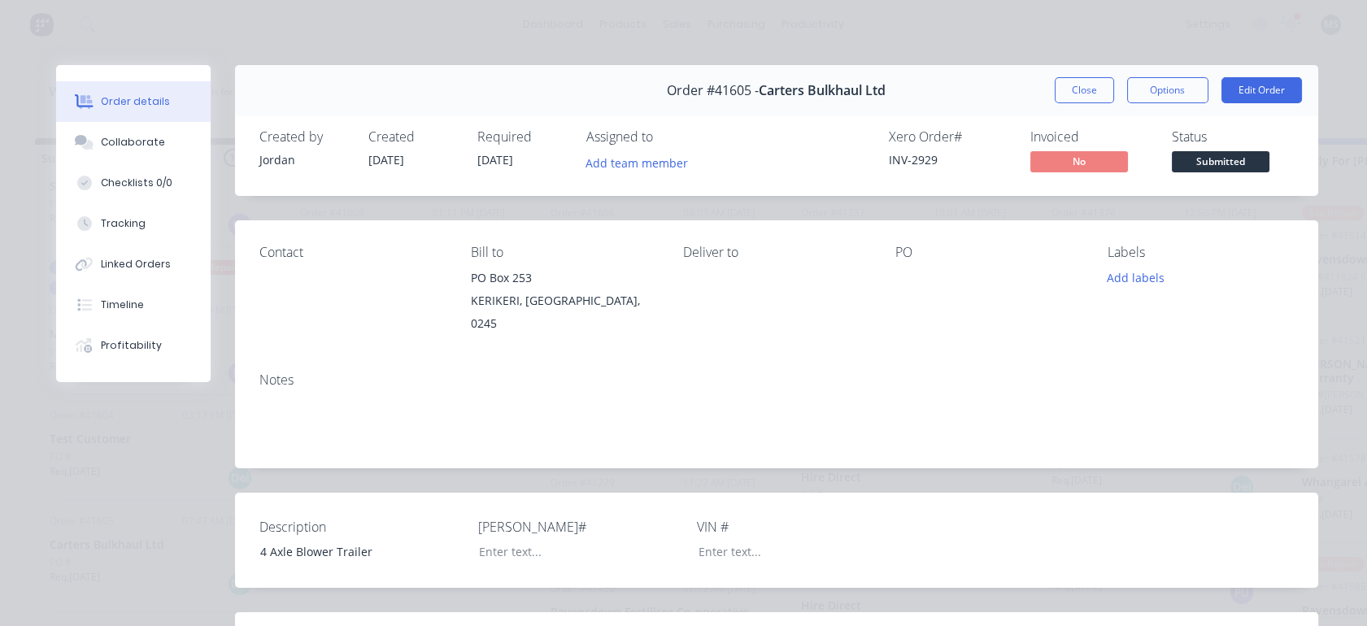
click at [1066, 89] on button "Close" at bounding box center [1084, 90] width 59 height 26
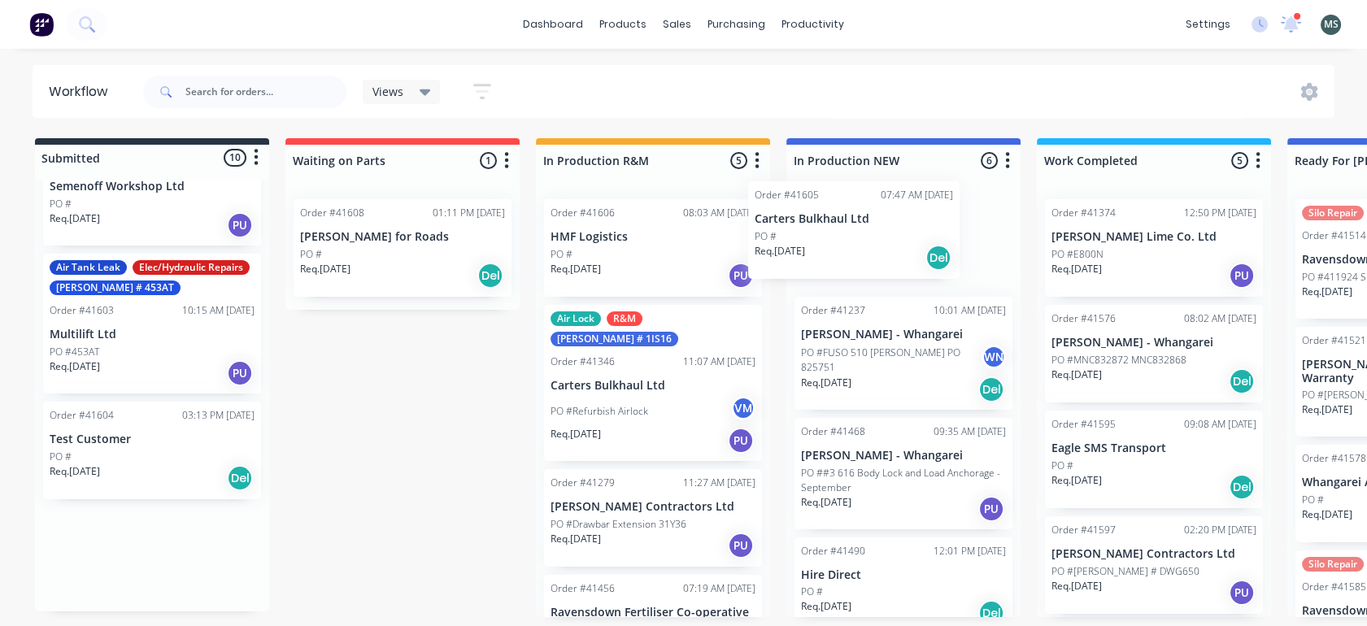
drag, startPoint x: 104, startPoint y: 563, endPoint x: 870, endPoint y: 226, distance: 837.0
click at [870, 226] on div "Submitted 10 Status colour #273444 hex #273444 Save Cancel Summaries Total orde…" at bounding box center [1344, 377] width 2713 height 479
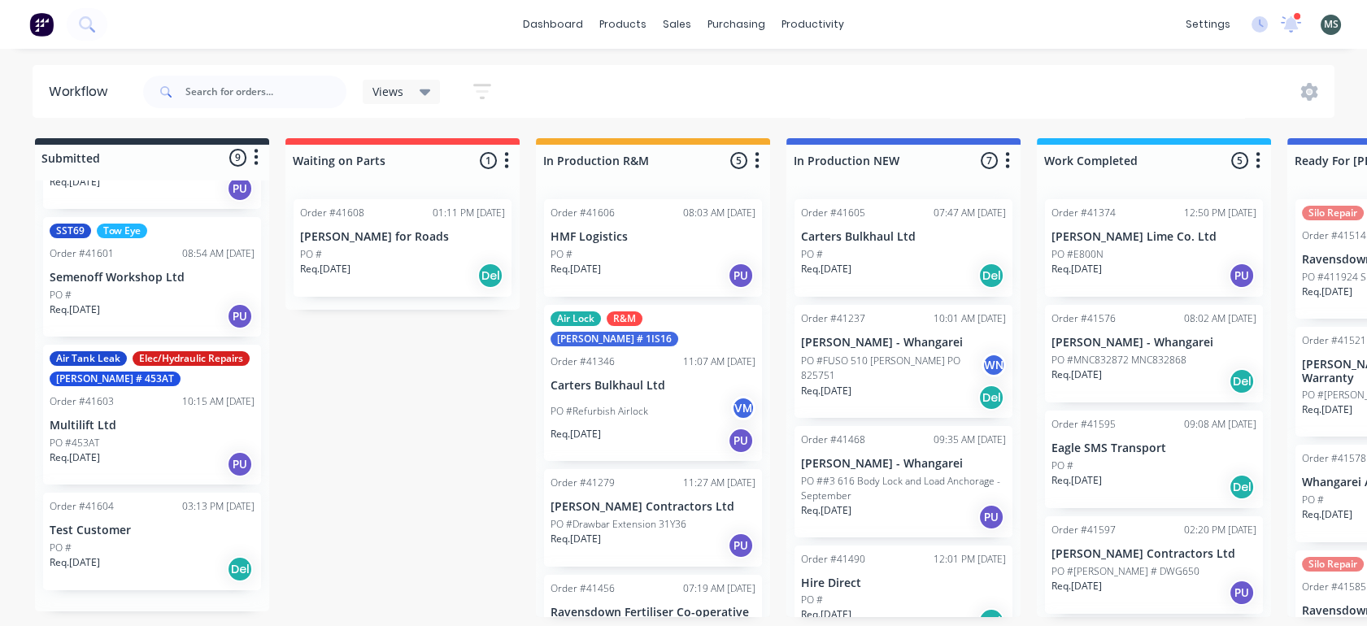
scroll to position [647, 0]
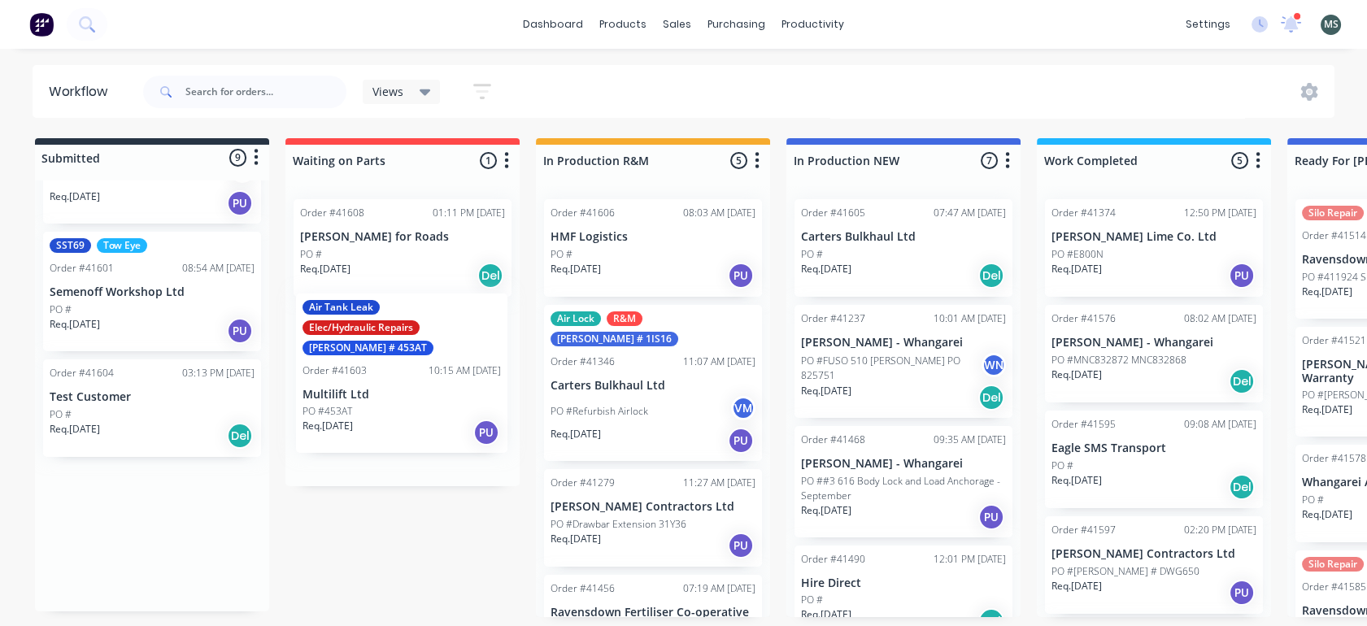
drag, startPoint x: 142, startPoint y: 430, endPoint x: 413, endPoint y: 380, distance: 275.5
click at [413, 380] on div "Submitted 9 Status colour #273444 hex #273444 Save Cancel Summaries Total order…" at bounding box center [1344, 377] width 2713 height 479
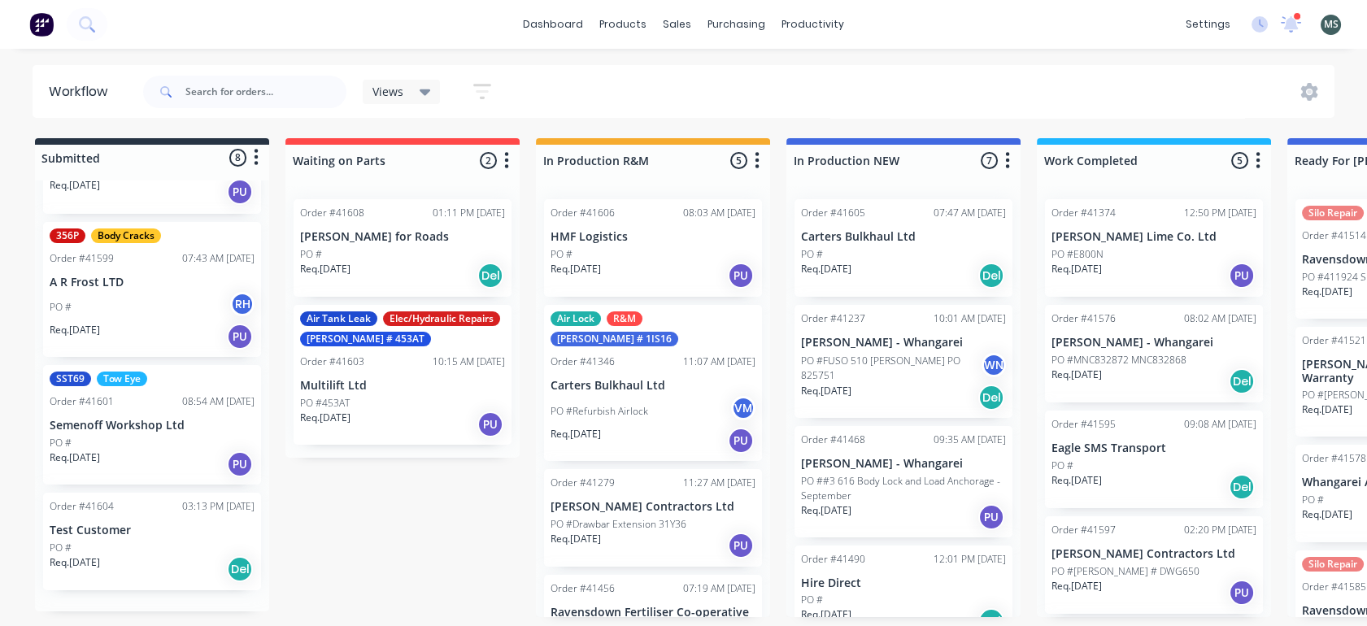
scroll to position [479, 0]
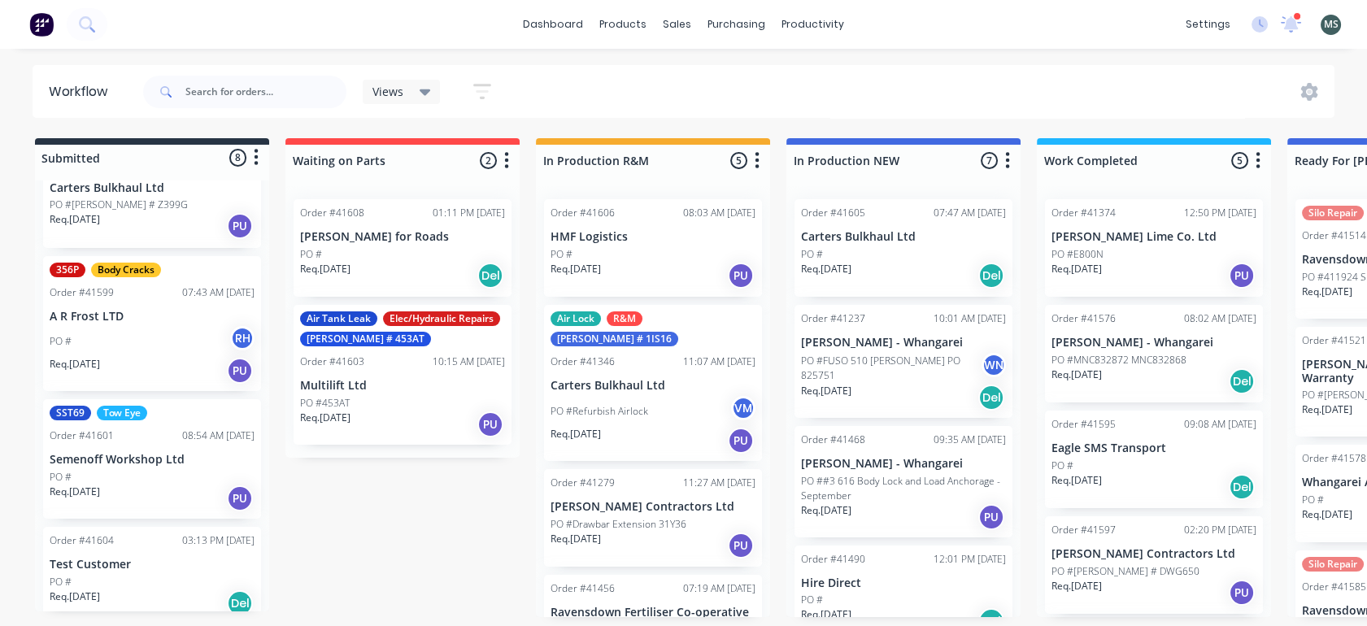
click at [111, 453] on p "Semenoff Workshop Ltd" at bounding box center [152, 460] width 205 height 14
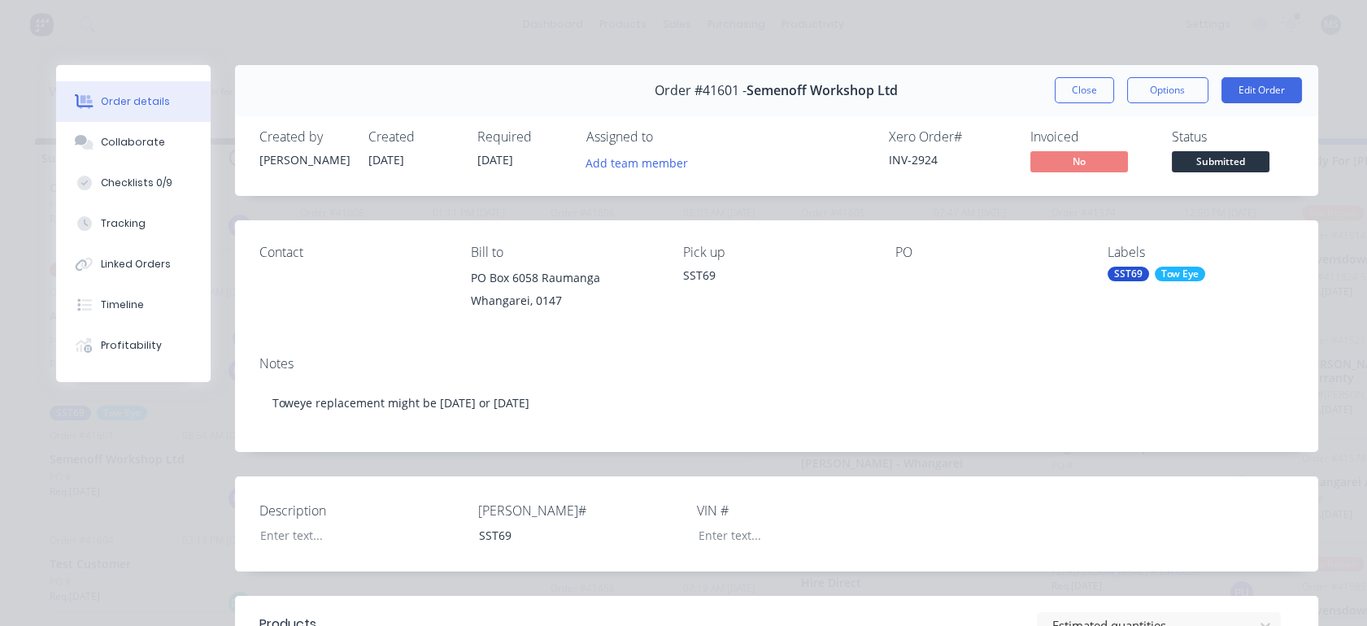
click at [1075, 89] on button "Close" at bounding box center [1084, 90] width 59 height 26
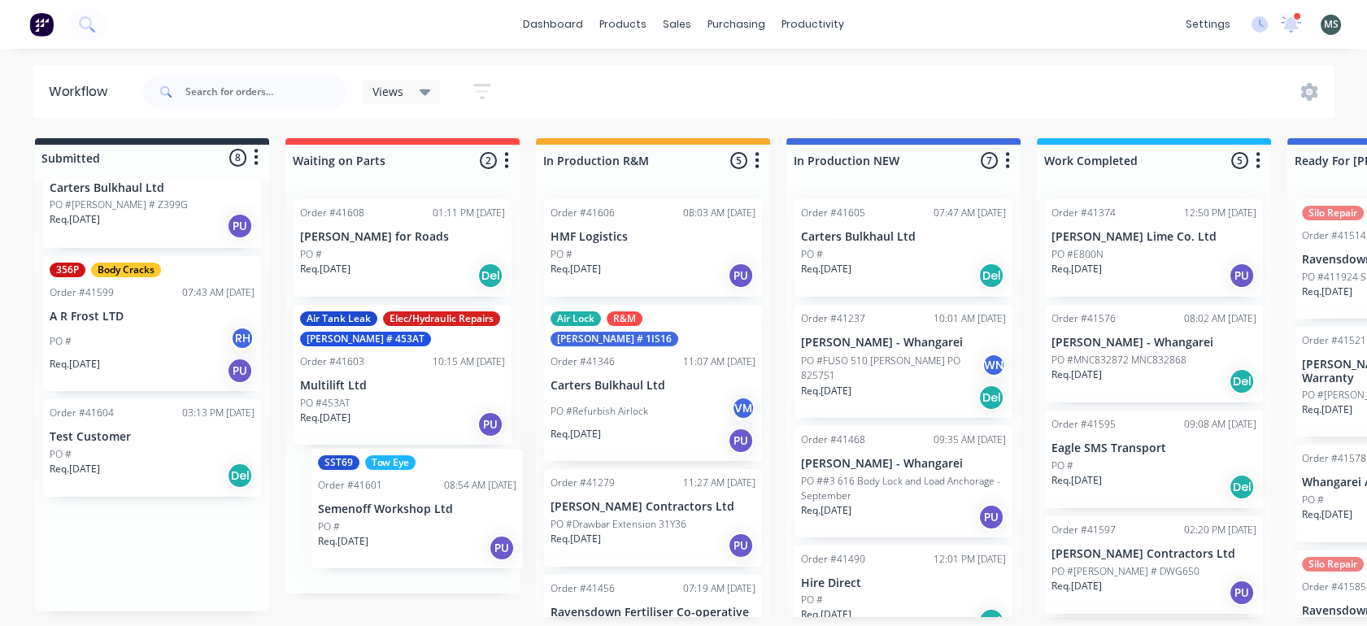
drag, startPoint x: 105, startPoint y: 447, endPoint x: 377, endPoint y: 515, distance: 280.7
click at [377, 515] on div "Submitted 8 Status colour #273444 hex #273444 Save Cancel Summaries Total order…" at bounding box center [1344, 377] width 2713 height 479
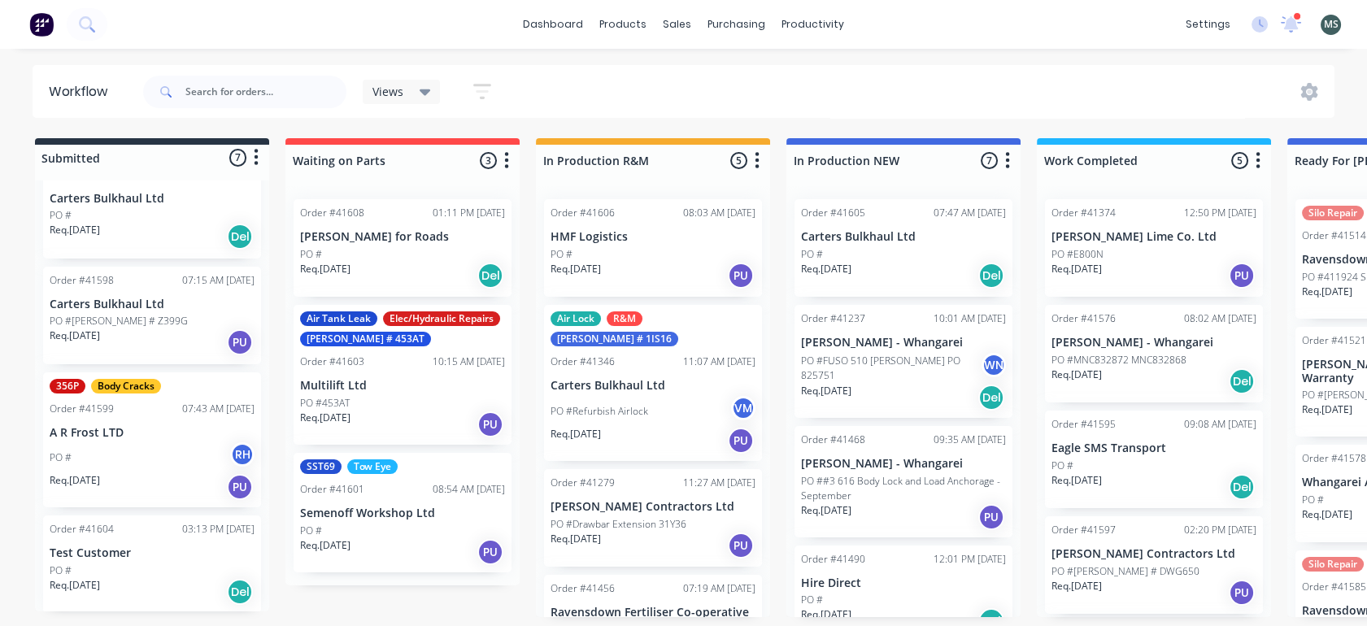
scroll to position [351, 0]
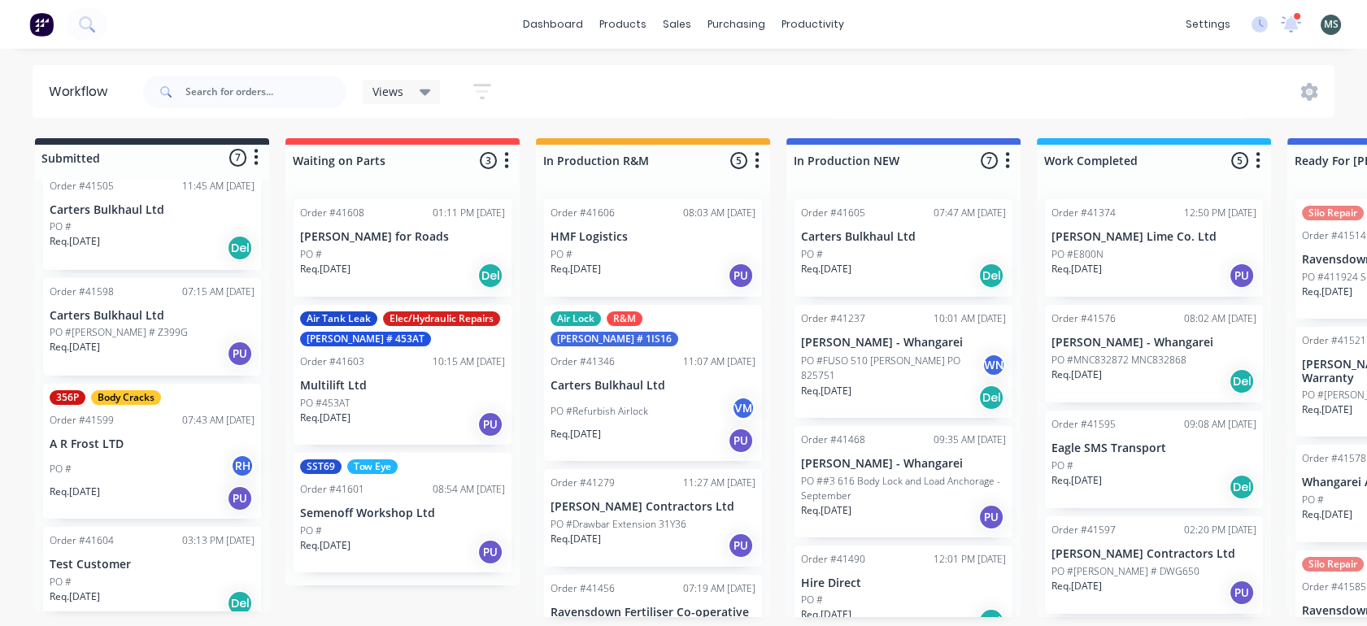
click at [111, 454] on div "PO # RH" at bounding box center [152, 469] width 205 height 31
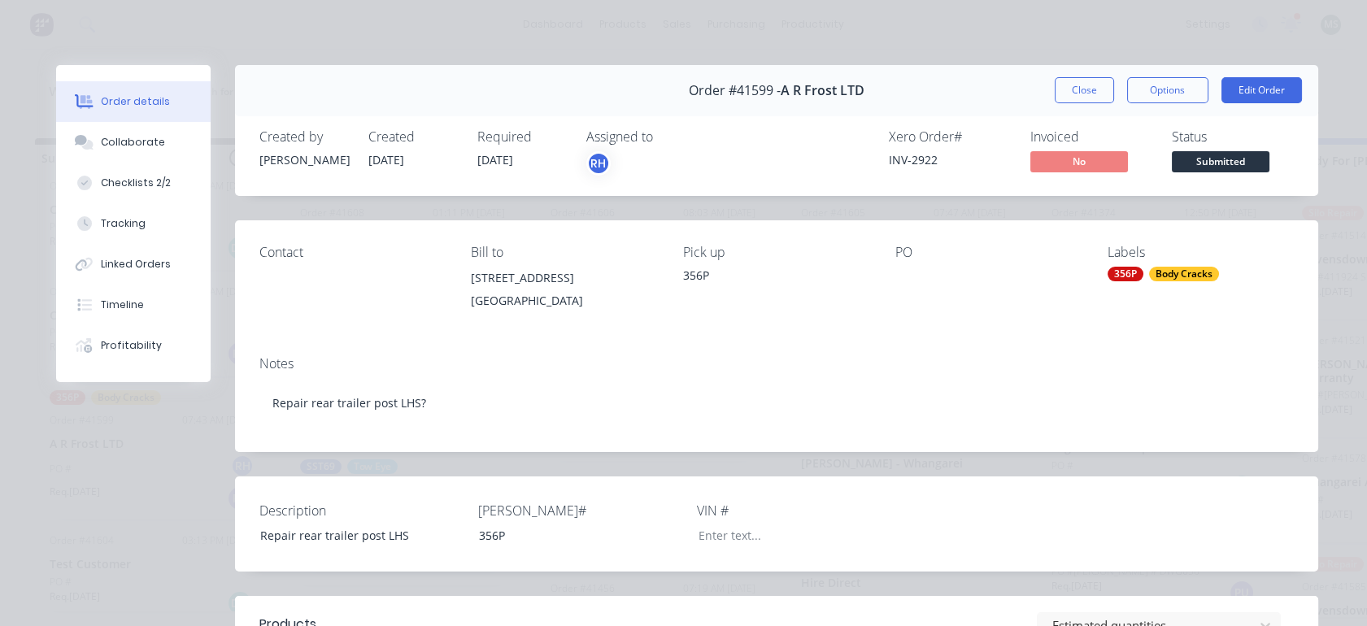
click at [119, 228] on div "Tracking" at bounding box center [123, 223] width 45 height 15
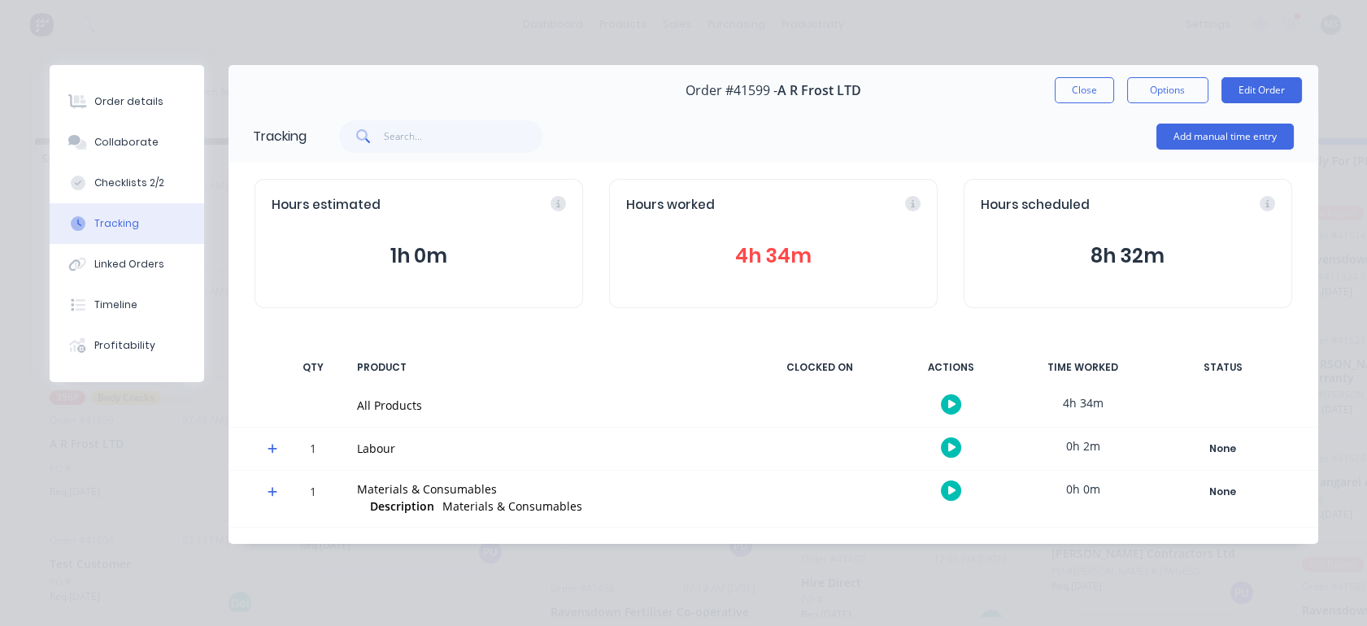
click at [124, 94] on div "Order details" at bounding box center [128, 101] width 69 height 15
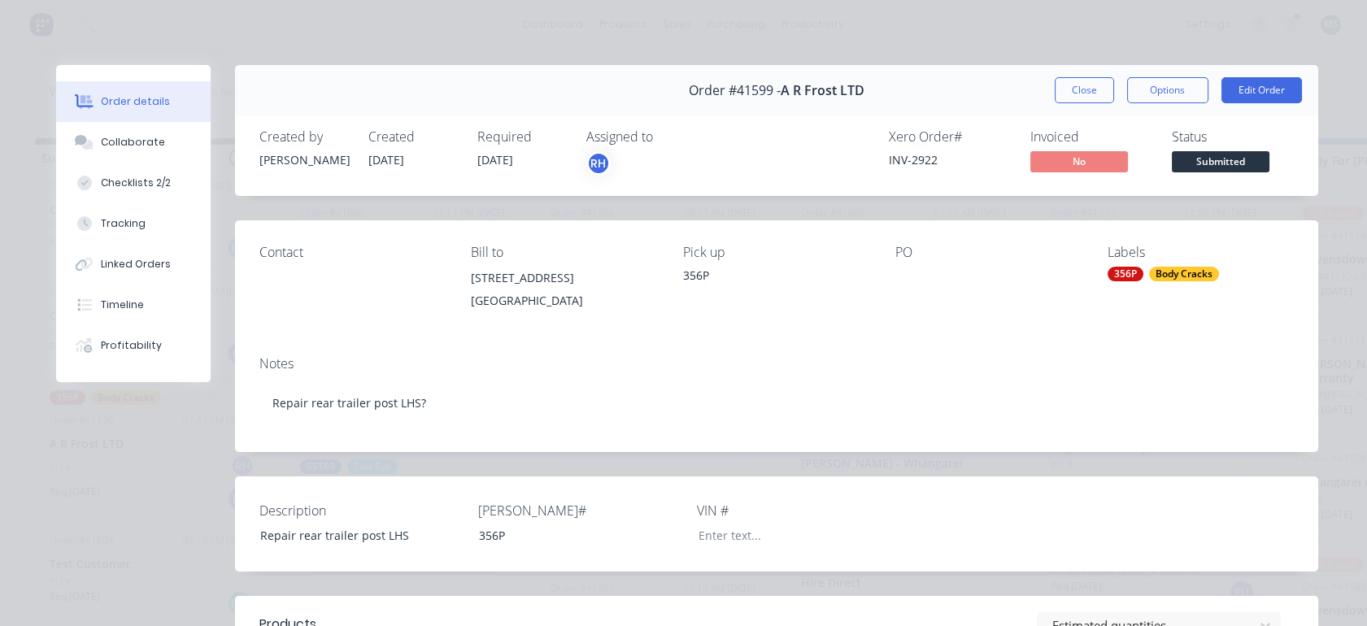
click at [1249, 95] on button "Edit Order" at bounding box center [1262, 90] width 81 height 26
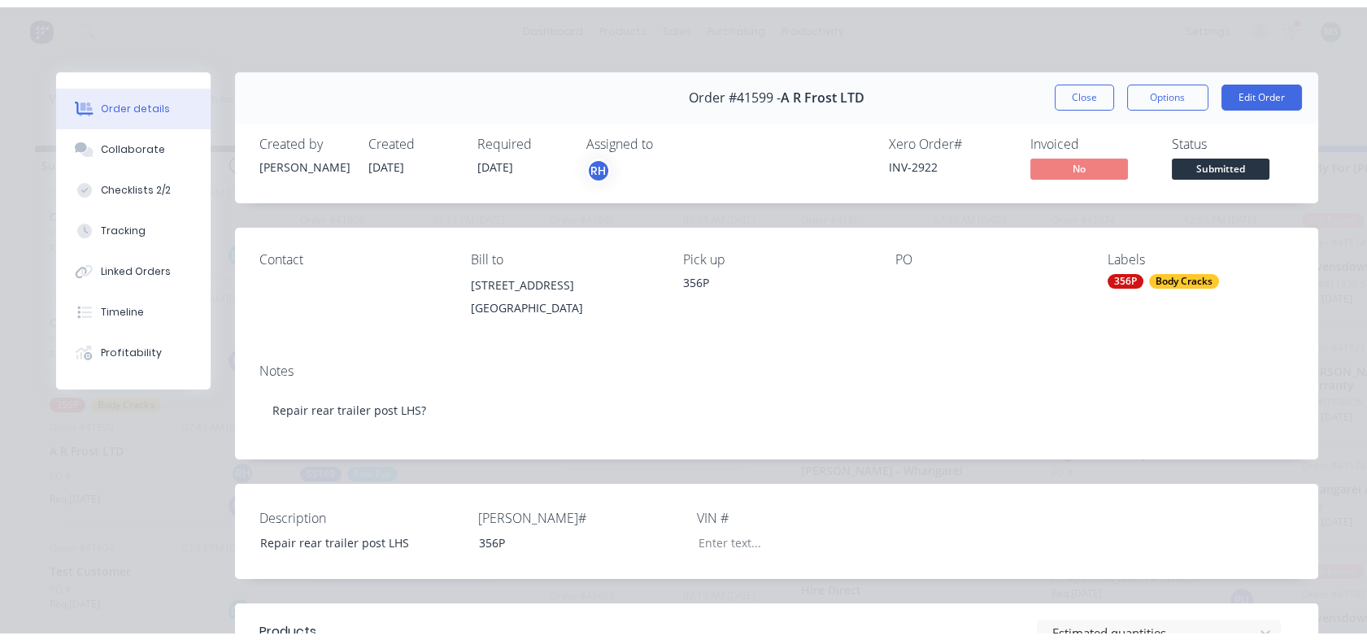
scroll to position [0, 0]
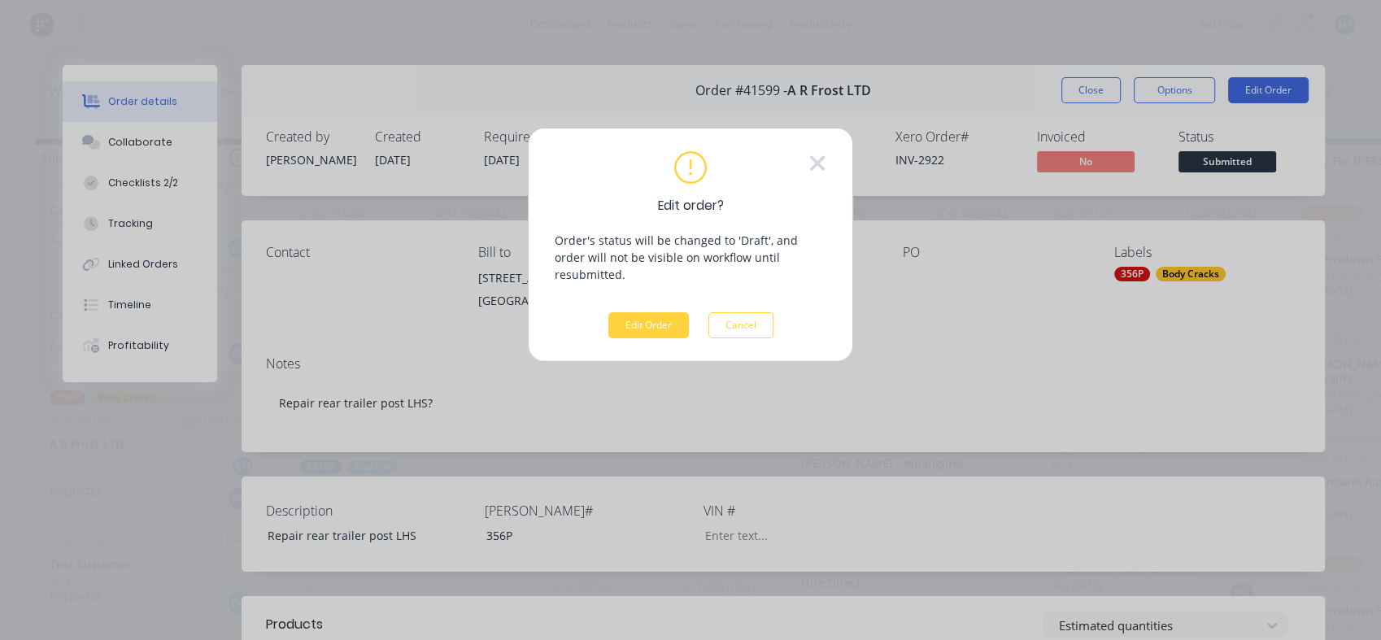
click at [639, 312] on button "Edit Order" at bounding box center [648, 325] width 81 height 26
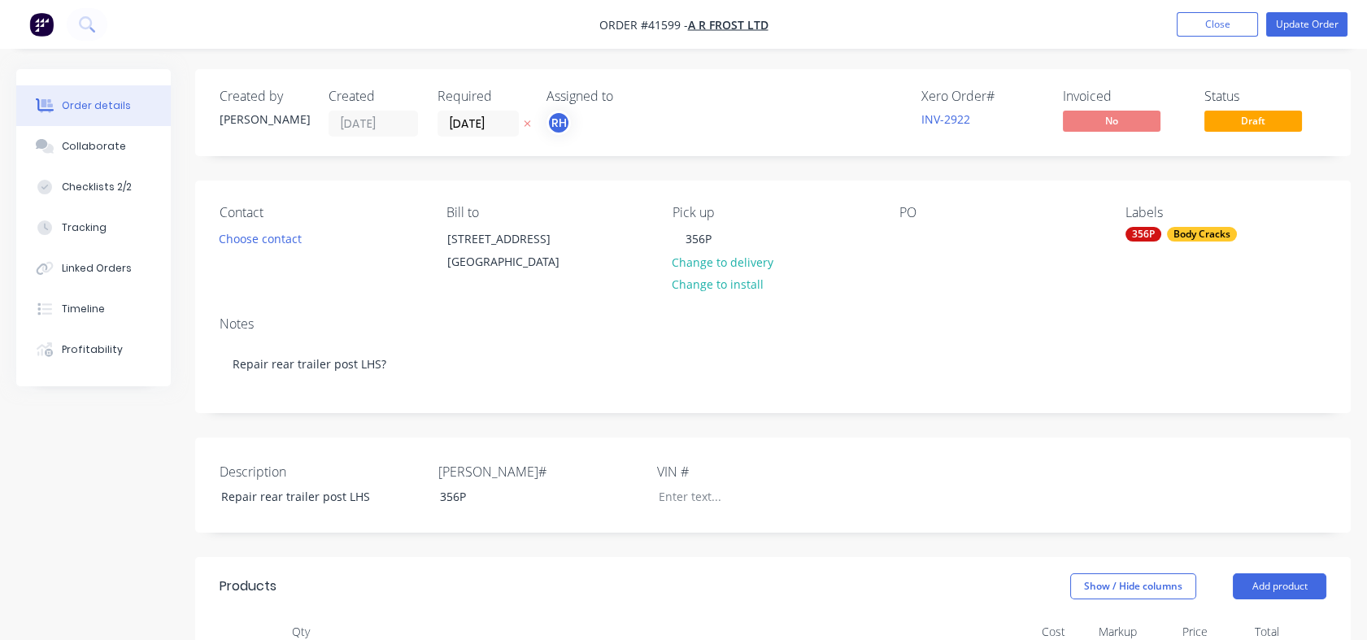
click at [102, 185] on div "Checklists 2/2" at bounding box center [97, 187] width 70 height 15
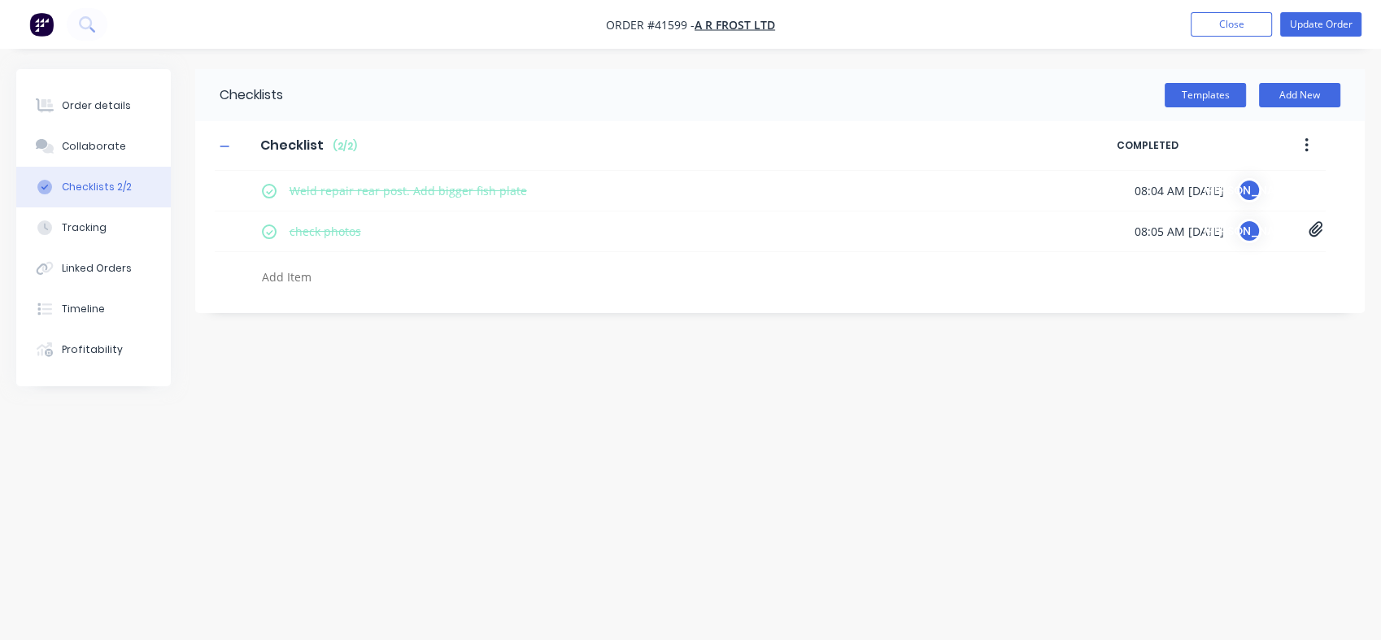
click at [1314, 228] on icon at bounding box center [1316, 229] width 15 height 16
click at [1131, 268] on link "frost.jpg" at bounding box center [1185, 265] width 190 height 17
click at [1095, 289] on link "frost1.jpg" at bounding box center [1185, 292] width 190 height 17
click at [84, 220] on div "Tracking" at bounding box center [84, 227] width 45 height 15
type textarea "x"
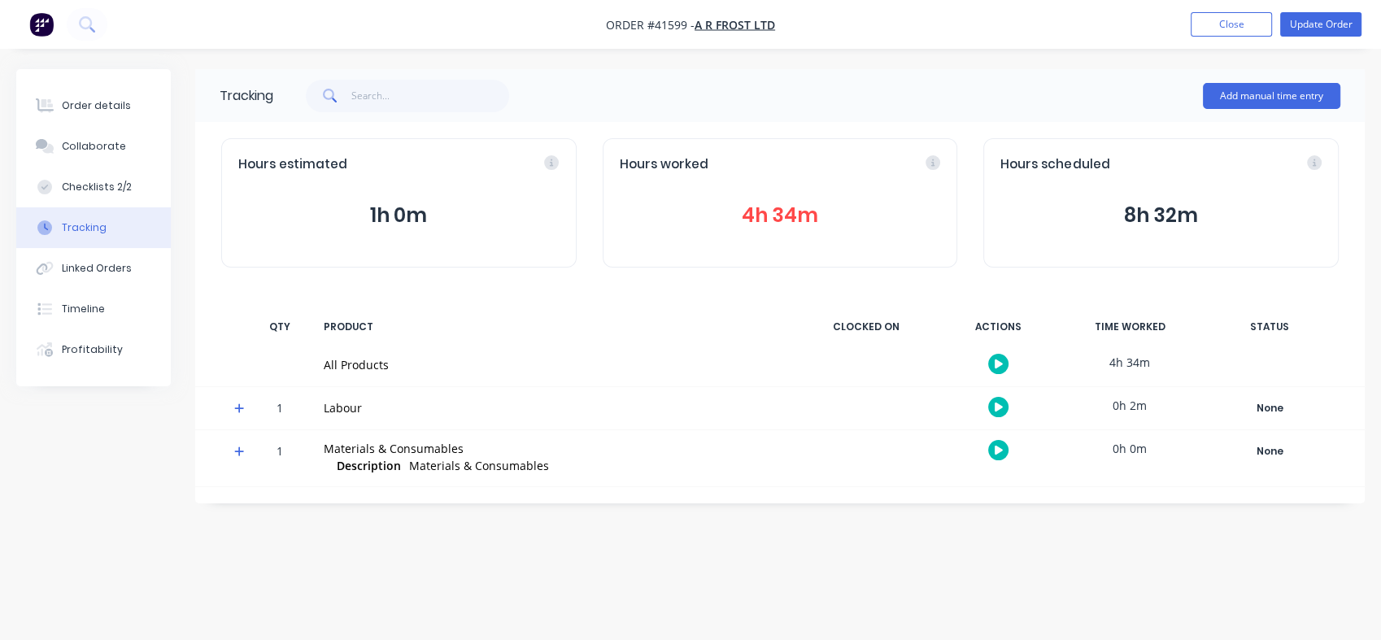
click at [761, 221] on button "4h 34m" at bounding box center [780, 215] width 321 height 31
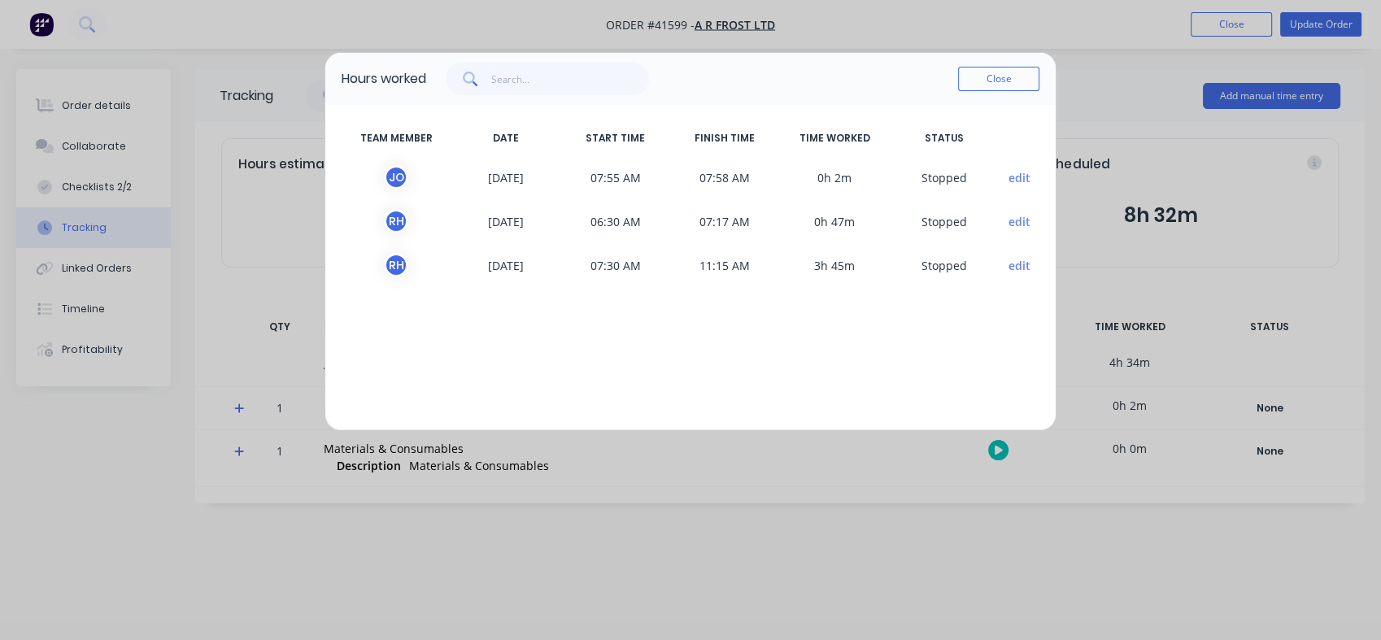
click at [1002, 72] on button "Close" at bounding box center [998, 79] width 81 height 24
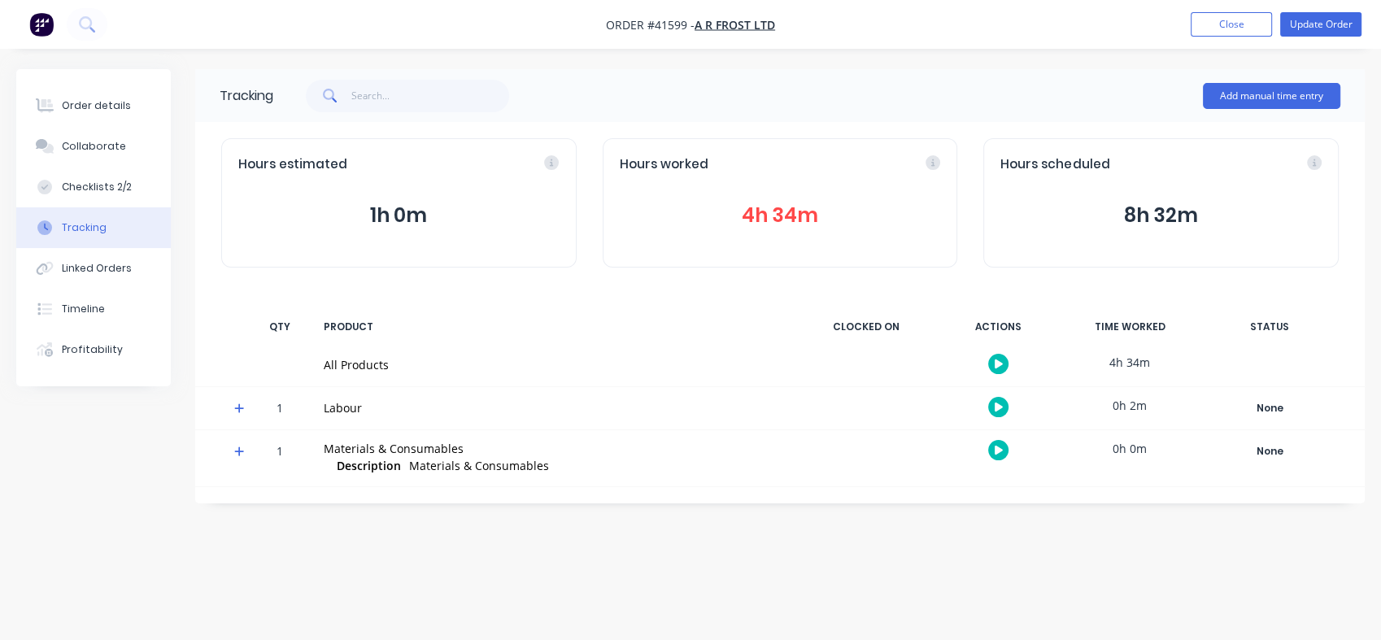
click at [83, 146] on div "Collaborate" at bounding box center [94, 146] width 64 height 15
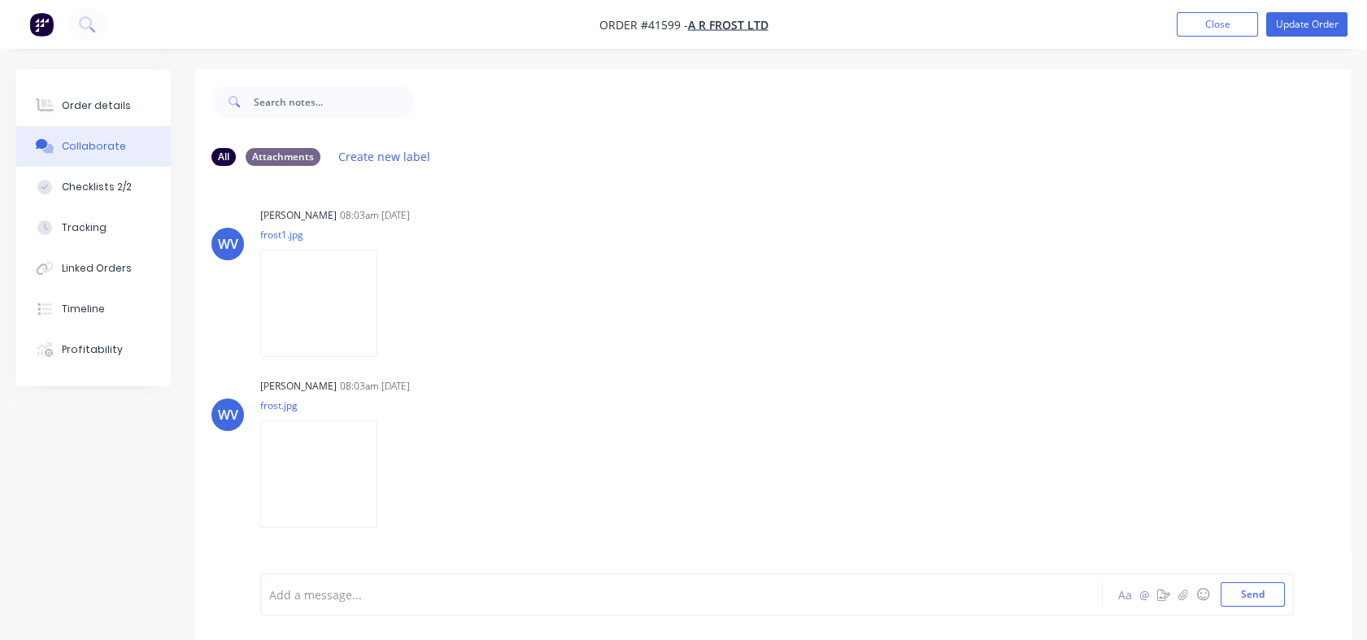
click at [87, 264] on div "Linked Orders" at bounding box center [97, 268] width 70 height 15
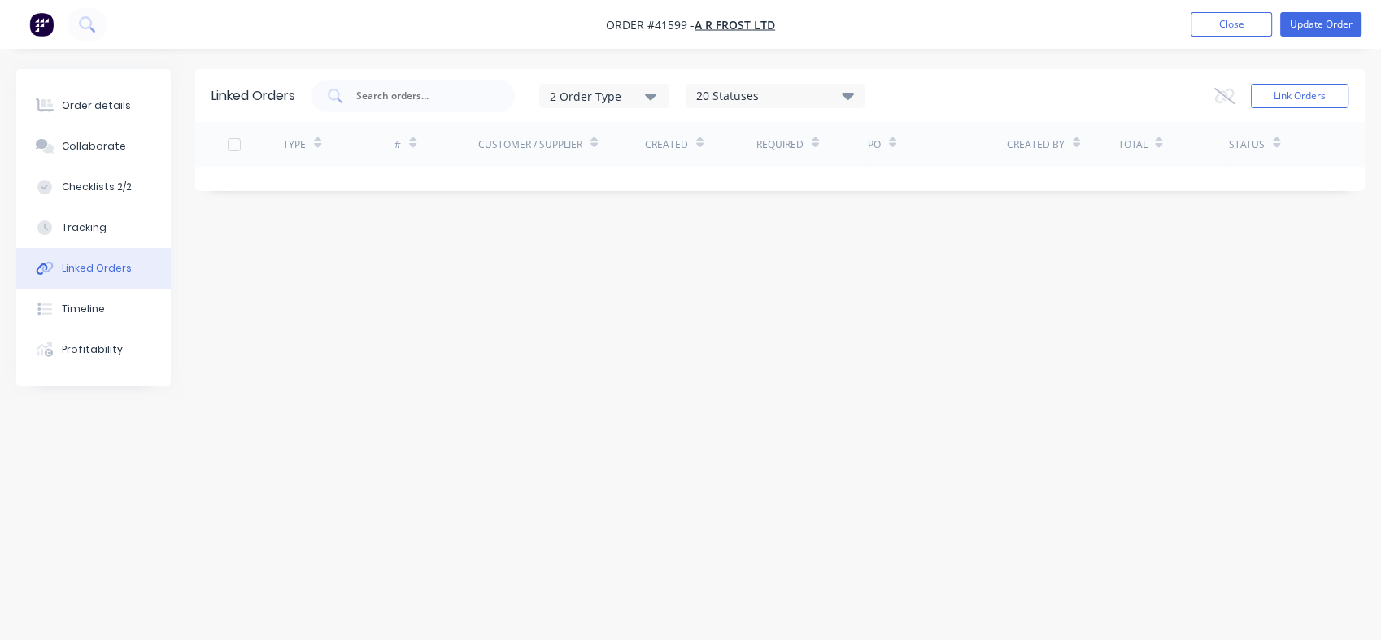
click at [89, 142] on div "Collaborate" at bounding box center [94, 146] width 64 height 15
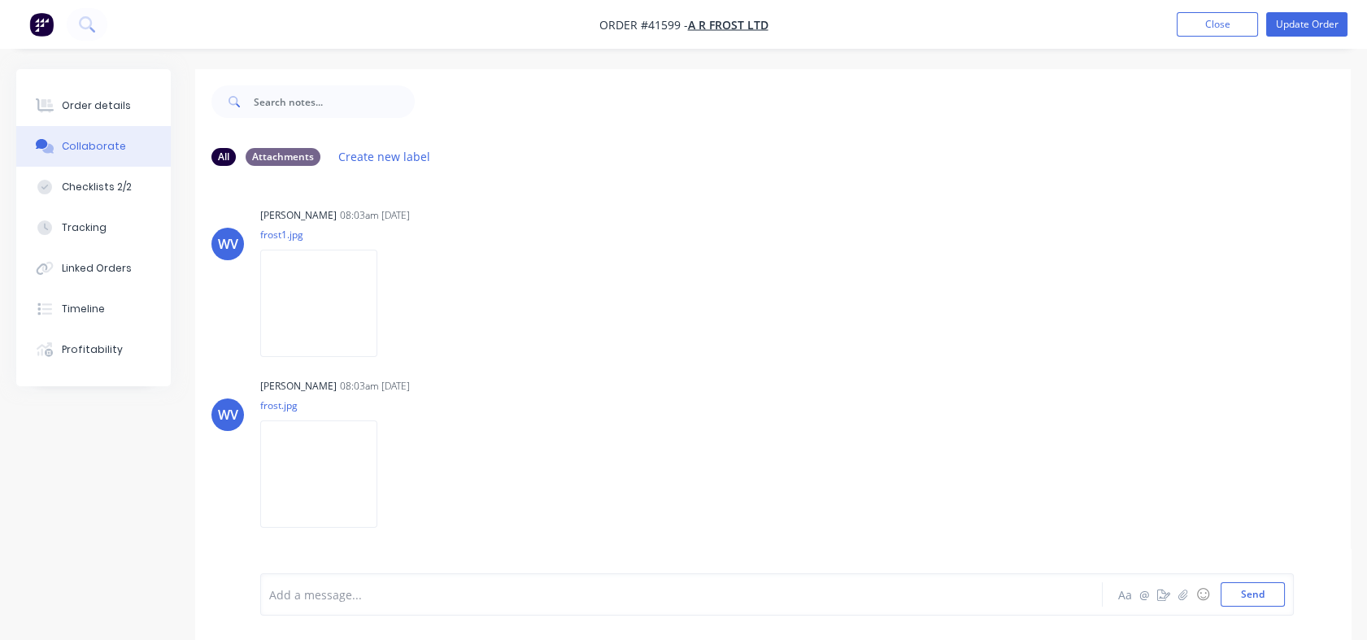
click at [90, 99] on div "Order details" at bounding box center [96, 105] width 69 height 15
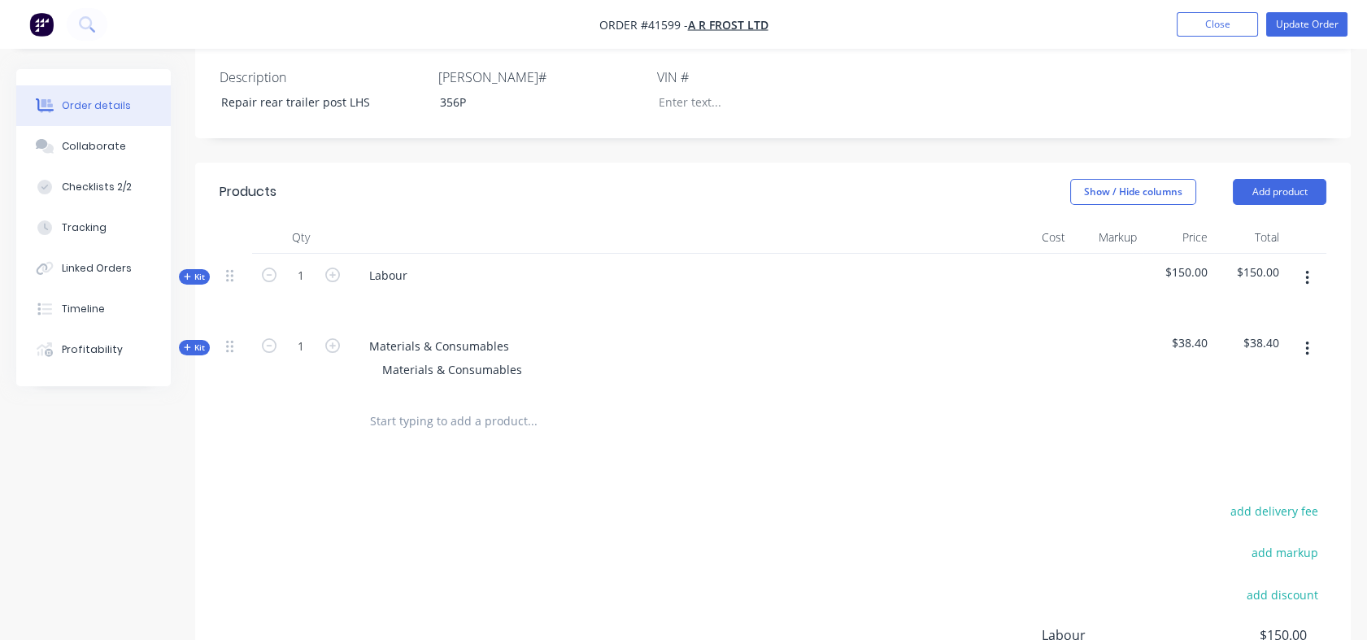
scroll to position [400, 0]
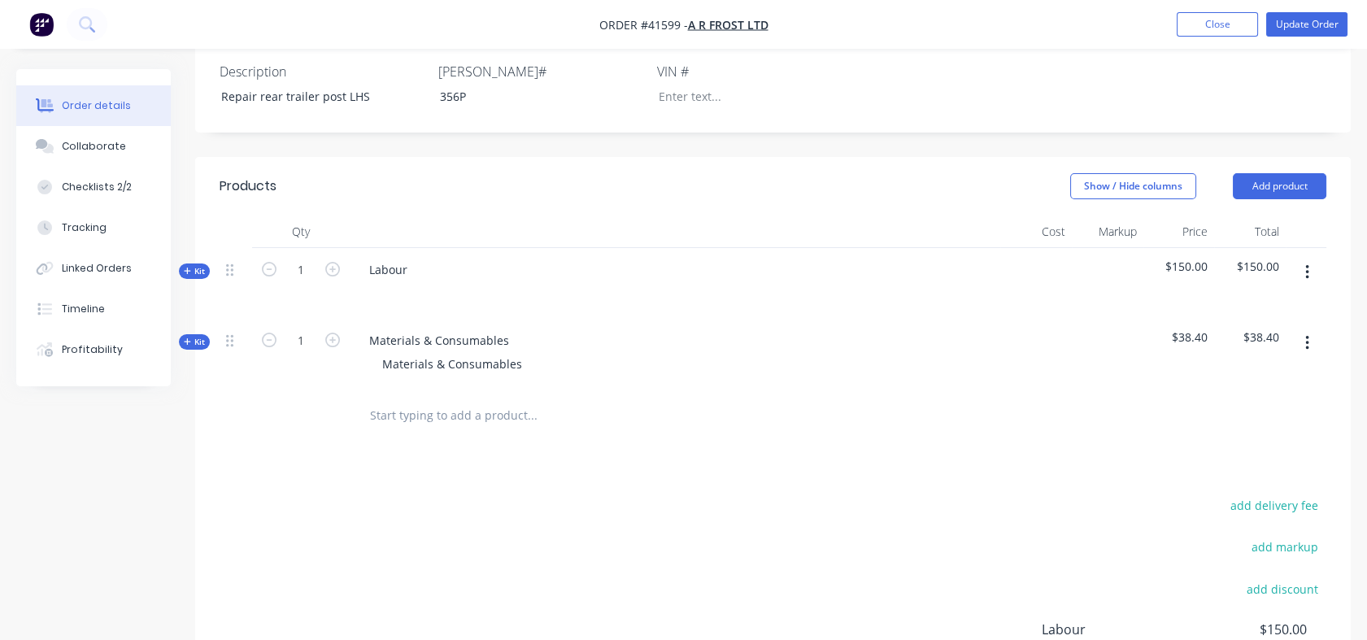
click at [200, 277] on span "Kit" at bounding box center [194, 271] width 21 height 12
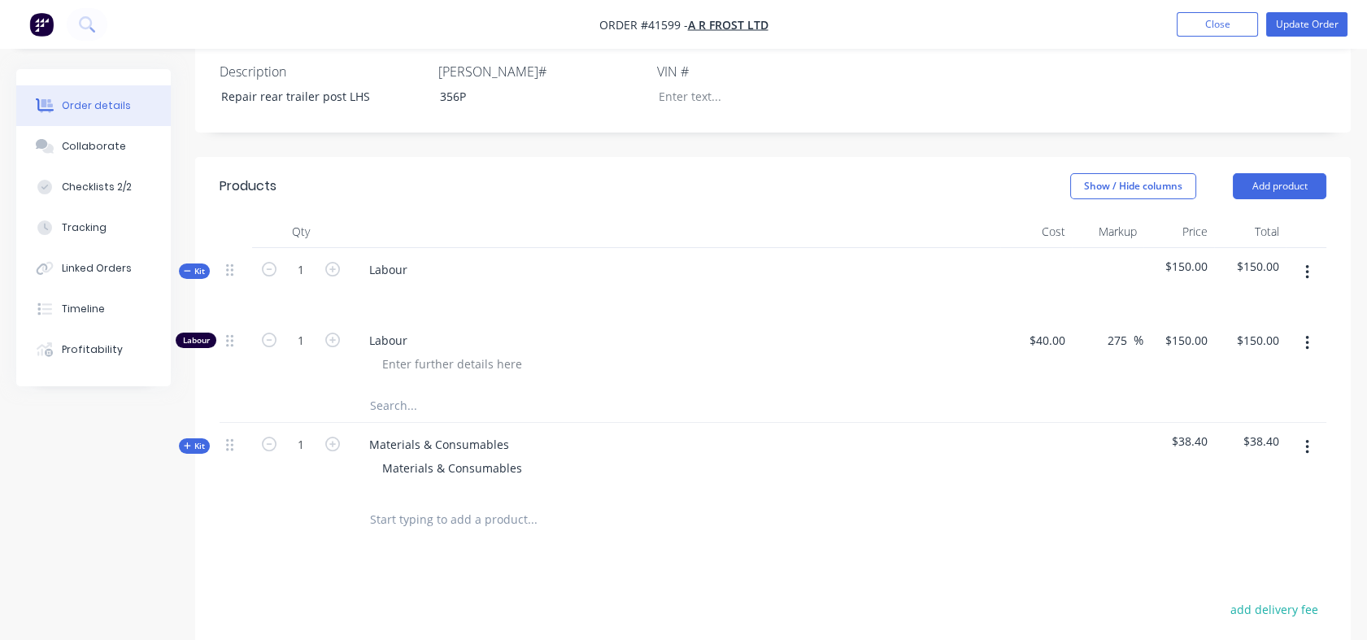
click at [78, 229] on div "Tracking" at bounding box center [84, 227] width 45 height 15
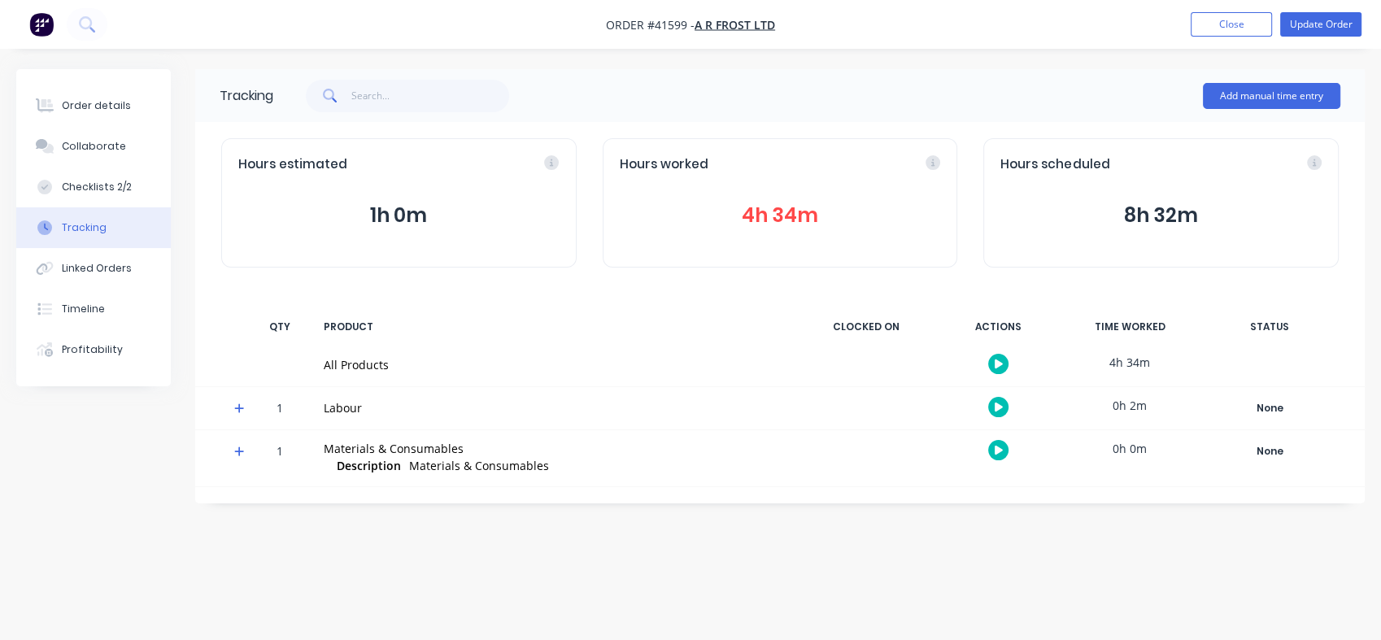
click at [78, 229] on div "Tracking" at bounding box center [84, 227] width 45 height 15
click at [89, 104] on div "Order details" at bounding box center [96, 105] width 69 height 15
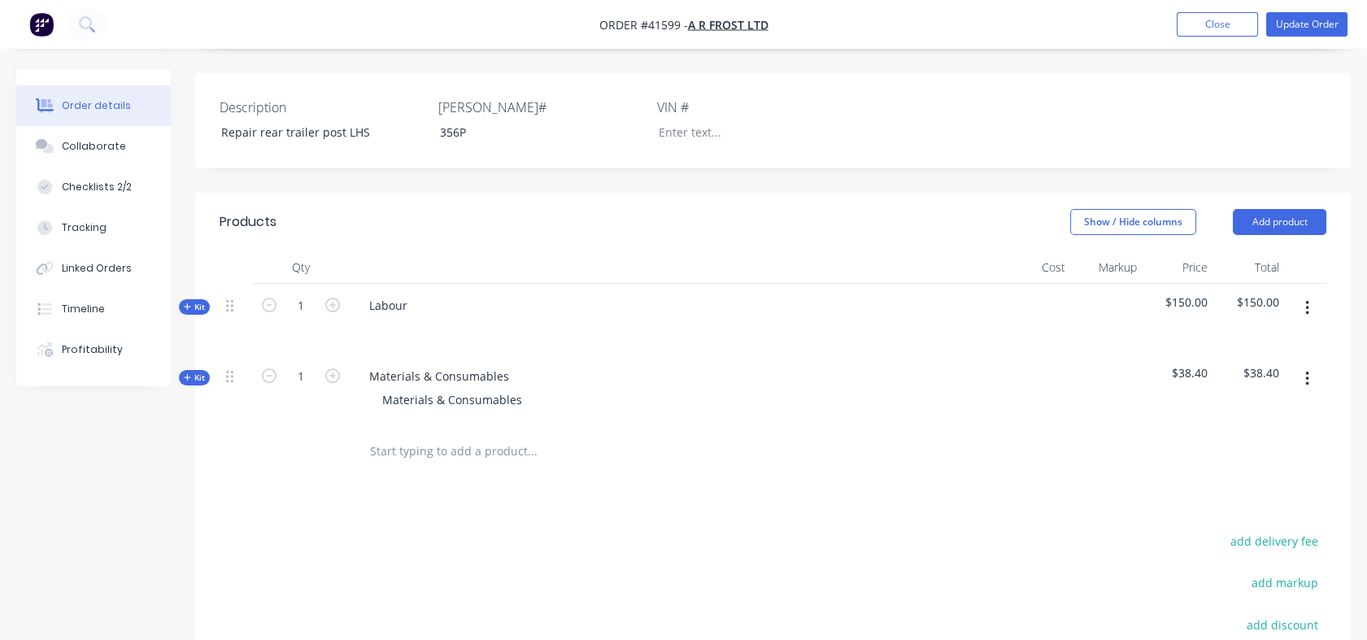
scroll to position [388, 0]
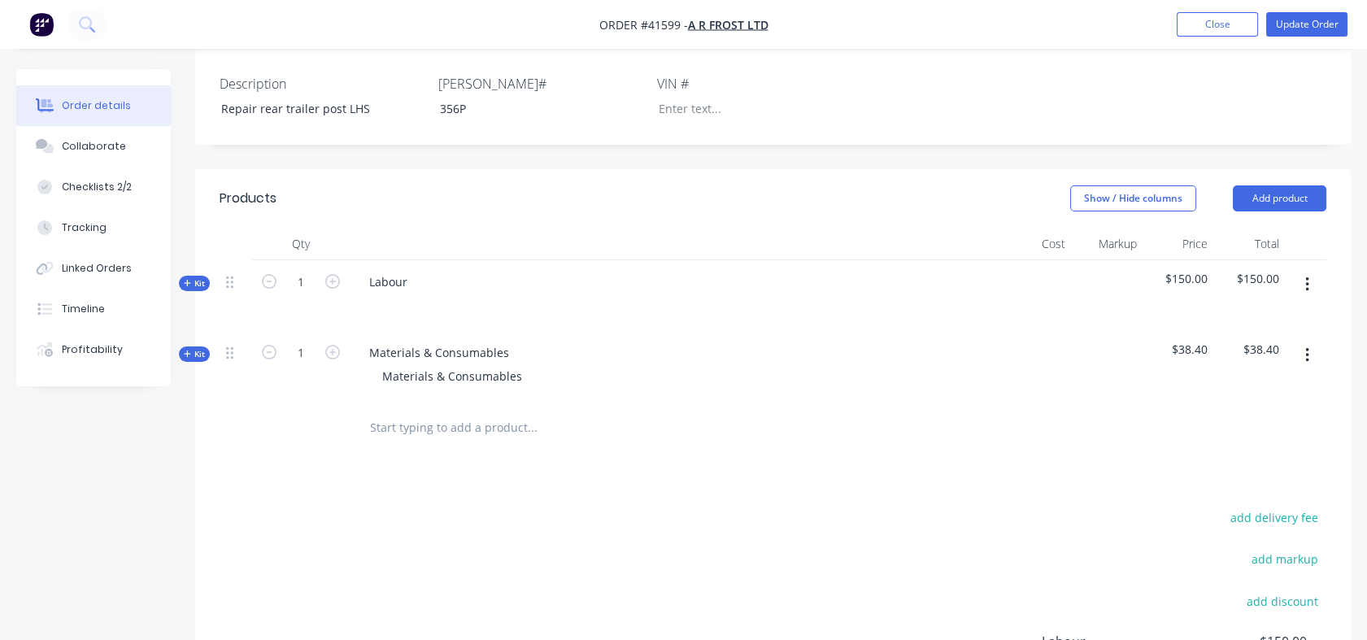
click at [195, 290] on span "Kit" at bounding box center [194, 283] width 21 height 12
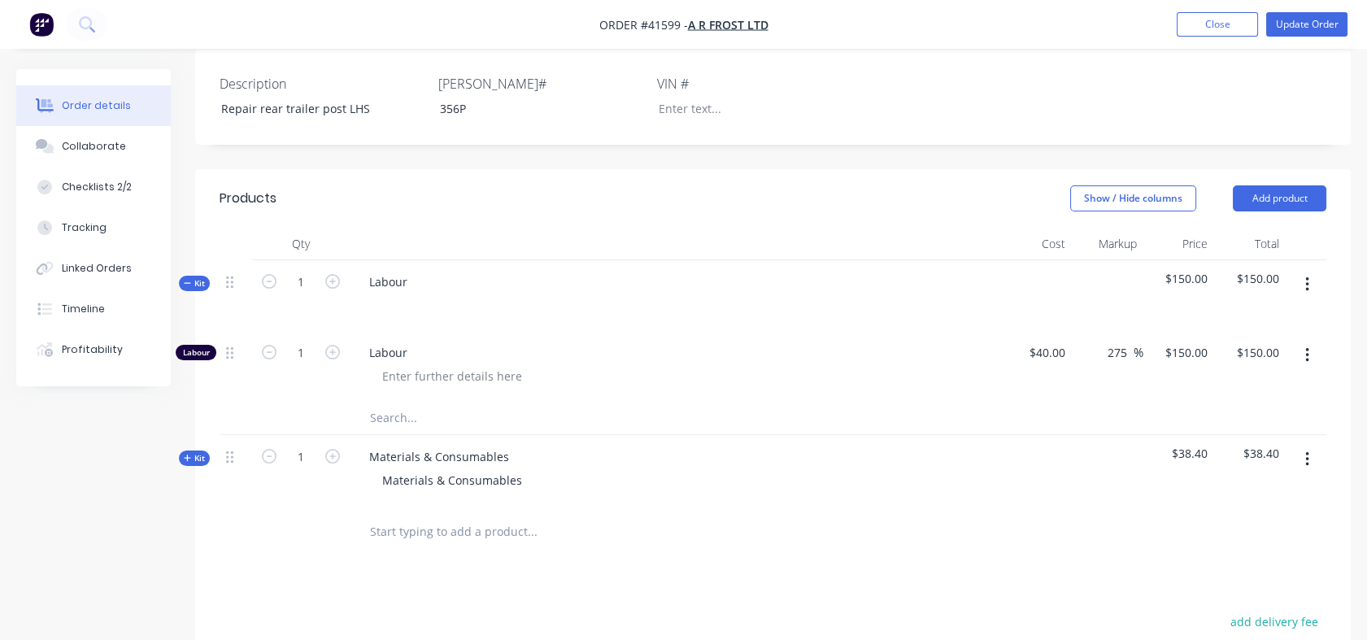
click at [333, 360] on icon "button" at bounding box center [332, 352] width 15 height 15
type input "2"
type input "$300.00"
click at [333, 360] on icon "button" at bounding box center [332, 352] width 15 height 15
type input "3"
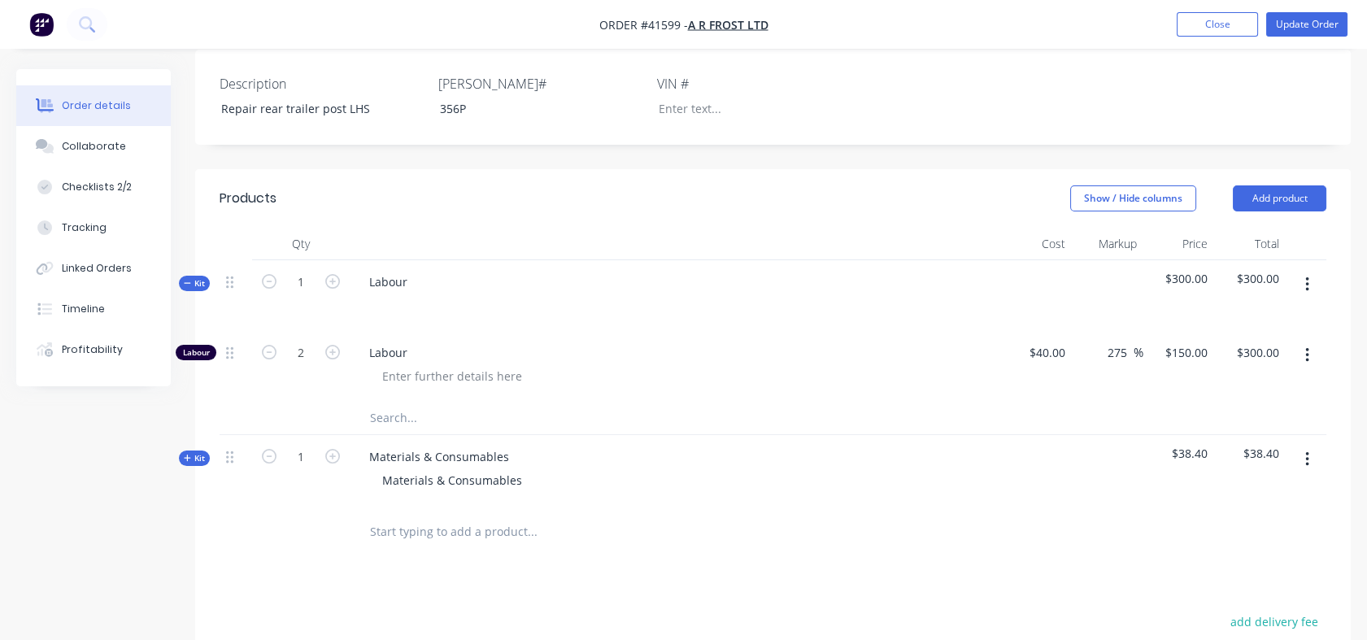
type input "$450.00"
click at [333, 360] on icon "button" at bounding box center [332, 352] width 15 height 15
type input "4"
type input "$600.00"
click at [333, 360] on icon "button" at bounding box center [332, 352] width 15 height 15
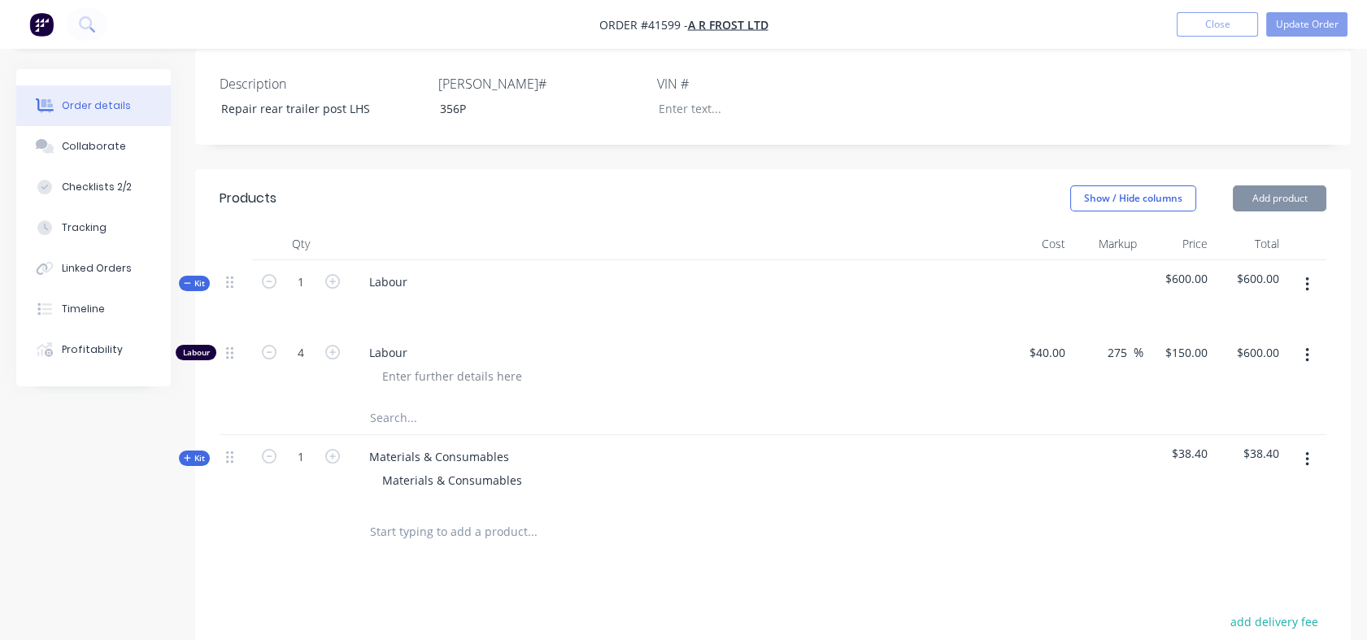
type input "5"
type input "$750.00"
click at [333, 360] on icon "button" at bounding box center [332, 352] width 15 height 15
type input "6"
type input "$900.00"
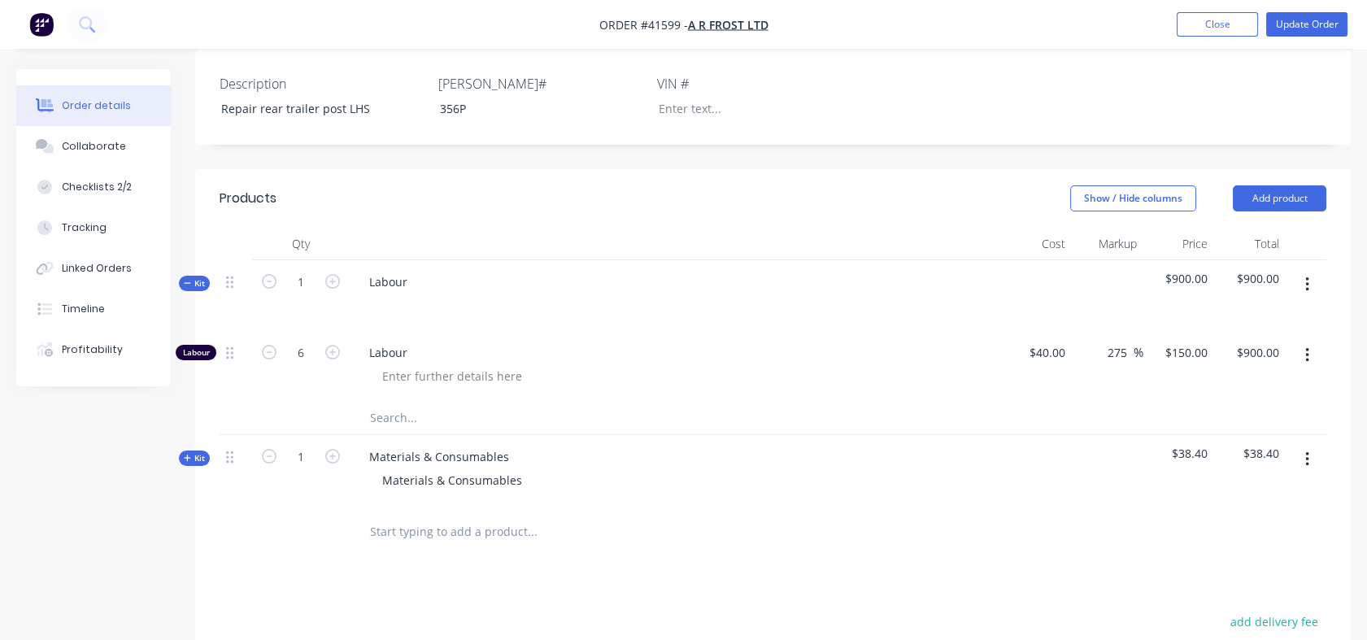
click at [195, 464] on span "Kit" at bounding box center [194, 458] width 21 height 12
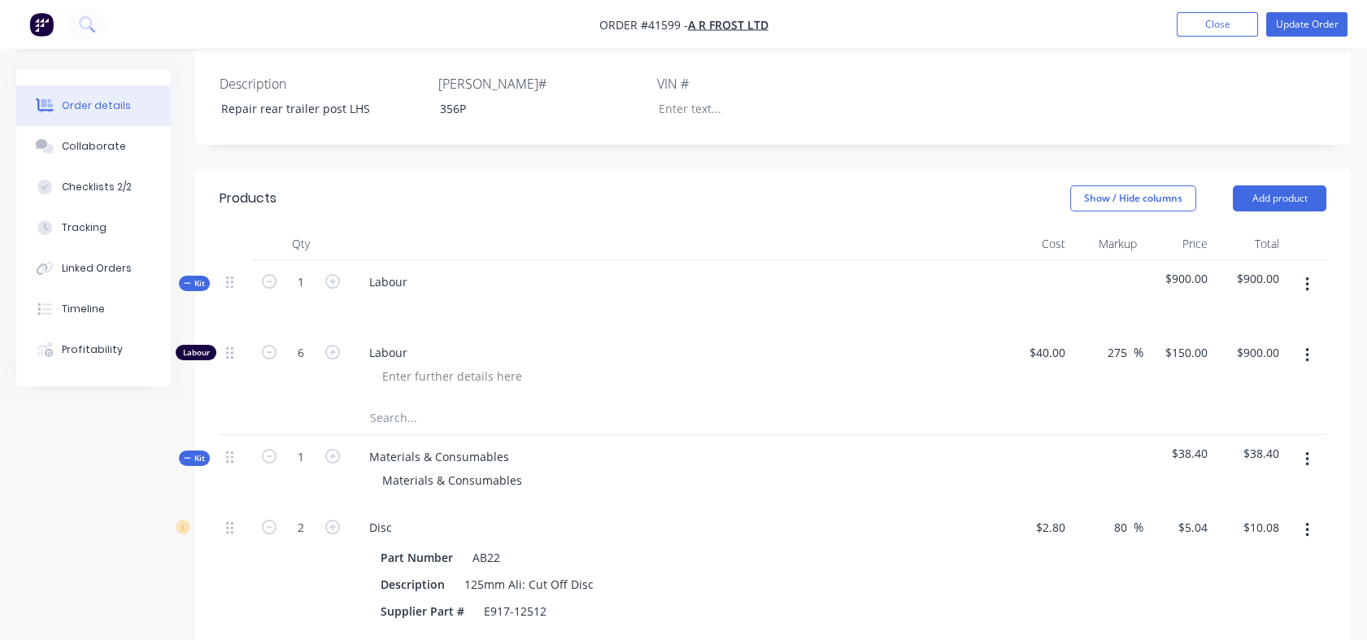
click at [1113, 539] on input "80" at bounding box center [1123, 528] width 21 height 24
drag, startPoint x: 1114, startPoint y: 547, endPoint x: 1140, endPoint y: 547, distance: 26.8
click at [1140, 539] on div "80 80 %" at bounding box center [1124, 528] width 37 height 24
type input "130"
type input "$6.44"
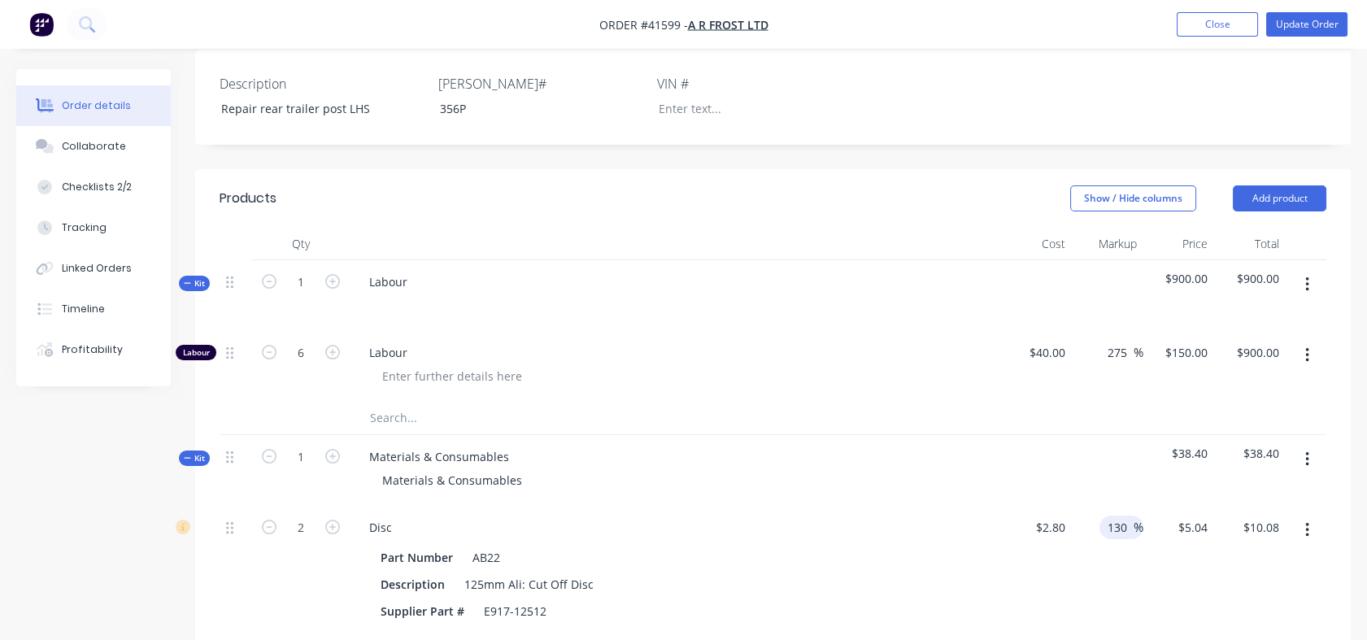
type input "$12.88"
click at [1105, 597] on div "130 130 %" at bounding box center [1108, 570] width 72 height 128
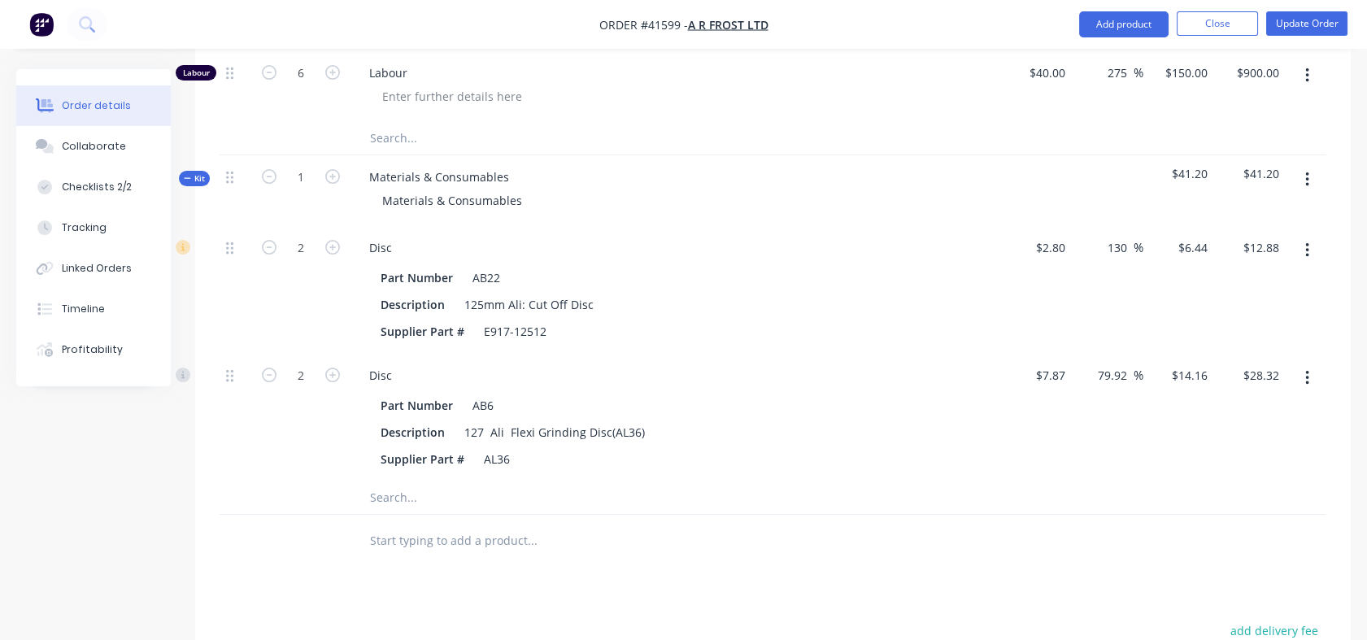
scroll to position [670, 0]
click at [1099, 385] on input "79.92" at bounding box center [1115, 373] width 37 height 24
drag, startPoint x: 1099, startPoint y: 389, endPoint x: 1129, endPoint y: 389, distance: 30.1
click at [1129, 385] on input "79.92" at bounding box center [1115, 373] width 37 height 24
type input "130"
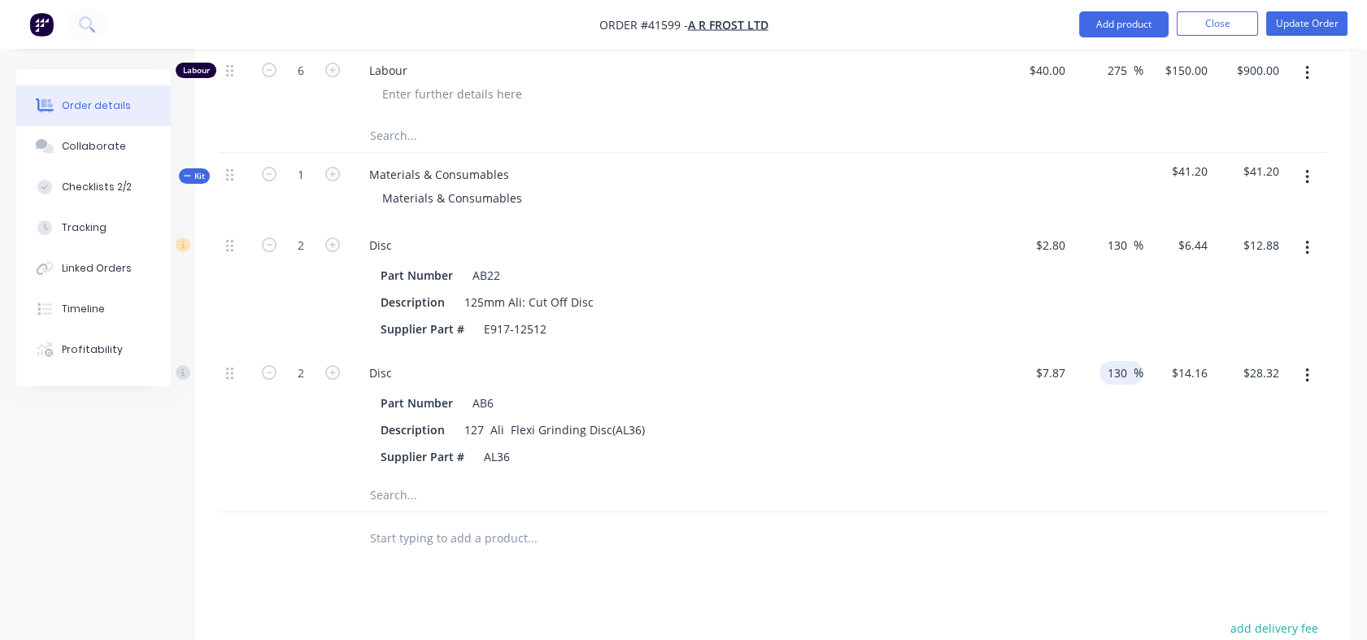
type input "$18.101"
type input "$36.20"
click at [1127, 427] on div "130 130 %" at bounding box center [1108, 415] width 72 height 128
click at [411, 512] on input "text" at bounding box center [531, 495] width 325 height 33
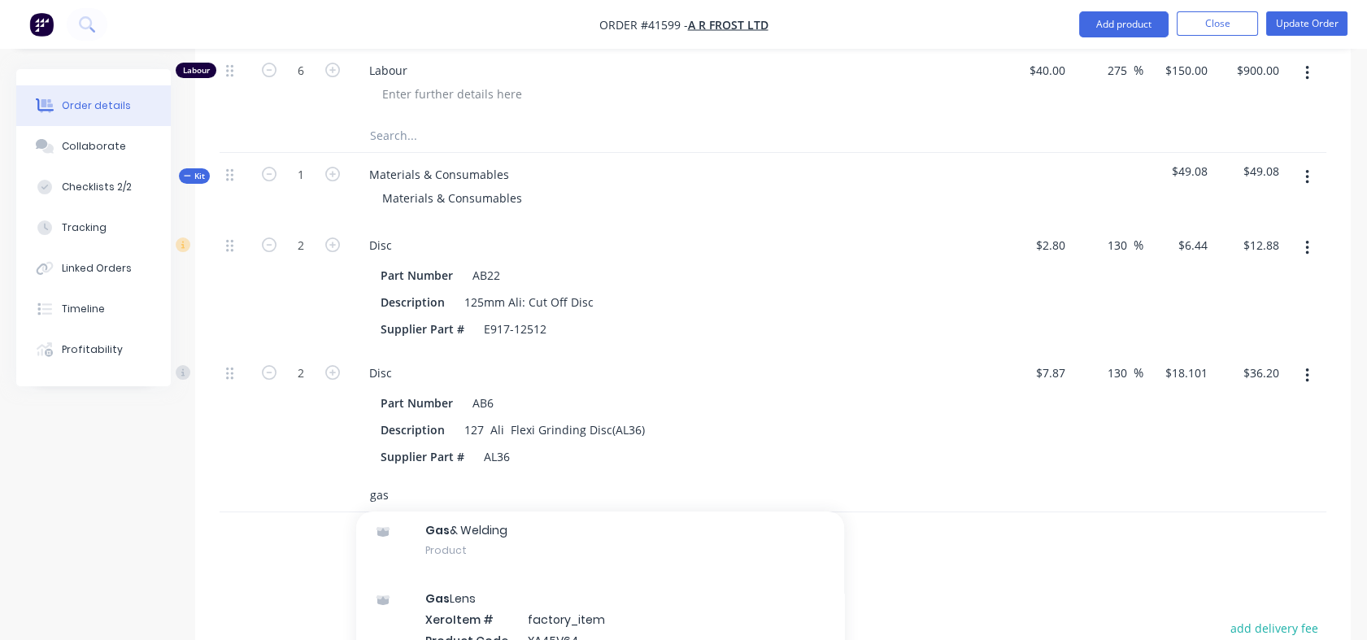
type input "gas"
click at [449, 569] on div "Gas & Welding Product" at bounding box center [600, 540] width 488 height 68
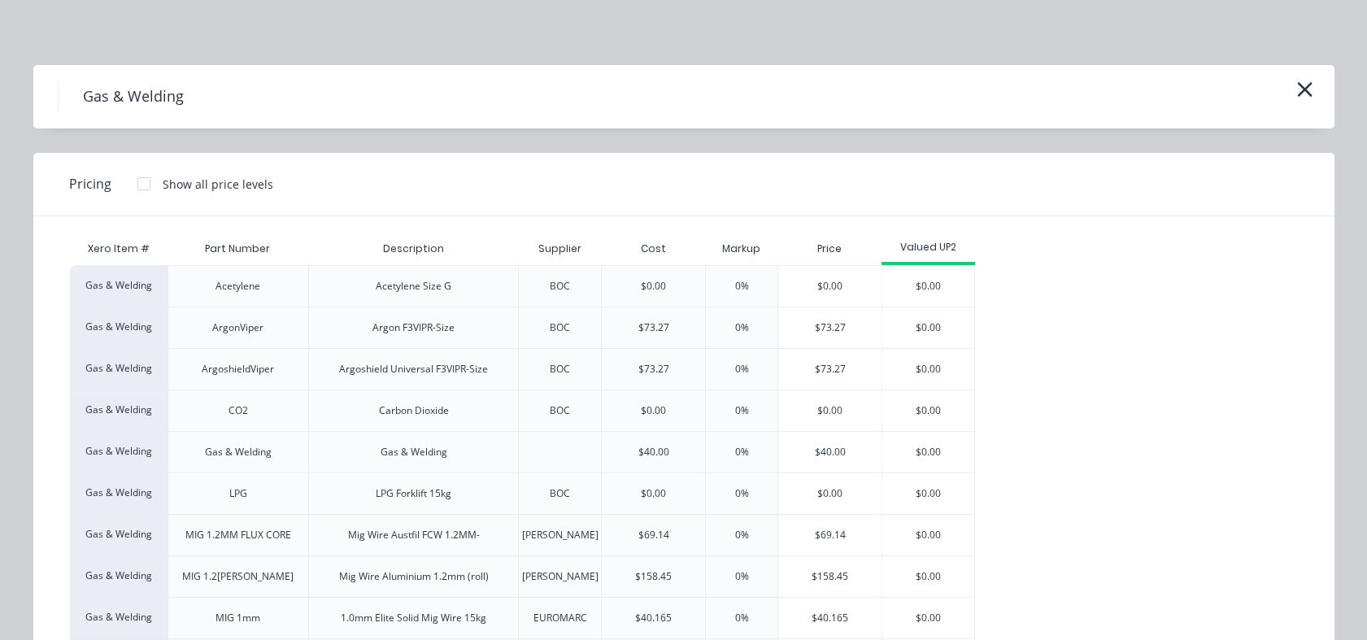
click at [823, 460] on div "$40.00" at bounding box center [829, 452] width 103 height 41
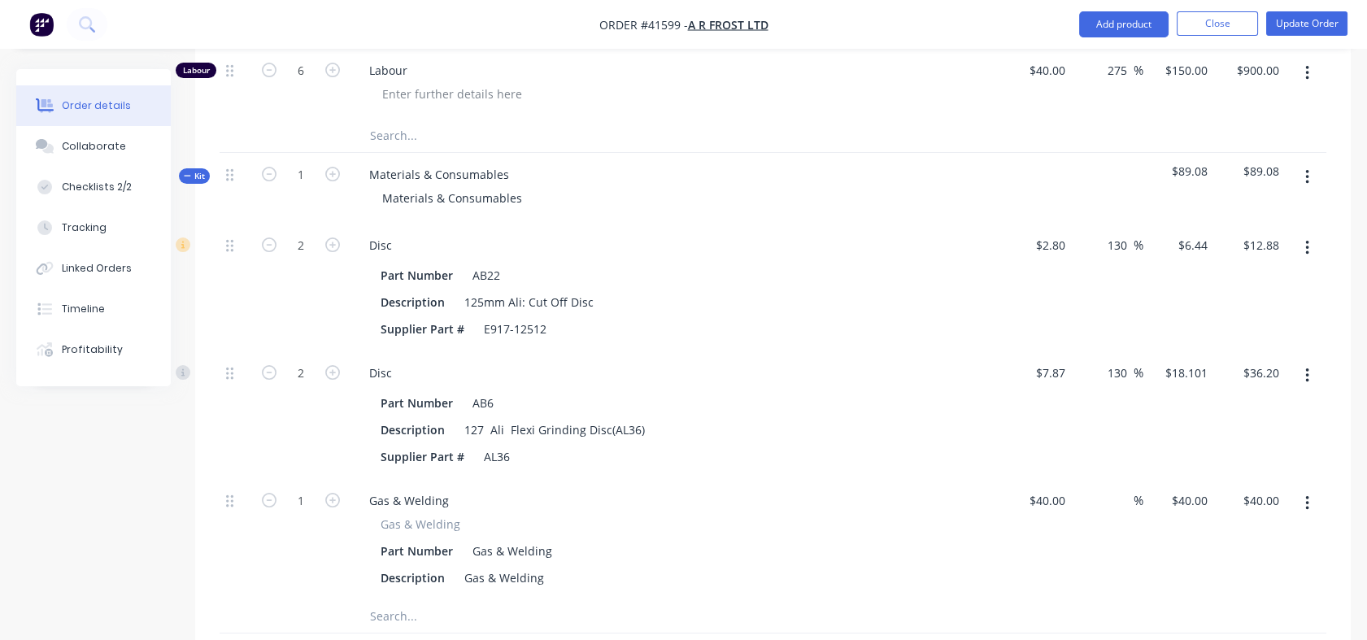
click at [1115, 512] on input at bounding box center [1124, 501] width 19 height 24
type input "130"
type input "$92.00"
click at [1125, 479] on div "130 130 %" at bounding box center [1108, 415] width 72 height 128
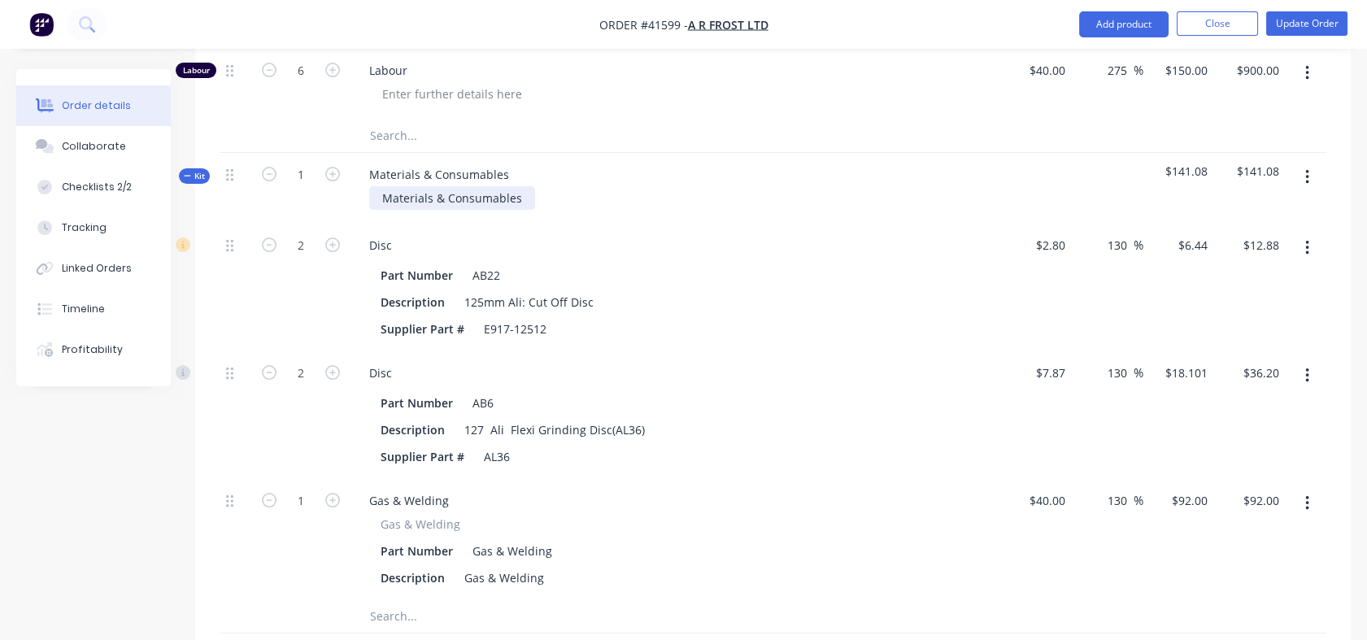
click at [525, 210] on div "Materials & Consumables" at bounding box center [452, 198] width 166 height 24
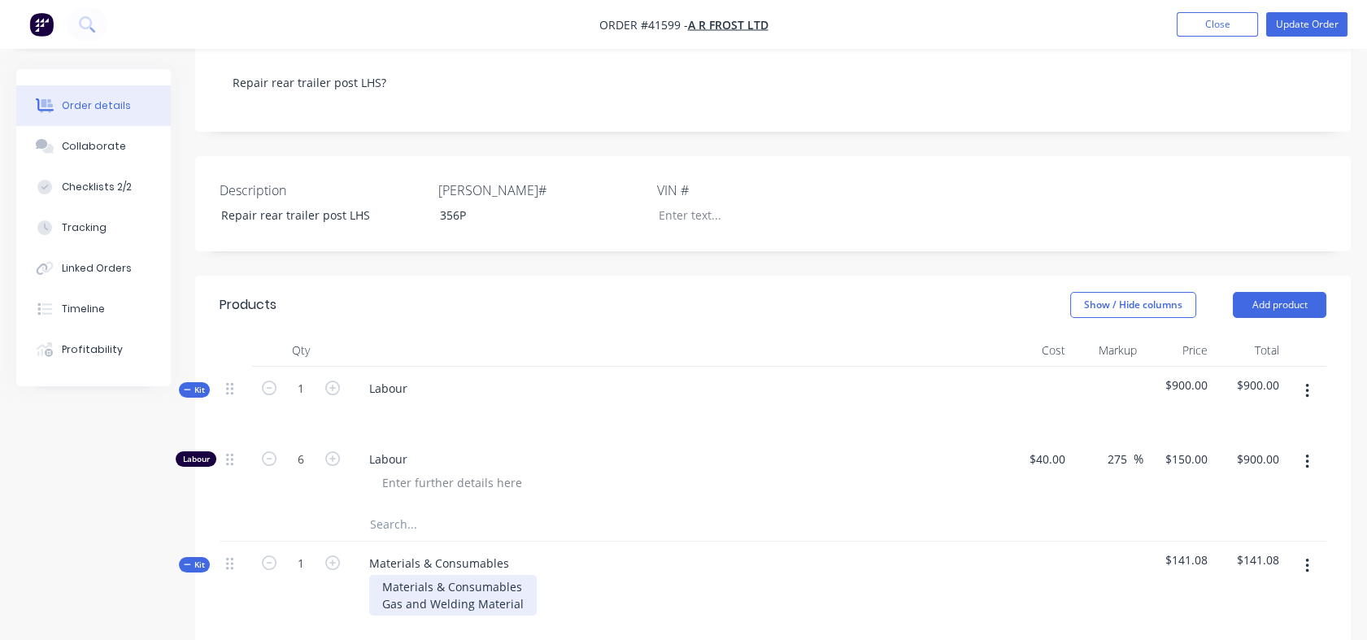
scroll to position [264, 0]
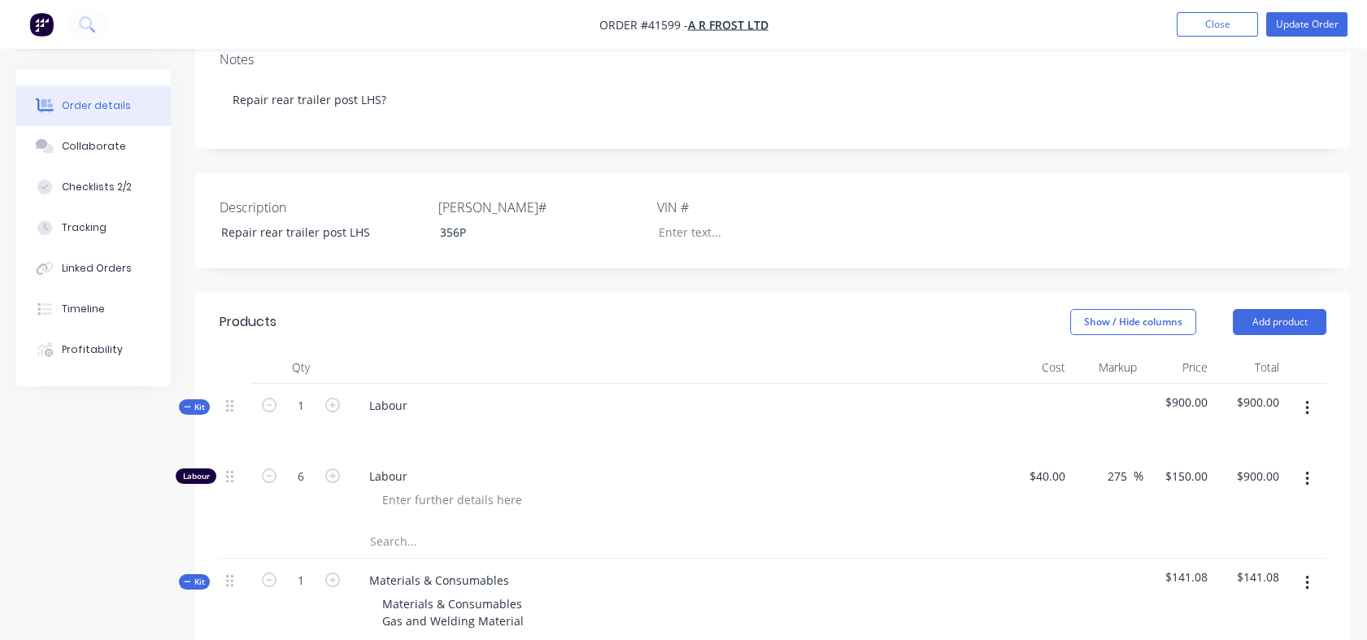
click at [94, 183] on div "Checklists 2/2" at bounding box center [97, 187] width 70 height 15
type textarea "x"
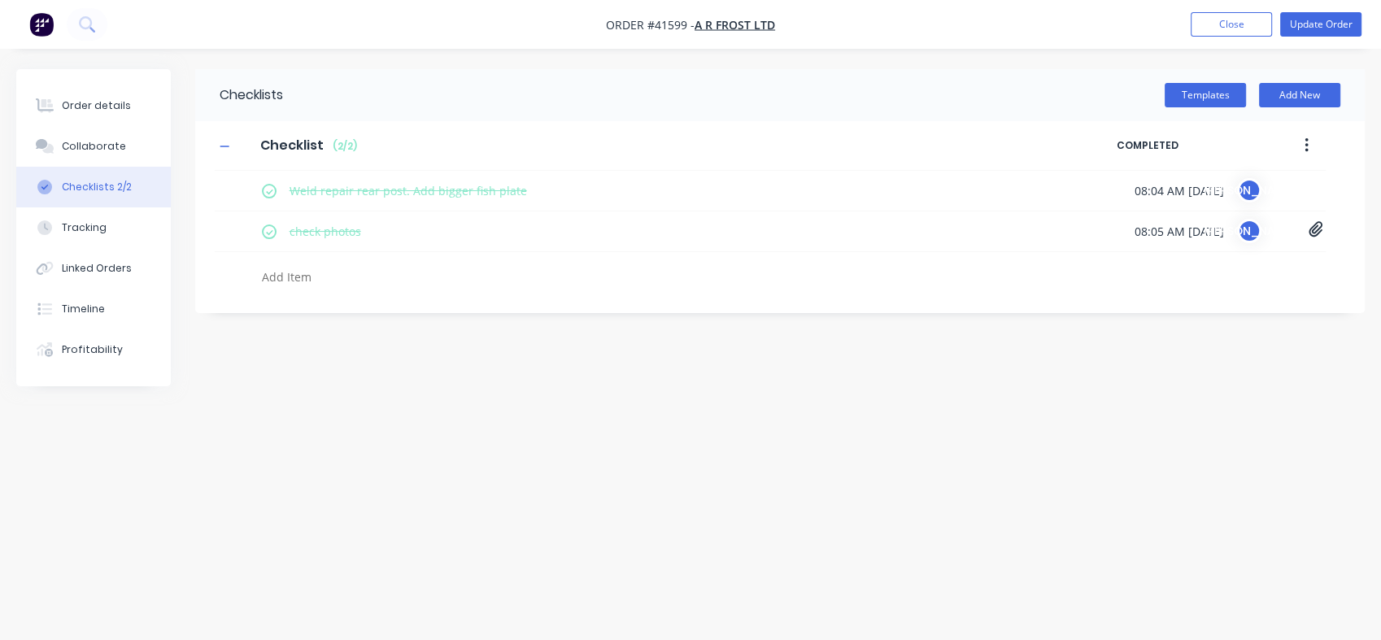
click at [89, 108] on div "Order details" at bounding box center [96, 105] width 69 height 15
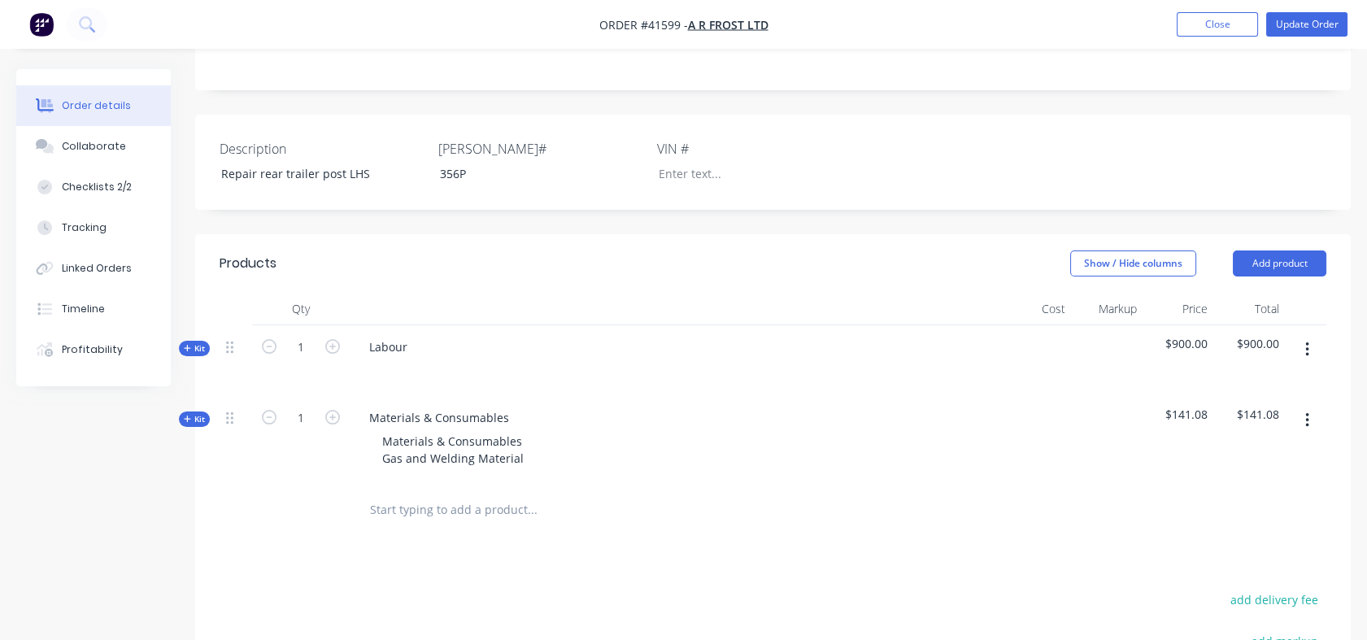
scroll to position [352, 0]
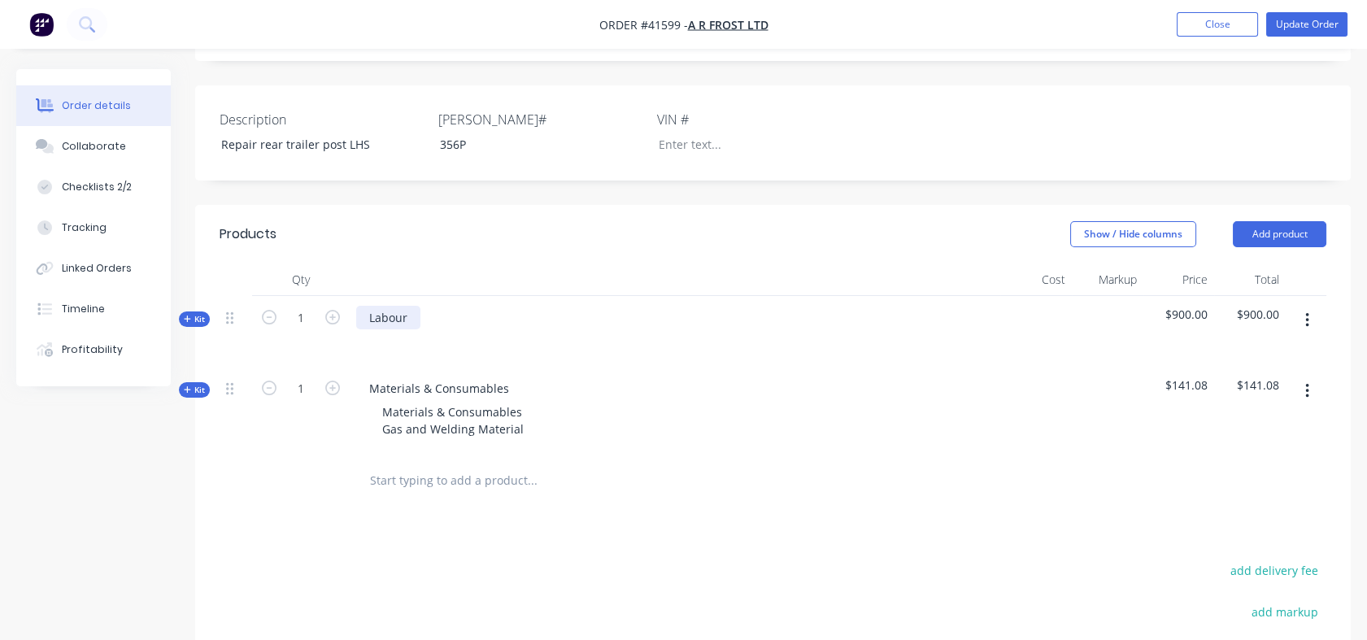
click at [416, 329] on div "Labour" at bounding box center [388, 318] width 64 height 24
click at [557, 367] on div "Labour to weld in Bigger Fish plate to repair rear trailer post cracks in pics …" at bounding box center [675, 331] width 651 height 71
click at [80, 185] on div "Checklists 2/2" at bounding box center [97, 187] width 70 height 15
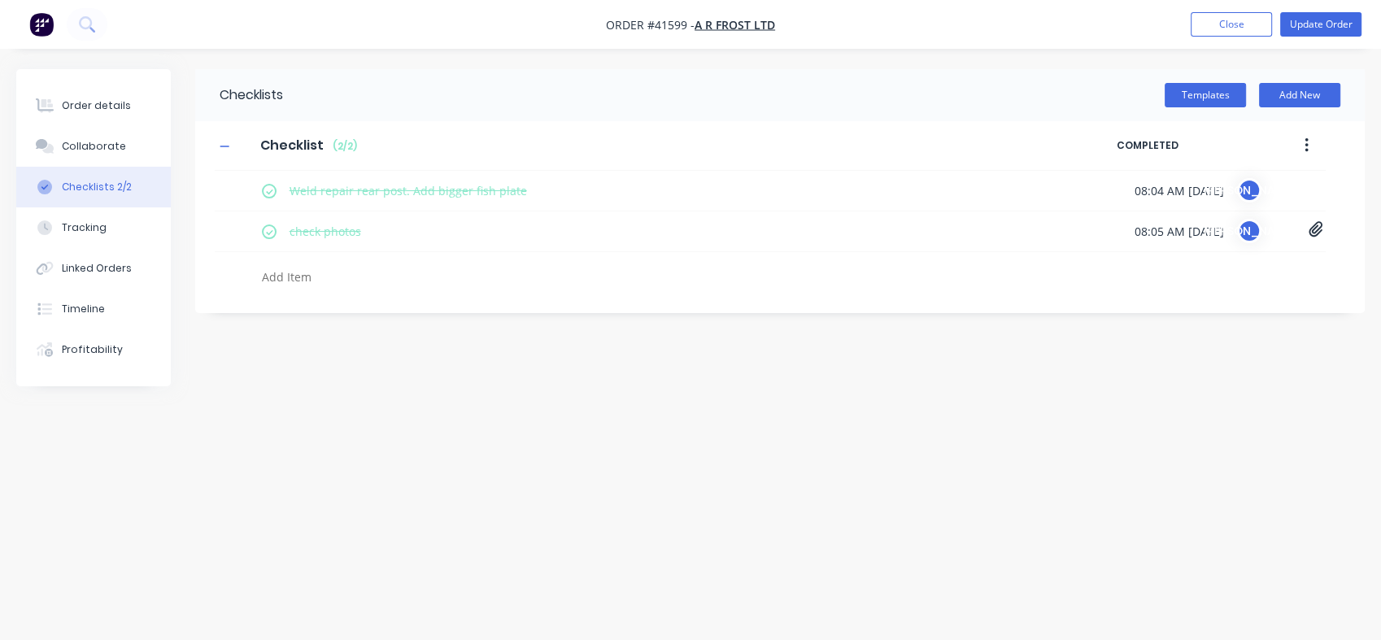
click at [80, 185] on div "Checklists 2/2" at bounding box center [97, 187] width 70 height 15
type textarea "x"
click at [75, 105] on div "Order details" at bounding box center [96, 105] width 69 height 15
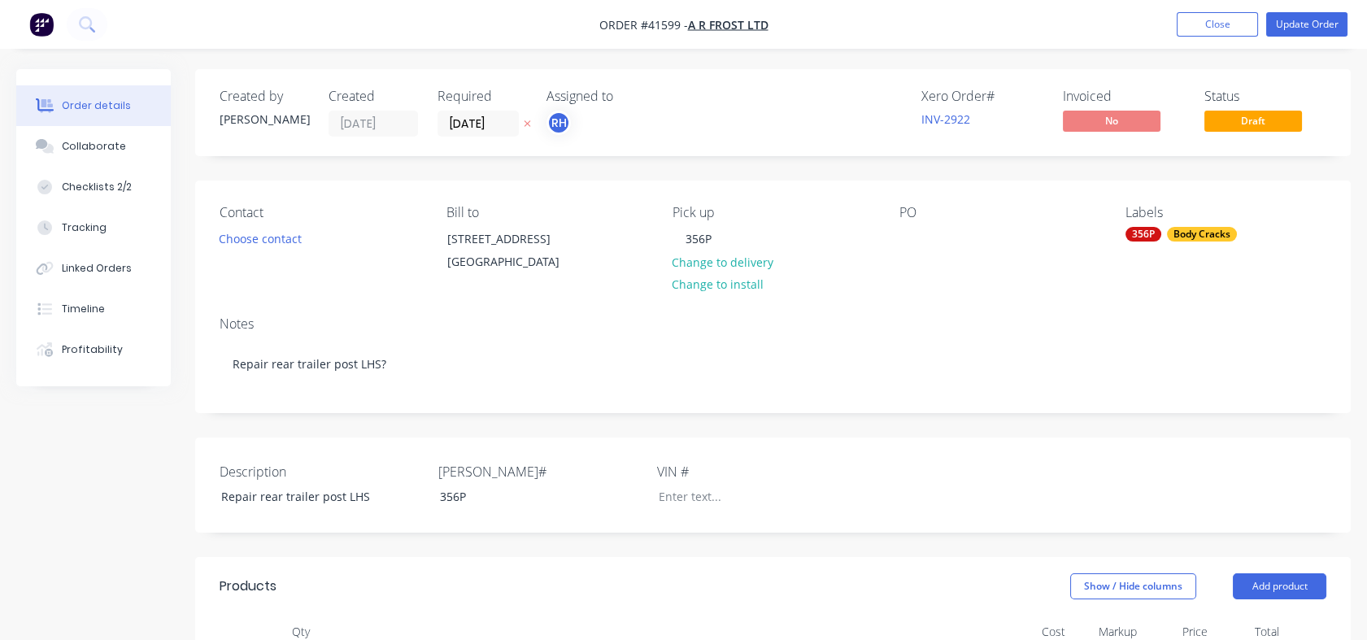
click at [265, 236] on button "Choose contact" at bounding box center [261, 238] width 100 height 22
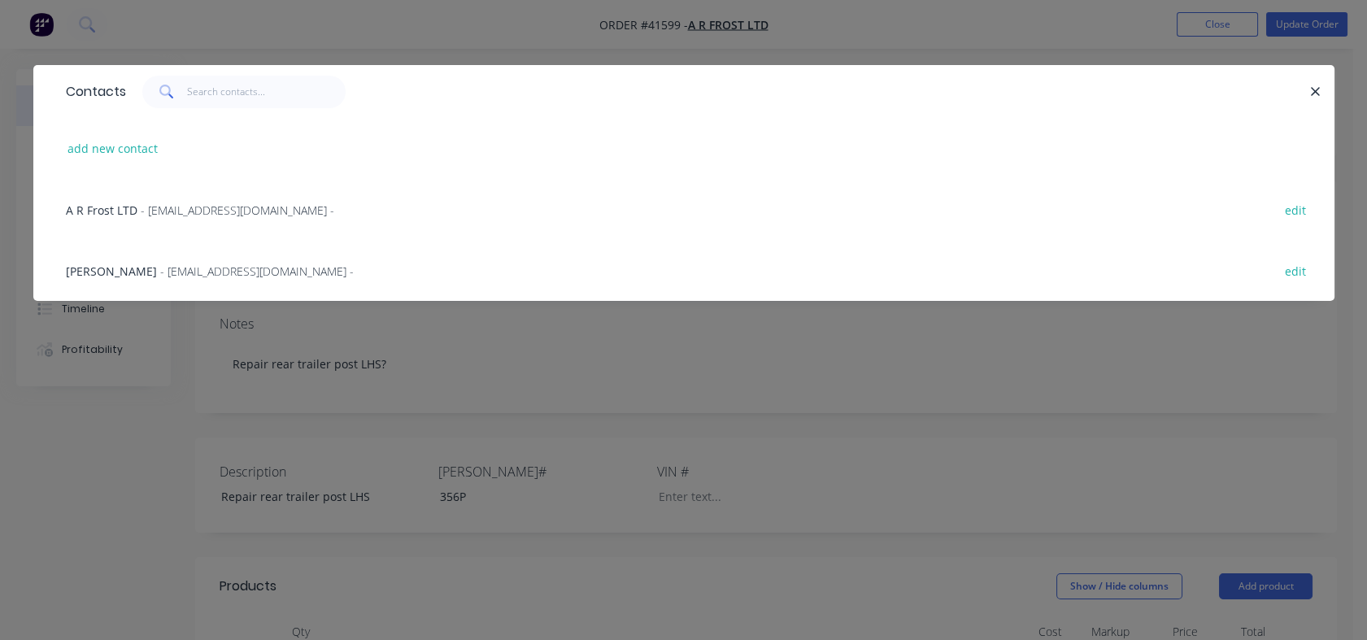
click at [133, 204] on span "A R Frost LTD" at bounding box center [102, 210] width 72 height 15
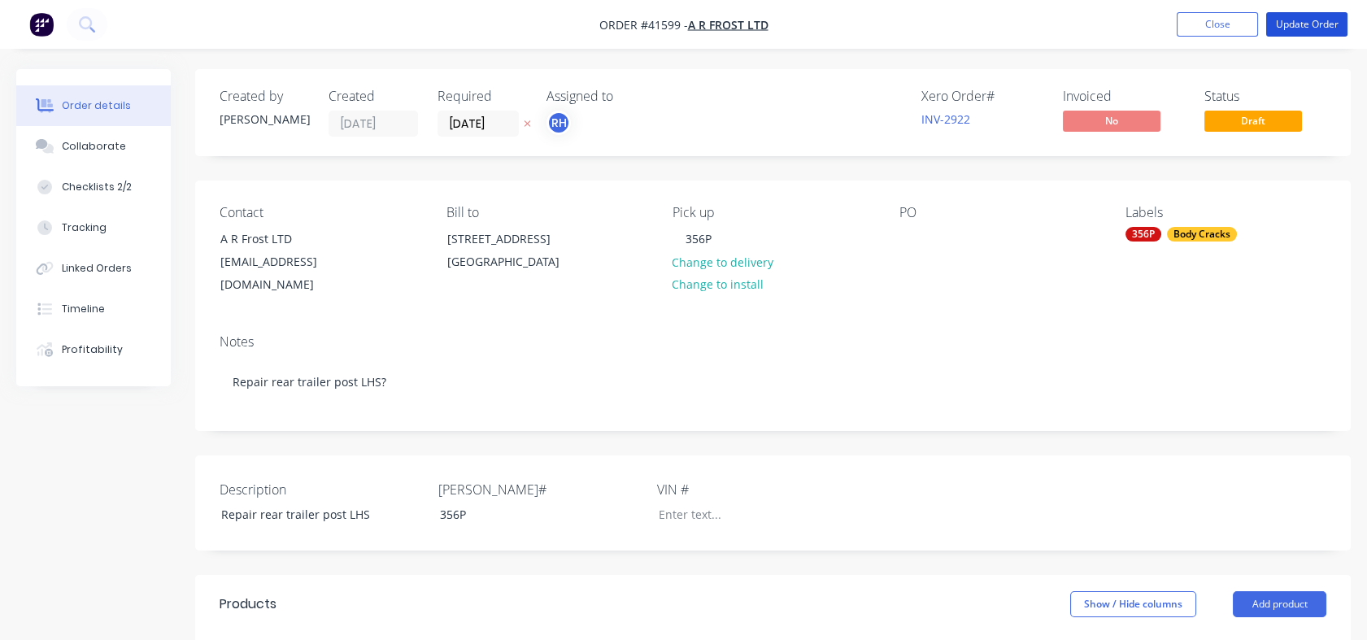
click at [1302, 28] on button "Update Order" at bounding box center [1307, 24] width 81 height 24
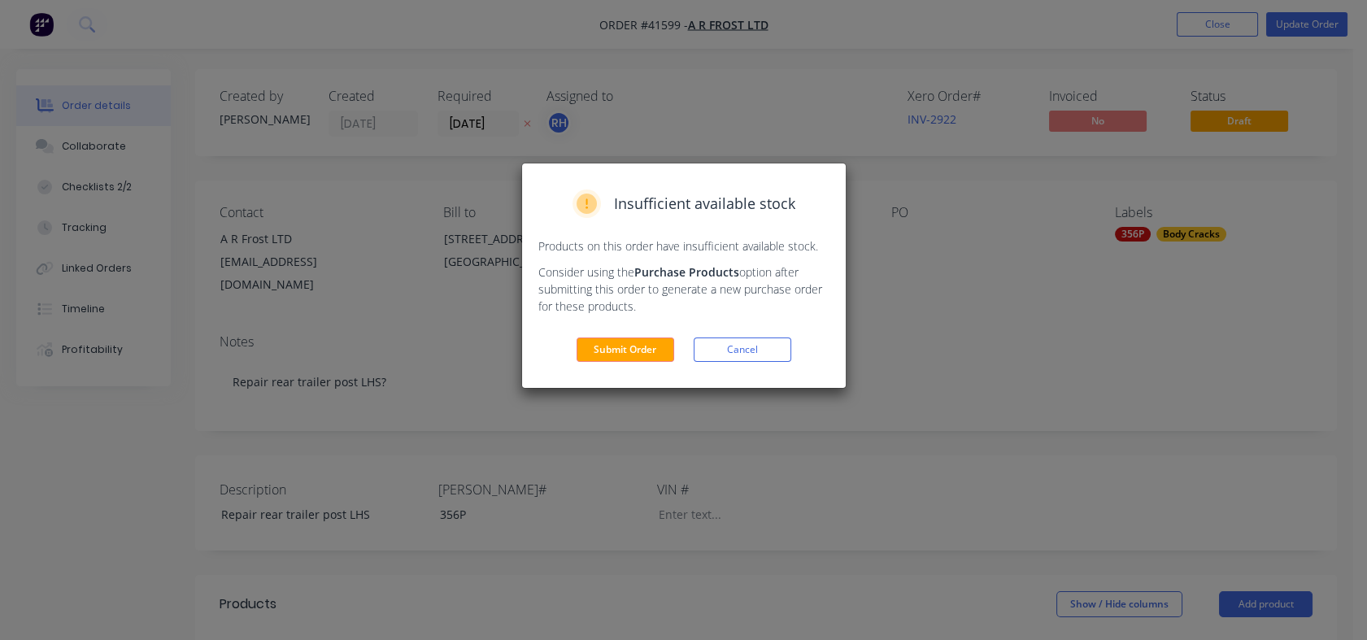
click at [651, 352] on button "Submit Order" at bounding box center [626, 350] width 98 height 24
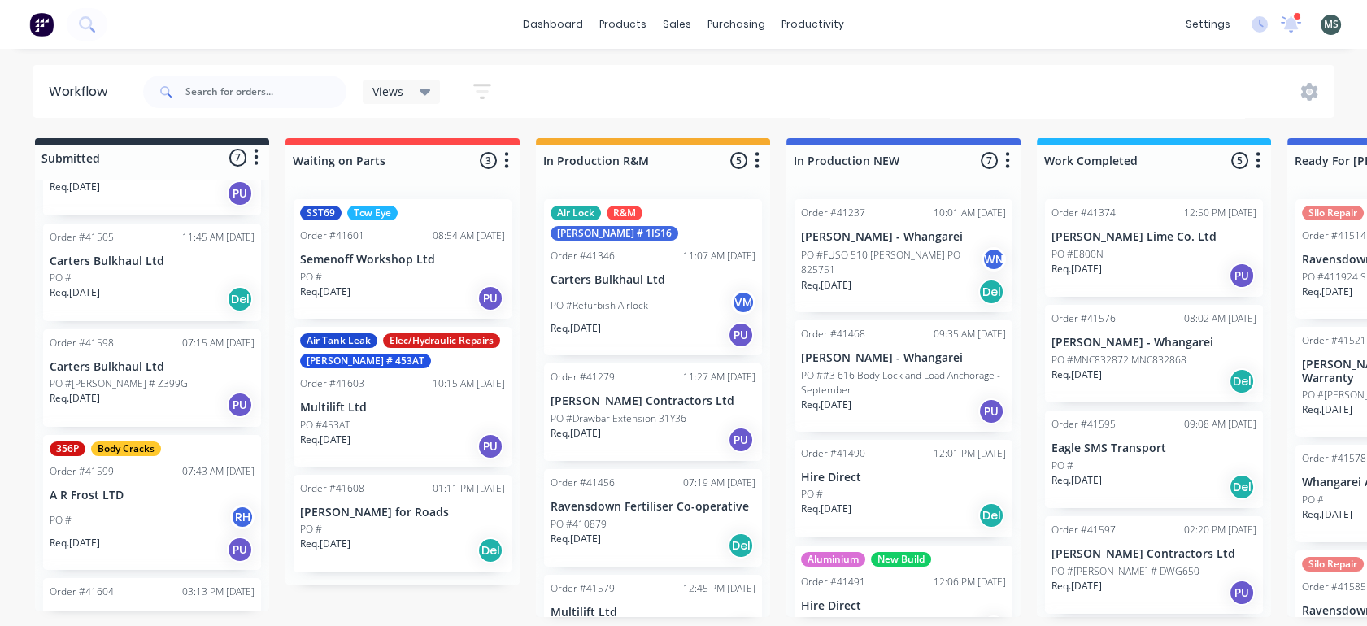
scroll to position [351, 0]
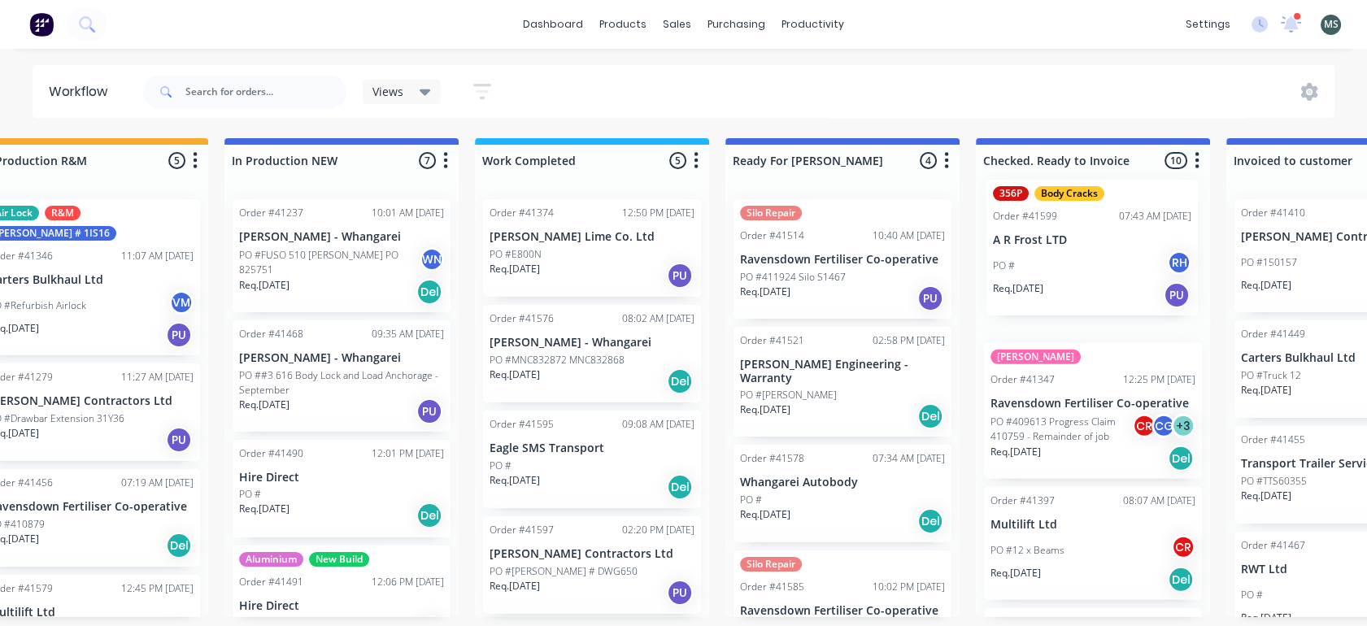
drag, startPoint x: 128, startPoint y: 430, endPoint x: 1079, endPoint y: 234, distance: 971.6
click at [1079, 234] on div "Submitted 7 Status colour #273444 hex #273444 Save Cancel Summaries Total order…" at bounding box center [782, 377] width 2713 height 479
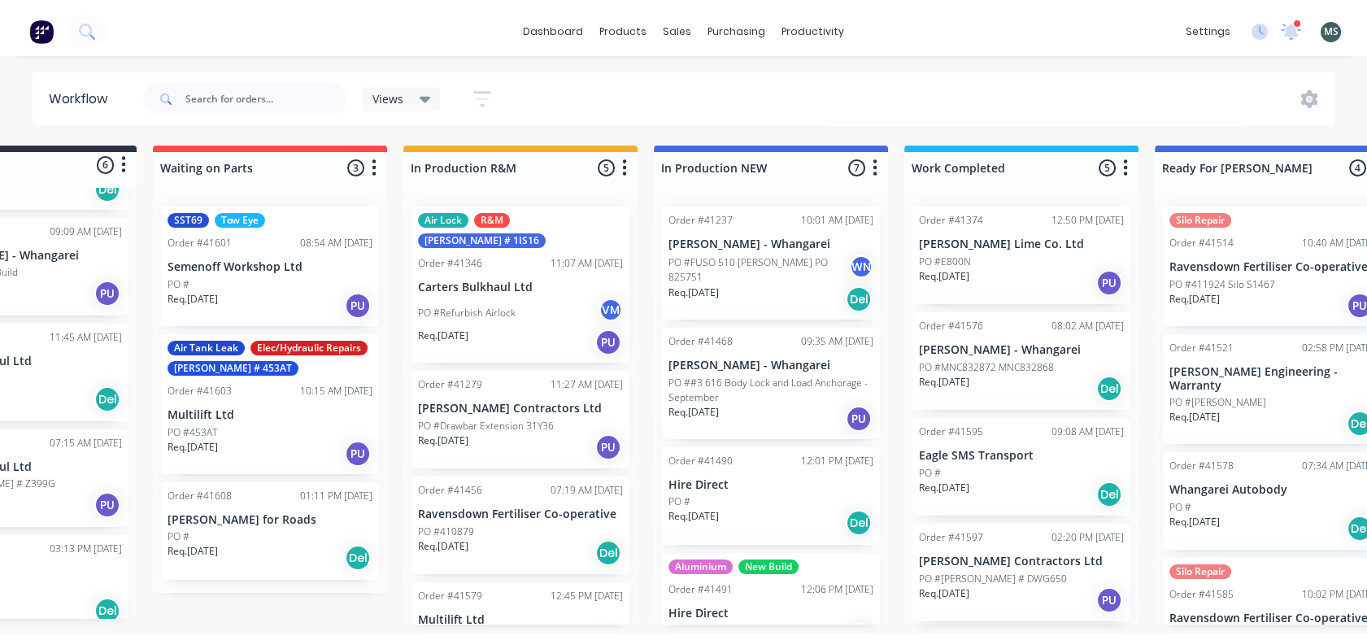
scroll to position [0, 0]
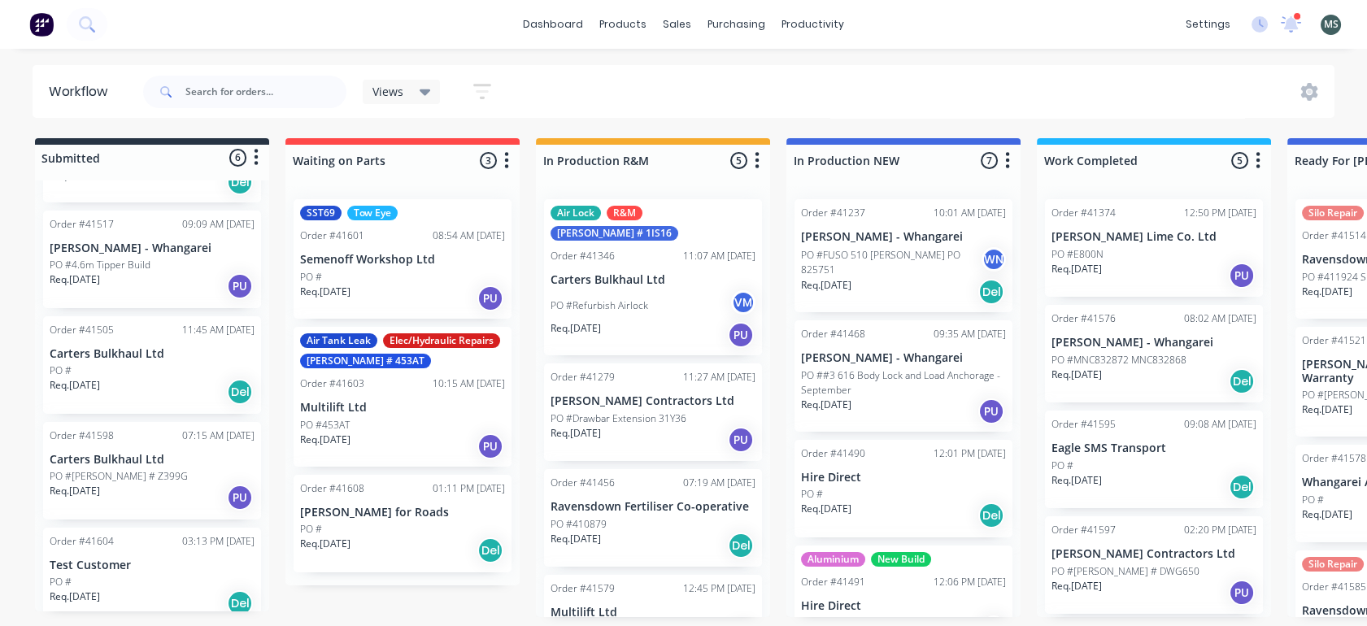
click at [113, 347] on p "Carters Bulkhaul Ltd" at bounding box center [152, 354] width 205 height 14
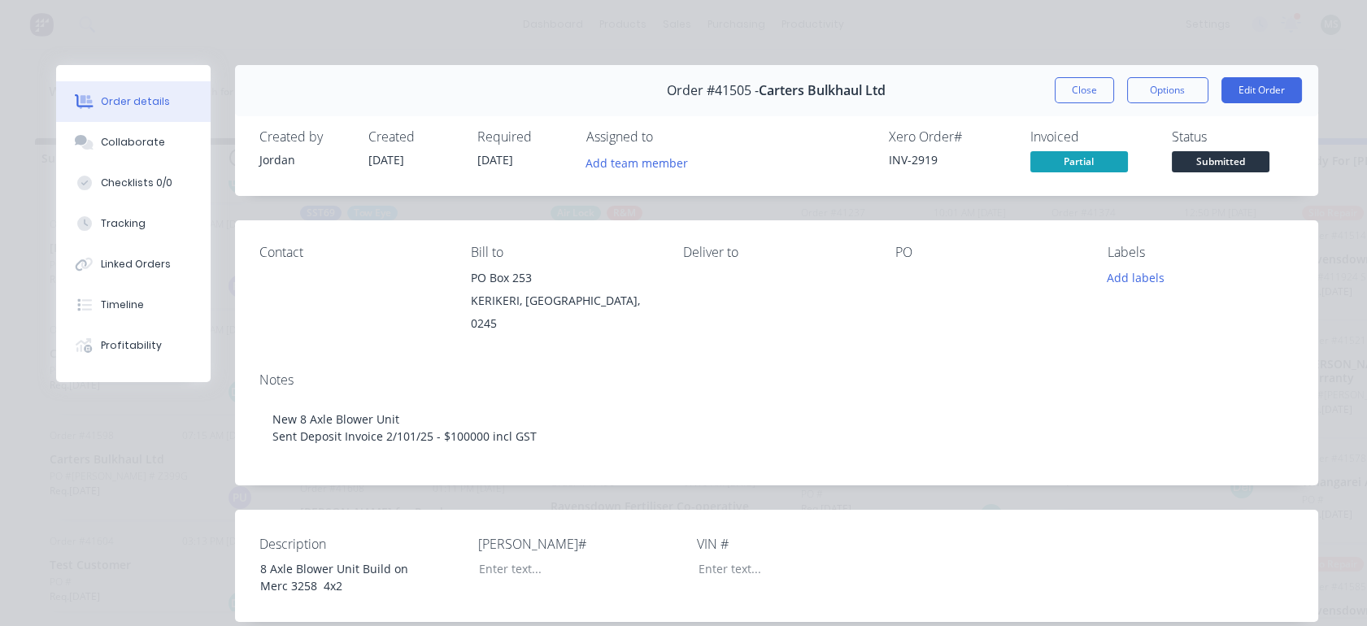
click at [1080, 94] on button "Close" at bounding box center [1084, 90] width 59 height 26
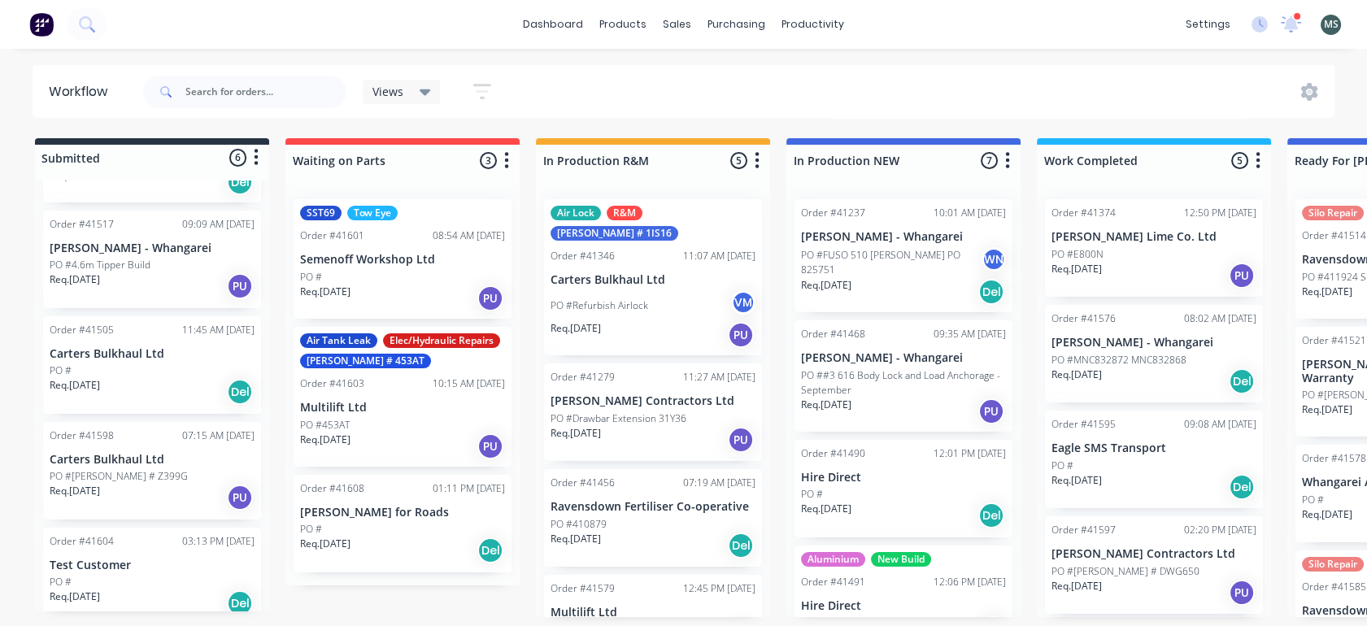
click at [110, 469] on p "PO #[PERSON_NAME] # Z399G" at bounding box center [119, 476] width 138 height 15
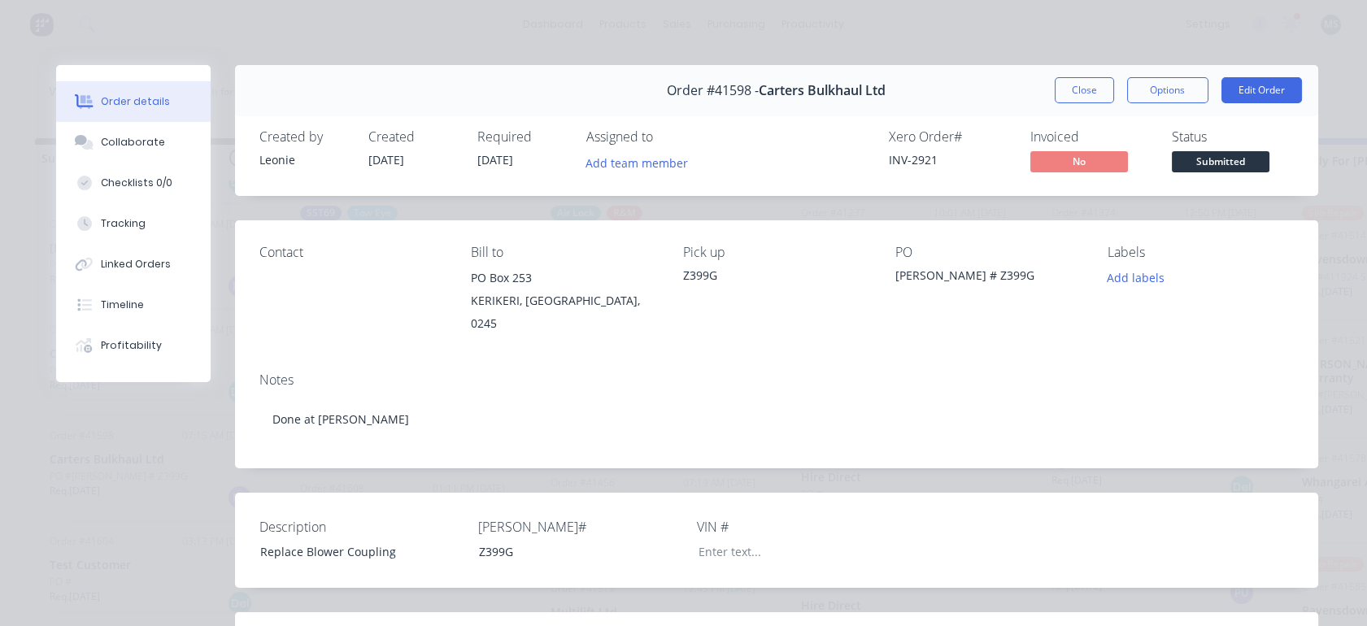
click at [1236, 83] on button "Edit Order" at bounding box center [1262, 90] width 81 height 26
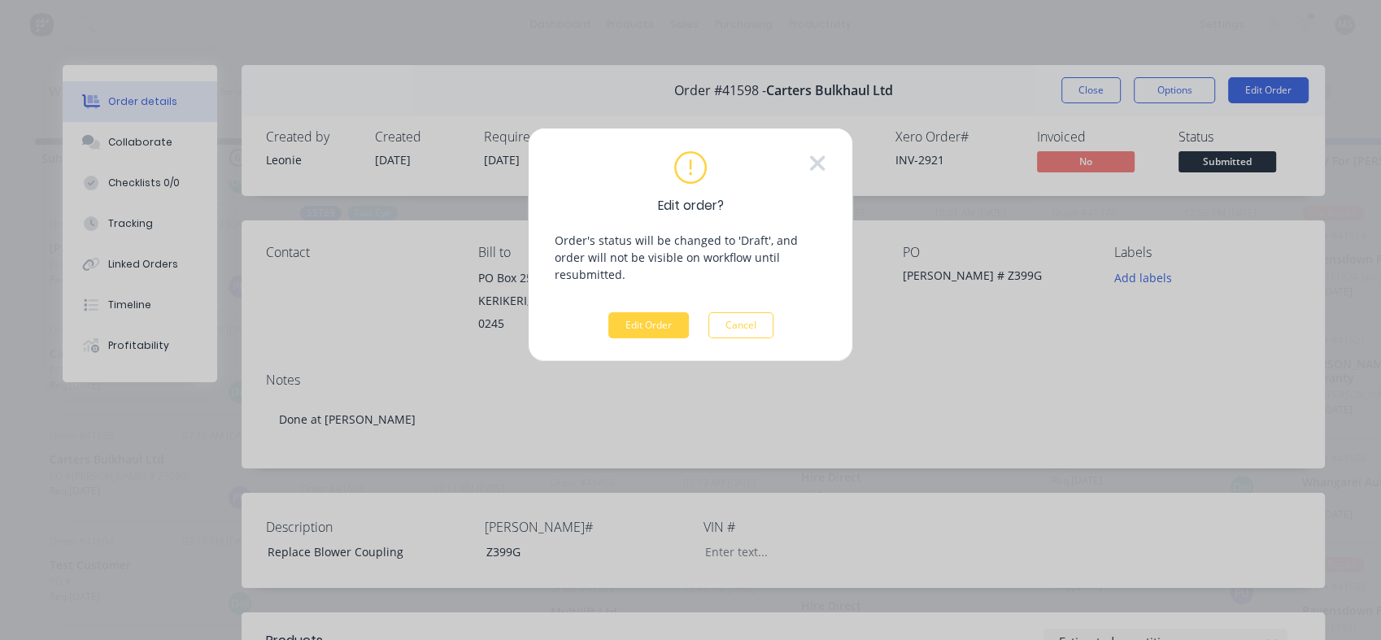
click at [657, 312] on button "Edit Order" at bounding box center [648, 325] width 81 height 26
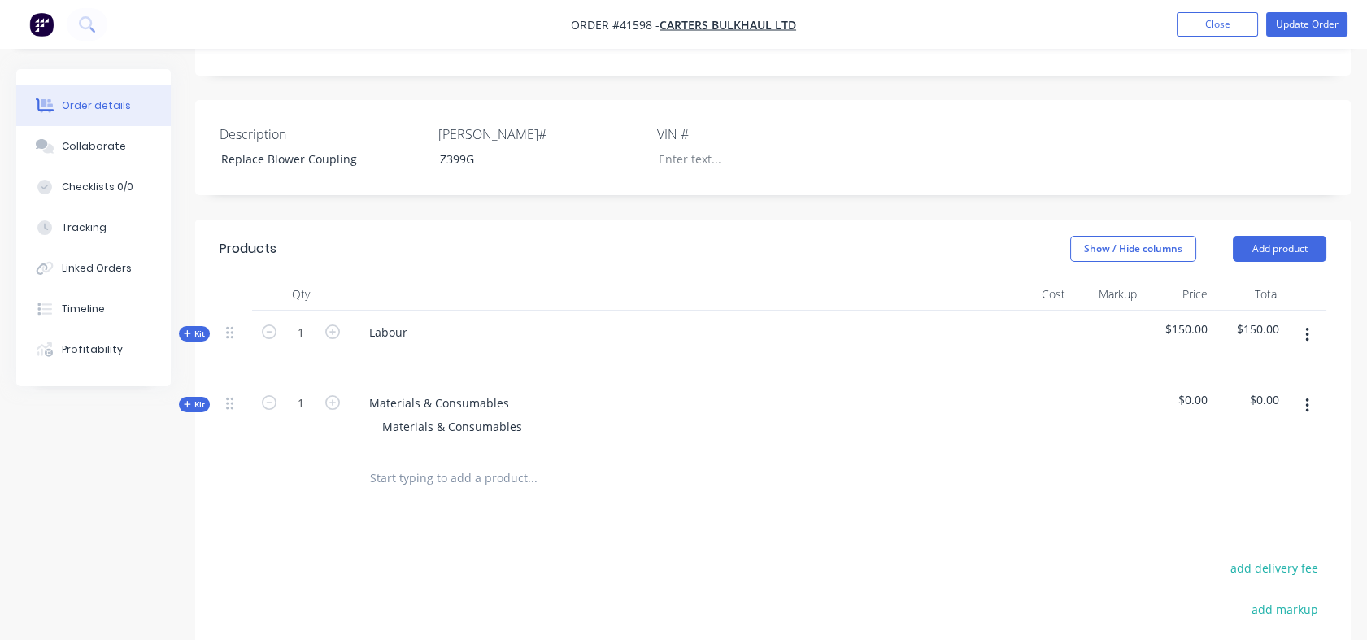
scroll to position [407, 0]
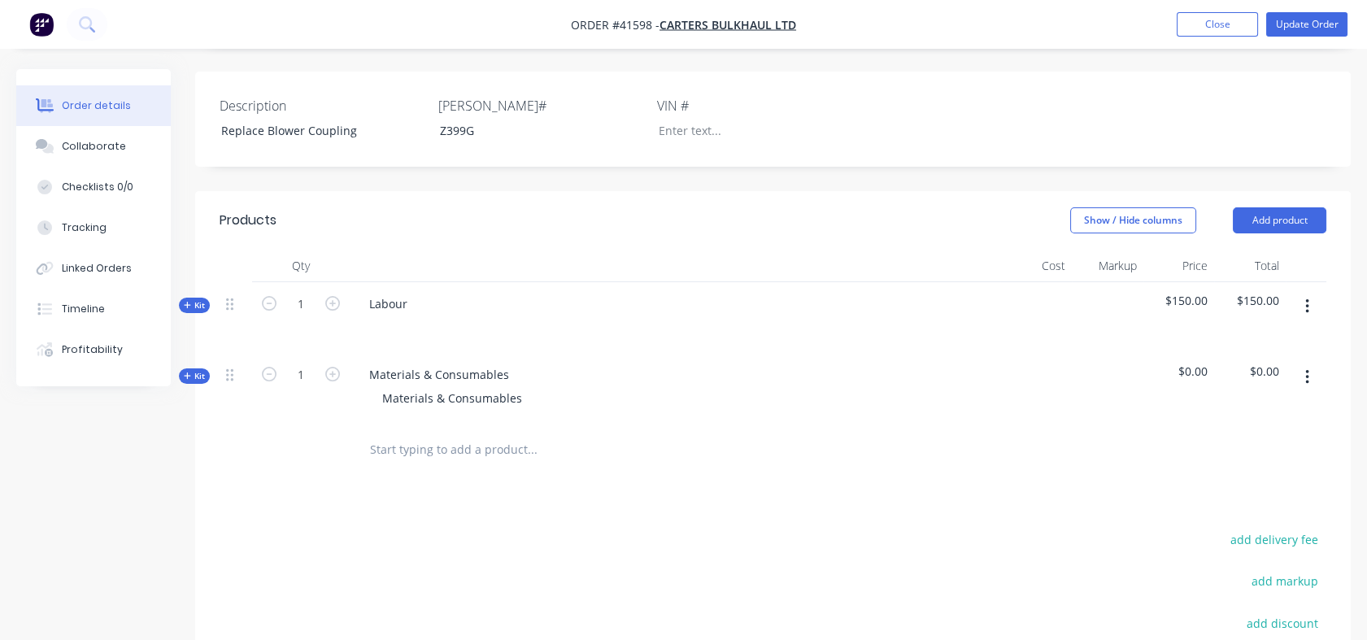
click at [73, 227] on div "Tracking" at bounding box center [84, 227] width 45 height 15
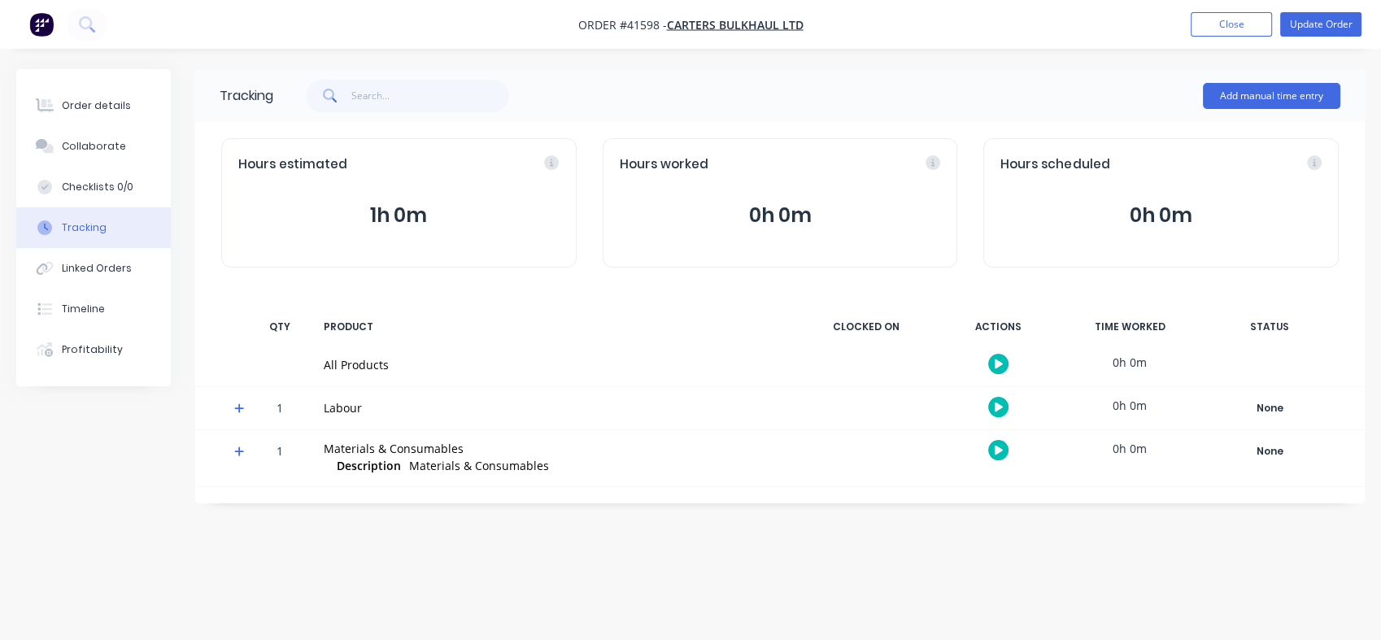
click at [73, 227] on div "Tracking" at bounding box center [84, 227] width 45 height 15
click at [1227, 29] on button "Close" at bounding box center [1231, 24] width 81 height 24
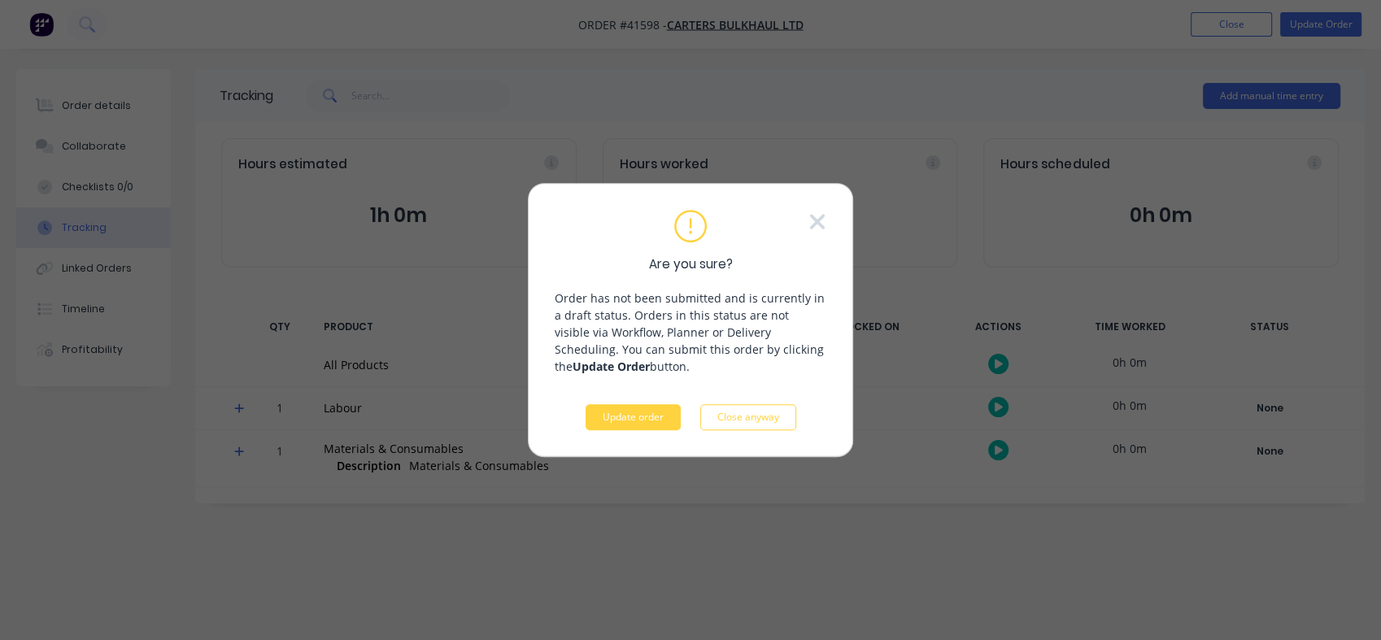
click at [625, 416] on button "Update order" at bounding box center [633, 417] width 95 height 26
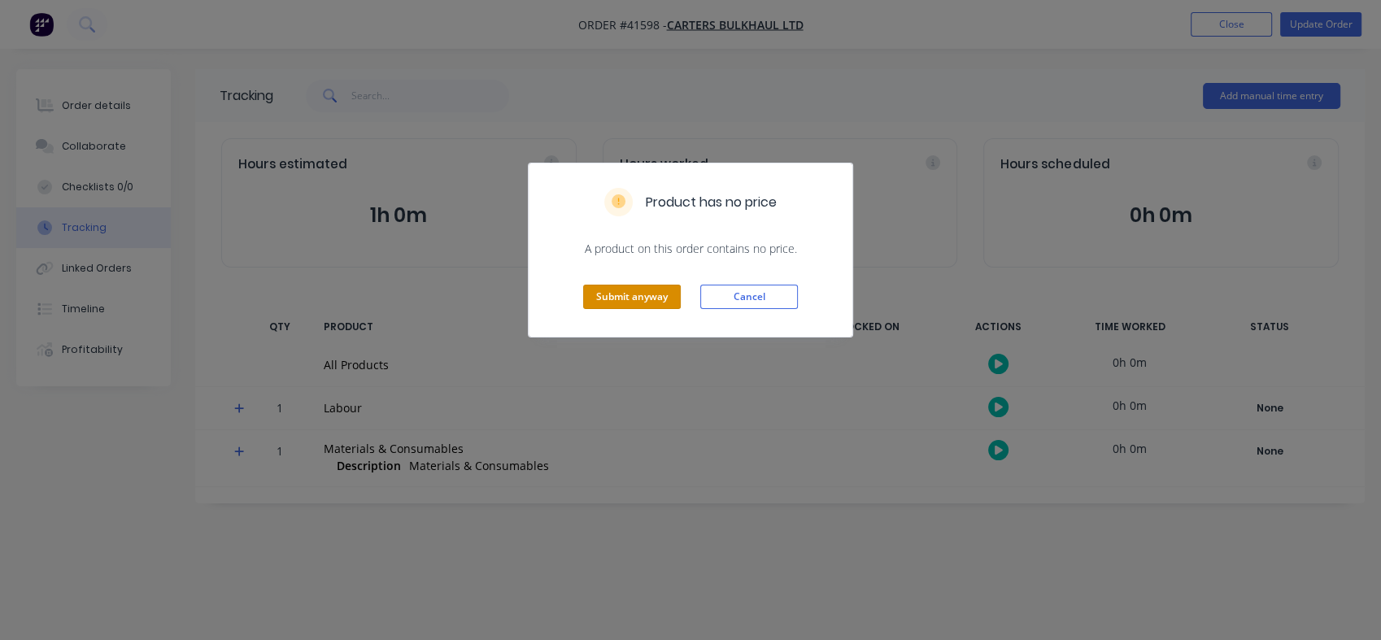
click at [629, 290] on button "Submit anyway" at bounding box center [632, 297] width 98 height 24
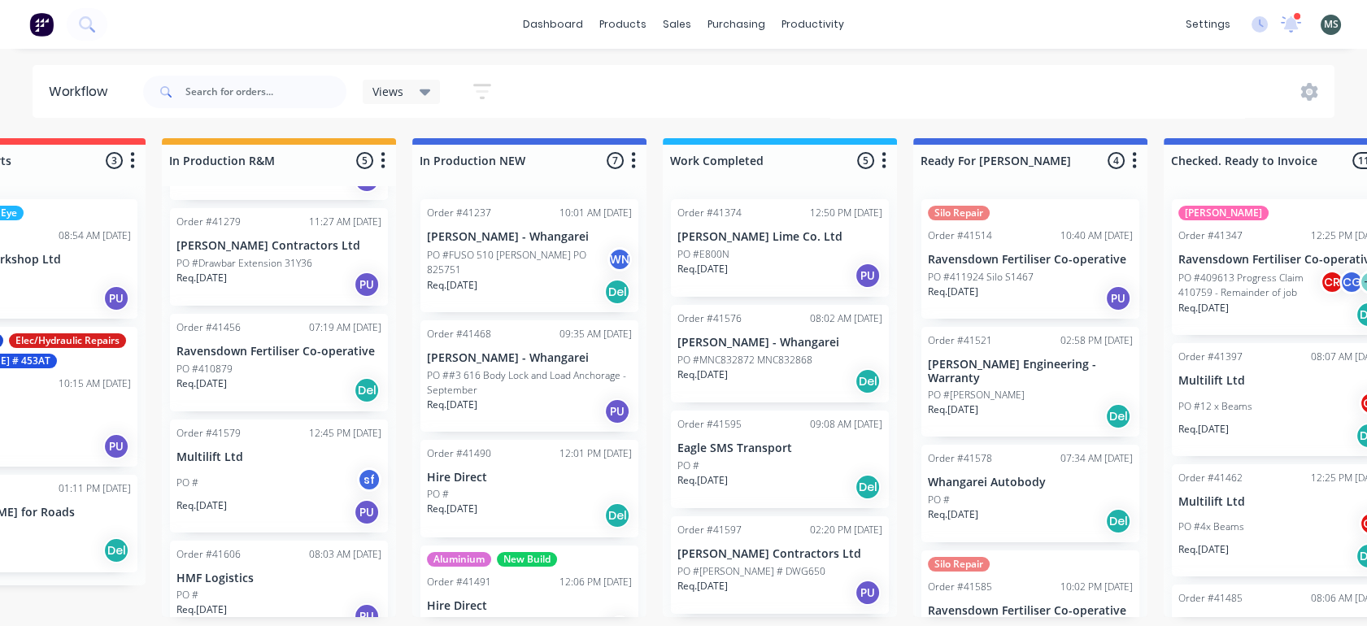
scroll to position [0, 377]
